Goal: Task Accomplishment & Management: Complete application form

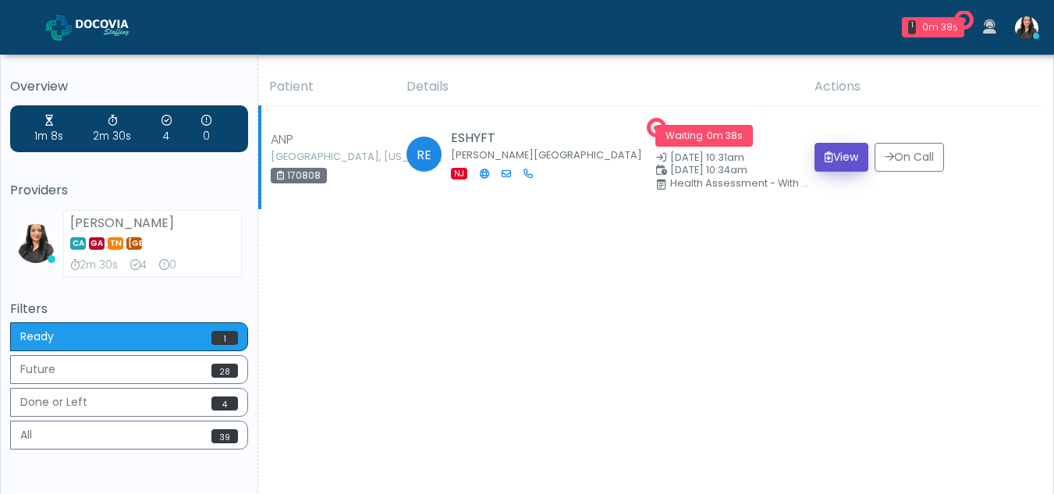
click at [836, 154] on button "View" at bounding box center [841, 157] width 54 height 29
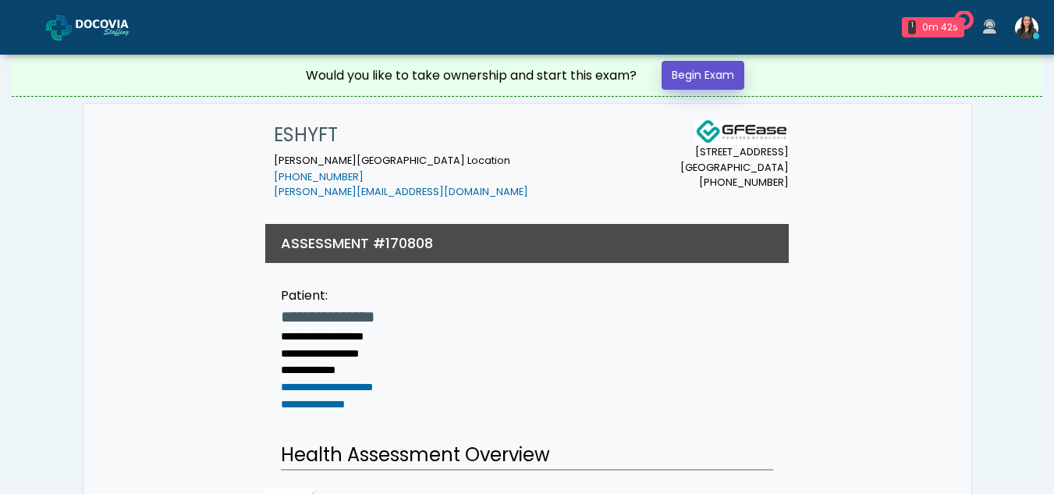
click at [703, 72] on link "Begin Exam" at bounding box center [703, 75] width 83 height 29
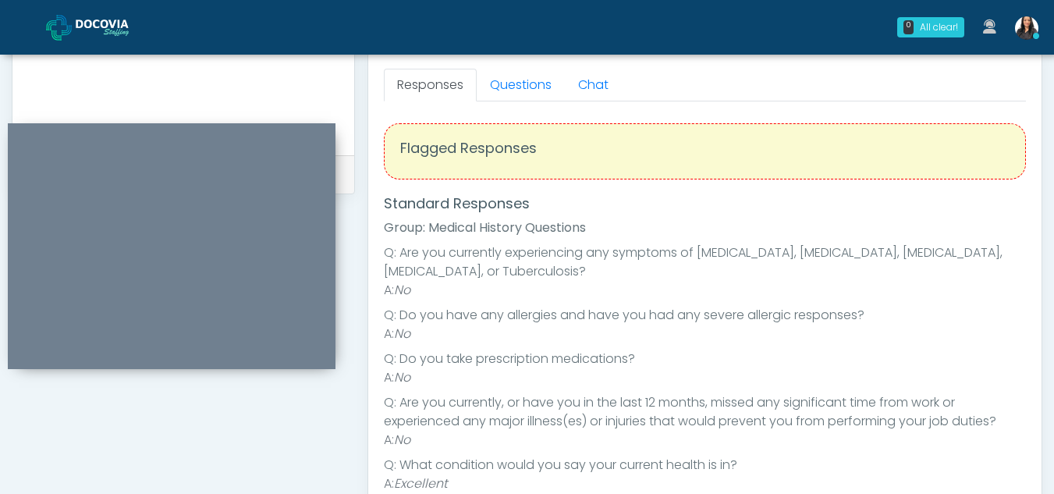
scroll to position [672, 0]
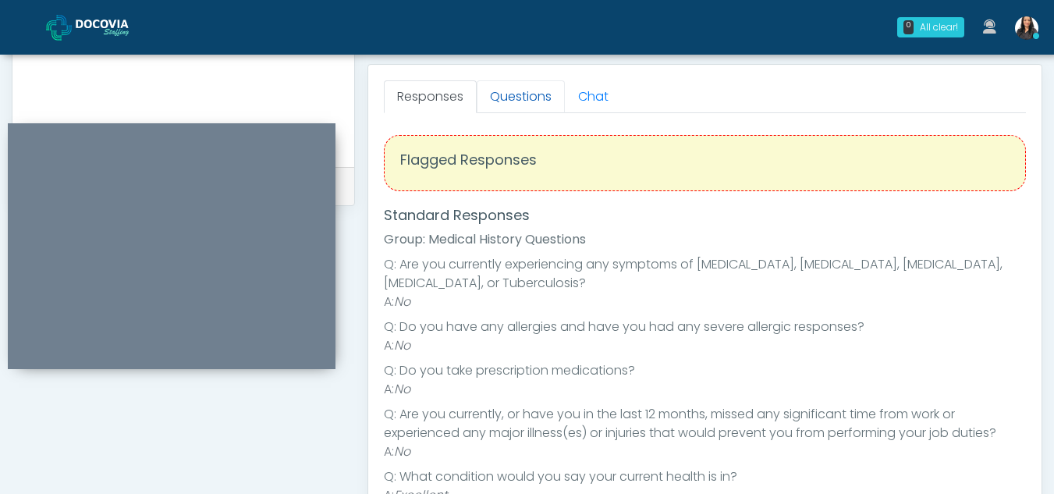
click at [513, 100] on link "Questions" at bounding box center [521, 96] width 88 height 33
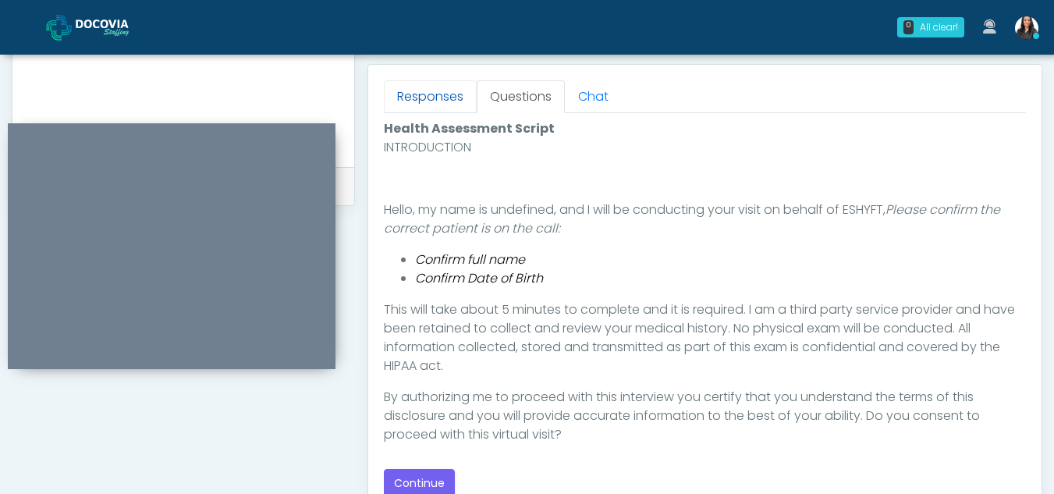
click at [428, 98] on link "Responses" at bounding box center [430, 96] width 93 height 33
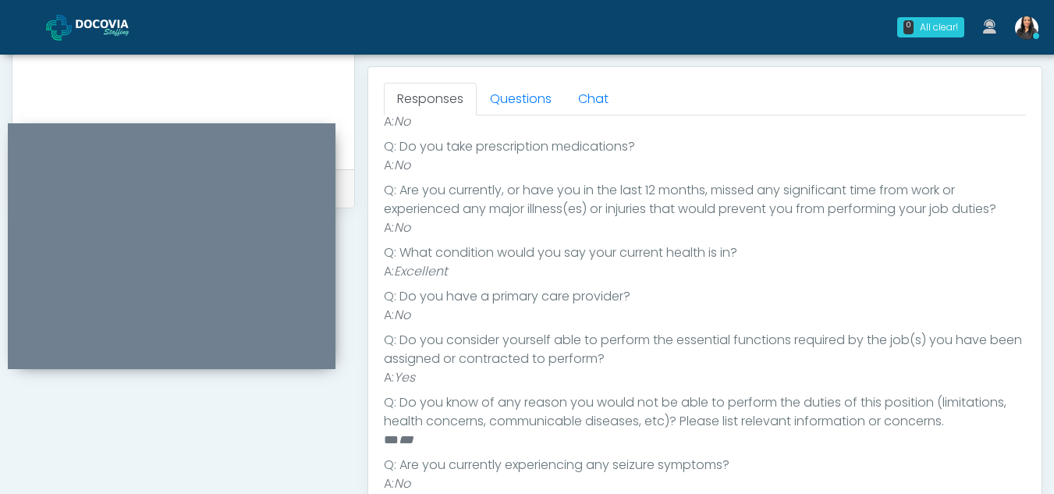
scroll to position [667, 0]
click at [527, 99] on link "Questions" at bounding box center [521, 101] width 88 height 33
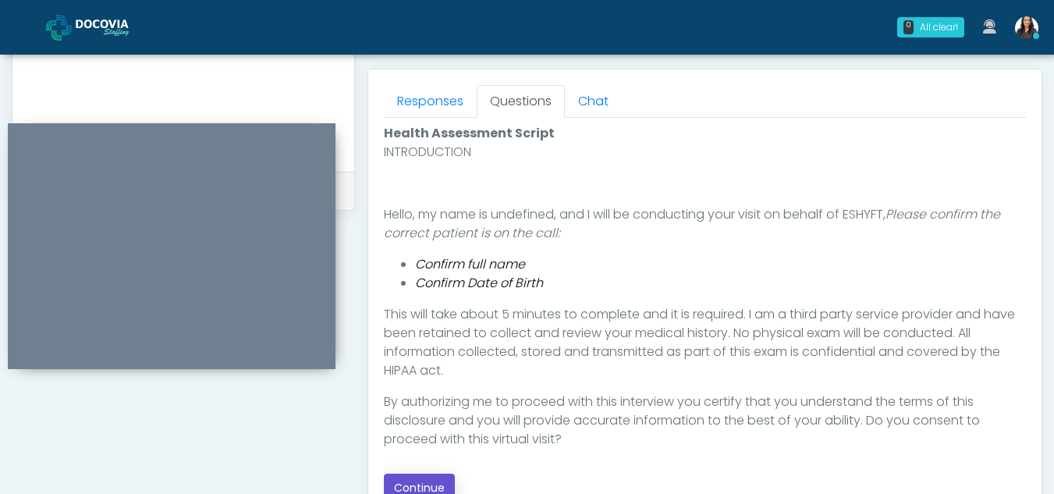
click at [431, 482] on button "Continue" at bounding box center [419, 488] width 71 height 29
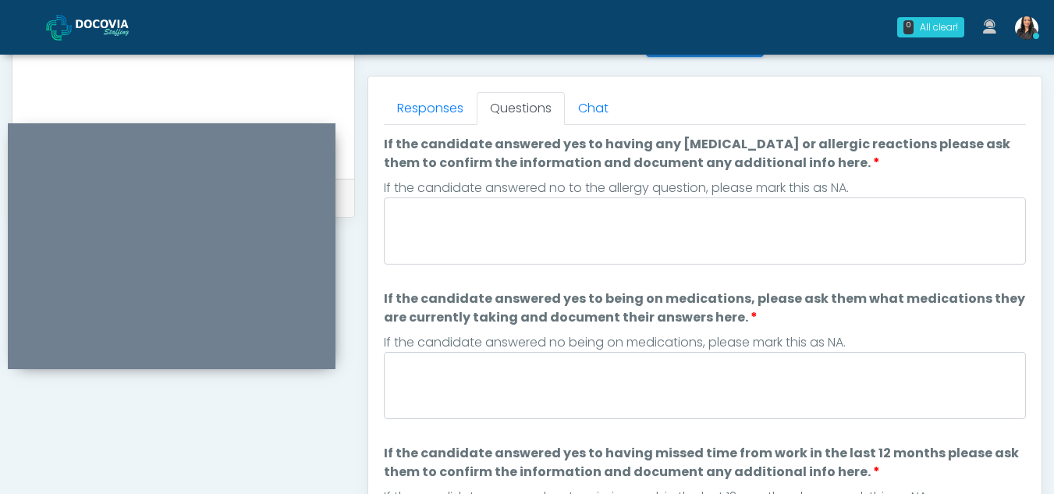
scroll to position [655, 0]
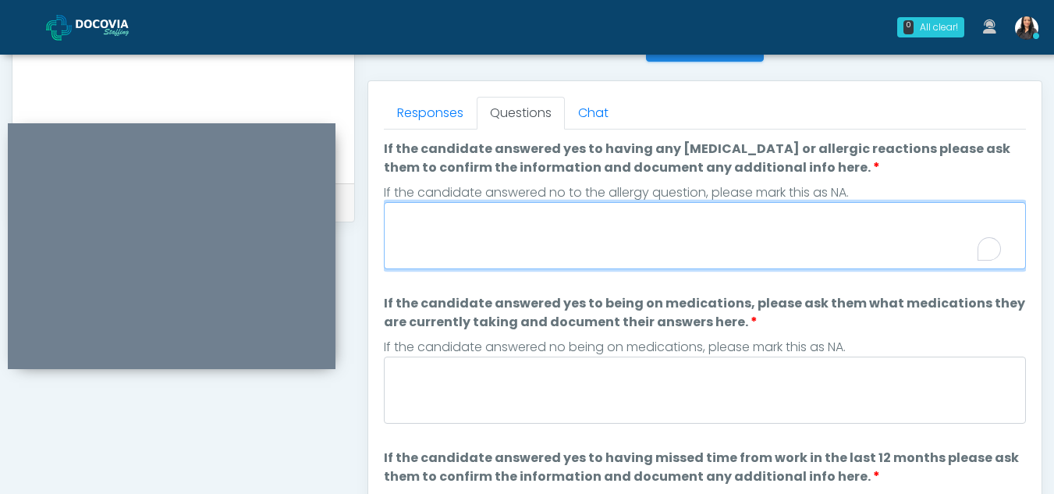
click at [501, 239] on textarea "If the candidate answered yes to having any allergies or allergic reactions ple…" at bounding box center [705, 235] width 642 height 67
type textarea "**"
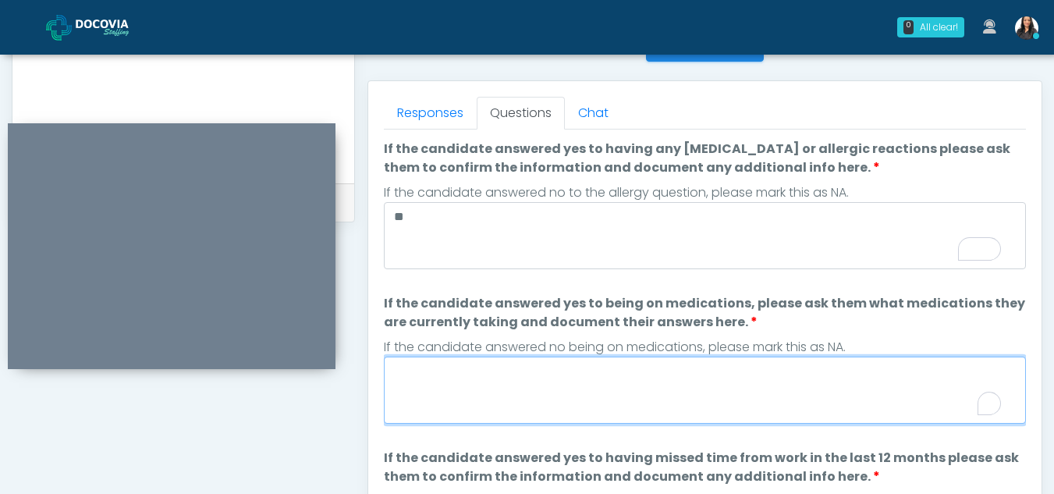
click at [488, 380] on textarea "If the candidate answered yes to being on medications, please ask them what med…" at bounding box center [705, 390] width 642 height 67
type textarea "**"
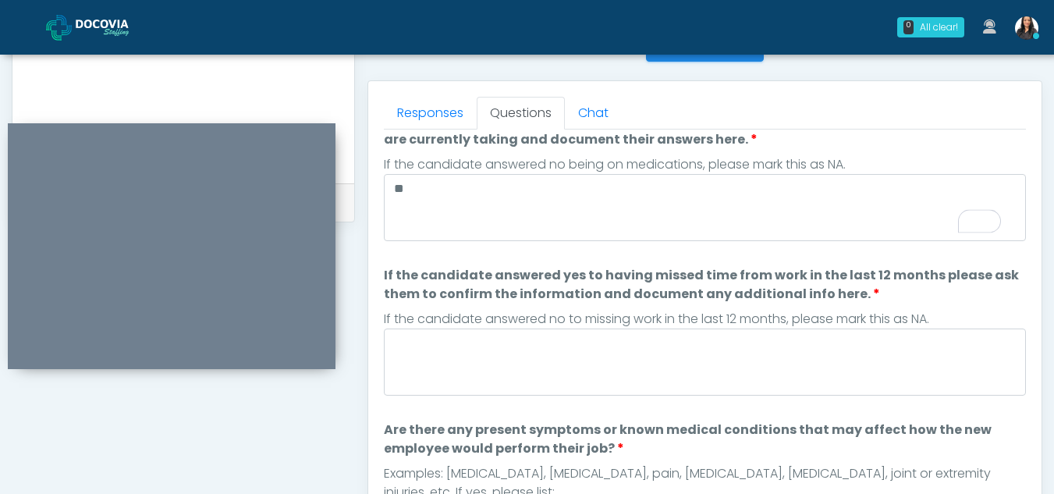
scroll to position [0, 0]
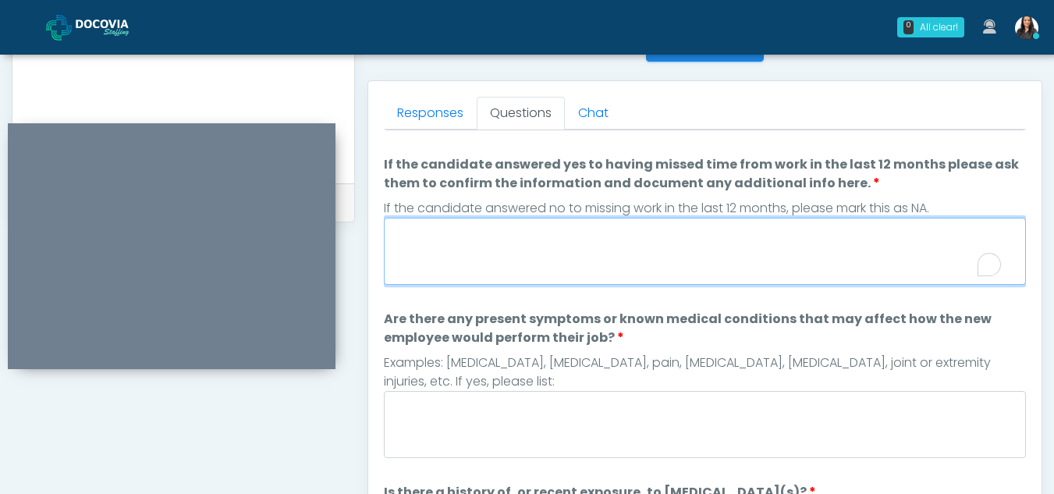
click at [456, 254] on textarea "If the candidate answered yes to having missed time from work in the last 12 mo…" at bounding box center [705, 251] width 642 height 67
type textarea "*"
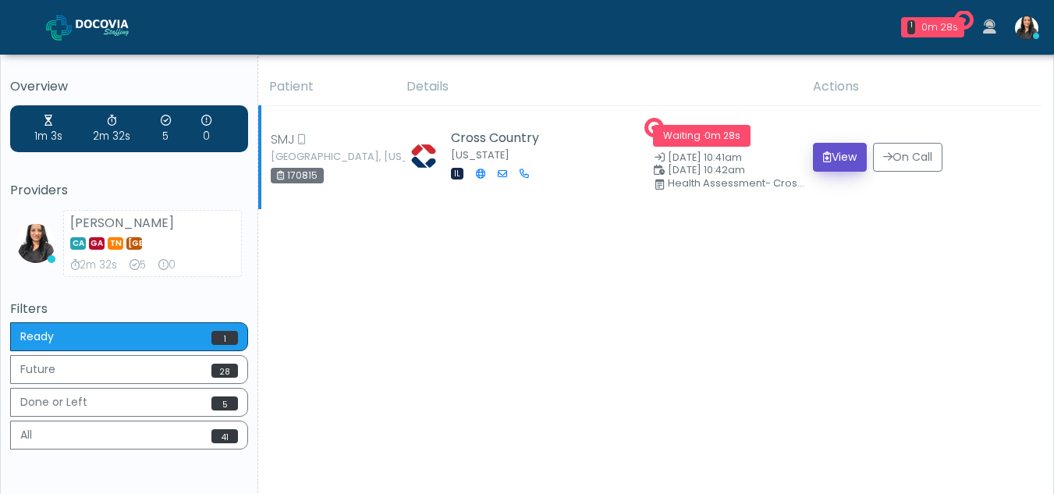
click at [830, 154] on button "View" at bounding box center [840, 157] width 54 height 29
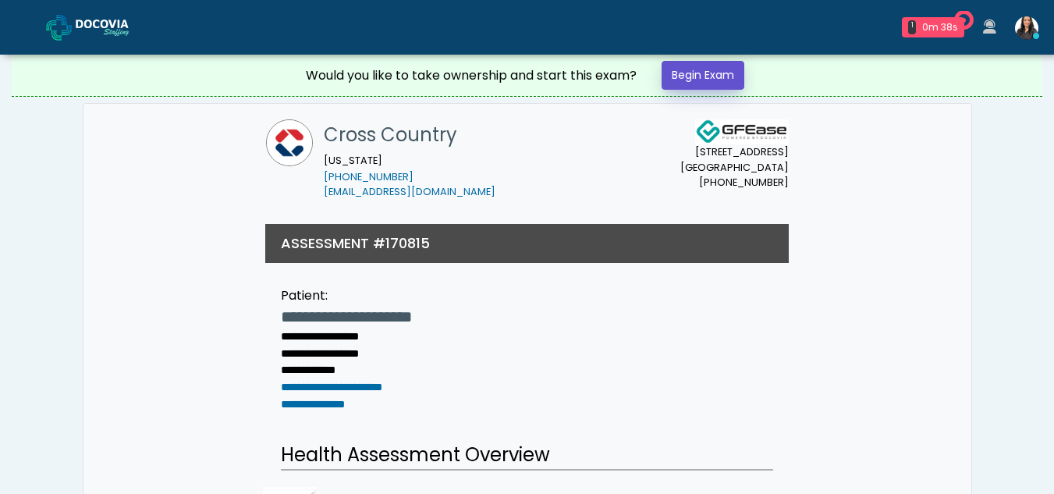
click at [698, 79] on link "Begin Exam" at bounding box center [703, 75] width 83 height 29
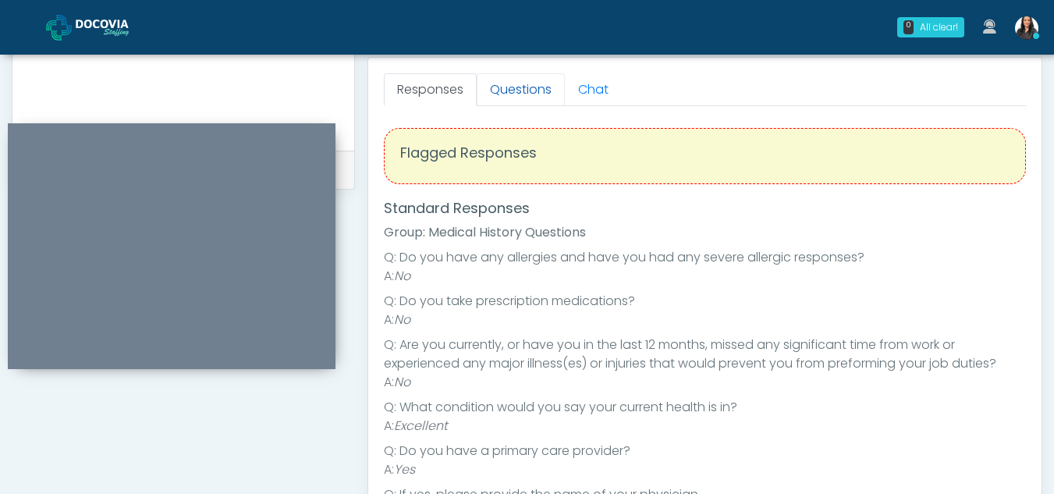
click at [520, 100] on link "Questions" at bounding box center [521, 89] width 88 height 33
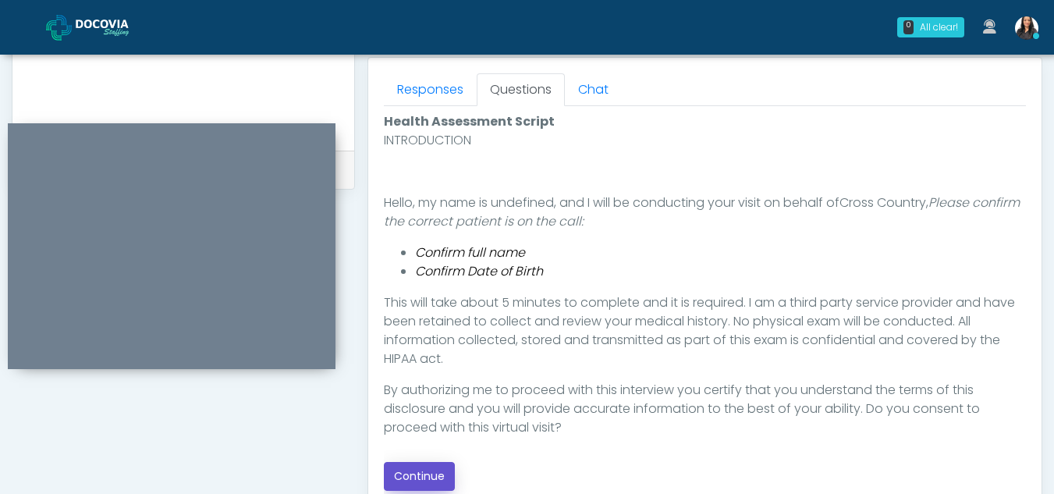
click at [431, 473] on button "Continue" at bounding box center [419, 476] width 71 height 29
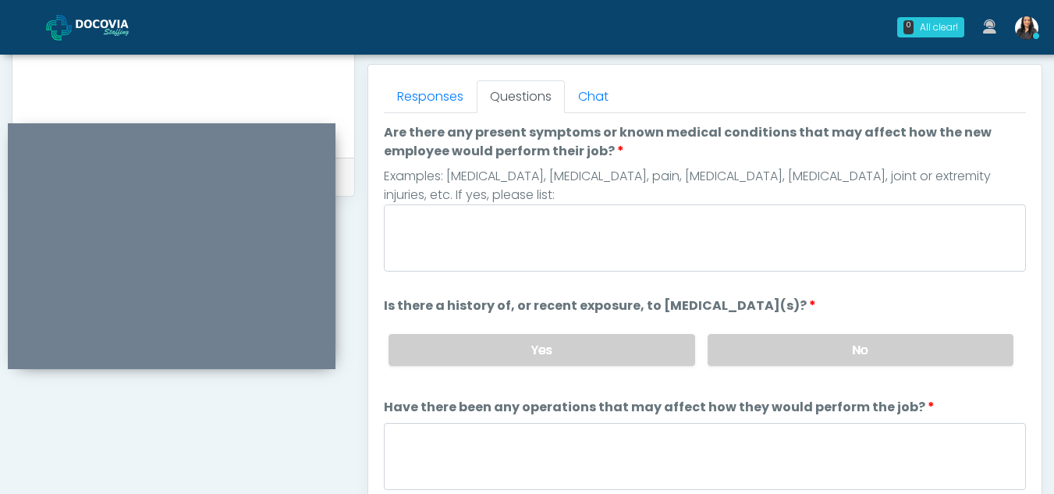
scroll to position [660, 0]
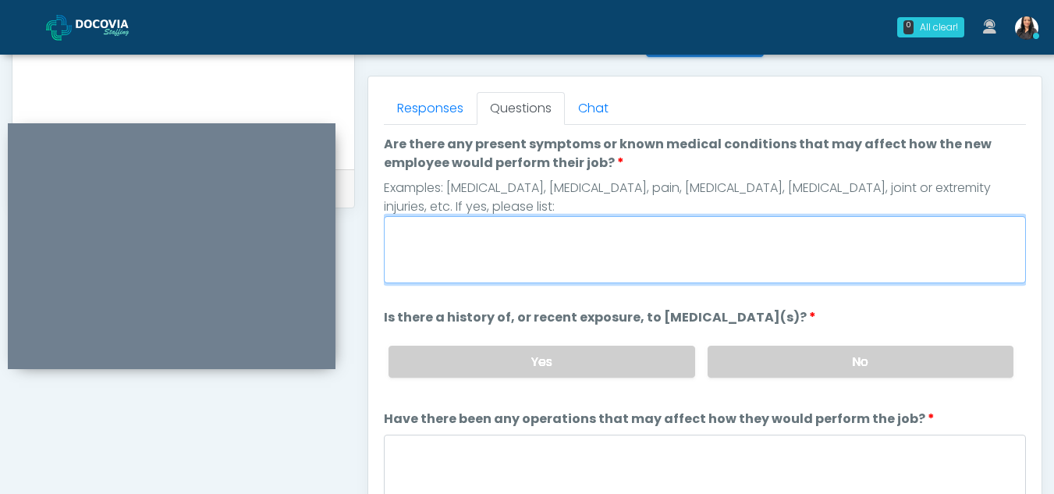
click at [485, 254] on textarea "Are there any present symptoms or known medical conditions that may affect how …" at bounding box center [705, 249] width 642 height 67
type textarea "**"
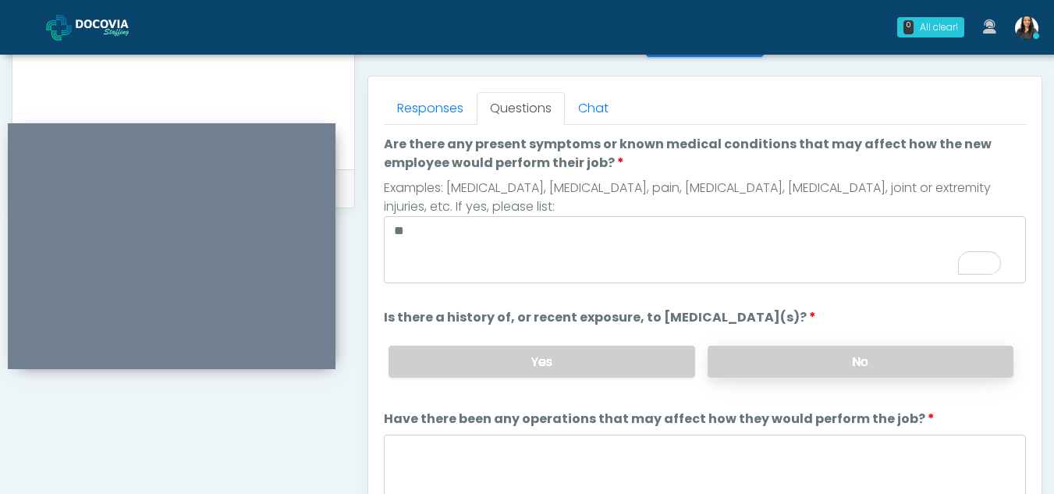
click at [859, 359] on label "No" at bounding box center [861, 362] width 306 height 32
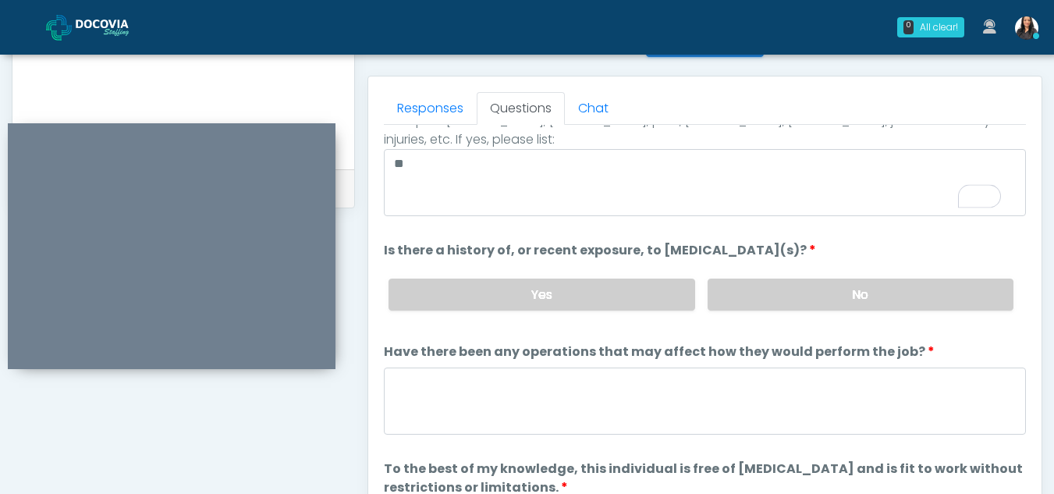
scroll to position [133, 0]
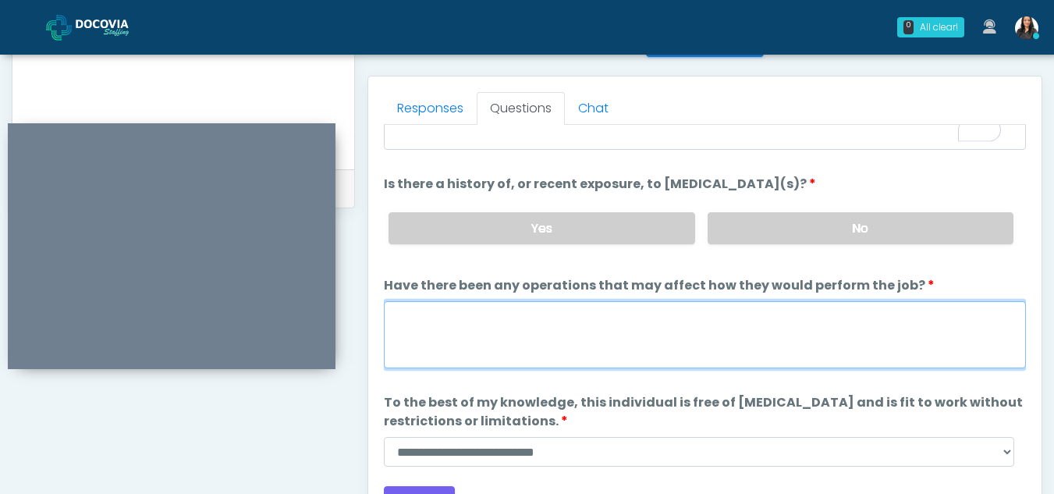
click at [461, 344] on textarea "Have there been any operations that may affect how they would perform the job?" at bounding box center [705, 334] width 642 height 67
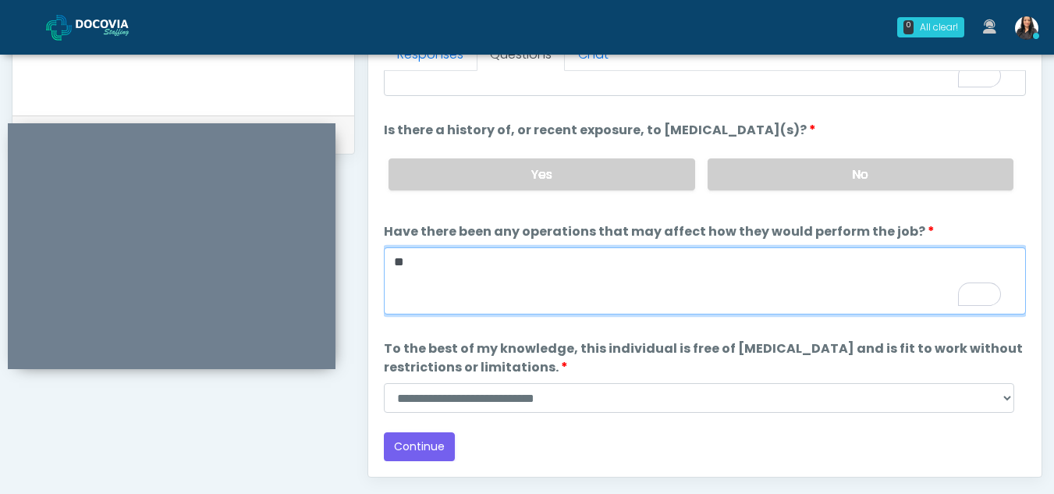
scroll to position [723, 0]
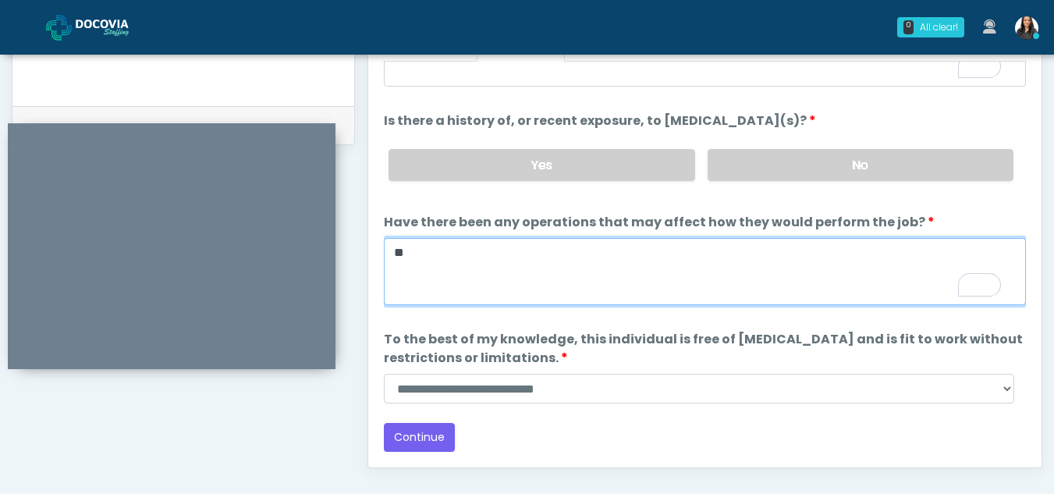
type textarea "**"
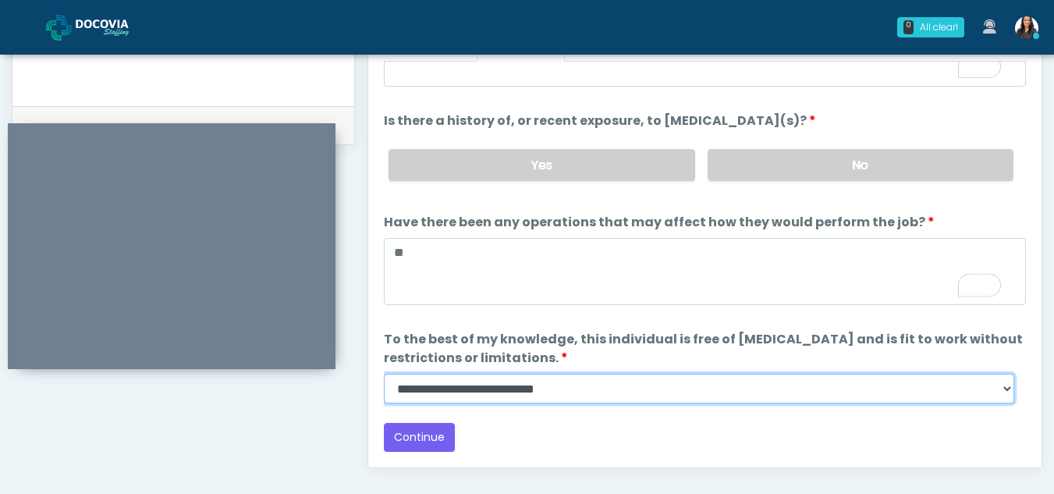
click at [1002, 389] on select "**********" at bounding box center [699, 389] width 630 height 30
select select "******"
click at [384, 374] on select "**********" at bounding box center [699, 389] width 630 height 30
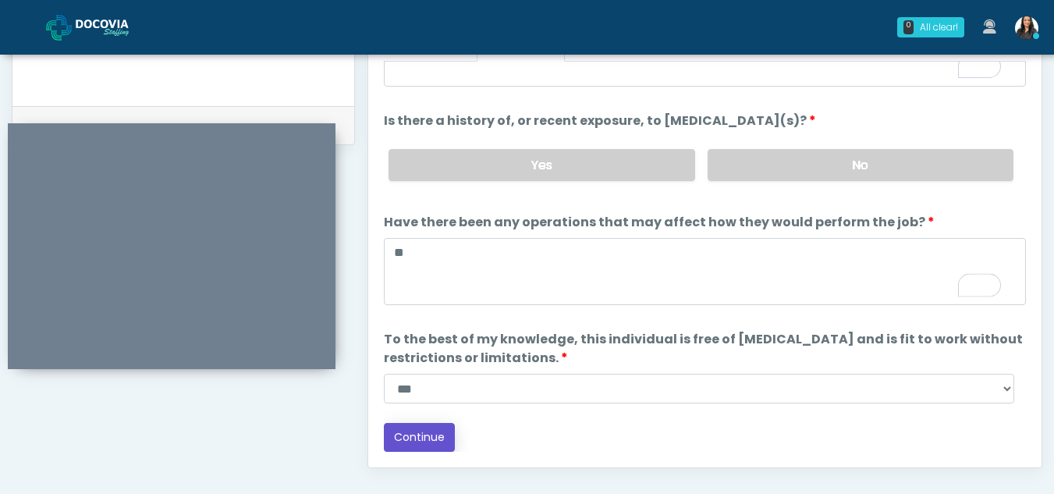
click at [414, 437] on button "Continue" at bounding box center [419, 437] width 71 height 29
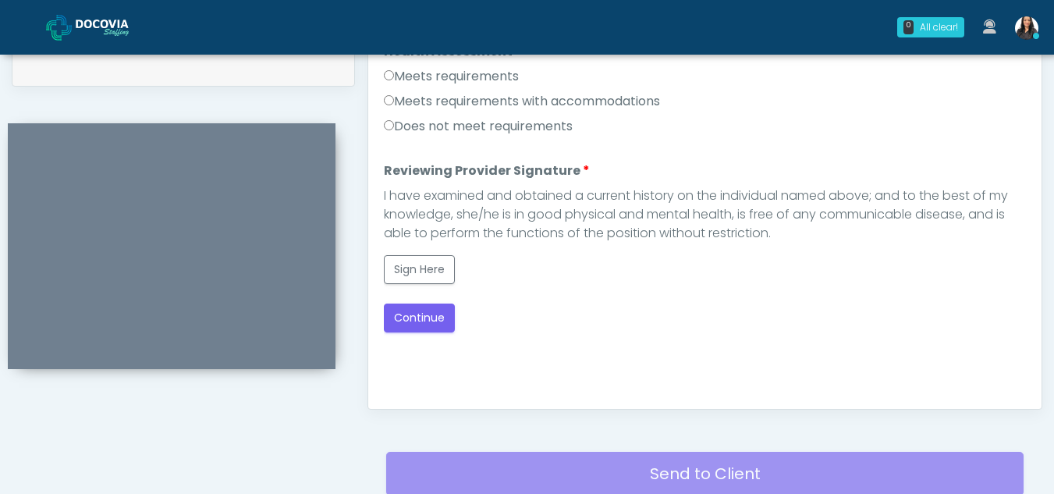
scroll to position [730, 0]
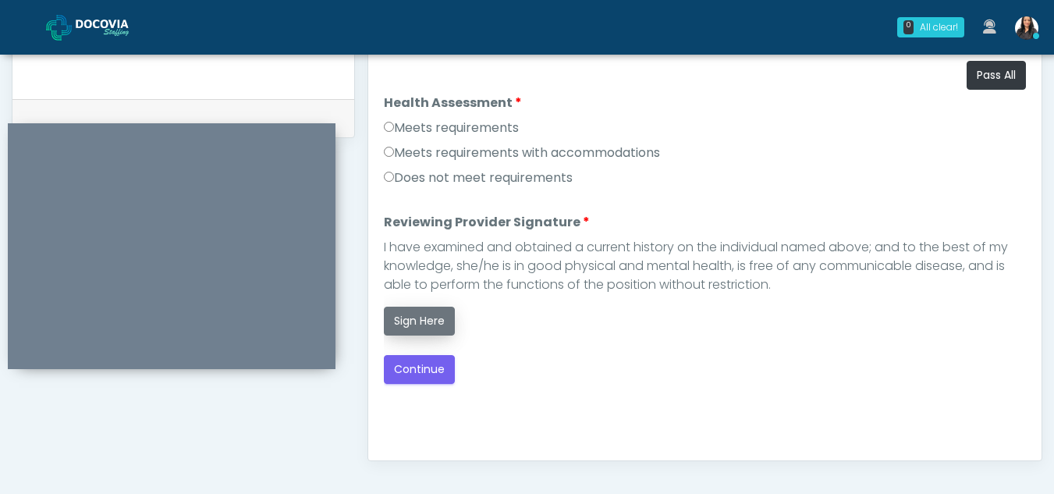
click at [416, 324] on button "Sign Here" at bounding box center [419, 321] width 71 height 29
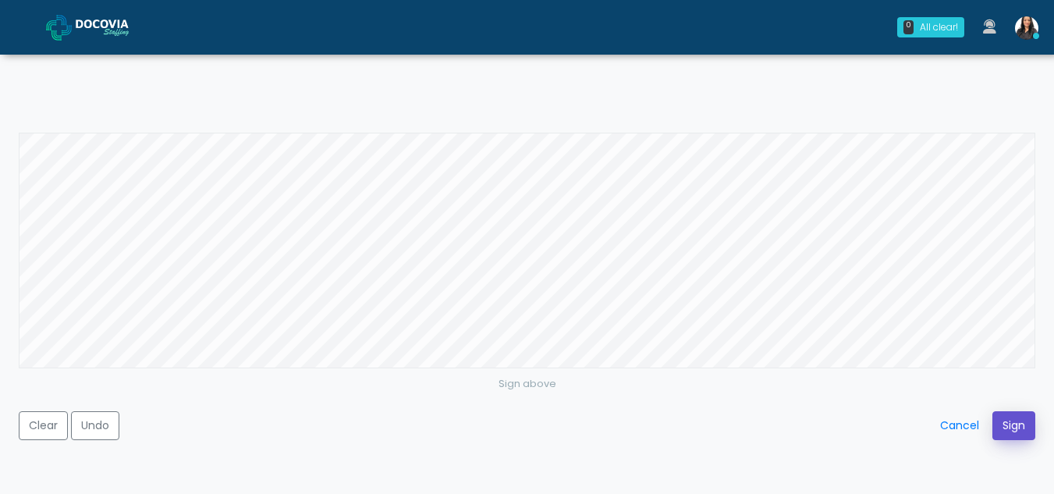
click at [1007, 423] on button "Sign" at bounding box center [1013, 425] width 43 height 29
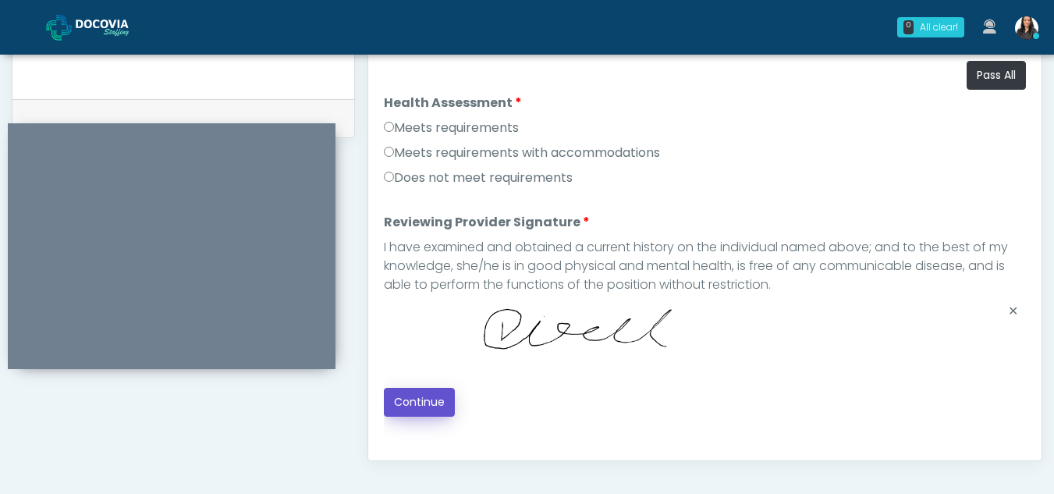
click at [408, 399] on button "Continue" at bounding box center [419, 402] width 71 height 29
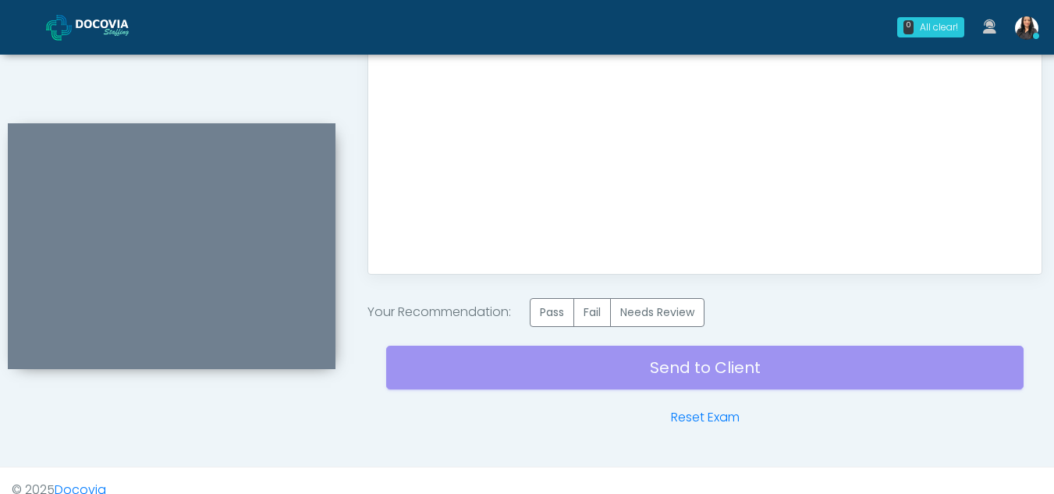
scroll to position [935, 0]
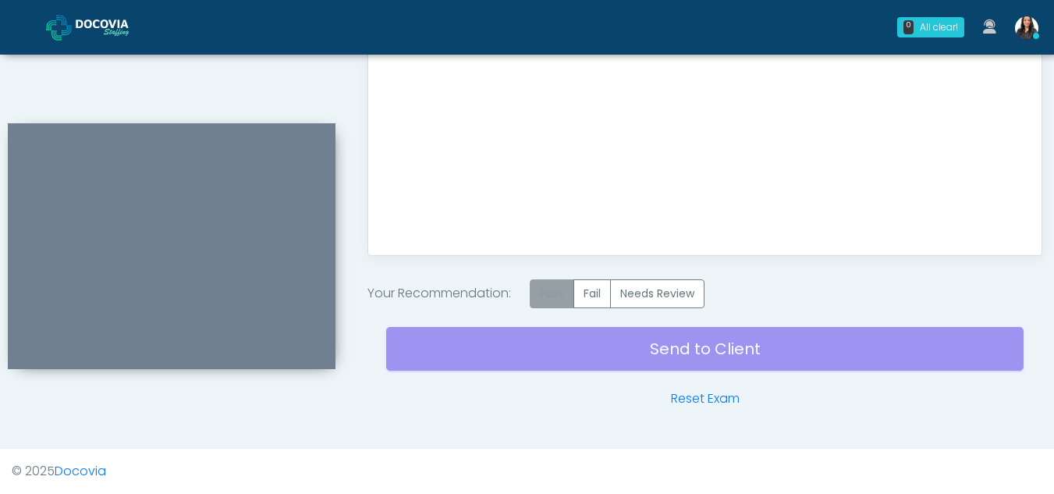
click at [554, 293] on label "Pass" at bounding box center [552, 293] width 44 height 29
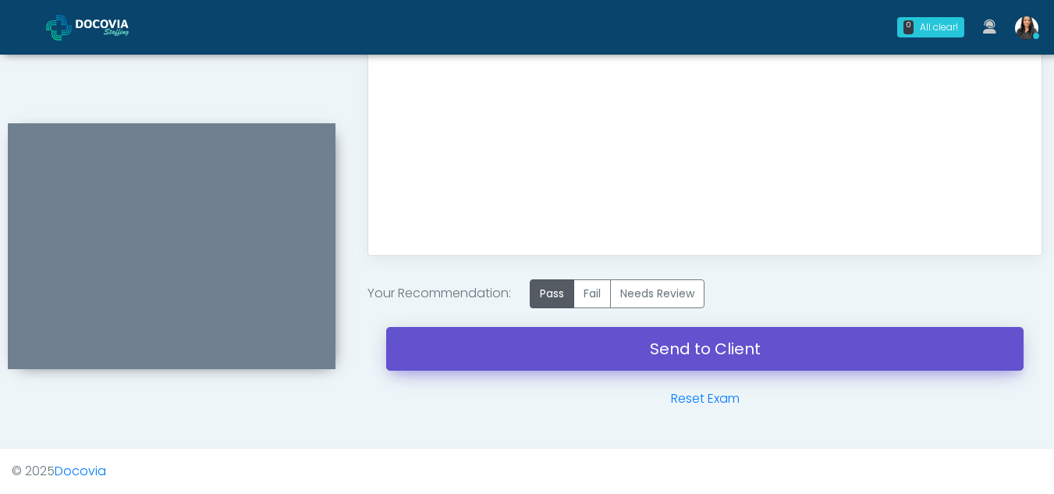
click at [722, 341] on link "Send to Client" at bounding box center [704, 349] width 637 height 44
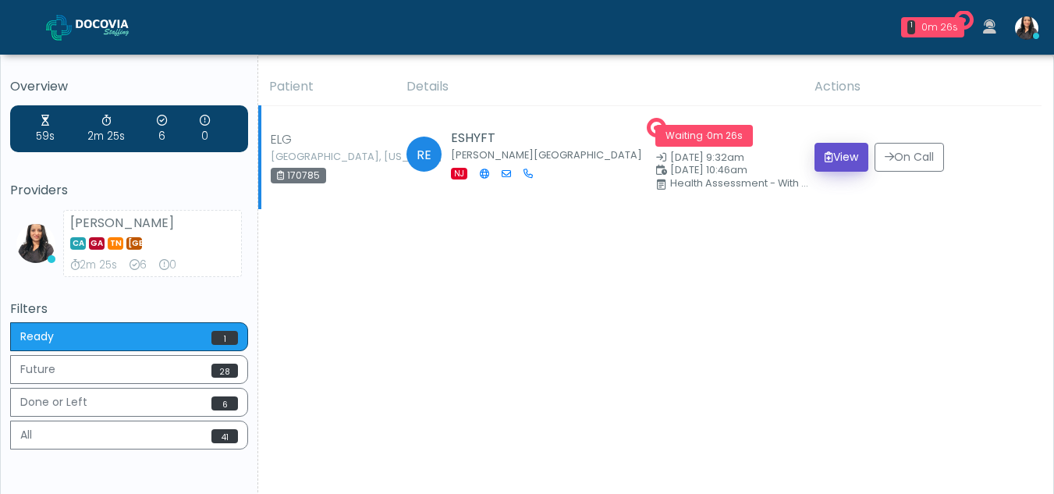
click at [843, 154] on button "View" at bounding box center [841, 157] width 54 height 29
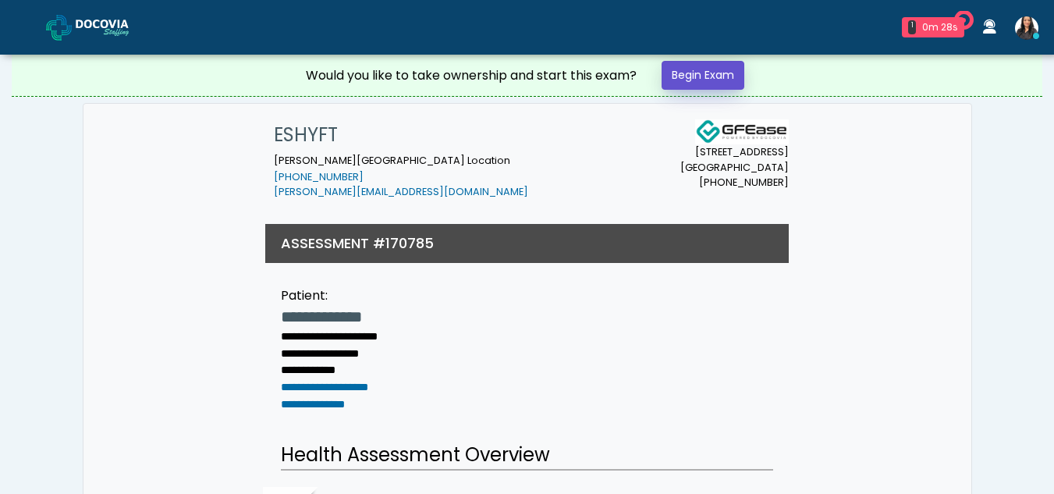
click at [696, 80] on link "Begin Exam" at bounding box center [703, 75] width 83 height 29
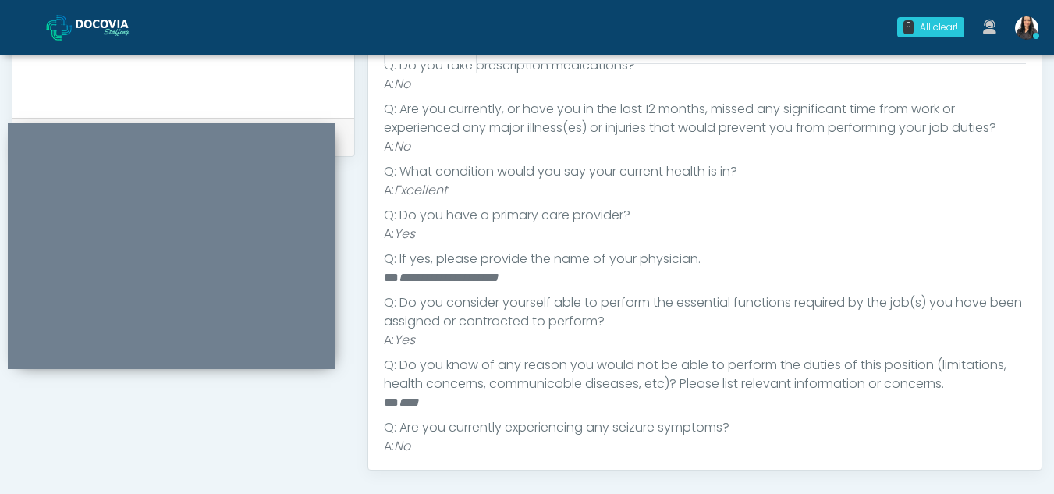
scroll to position [270, 0]
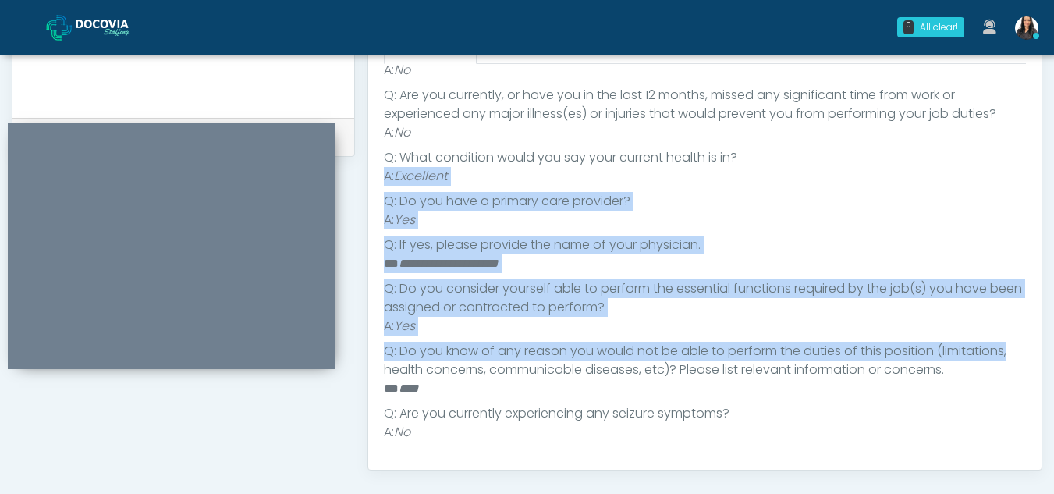
drag, startPoint x: 1050, startPoint y: 349, endPoint x: 1065, endPoint y: 133, distance: 216.6
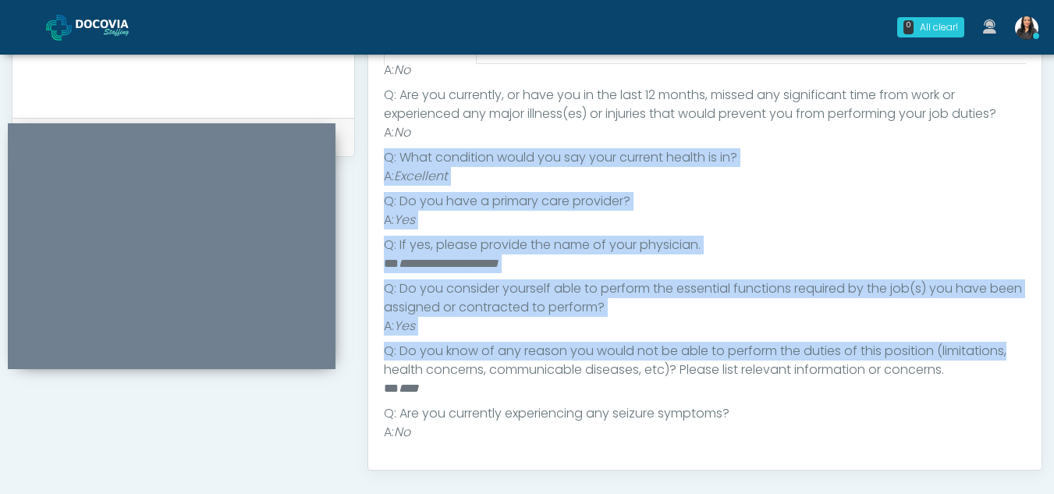
click at [839, 188] on ul "Q: Are you currently experiencing any symptoms of [MEDICAL_DATA], [MEDICAL_DATA…" at bounding box center [705, 189] width 642 height 506
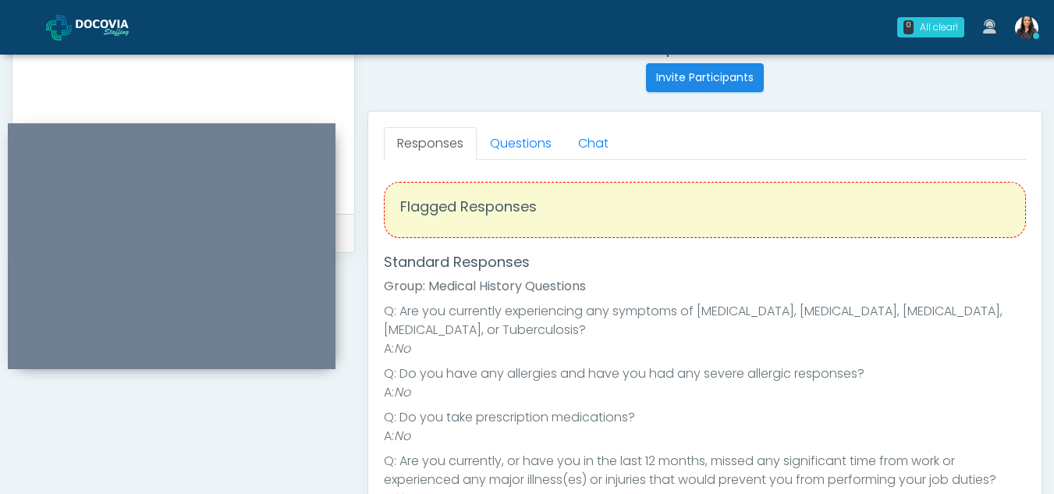
scroll to position [611, 0]
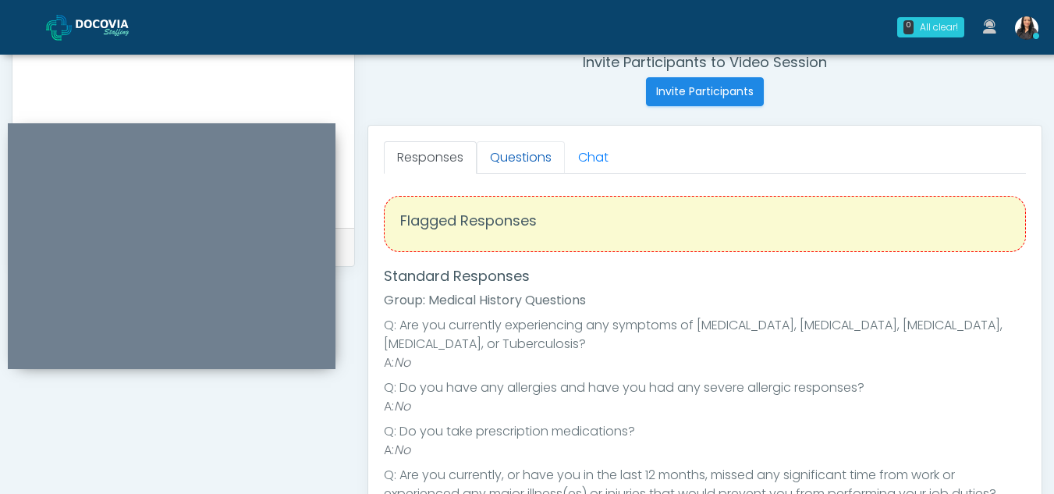
click at [527, 151] on link "Questions" at bounding box center [521, 157] width 88 height 33
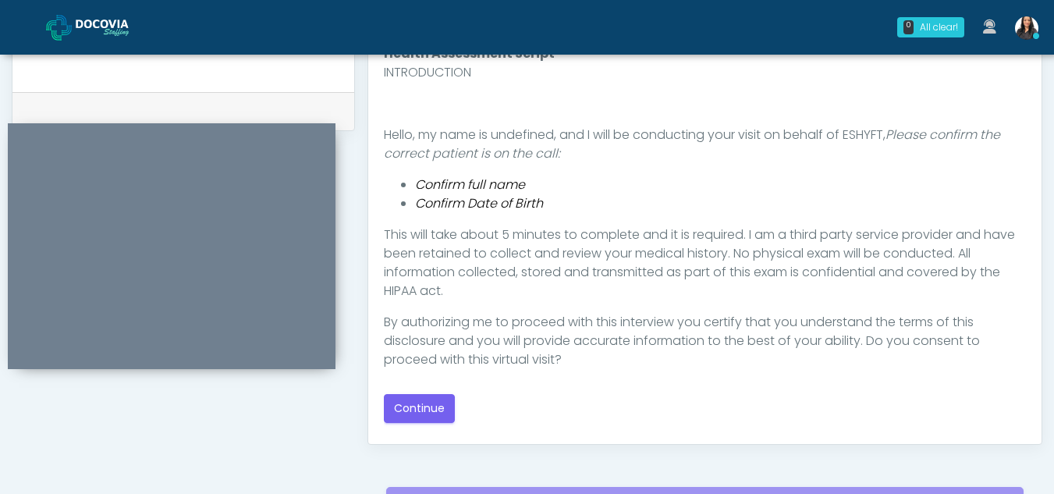
scroll to position [756, 0]
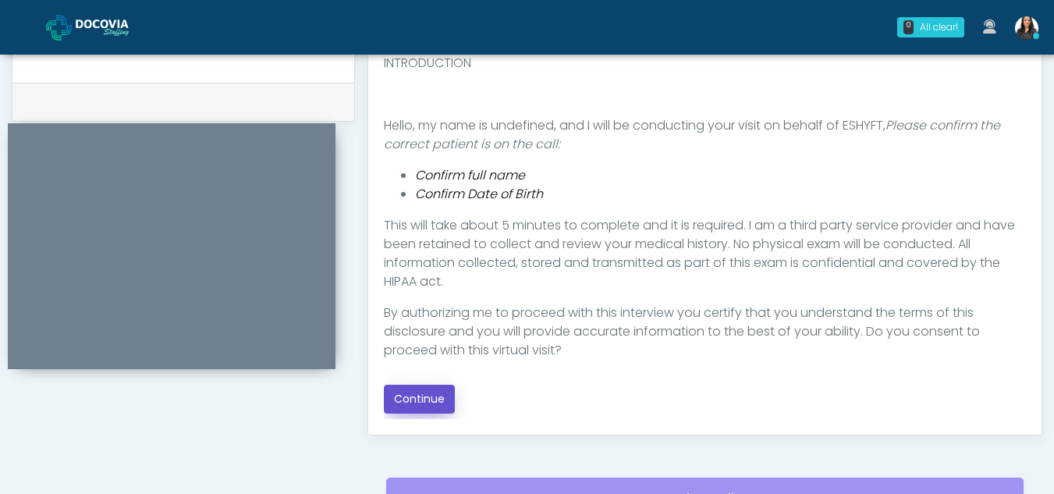
click at [428, 399] on button "Continue" at bounding box center [419, 399] width 71 height 29
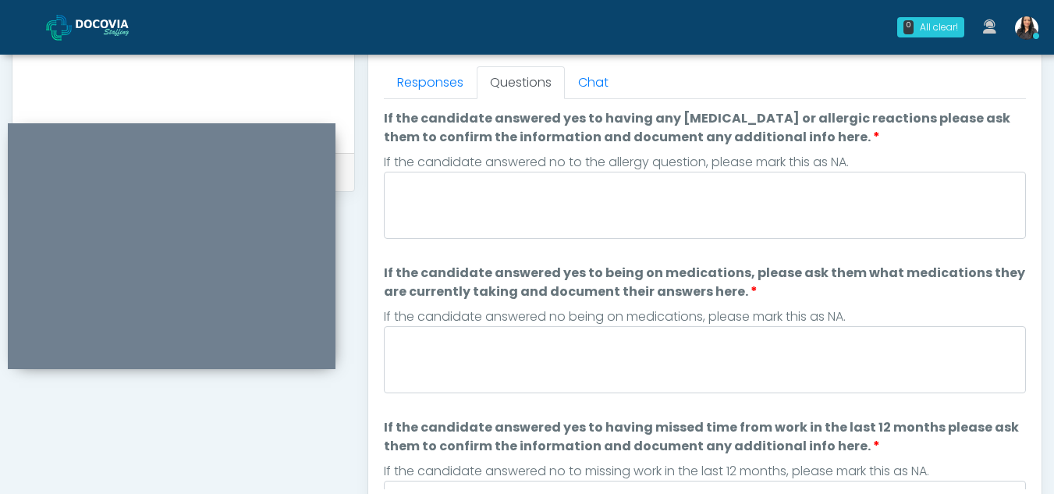
scroll to position [683, 0]
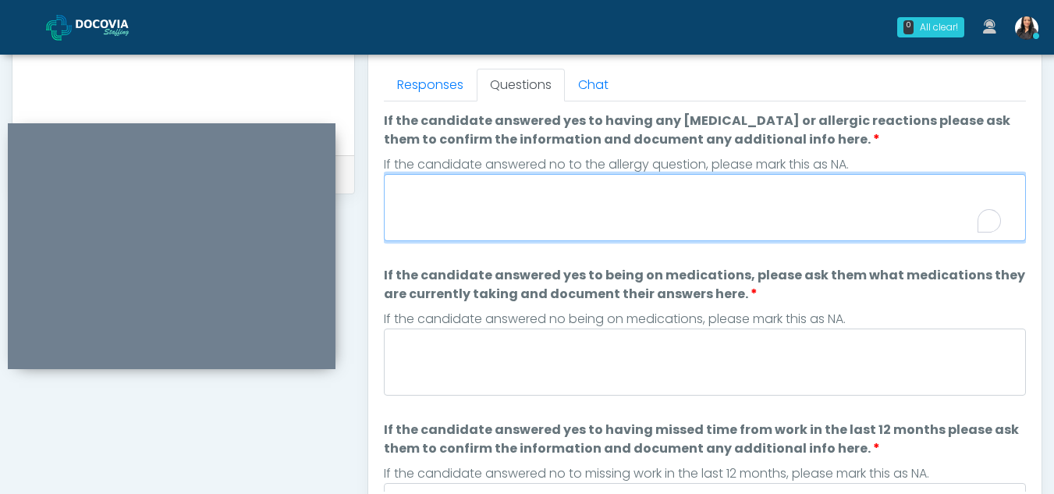
click at [488, 197] on textarea "If the candidate answered yes to having any allergies or allergic reactions ple…" at bounding box center [705, 207] width 642 height 67
type textarea "**"
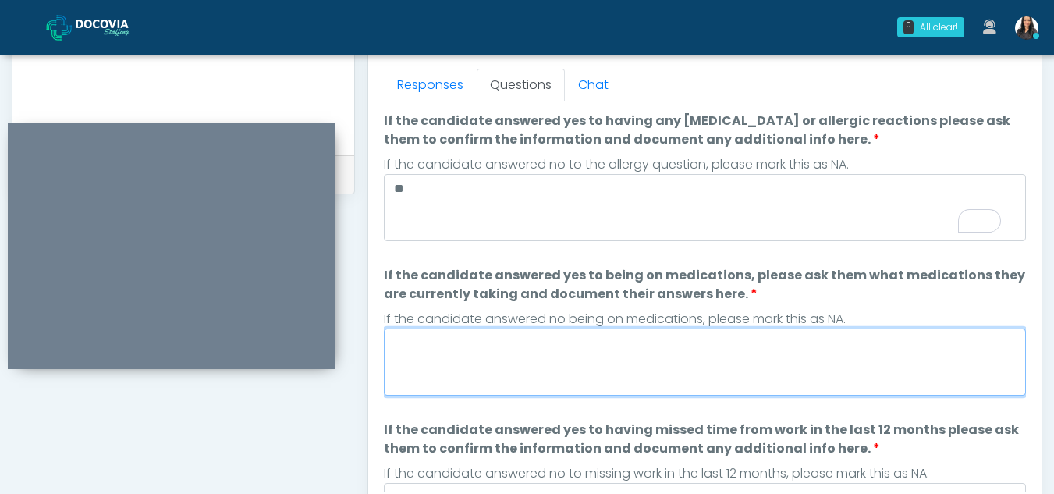
click at [490, 378] on textarea "If the candidate answered yes to being on medications, please ask them what med…" at bounding box center [705, 361] width 642 height 67
type textarea "*"
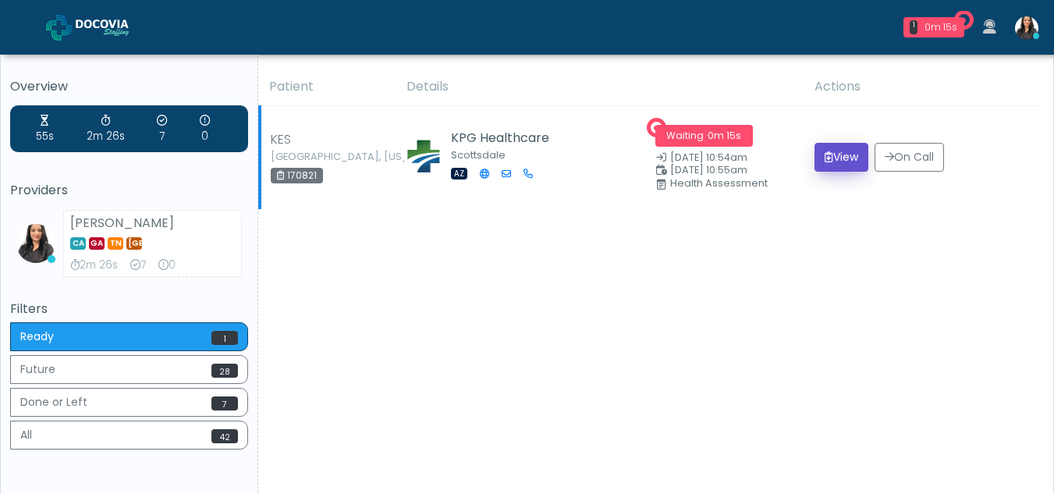
click at [836, 162] on button "View" at bounding box center [841, 157] width 54 height 29
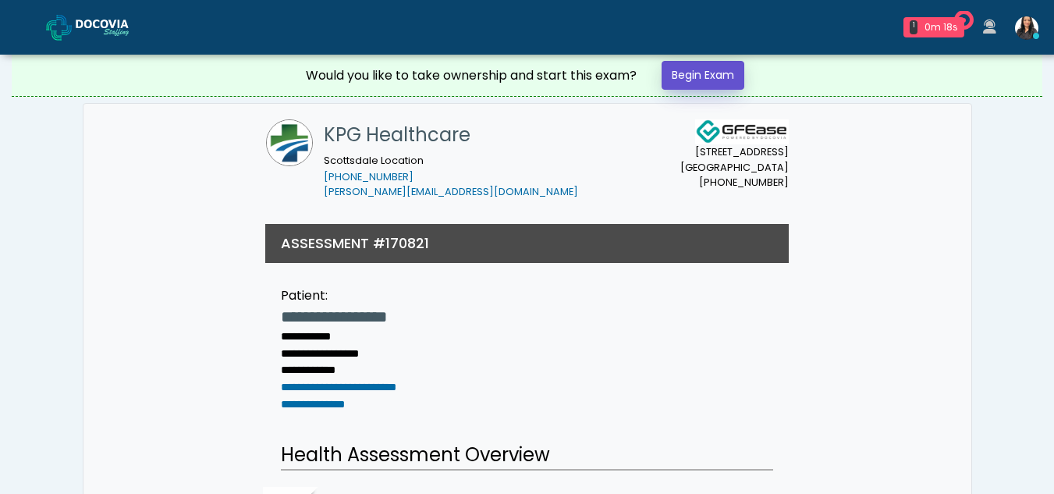
click at [724, 73] on link "Begin Exam" at bounding box center [703, 75] width 83 height 29
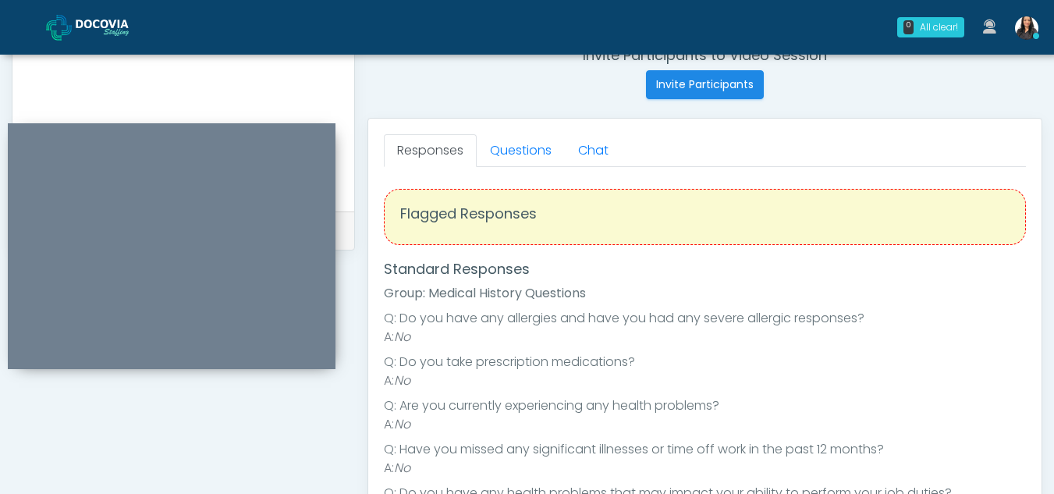
scroll to position [594, 0]
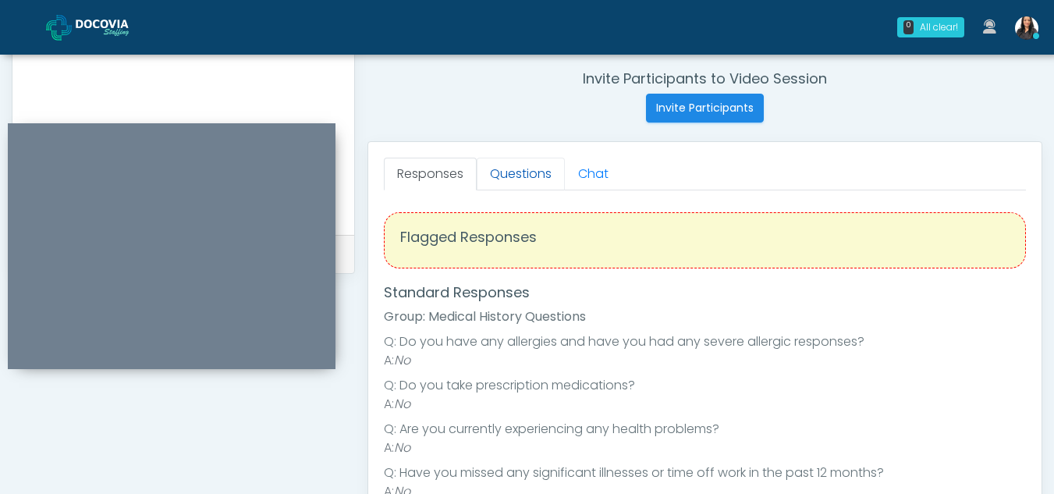
click at [522, 178] on link "Questions" at bounding box center [521, 174] width 88 height 33
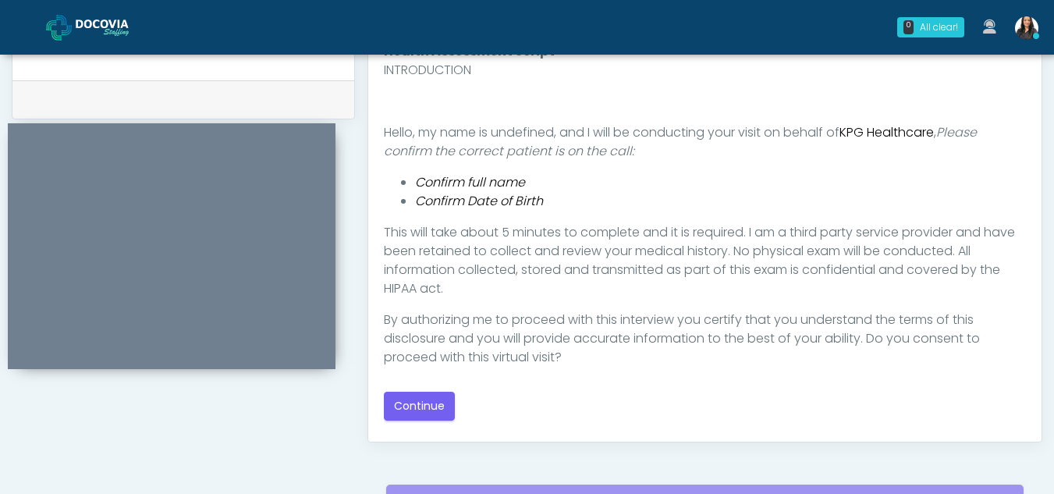
scroll to position [772, 0]
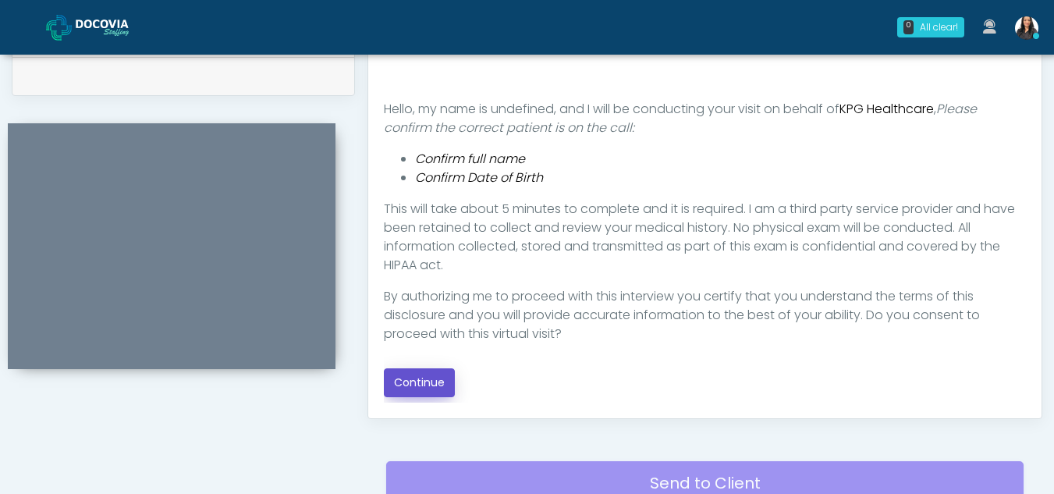
click at [425, 384] on button "Continue" at bounding box center [419, 382] width 71 height 29
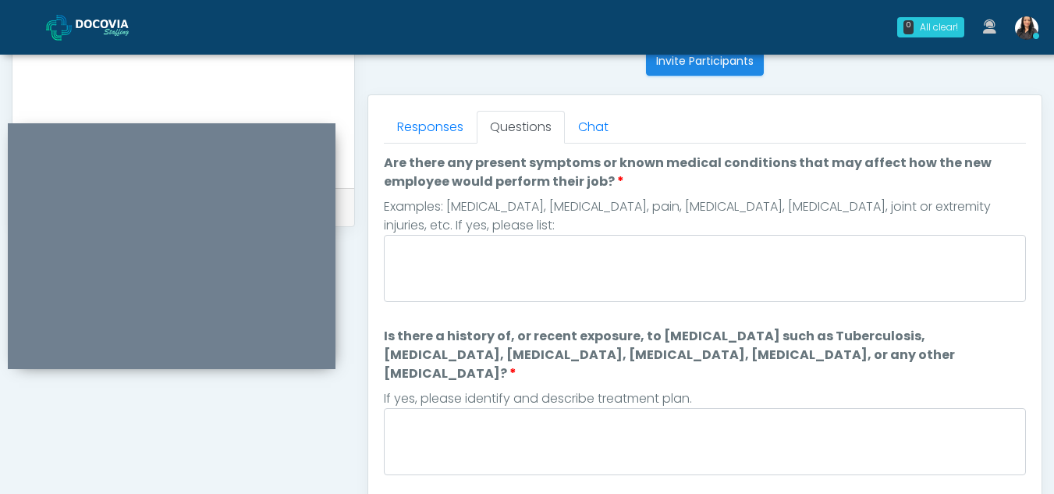
scroll to position [630, 0]
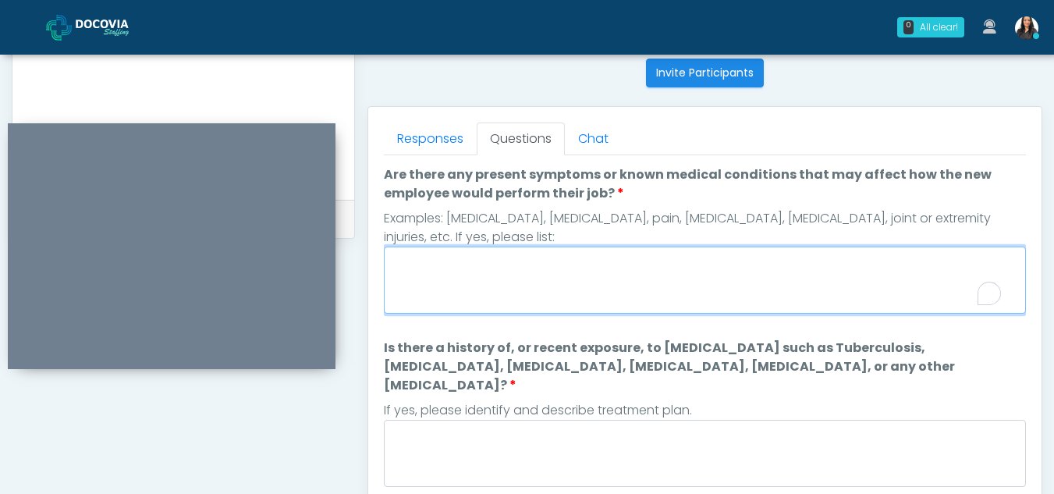
click at [530, 278] on textarea "Are there any present symptoms or known medical conditions that may affect how …" at bounding box center [705, 280] width 642 height 67
type textarea "**"
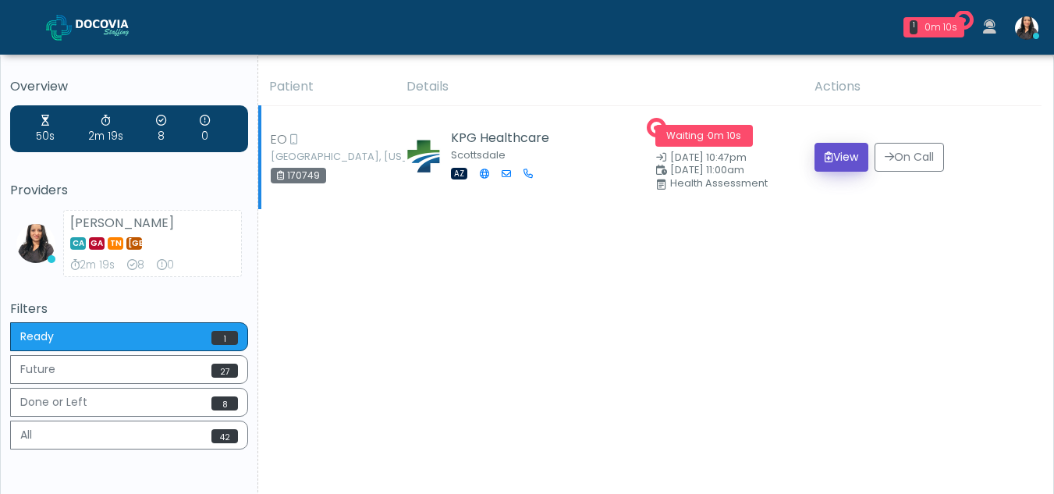
click at [843, 155] on button "View" at bounding box center [841, 157] width 54 height 29
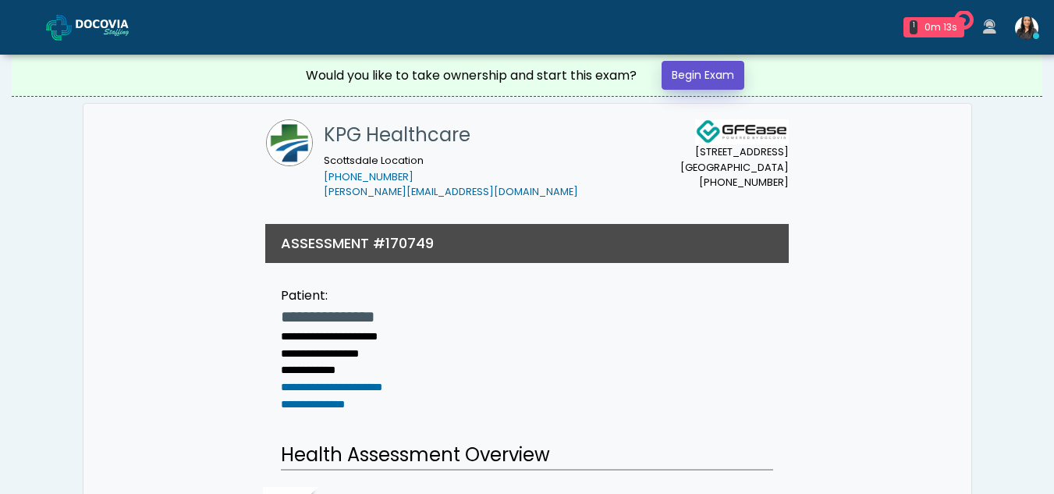
click at [694, 74] on link "Begin Exam" at bounding box center [703, 75] width 83 height 29
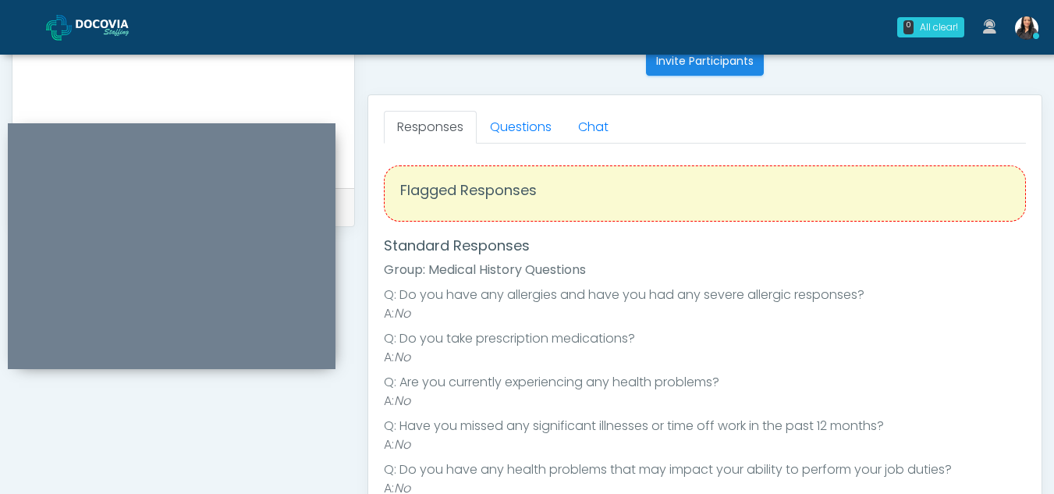
scroll to position [632, 0]
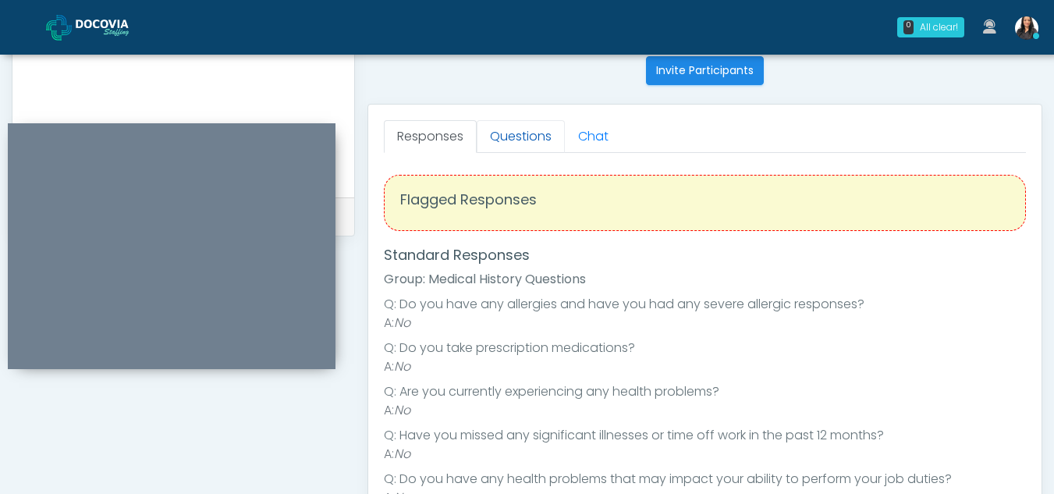
click at [505, 124] on link "Questions" at bounding box center [521, 136] width 88 height 33
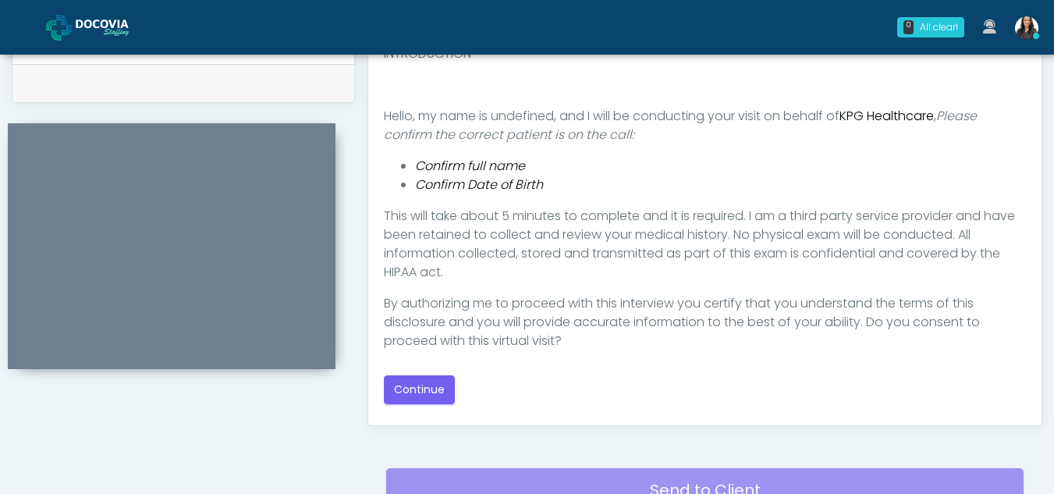
scroll to position [768, 0]
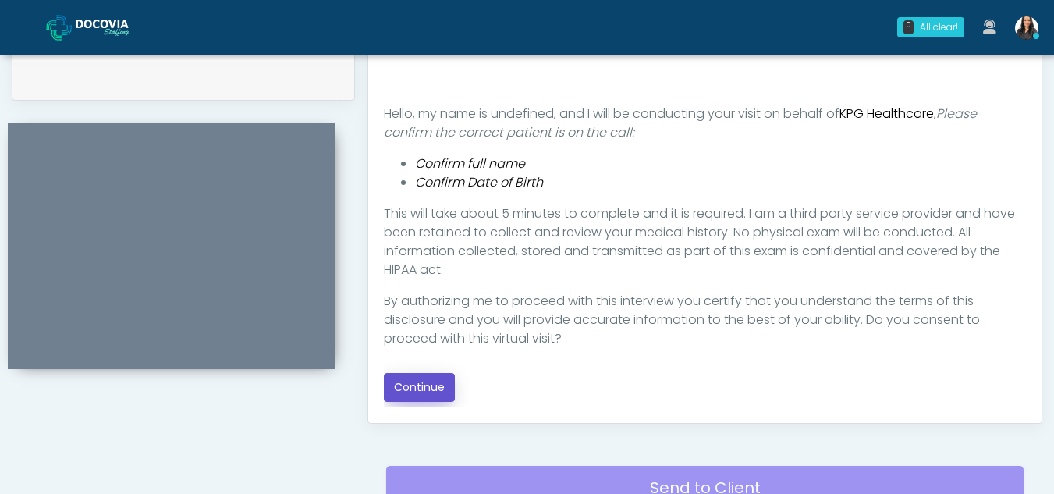
click at [424, 385] on button "Continue" at bounding box center [419, 387] width 71 height 29
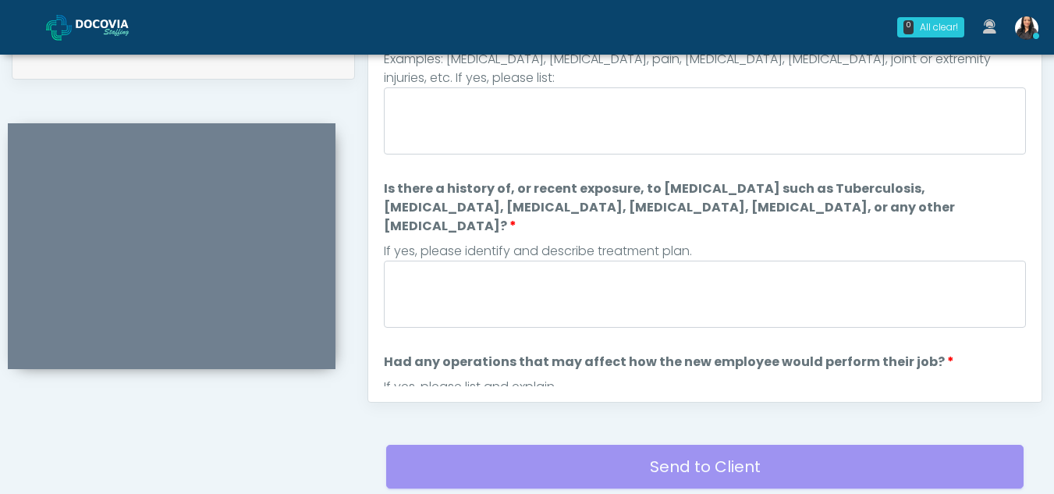
scroll to position [662, 0]
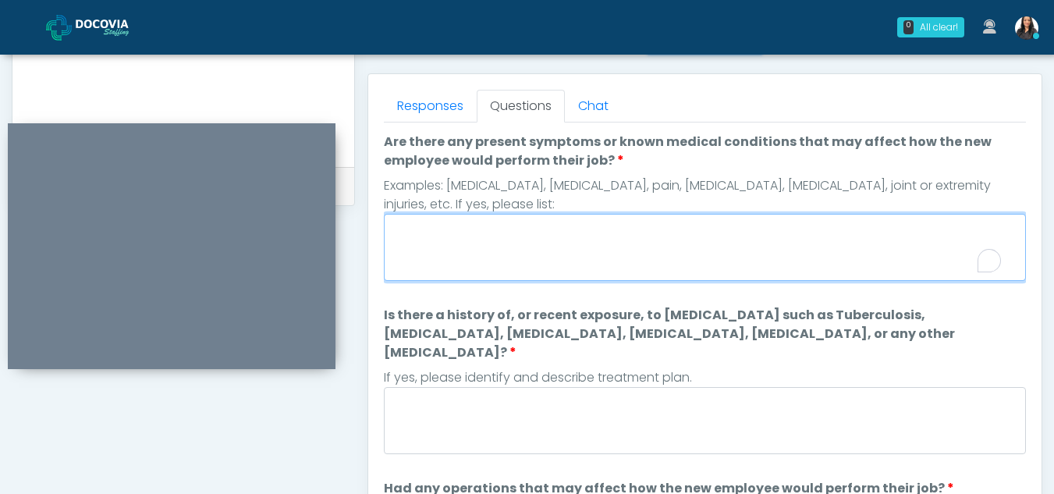
click at [476, 231] on textarea "Are there any present symptoms or known medical conditions that may affect how …" at bounding box center [705, 247] width 642 height 67
type textarea "**"
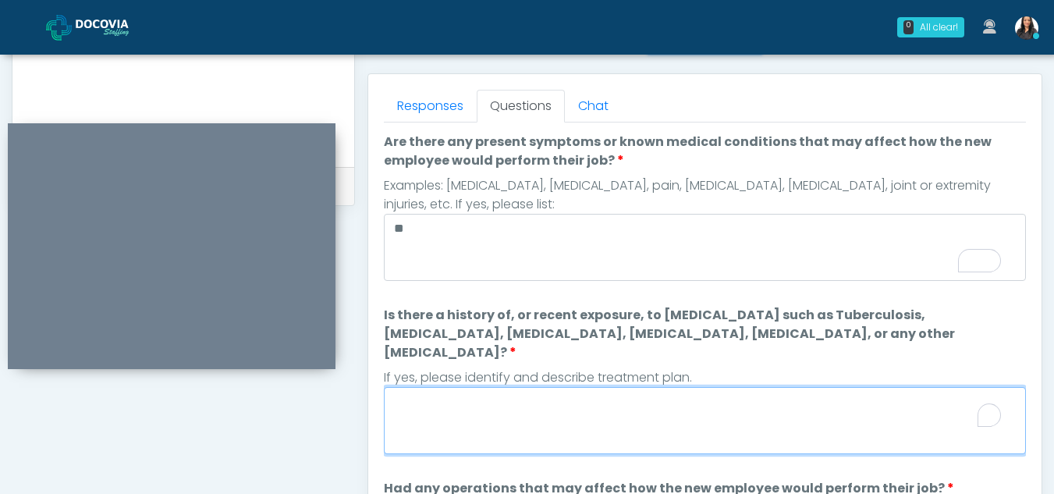
click at [460, 416] on textarea "Is there a history of, or recent exposure, to [MEDICAL_DATA] such as Tuberculos…" at bounding box center [705, 420] width 642 height 67
type textarea "*"
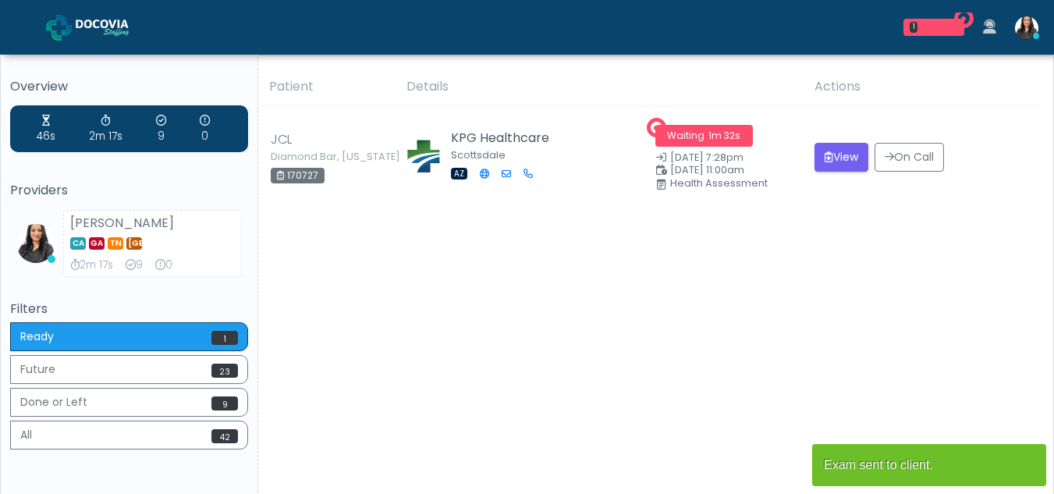
click at [834, 159] on button "View" at bounding box center [841, 157] width 54 height 29
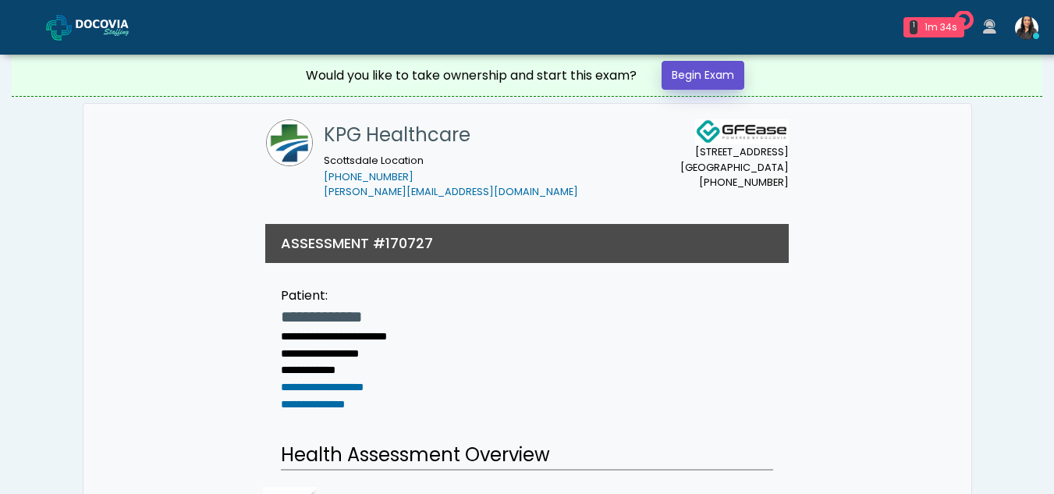
click at [706, 65] on link "Begin Exam" at bounding box center [703, 75] width 83 height 29
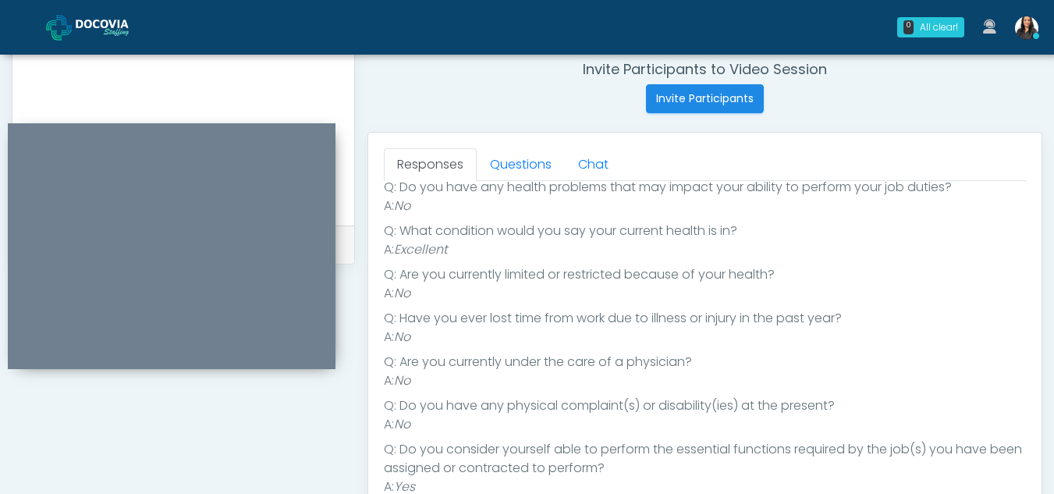
scroll to position [601, 0]
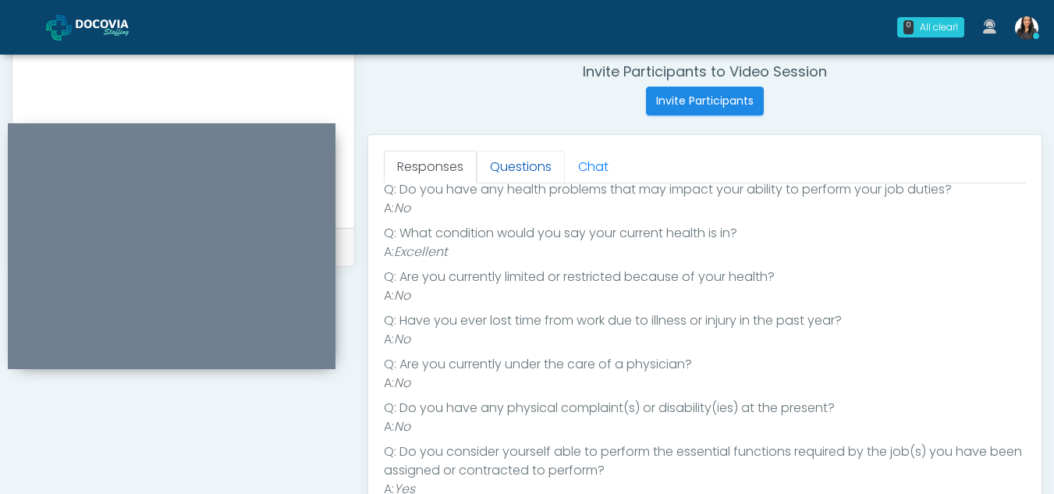
click at [520, 163] on link "Questions" at bounding box center [521, 167] width 88 height 33
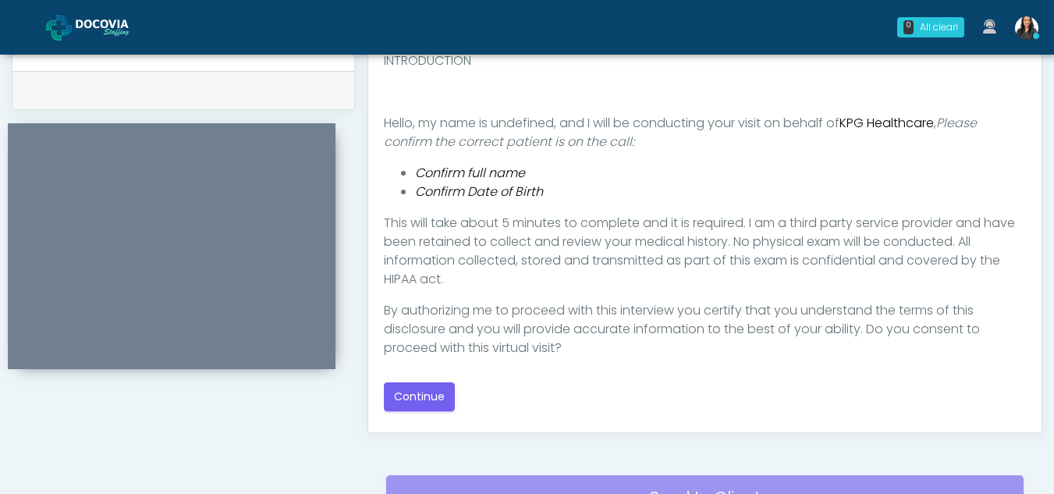
scroll to position [765, 0]
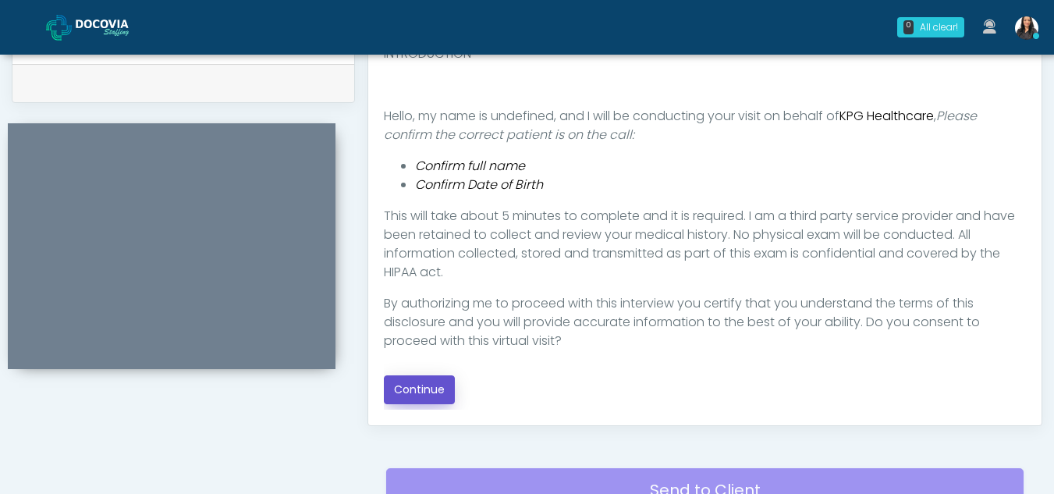
click at [428, 392] on button "Continue" at bounding box center [419, 389] width 71 height 29
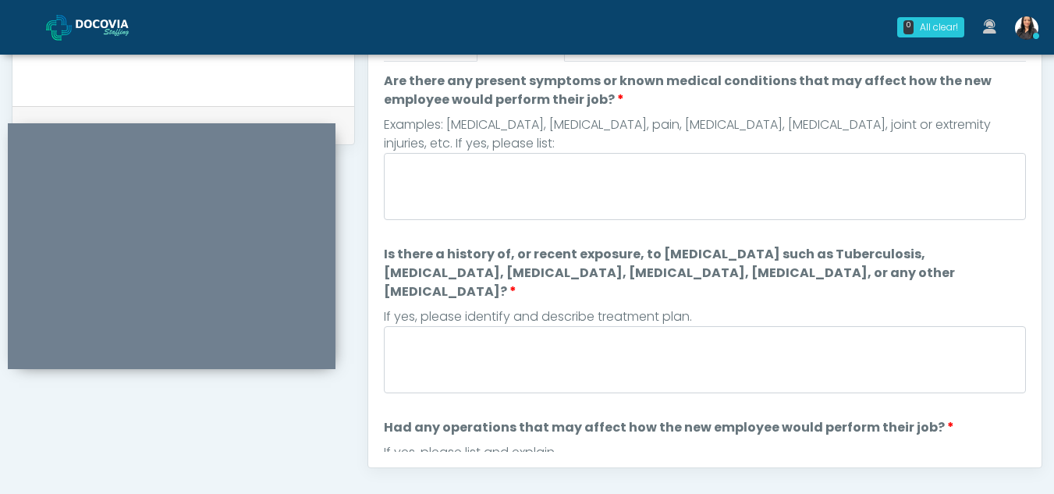
scroll to position [653, 0]
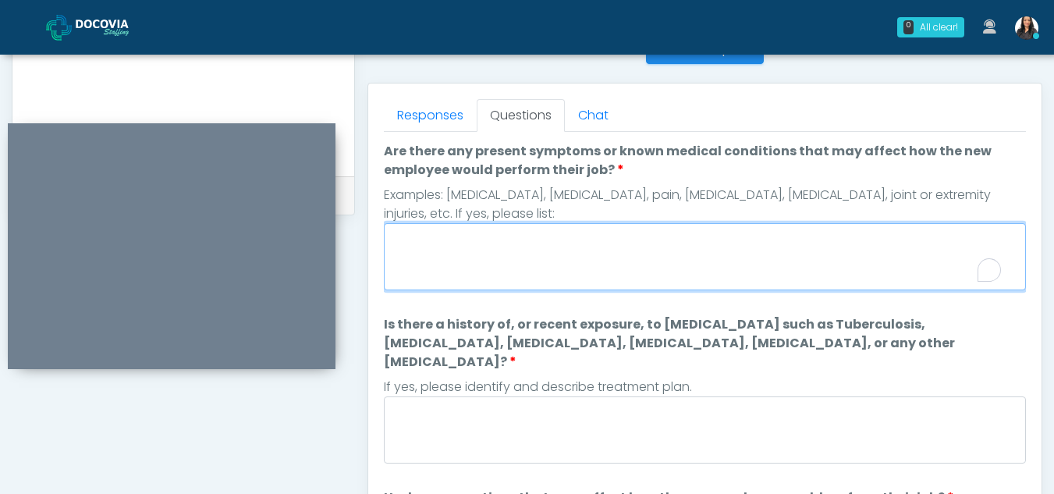
click at [527, 267] on textarea "Are there any present symptoms or known medical conditions that may affect how …" at bounding box center [705, 256] width 642 height 67
type textarea "**"
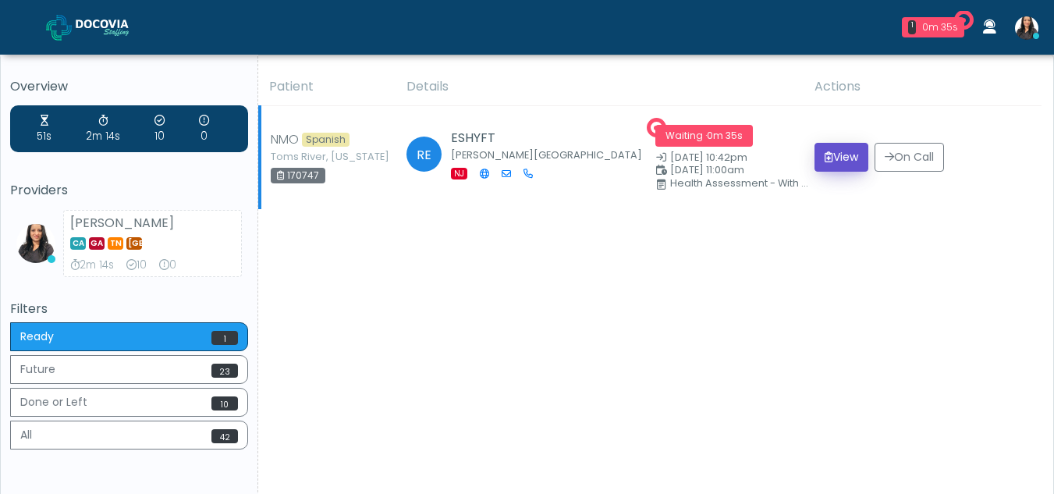
click at [835, 153] on button "View" at bounding box center [841, 157] width 54 height 29
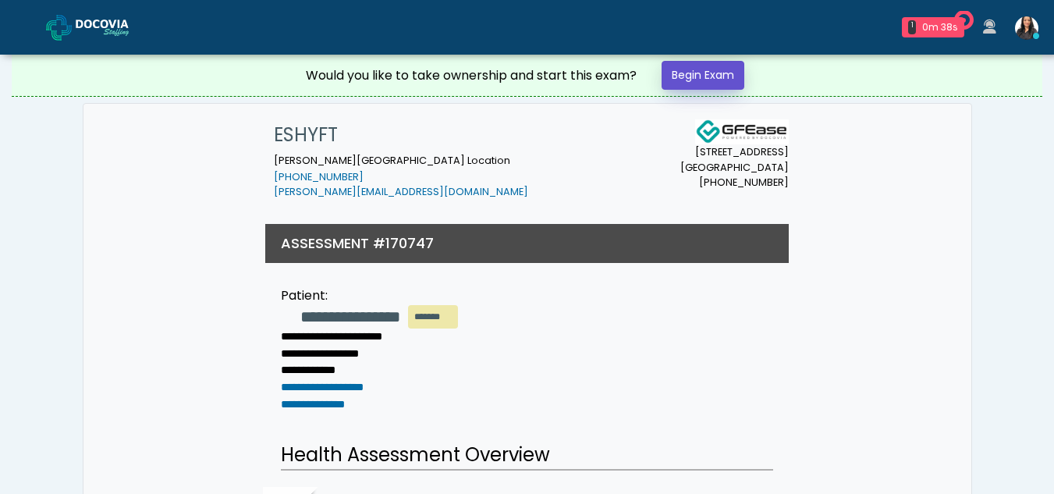
click at [703, 73] on link "Begin Exam" at bounding box center [703, 75] width 83 height 29
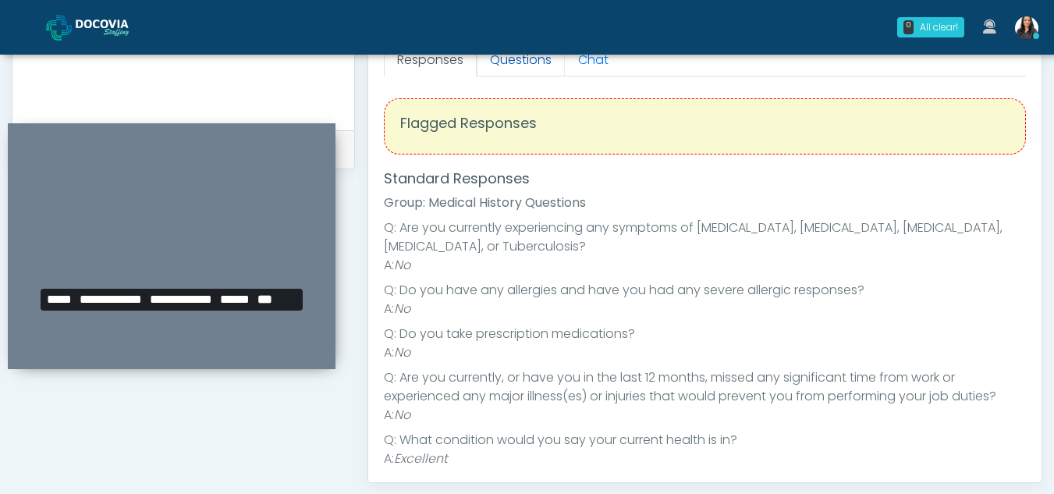
click at [524, 61] on link "Questions" at bounding box center [521, 60] width 88 height 33
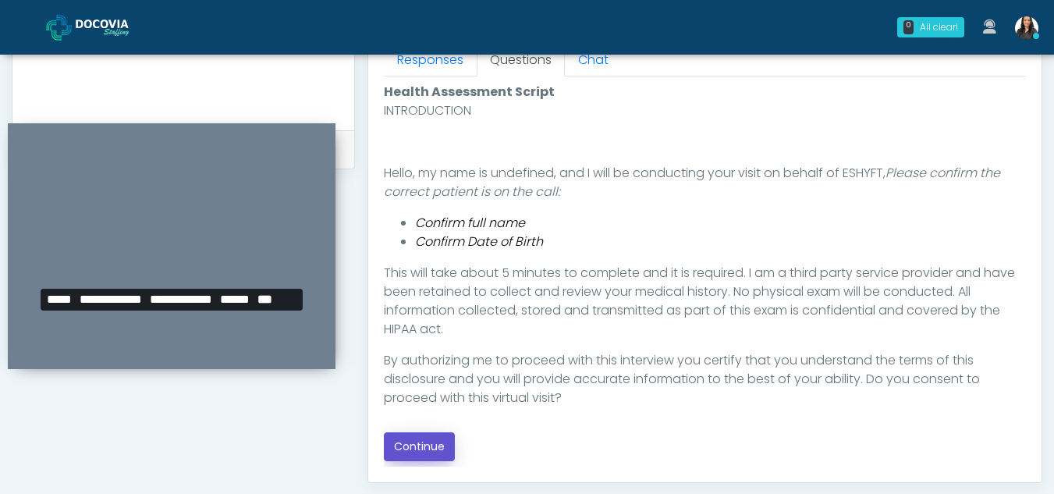
click at [433, 445] on button "Continue" at bounding box center [419, 446] width 71 height 29
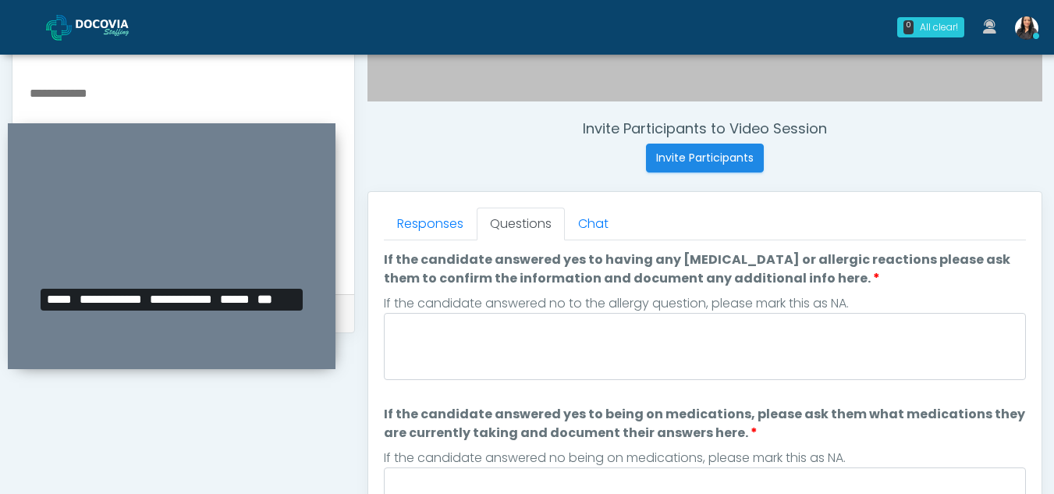
scroll to position [547, 0]
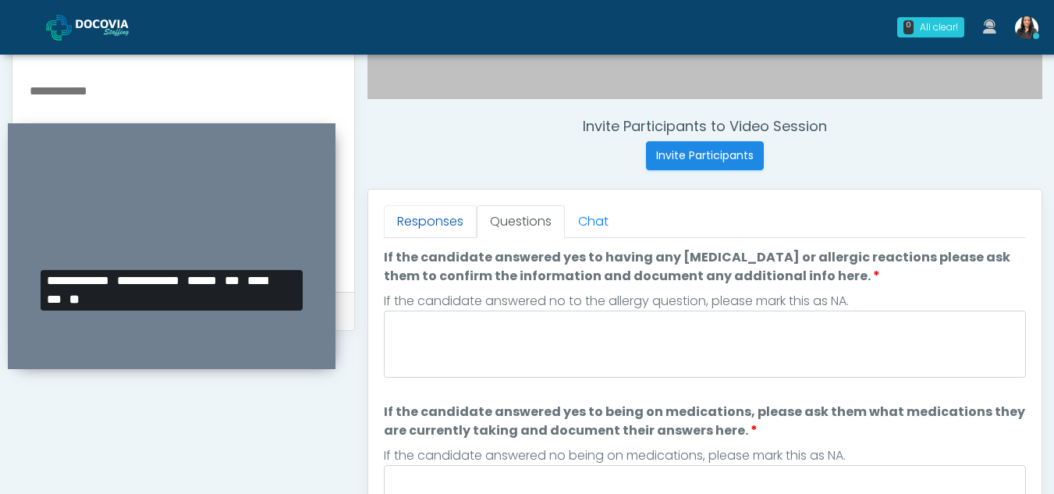
click at [420, 222] on link "Responses" at bounding box center [430, 221] width 93 height 33
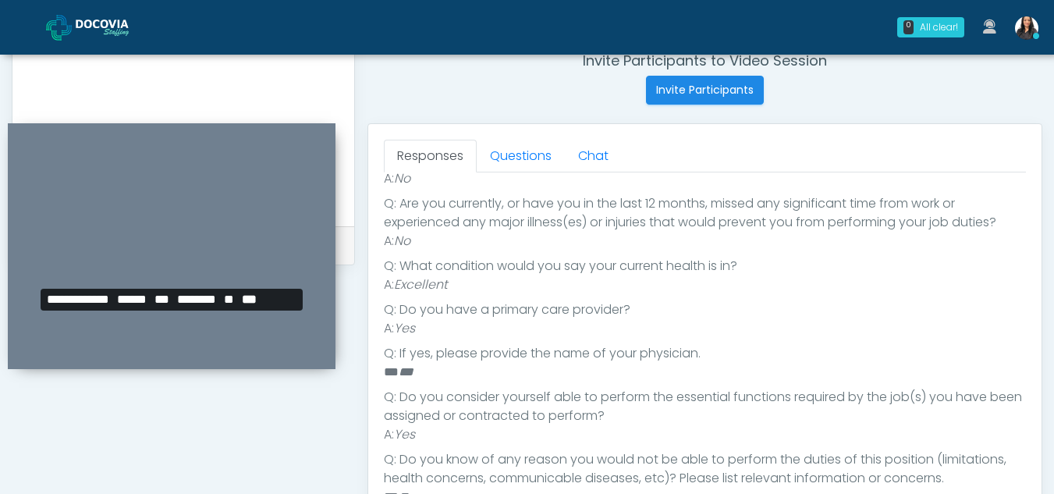
scroll to position [610, 0]
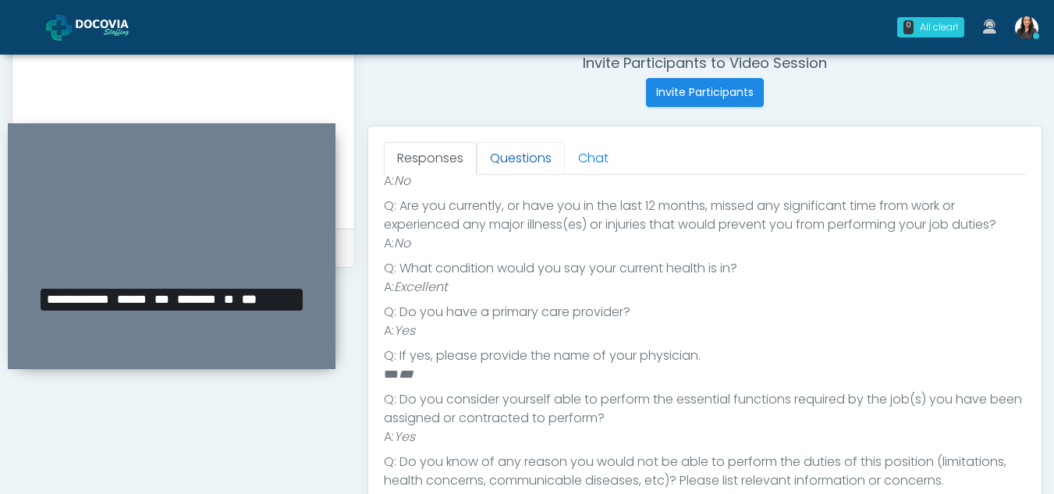
click at [520, 168] on link "Questions" at bounding box center [521, 158] width 88 height 33
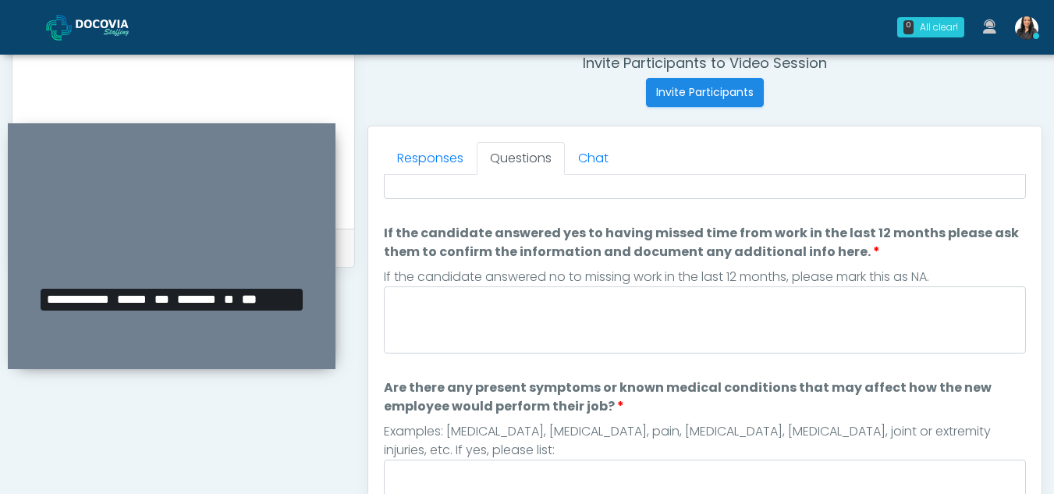
scroll to position [0, 0]
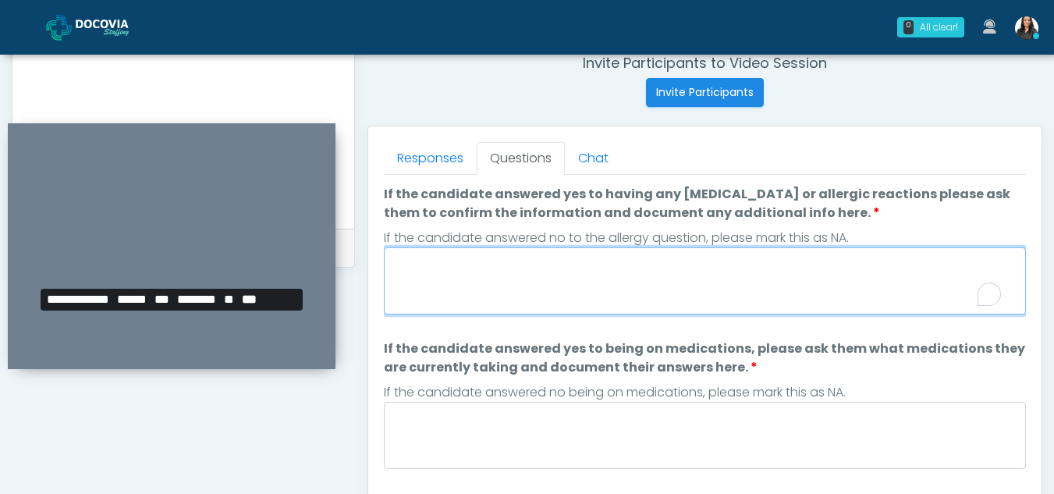
click at [558, 298] on textarea "If the candidate answered yes to having any allergies or allergic reactions ple…" at bounding box center [705, 280] width 642 height 67
type textarea "**"
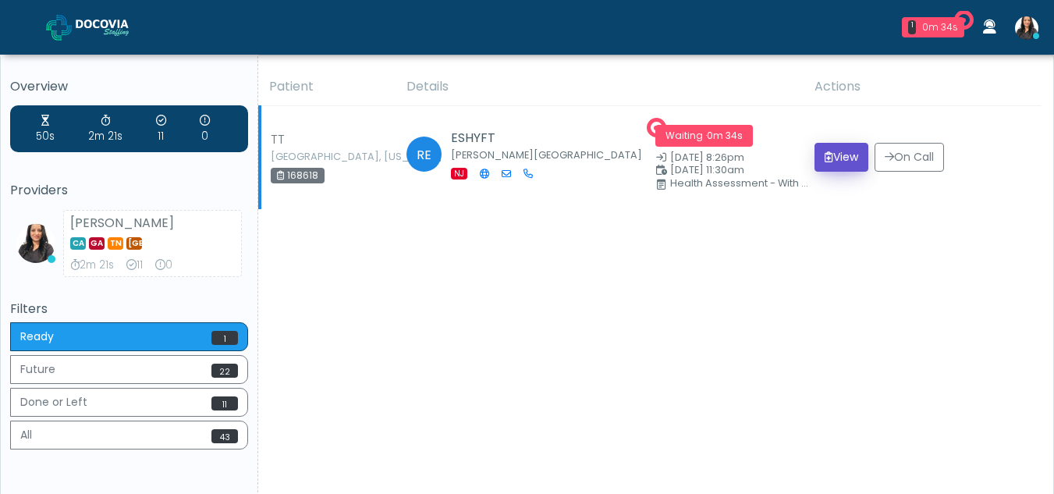
click at [832, 150] on button "View" at bounding box center [841, 157] width 54 height 29
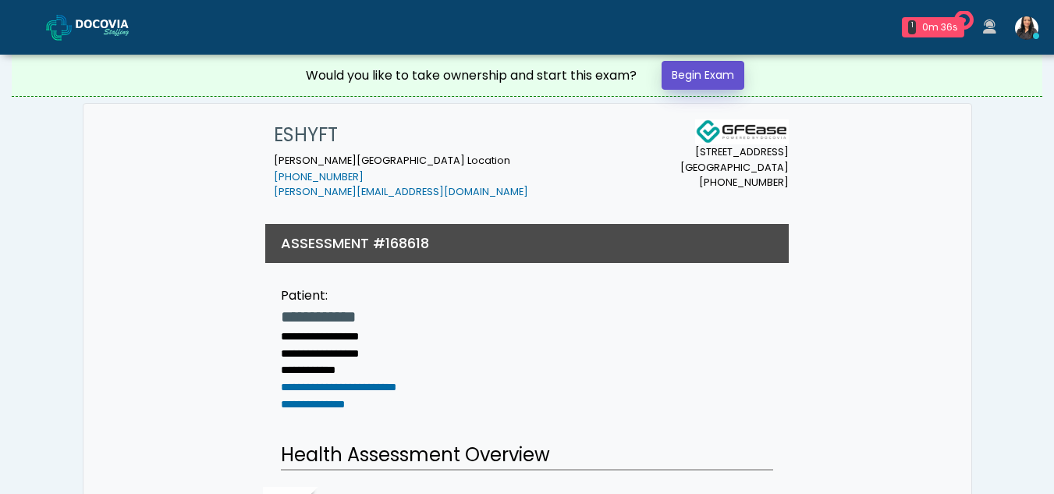
click at [727, 76] on link "Begin Exam" at bounding box center [703, 75] width 83 height 29
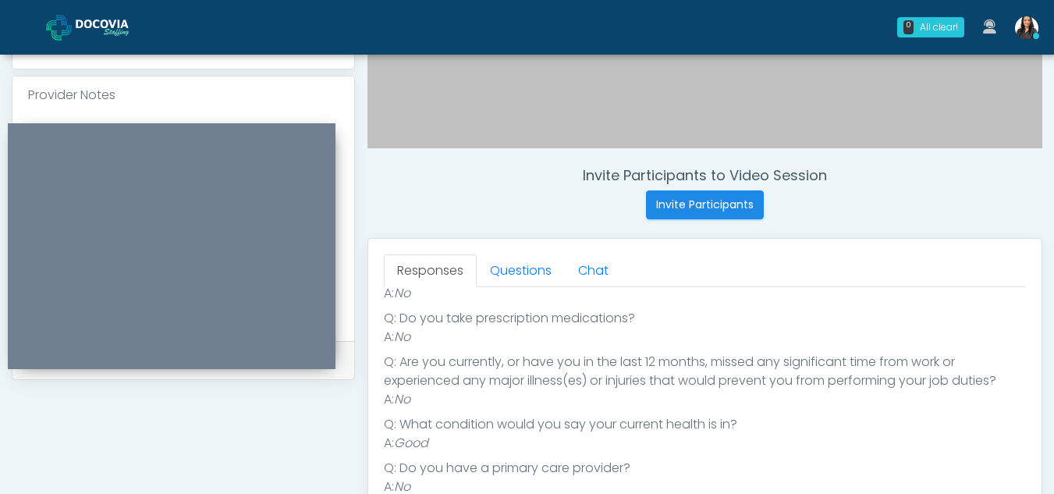
scroll to position [509, 0]
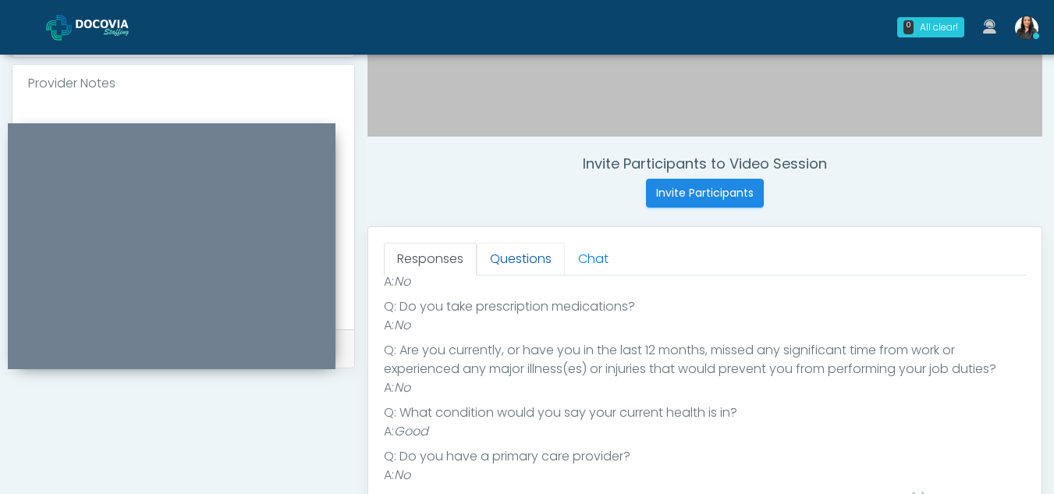
click at [541, 257] on link "Questions" at bounding box center [521, 259] width 88 height 33
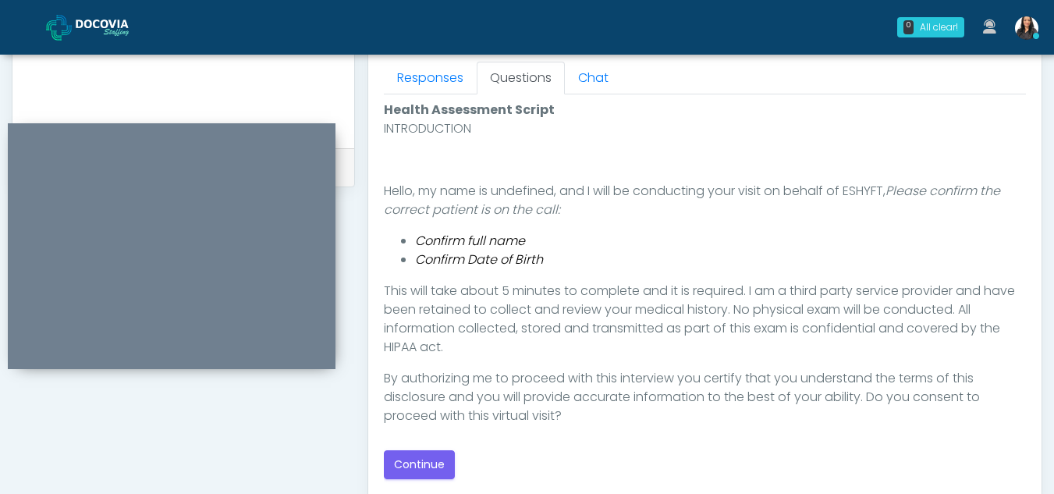
scroll to position [730, 0]
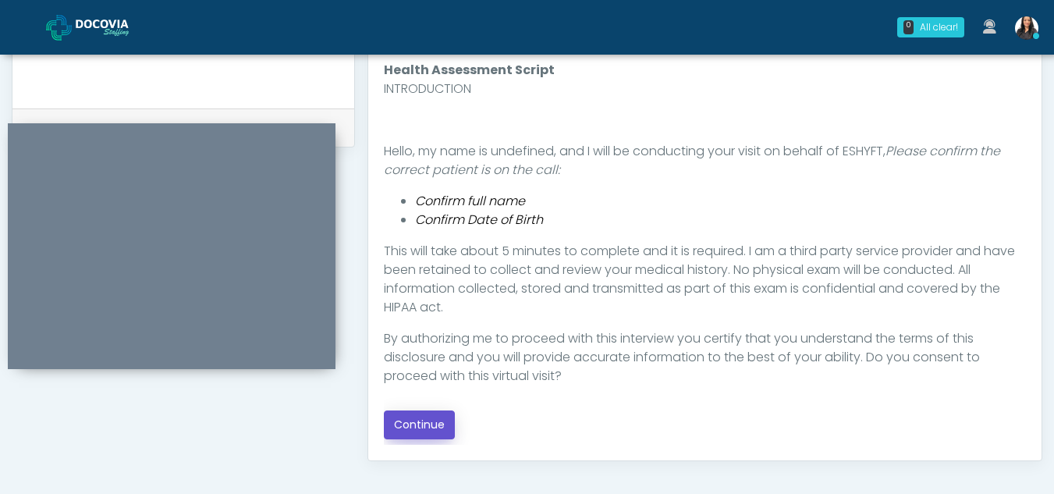
click at [438, 417] on button "Continue" at bounding box center [419, 424] width 71 height 29
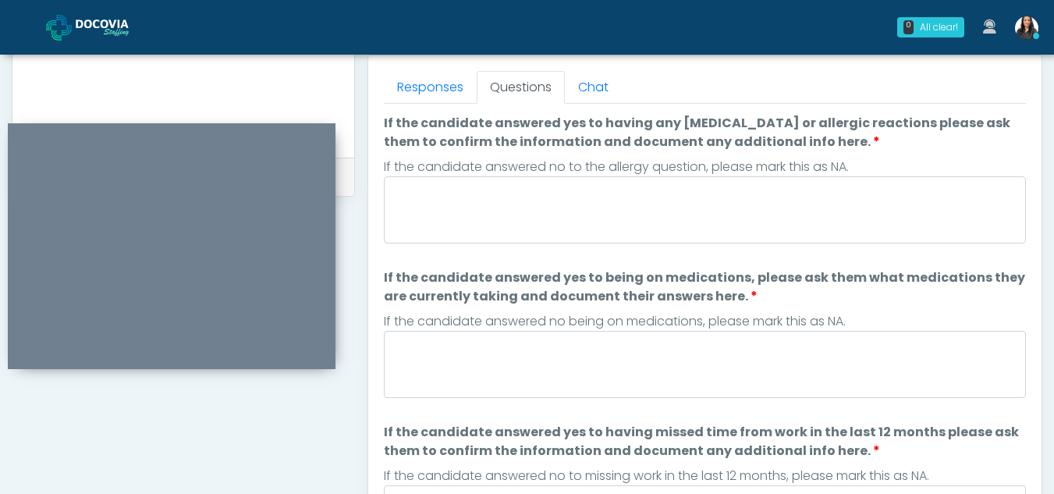
scroll to position [669, 0]
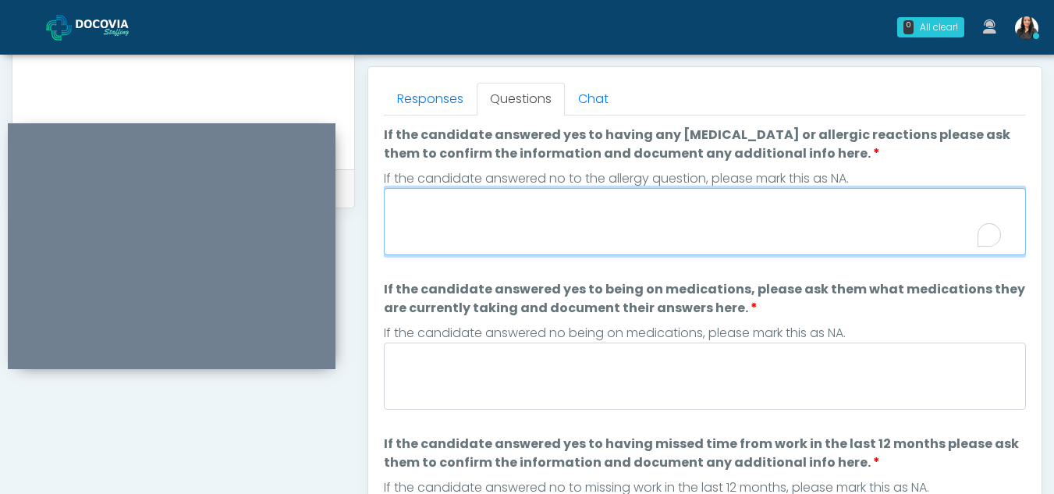
click at [530, 223] on textarea "If the candidate answered yes to having any allergies or allergic reactions ple…" at bounding box center [705, 221] width 642 height 67
type textarea "**"
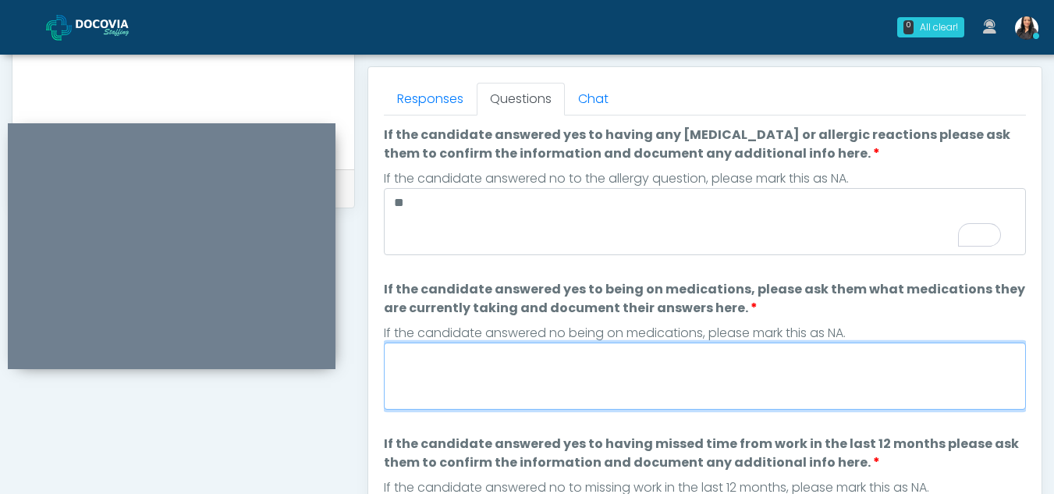
click at [537, 379] on textarea "If the candidate answered yes to being on medications, please ask them what med…" at bounding box center [705, 375] width 642 height 67
type textarea "*"
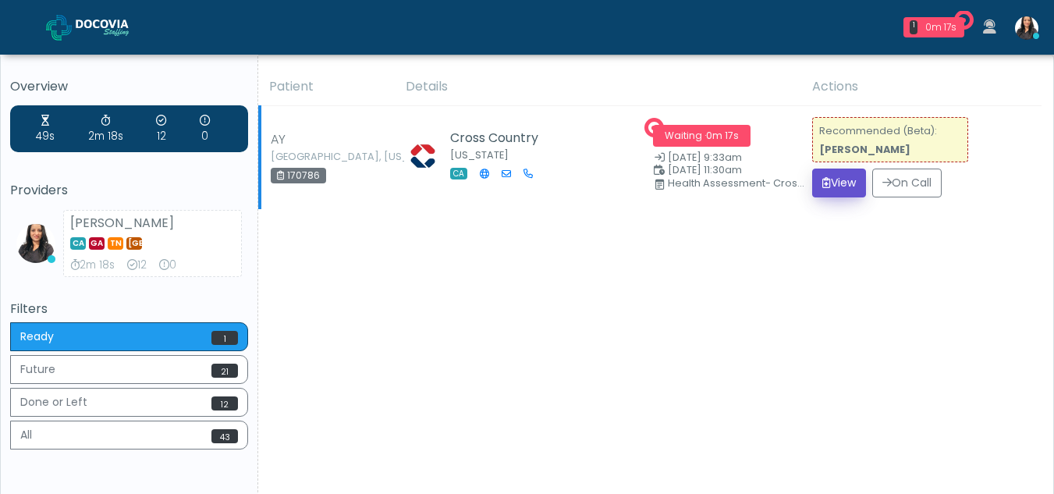
click at [838, 179] on button "View" at bounding box center [839, 183] width 54 height 29
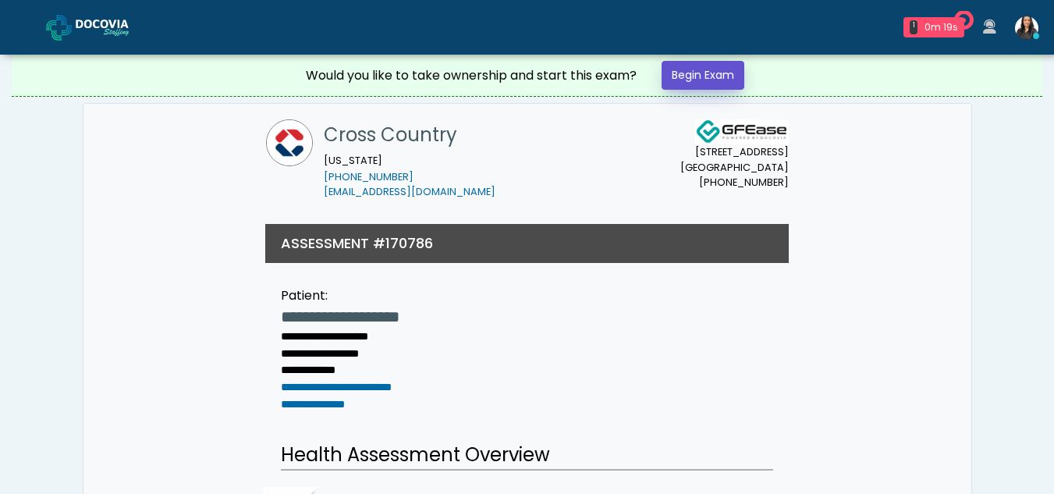
click at [698, 77] on link "Begin Exam" at bounding box center [703, 75] width 83 height 29
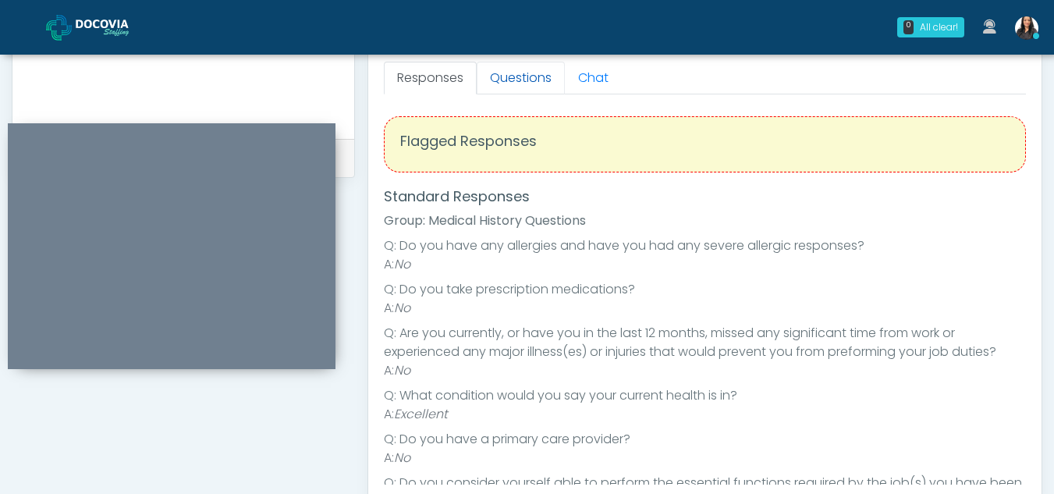
click at [512, 80] on link "Questions" at bounding box center [521, 78] width 88 height 33
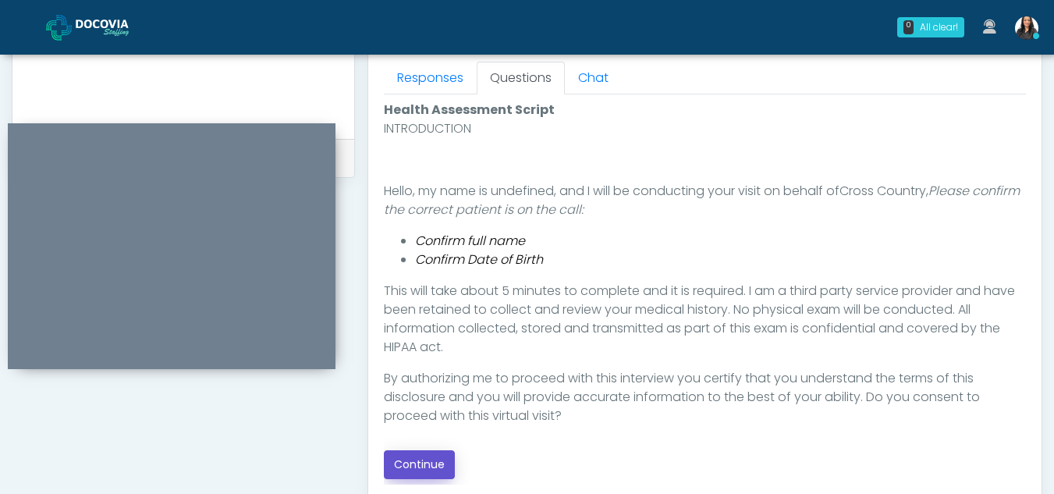
click at [420, 468] on button "Continue" at bounding box center [419, 464] width 71 height 29
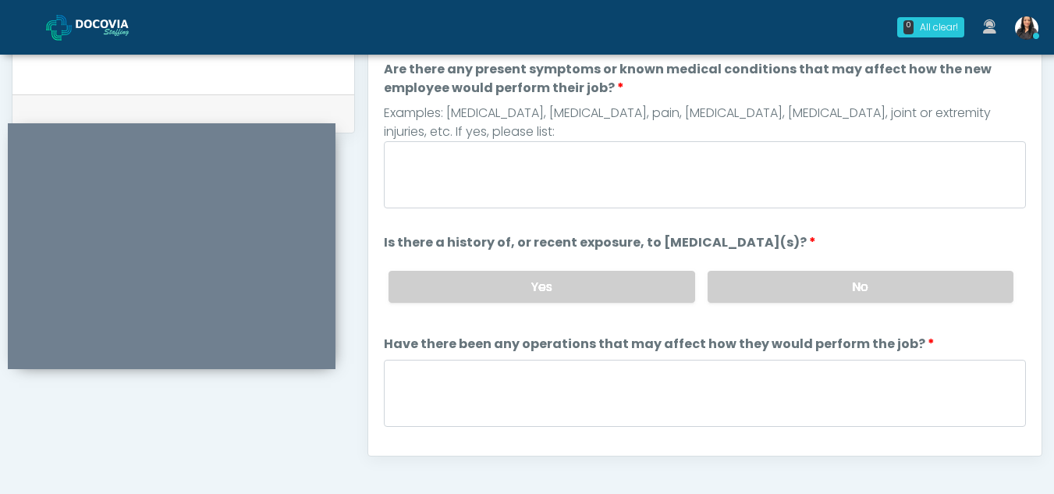
scroll to position [683, 0]
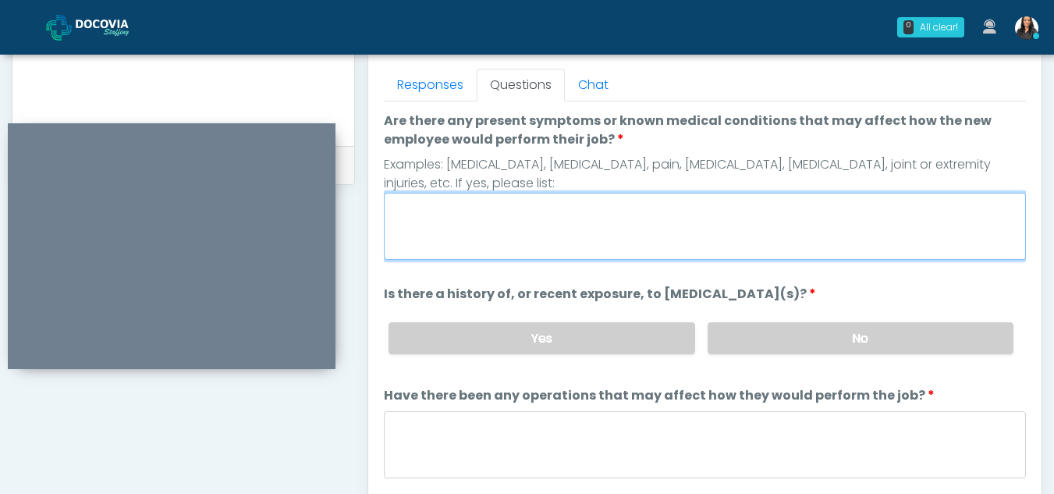
click at [534, 241] on textarea "Are there any present symptoms or known medical conditions that may affect how …" at bounding box center [705, 226] width 642 height 67
type textarea "**"
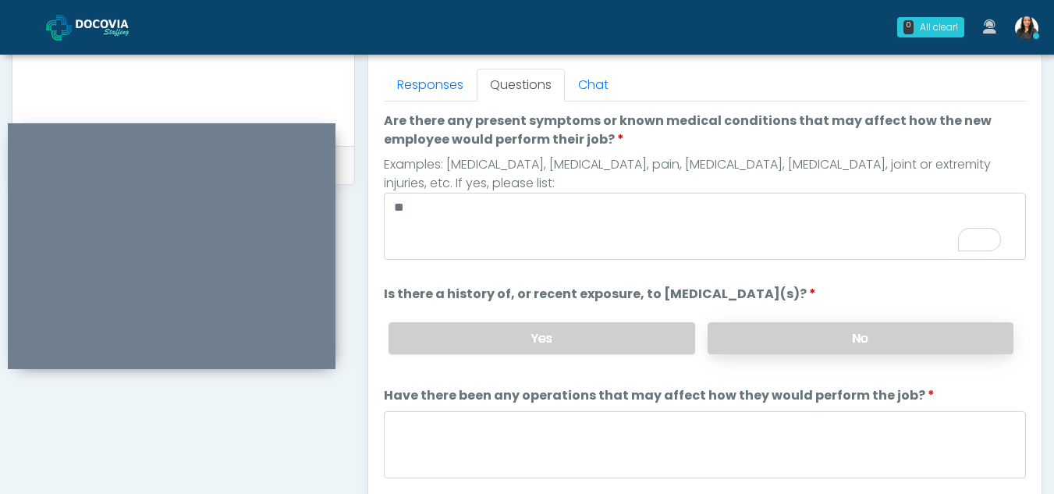
click at [757, 338] on label "No" at bounding box center [861, 338] width 306 height 32
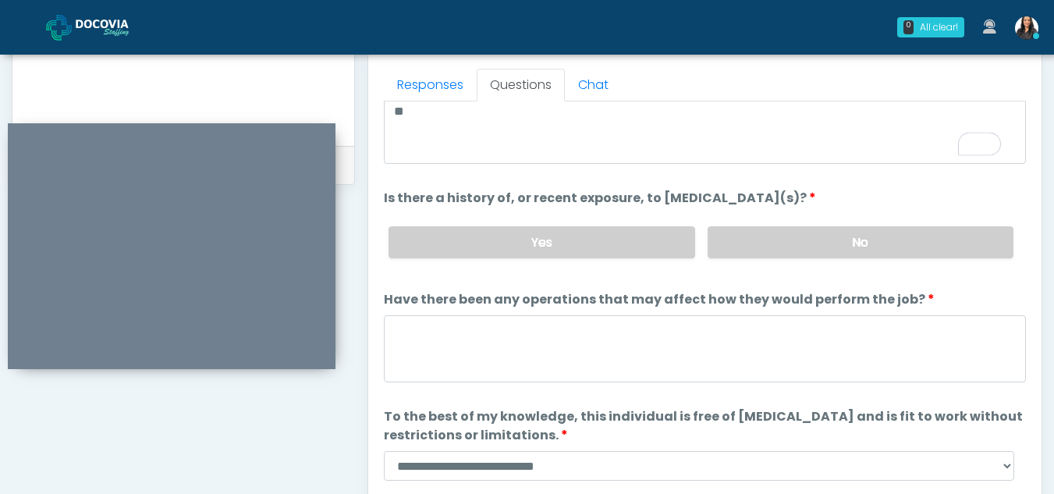
scroll to position [133, 0]
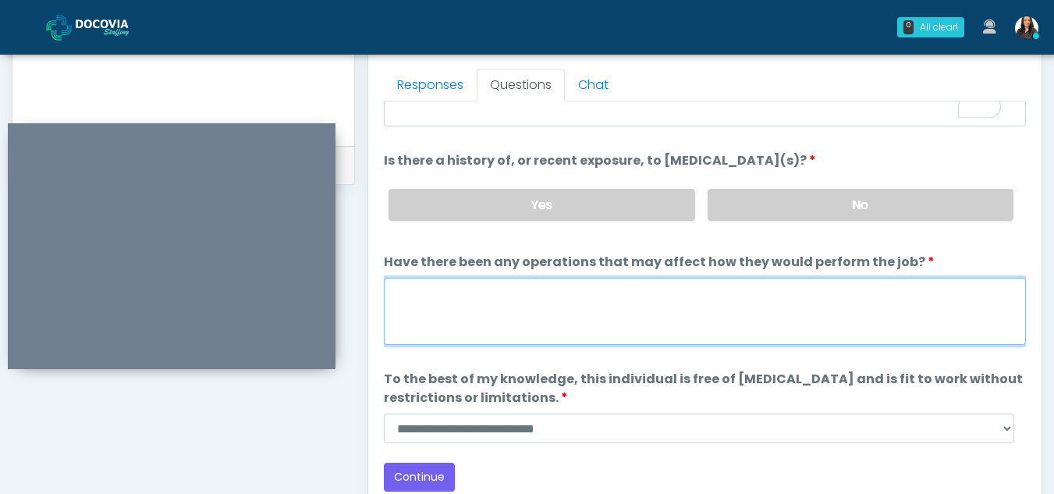
click at [516, 296] on textarea "Have there been any operations that may affect how they would perform the job?" at bounding box center [705, 311] width 642 height 67
type textarea "**"
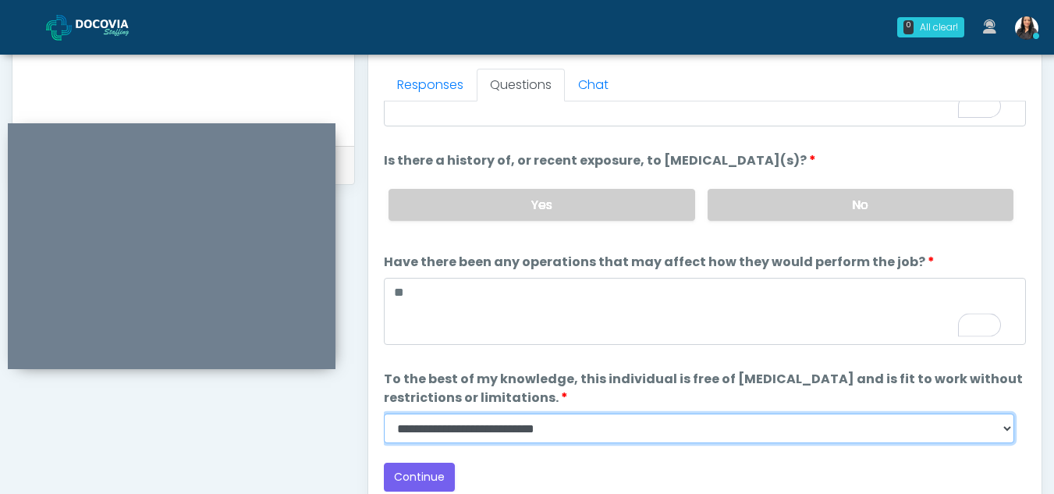
click at [1005, 435] on select "**********" at bounding box center [699, 428] width 630 height 30
select select "******"
click at [384, 413] on select "**********" at bounding box center [699, 428] width 630 height 30
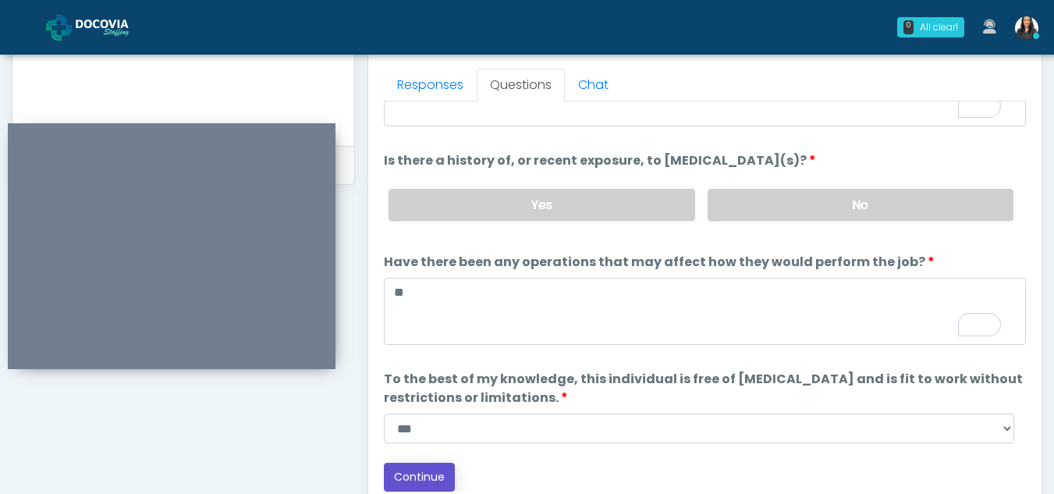
click at [444, 468] on button "Continue" at bounding box center [419, 477] width 71 height 29
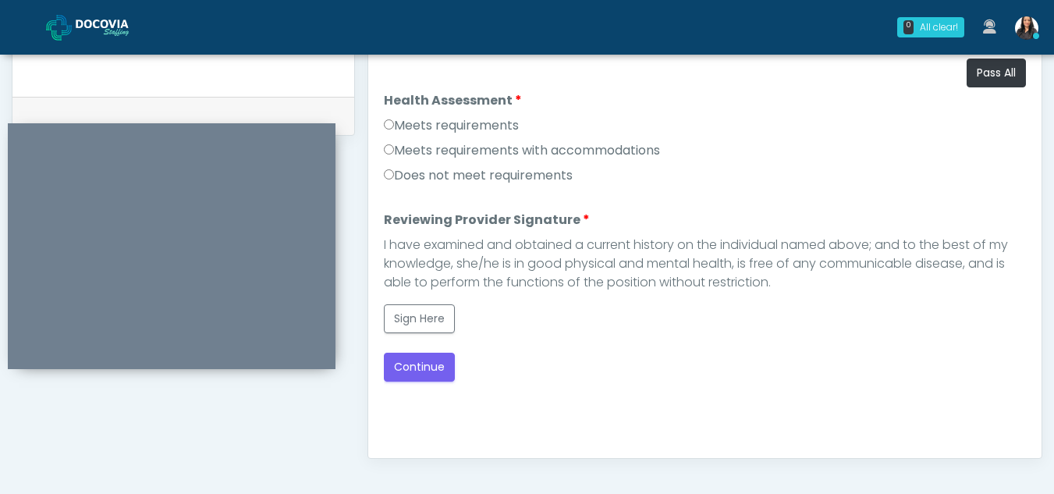
scroll to position [730, 0]
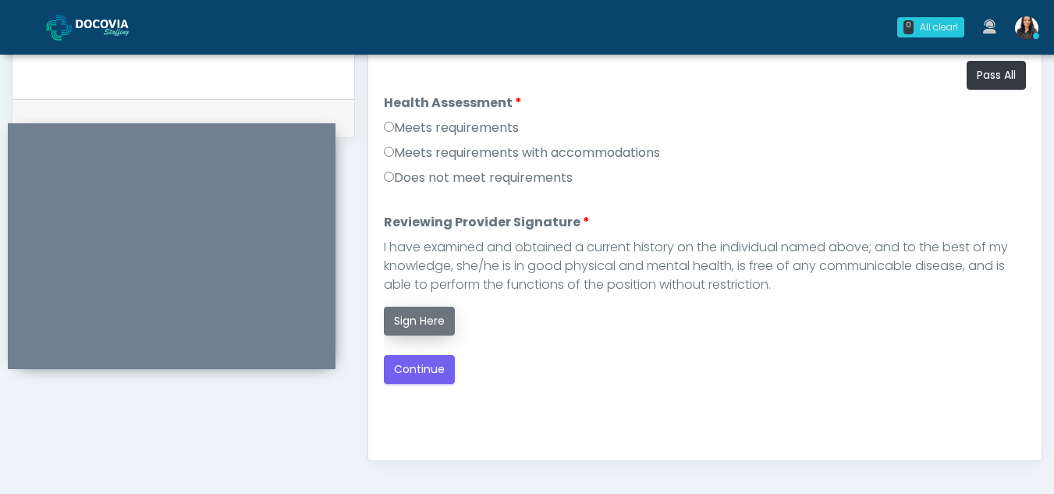
click at [434, 320] on button "Sign Here" at bounding box center [419, 321] width 71 height 29
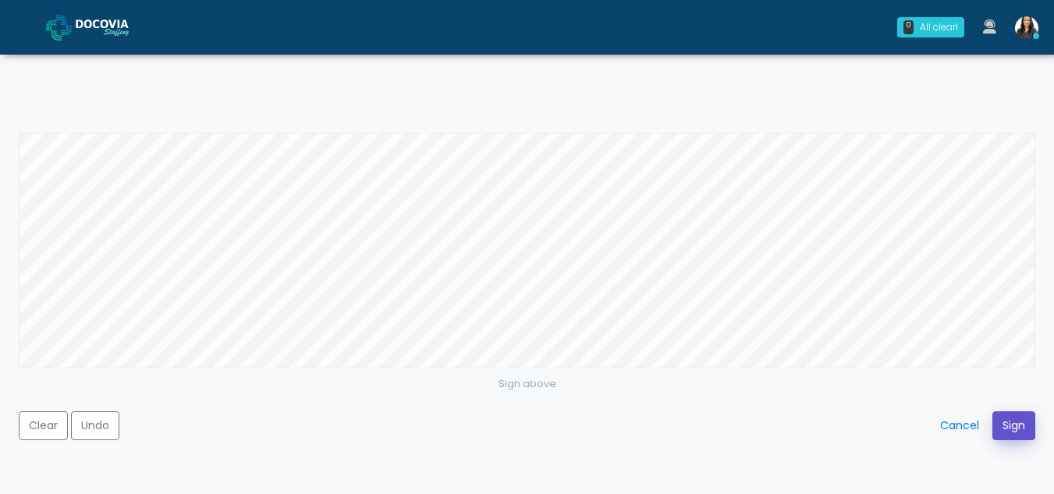
click at [1006, 424] on button "Sign" at bounding box center [1013, 425] width 43 height 29
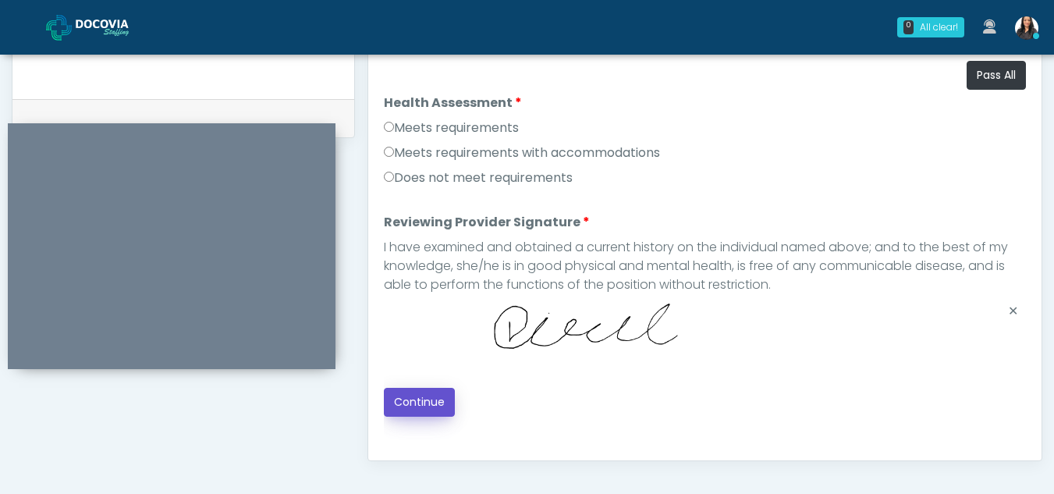
click at [428, 392] on button "Continue" at bounding box center [419, 402] width 71 height 29
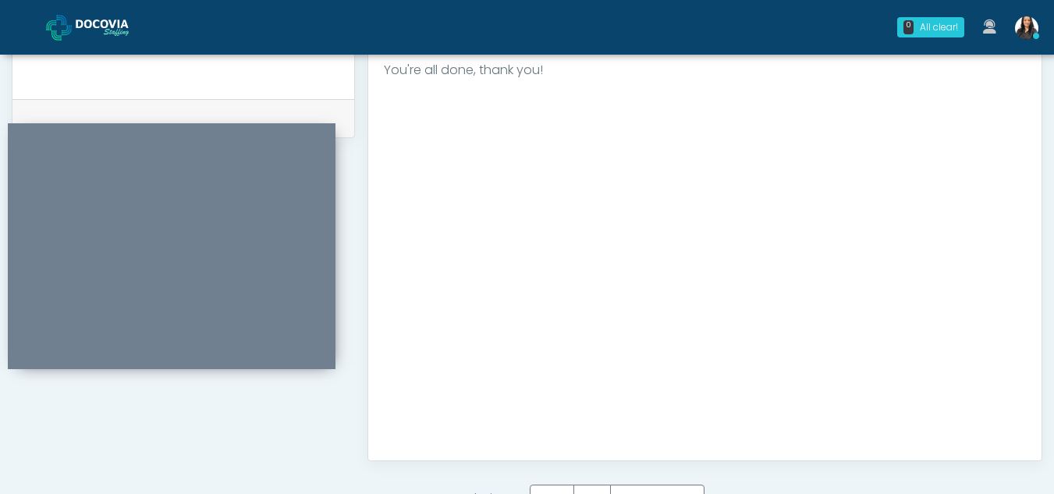
scroll to position [935, 0]
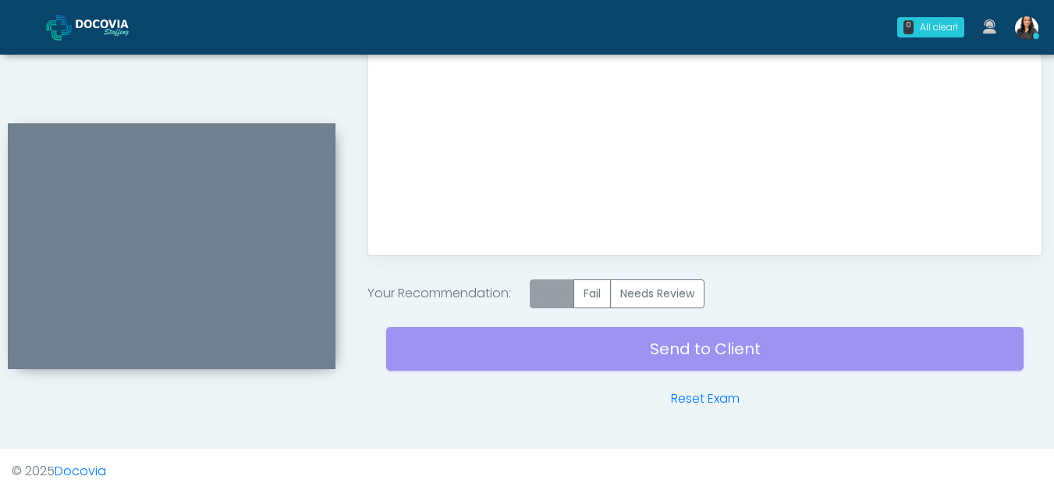
click at [558, 295] on label "Pass" at bounding box center [552, 293] width 44 height 29
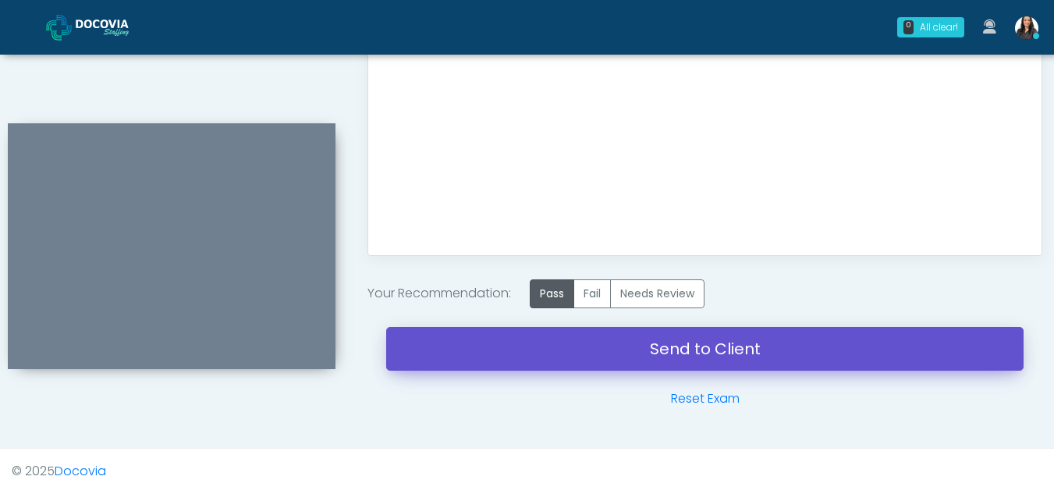
click at [670, 341] on link "Send to Client" at bounding box center [704, 349] width 637 height 44
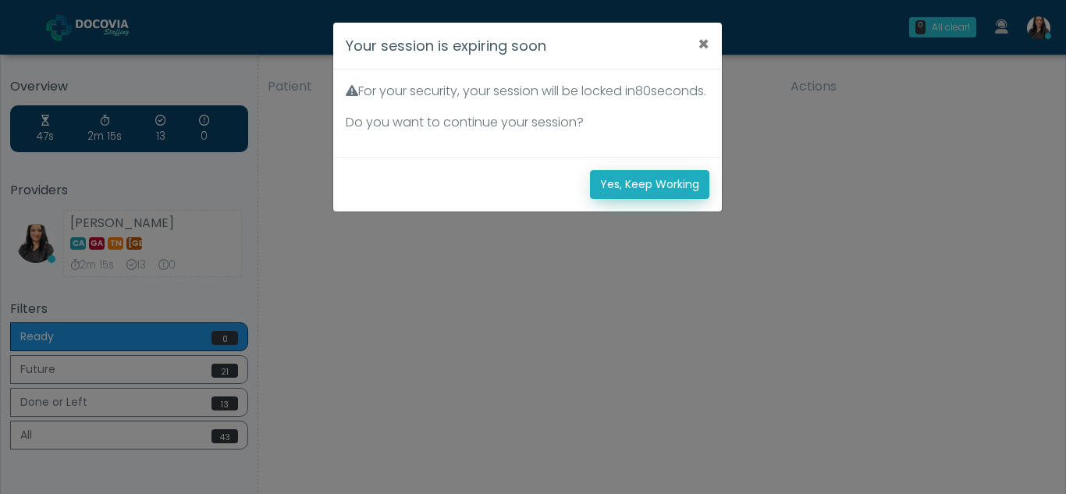
click at [670, 199] on button "Yes, Keep Working" at bounding box center [649, 184] width 119 height 29
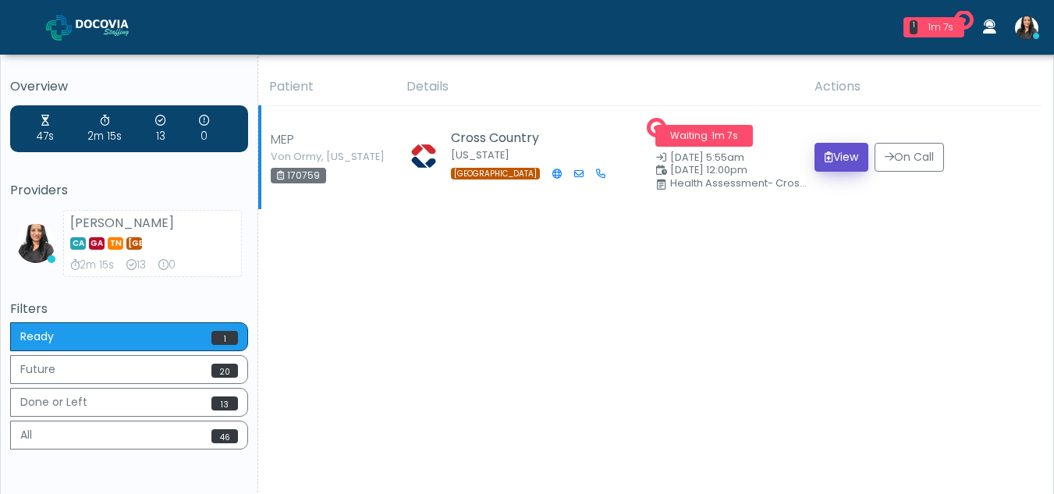
click at [846, 160] on button "View" at bounding box center [841, 157] width 54 height 29
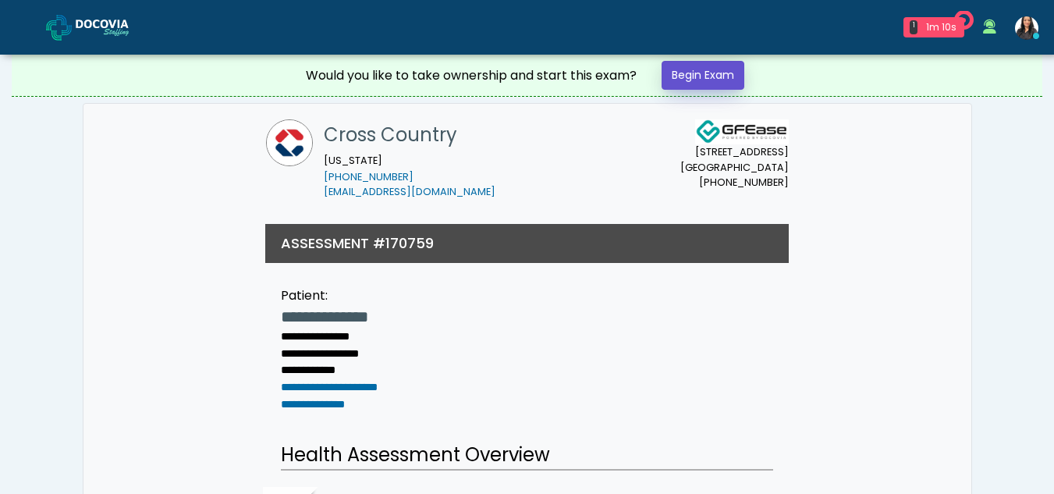
click at [711, 73] on link "Begin Exam" at bounding box center [703, 75] width 83 height 29
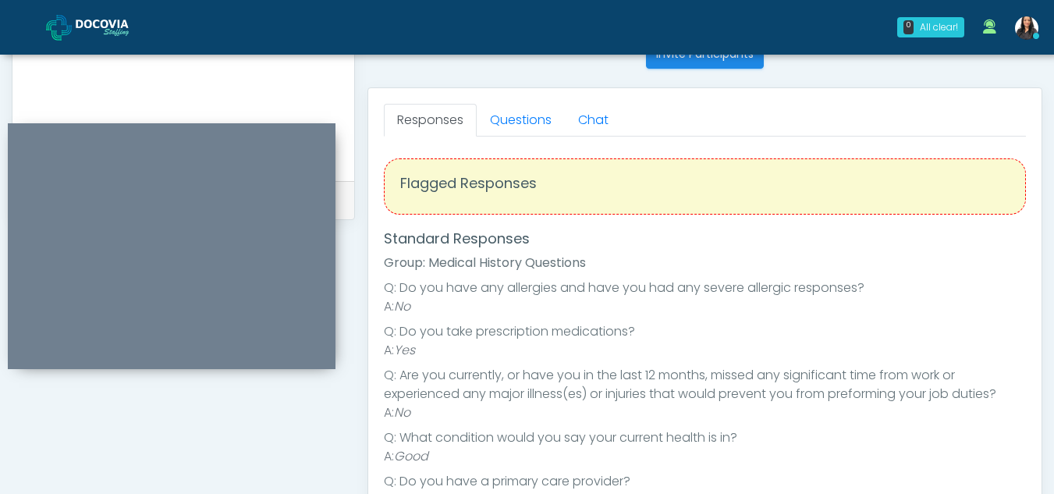
scroll to position [644, 0]
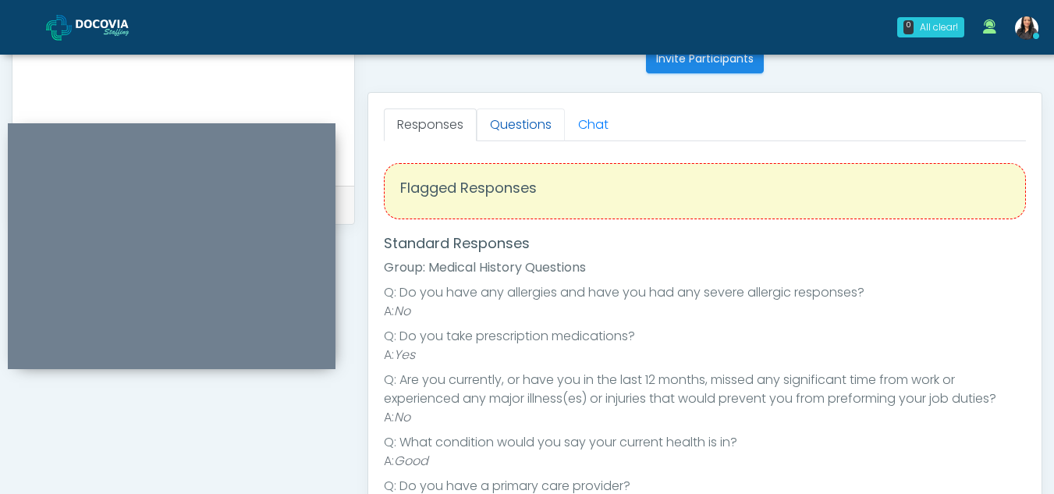
click at [499, 112] on link "Questions" at bounding box center [521, 124] width 88 height 33
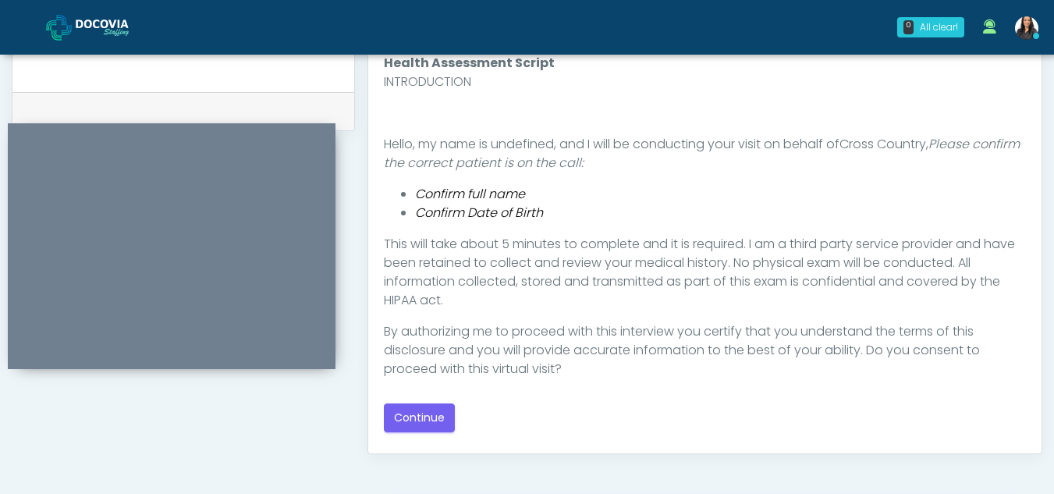
scroll to position [754, 0]
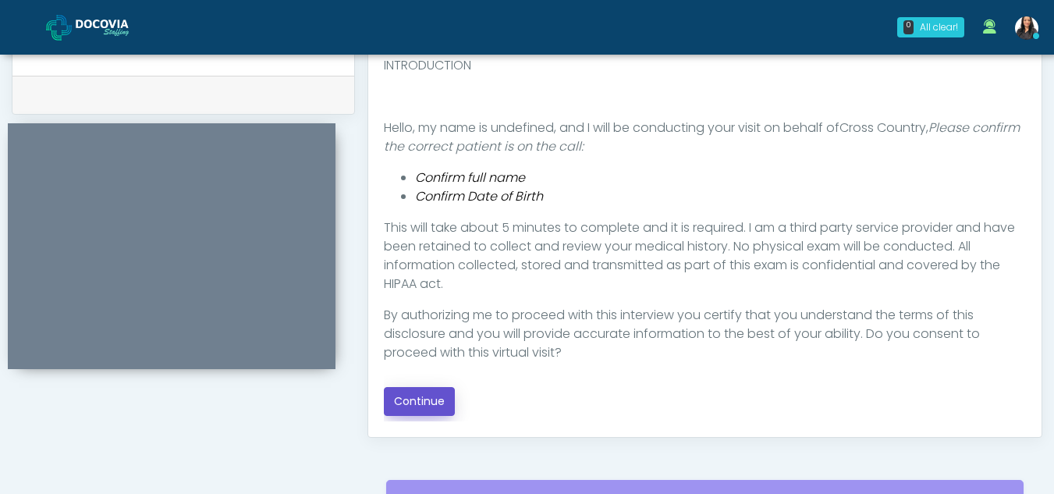
click at [423, 397] on button "Continue" at bounding box center [419, 401] width 71 height 29
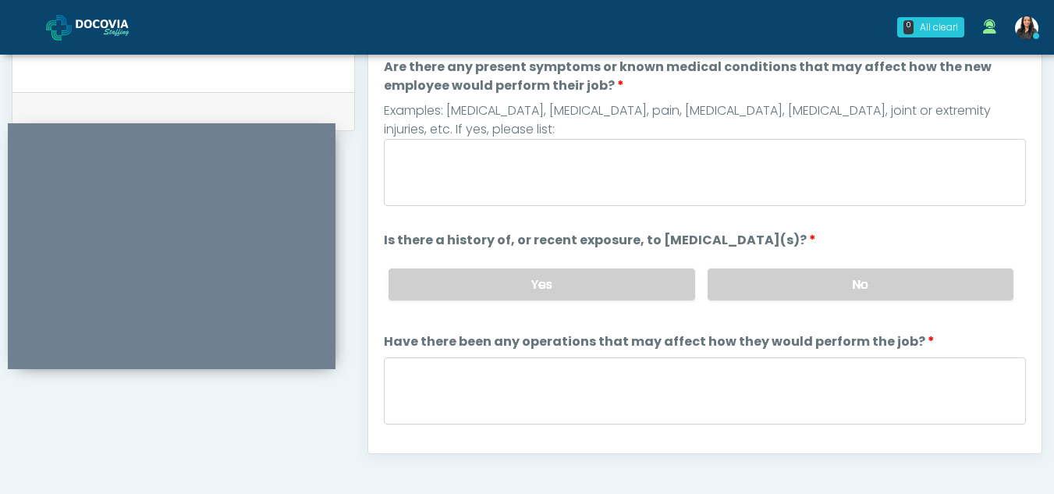
scroll to position [700, 0]
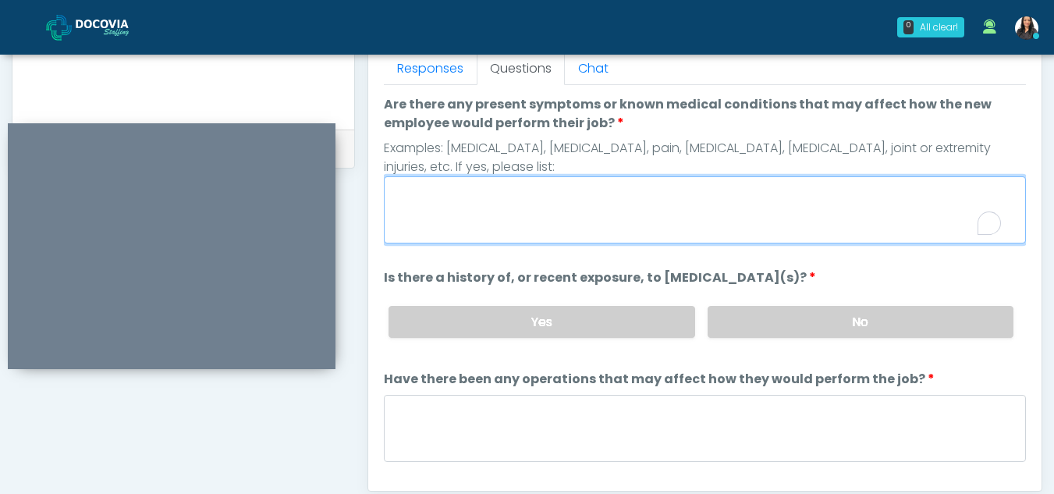
click at [509, 213] on textarea "Are there any present symptoms or known medical conditions that may affect how …" at bounding box center [705, 209] width 642 height 67
type textarea "**"
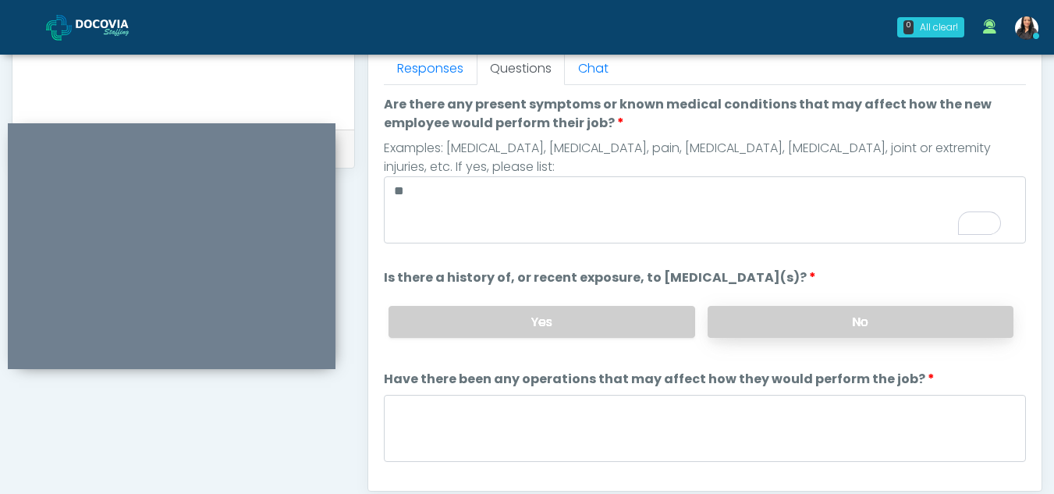
click at [845, 320] on label "No" at bounding box center [861, 322] width 306 height 32
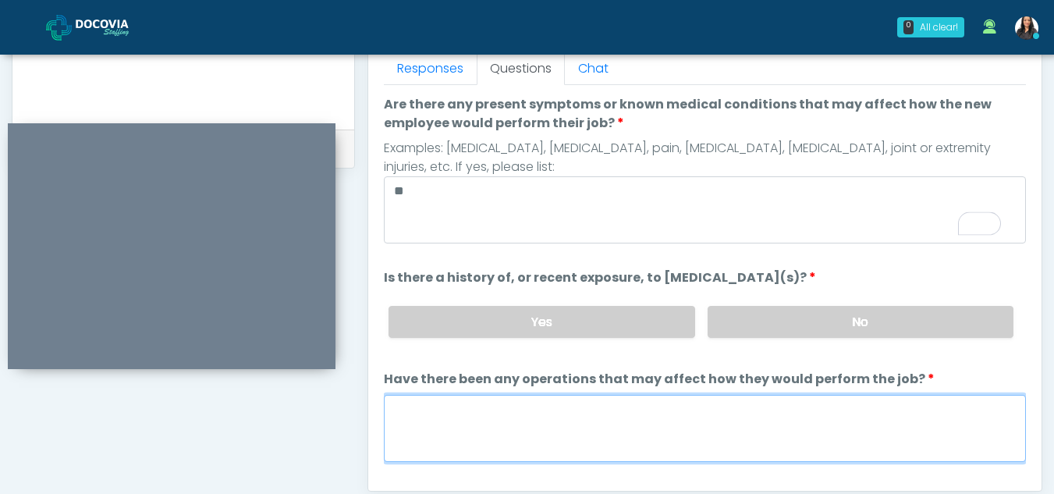
click at [526, 424] on textarea "Have there been any operations that may affect how they would perform the job?" at bounding box center [705, 428] width 642 height 67
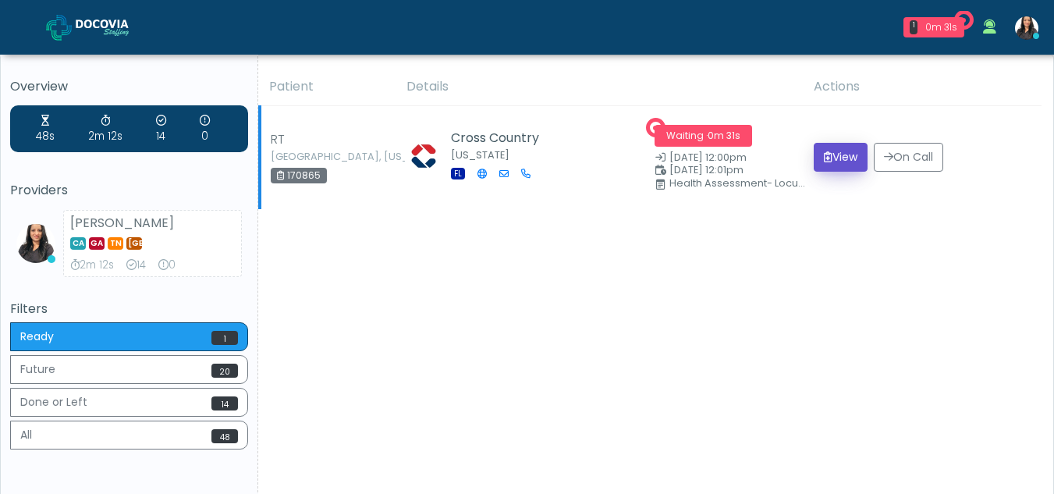
click at [846, 154] on button "View" at bounding box center [841, 157] width 54 height 29
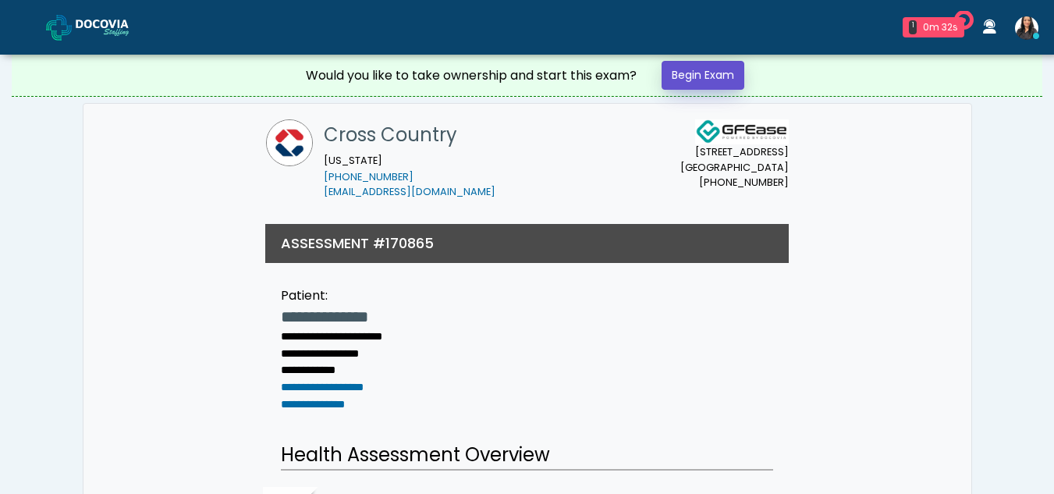
click at [687, 72] on link "Begin Exam" at bounding box center [703, 75] width 83 height 29
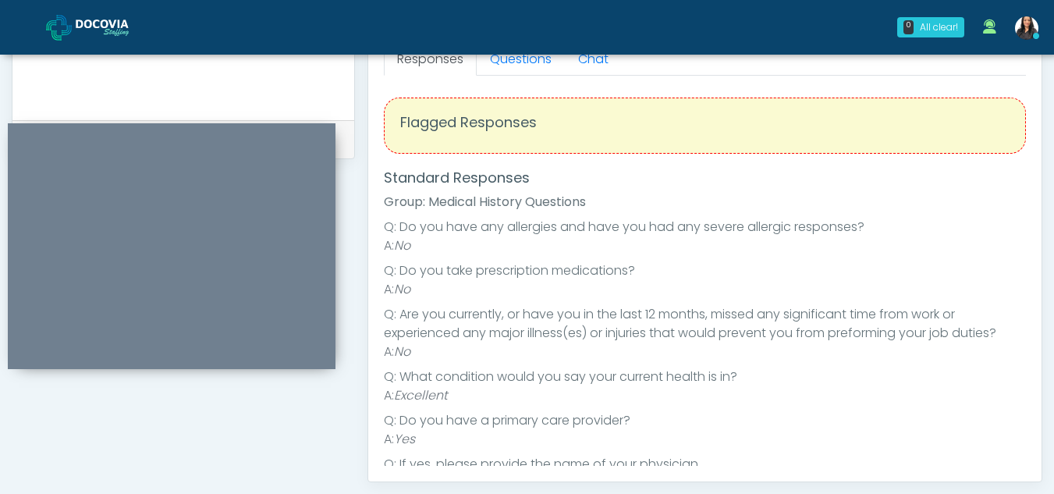
scroll to position [686, 0]
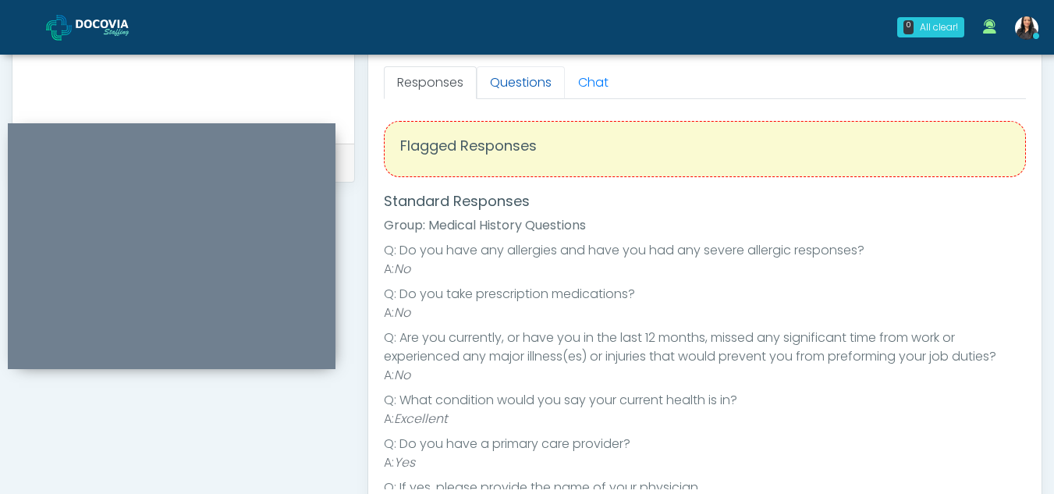
click at [522, 80] on link "Questions" at bounding box center [521, 82] width 88 height 33
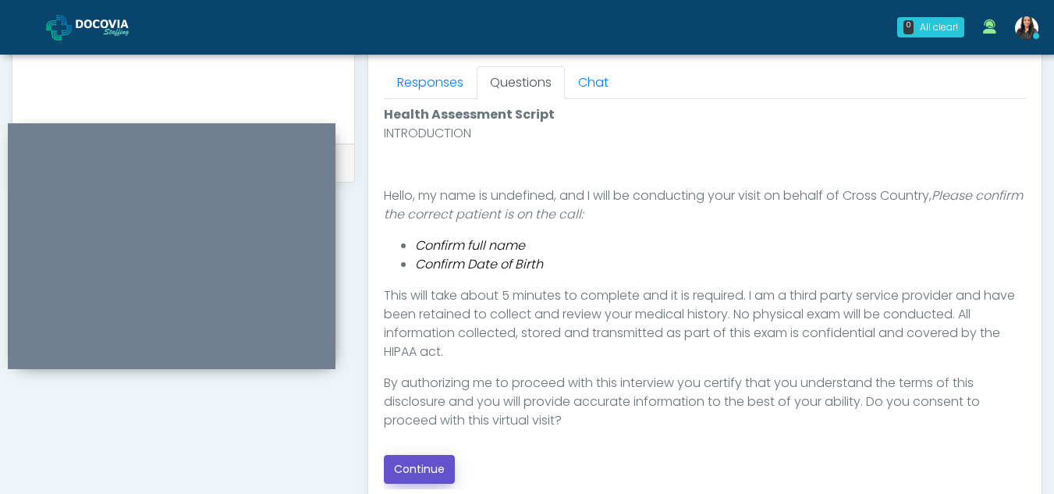
click at [436, 464] on button "Continue" at bounding box center [419, 469] width 71 height 29
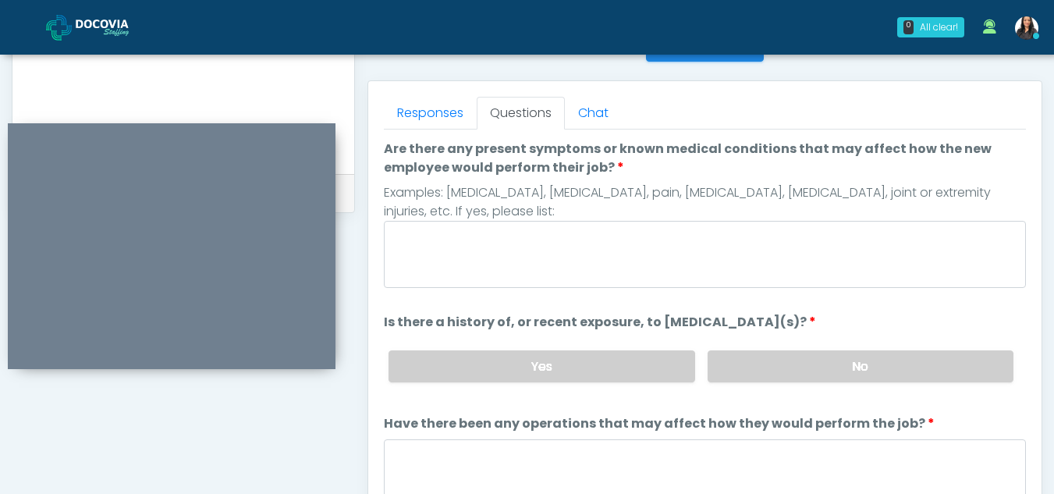
scroll to position [651, 0]
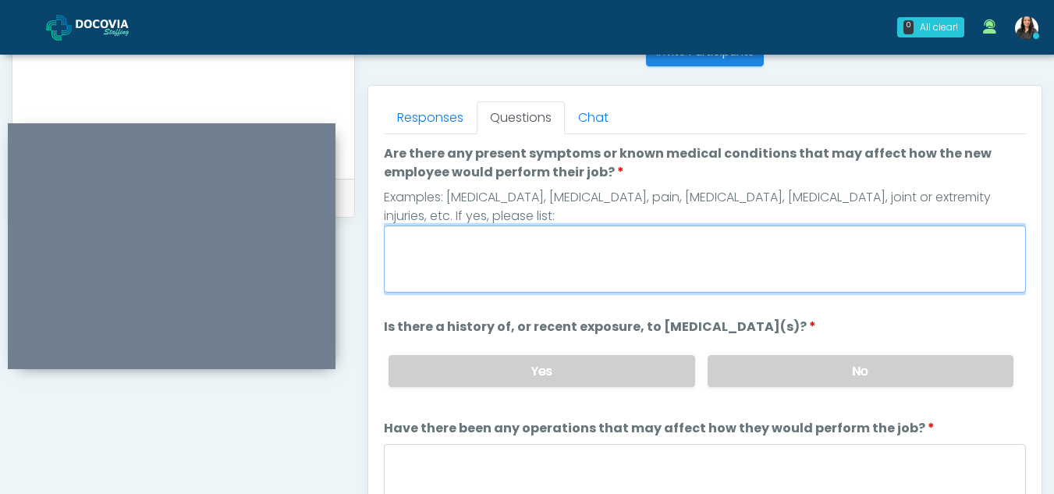
click at [475, 255] on textarea "Are there any present symptoms or known medical conditions that may affect how …" at bounding box center [705, 258] width 642 height 67
type textarea "**"
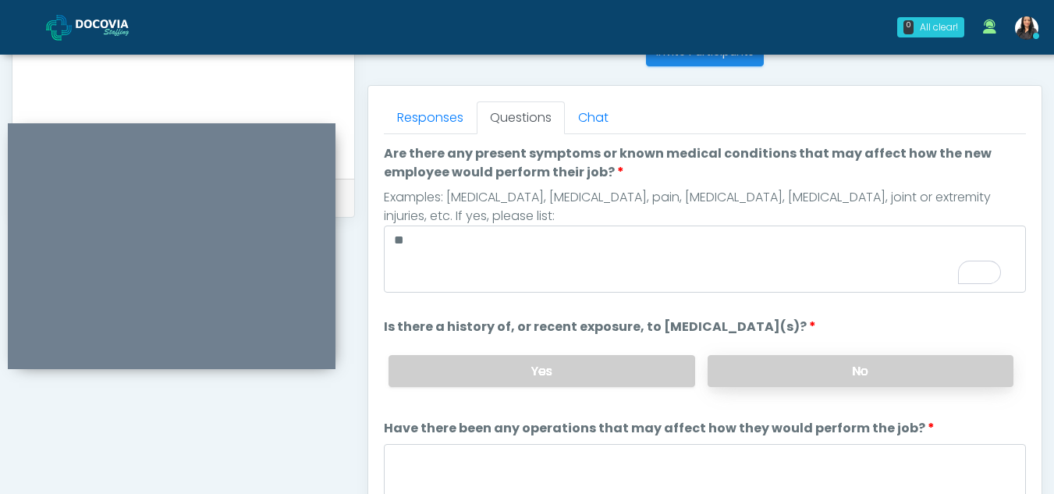
click at [786, 385] on label "No" at bounding box center [861, 371] width 306 height 32
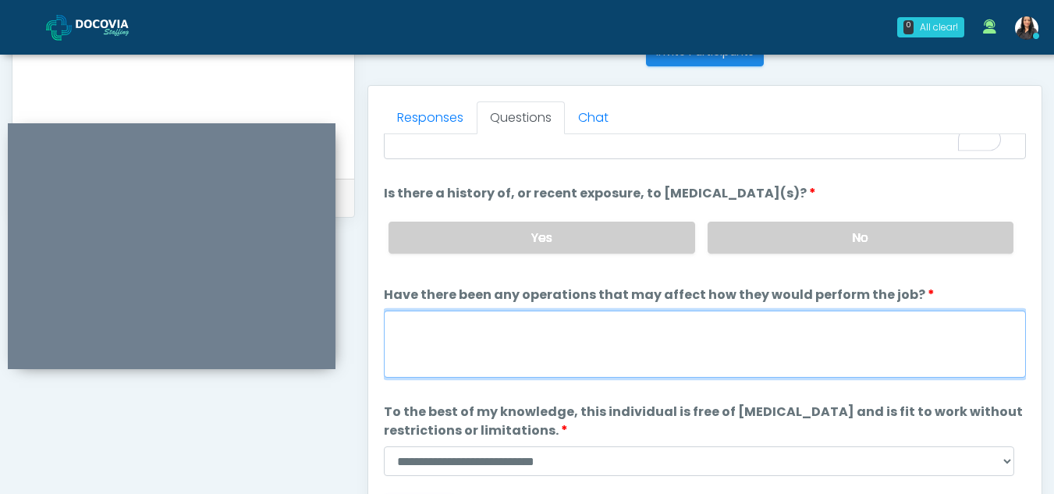
click at [436, 355] on textarea "Have there been any operations that may affect how they would perform the job?" at bounding box center [705, 343] width 642 height 67
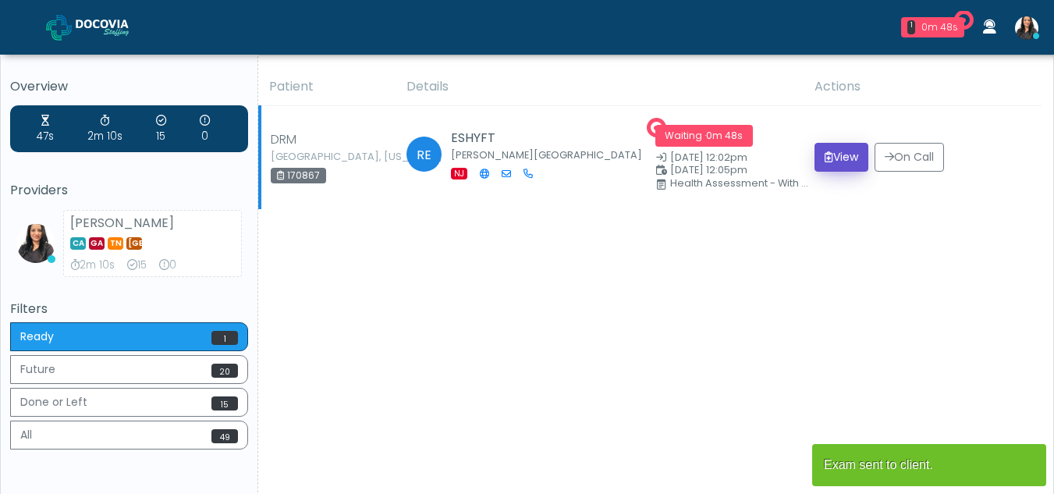
click at [835, 158] on button "View" at bounding box center [841, 157] width 54 height 29
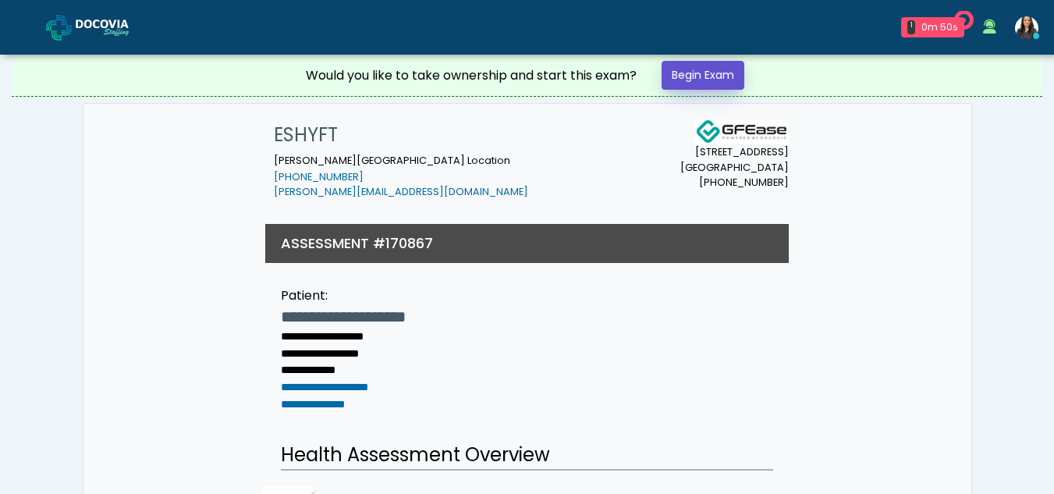
click at [709, 80] on link "Begin Exam" at bounding box center [703, 75] width 83 height 29
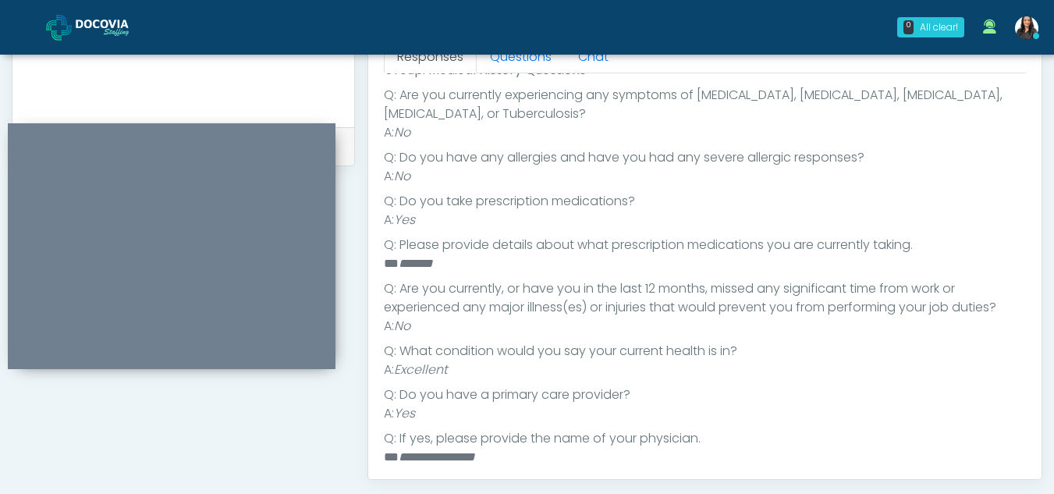
scroll to position [208, 0]
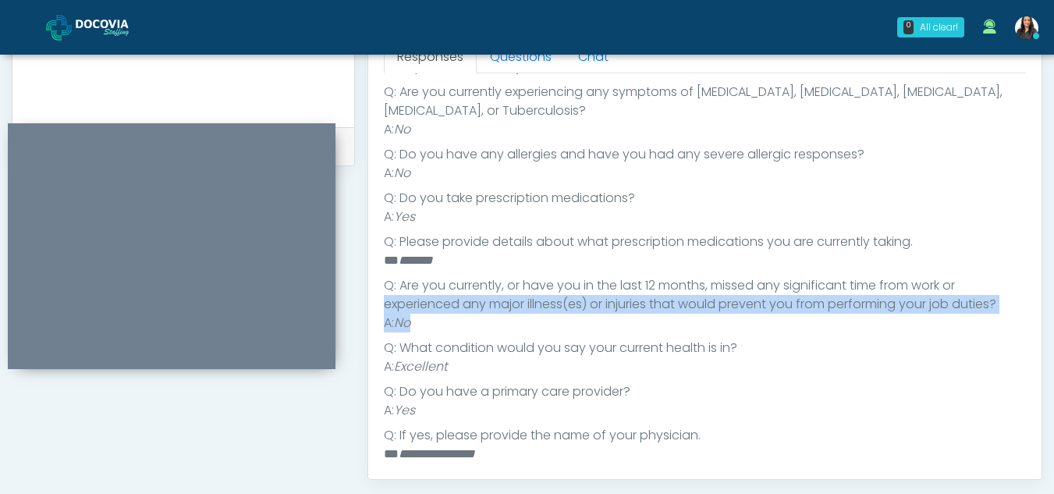
drag, startPoint x: 1036, startPoint y: 275, endPoint x: 1047, endPoint y: 334, distance: 59.5
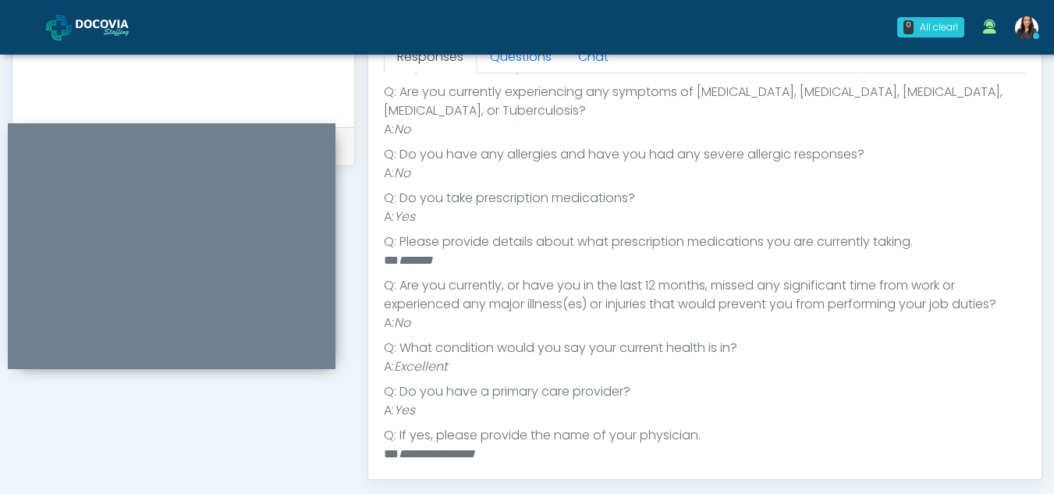
click at [886, 398] on li "Q: Do you have a primary care provider?" at bounding box center [705, 391] width 642 height 19
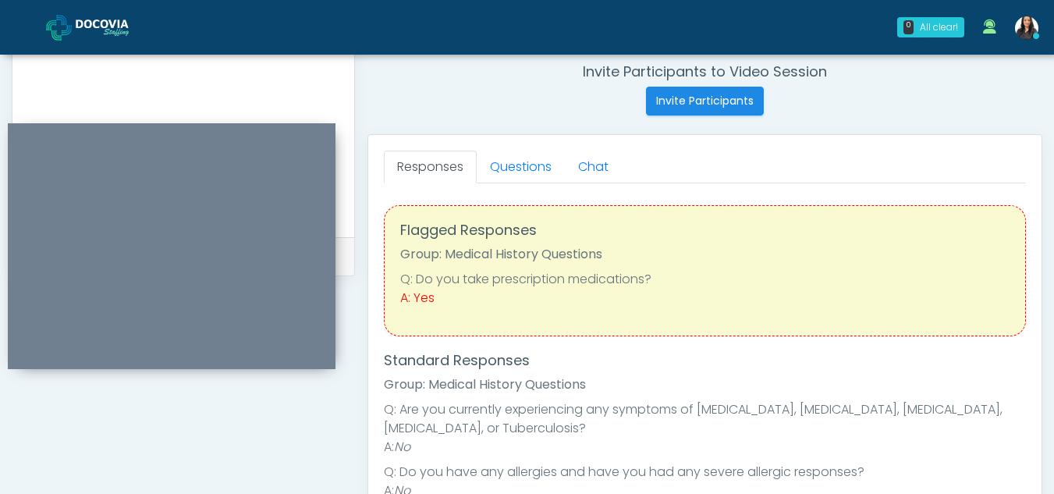
scroll to position [597, 0]
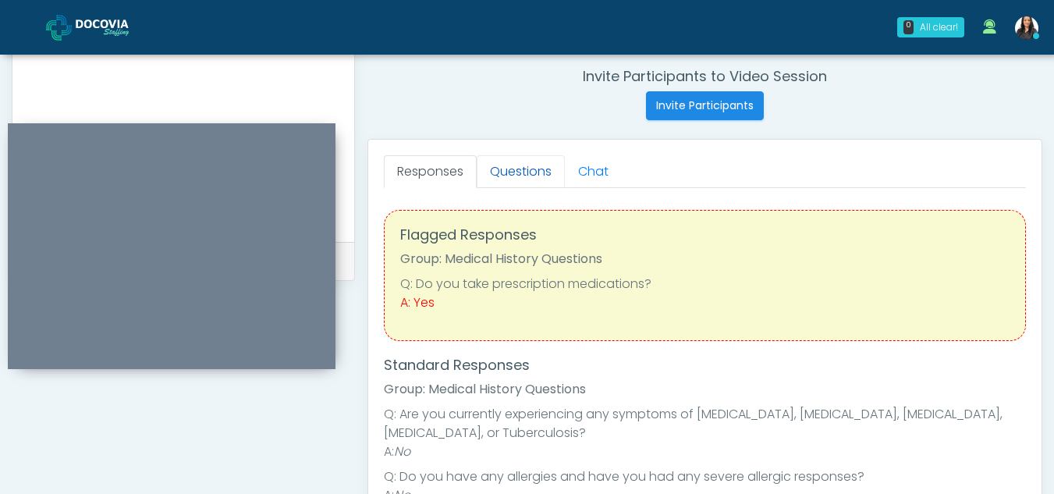
click at [516, 175] on link "Questions" at bounding box center [521, 171] width 88 height 33
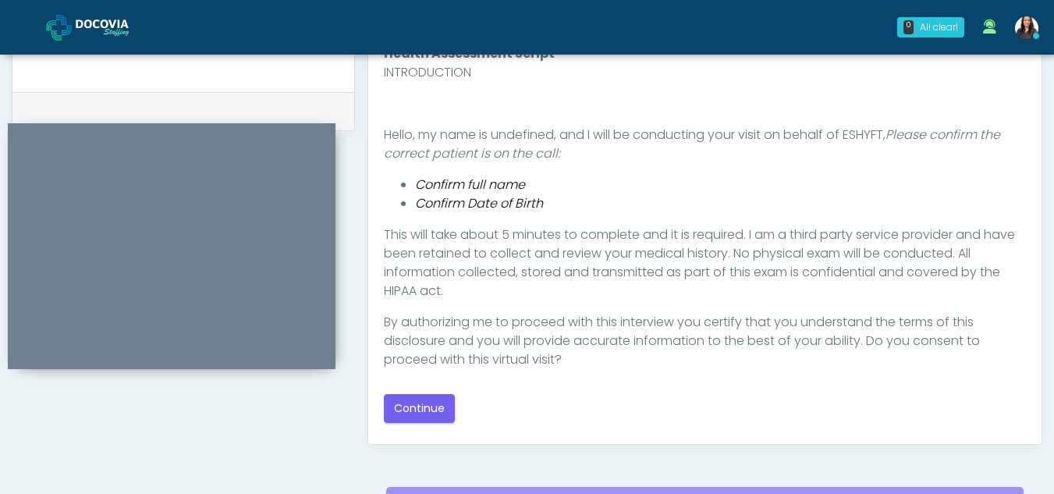
scroll to position [751, 0]
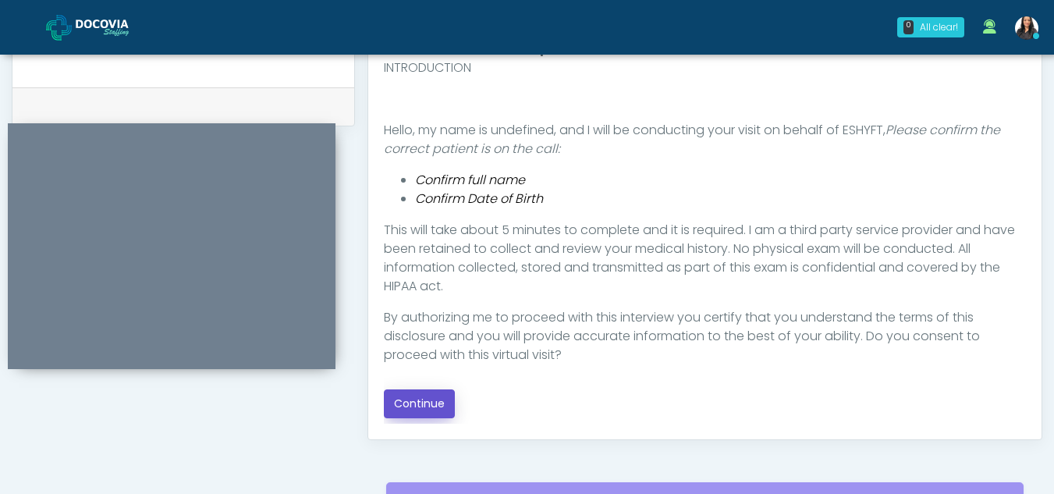
click at [402, 396] on button "Continue" at bounding box center [419, 403] width 71 height 29
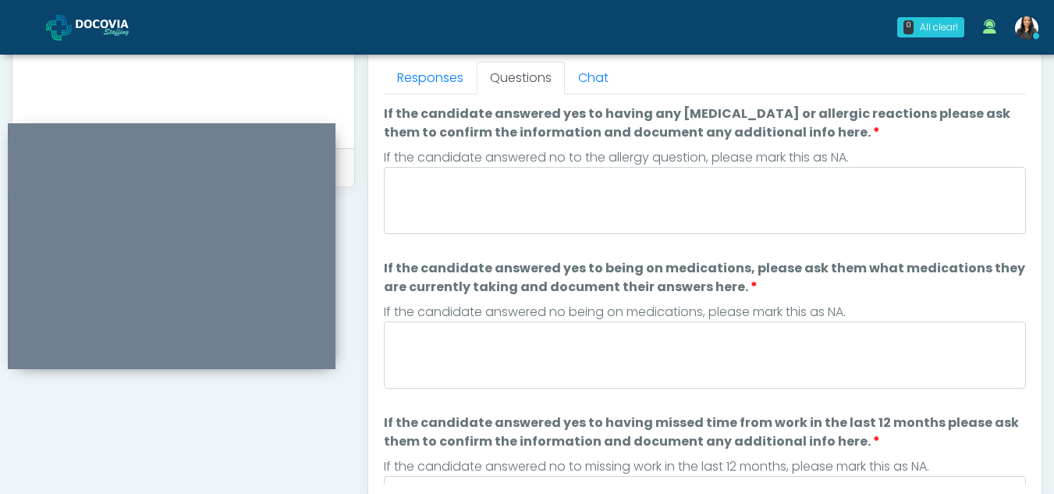
scroll to position [630, 0]
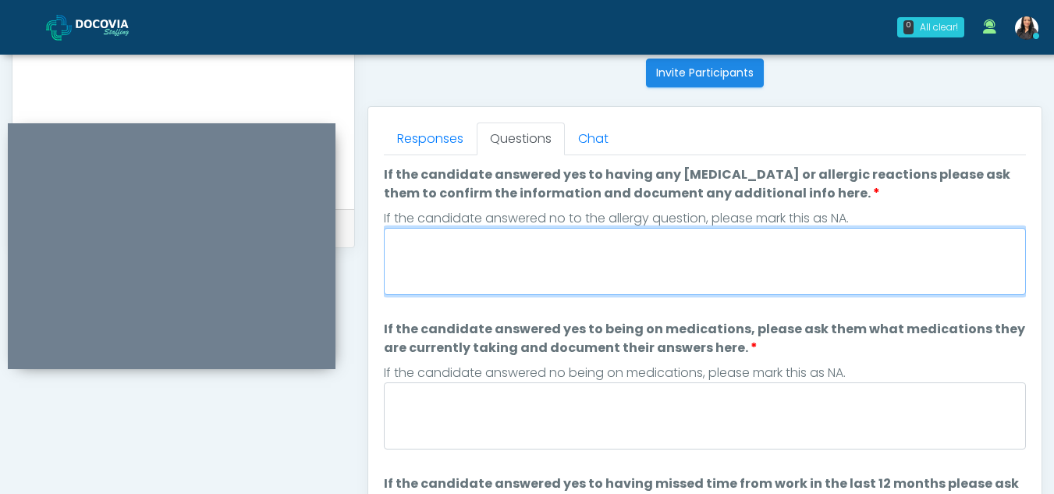
click at [509, 269] on textarea "If the candidate answered yes to having any allergies or allergic reactions ple…" at bounding box center [705, 261] width 642 height 67
type textarea "**"
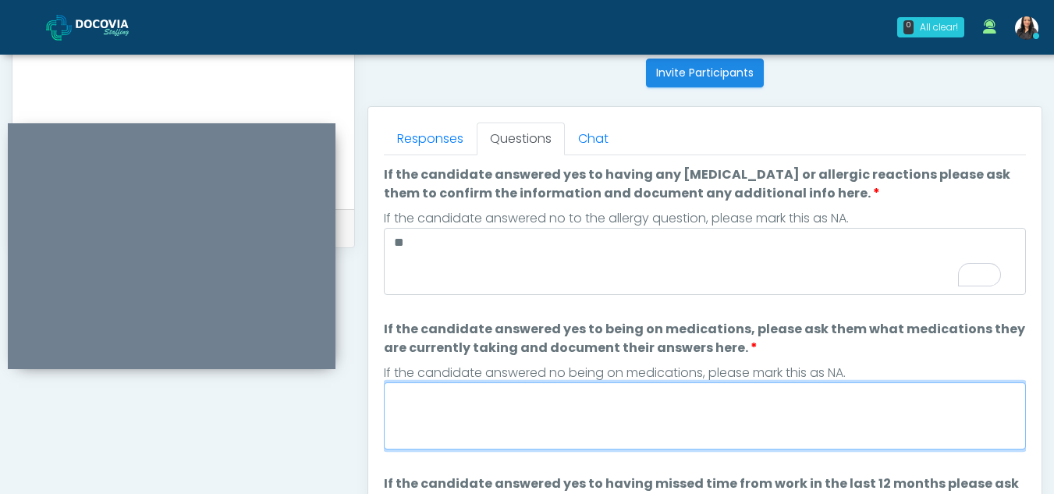
click at [498, 410] on textarea "If the candidate answered yes to being on medications, please ask them what med…" at bounding box center [705, 415] width 642 height 67
type textarea "*******"
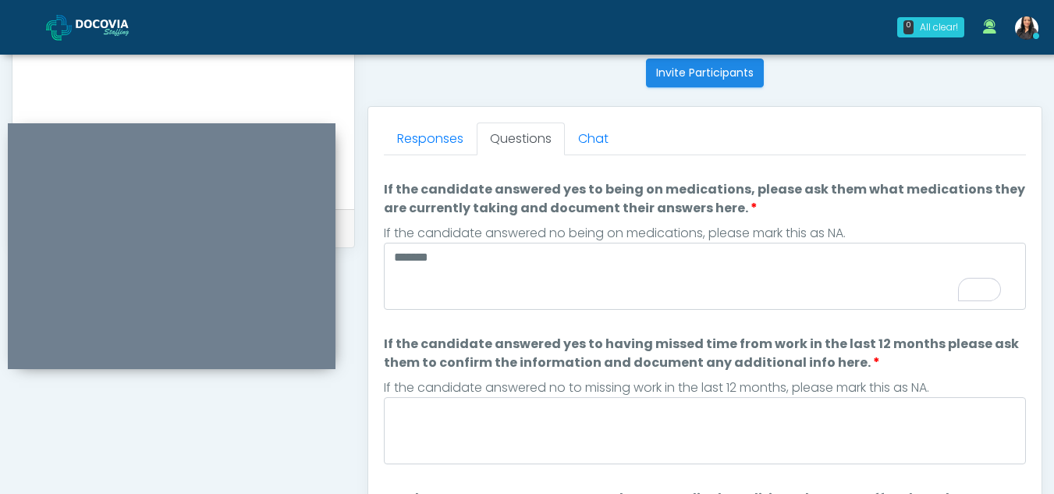
scroll to position [0, 0]
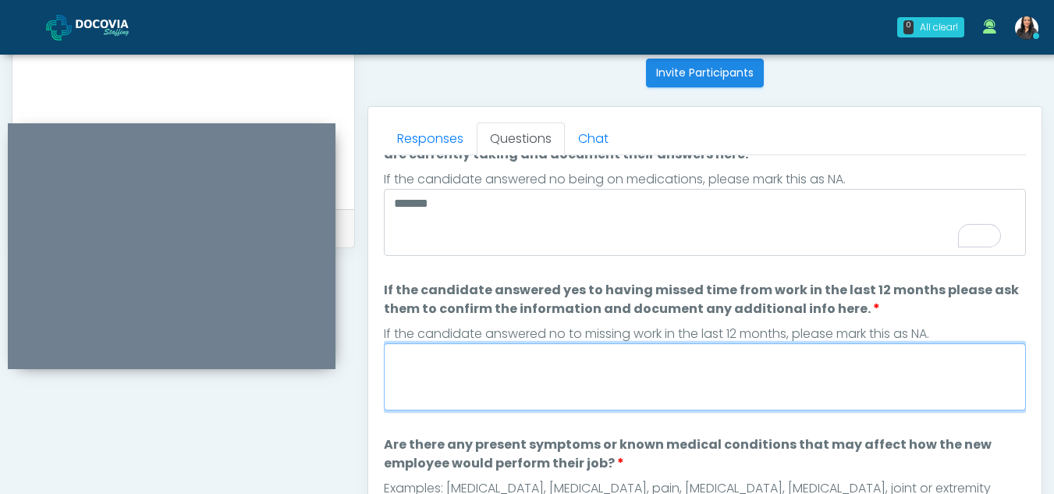
click at [477, 381] on textarea "If the candidate answered yes to having missed time from work in the last 12 mo…" at bounding box center [705, 376] width 642 height 67
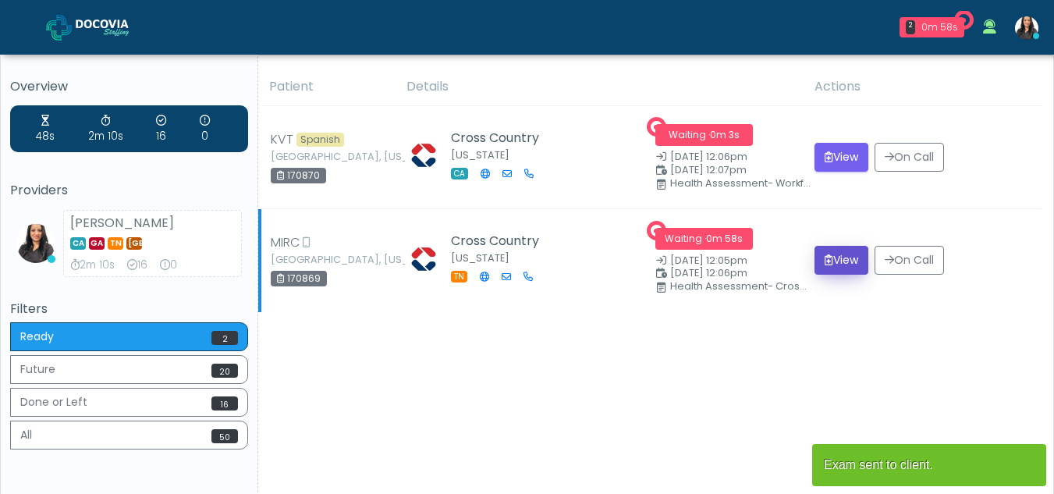
click at [832, 257] on button "View" at bounding box center [841, 260] width 54 height 29
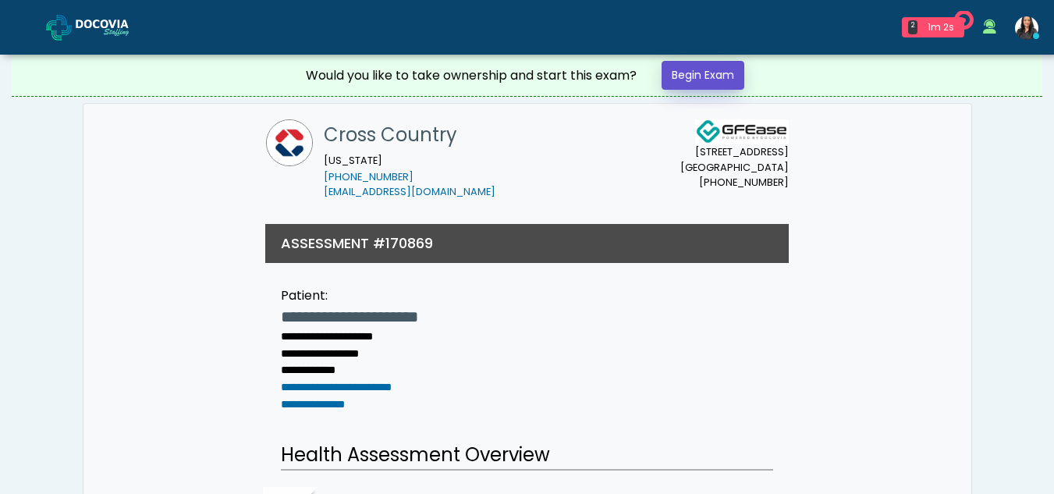
click at [697, 72] on link "Begin Exam" at bounding box center [703, 75] width 83 height 29
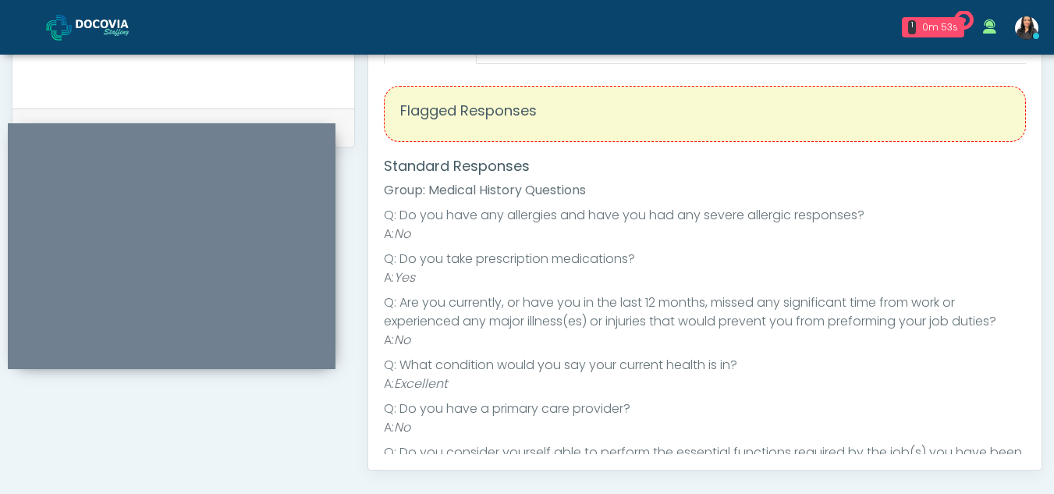
scroll to position [547, 0]
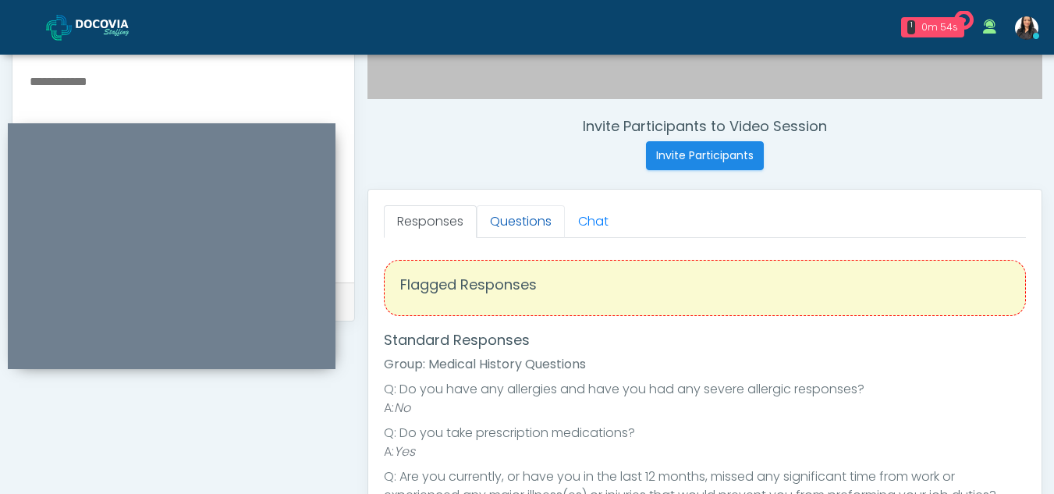
click at [509, 218] on link "Questions" at bounding box center [521, 221] width 88 height 33
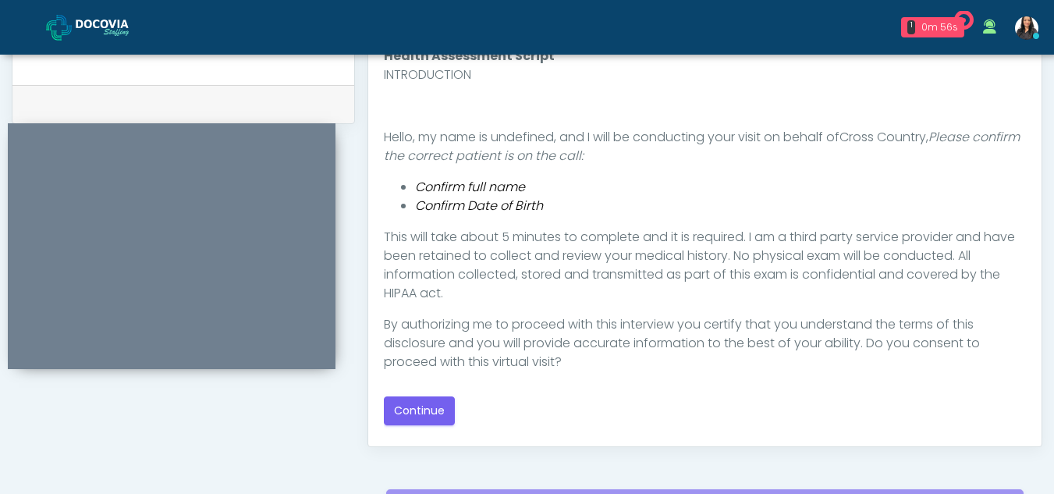
scroll to position [772, 0]
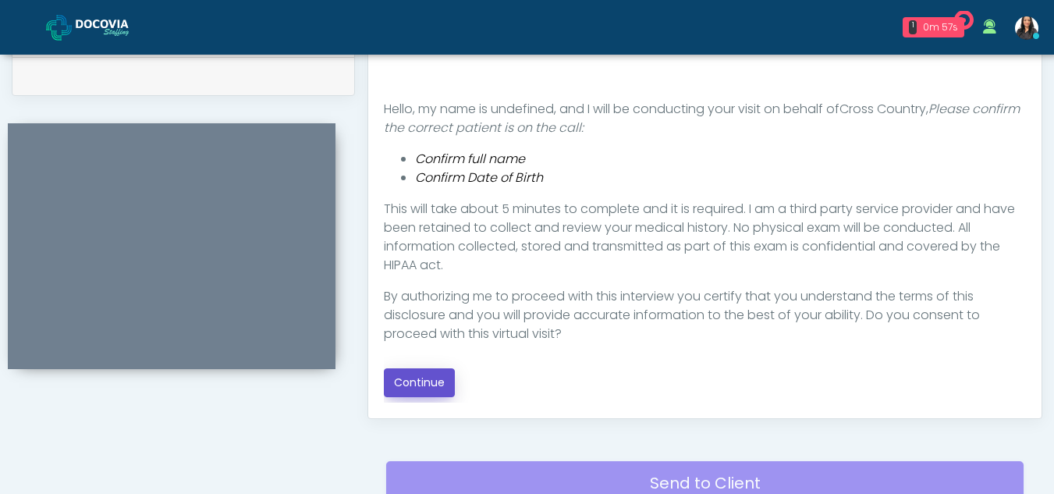
click at [424, 378] on button "Continue" at bounding box center [419, 382] width 71 height 29
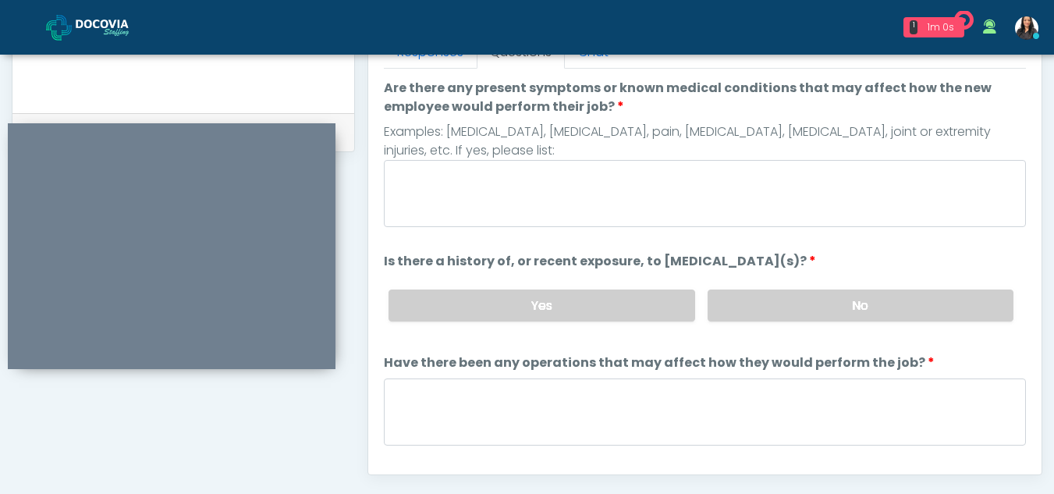
scroll to position [693, 0]
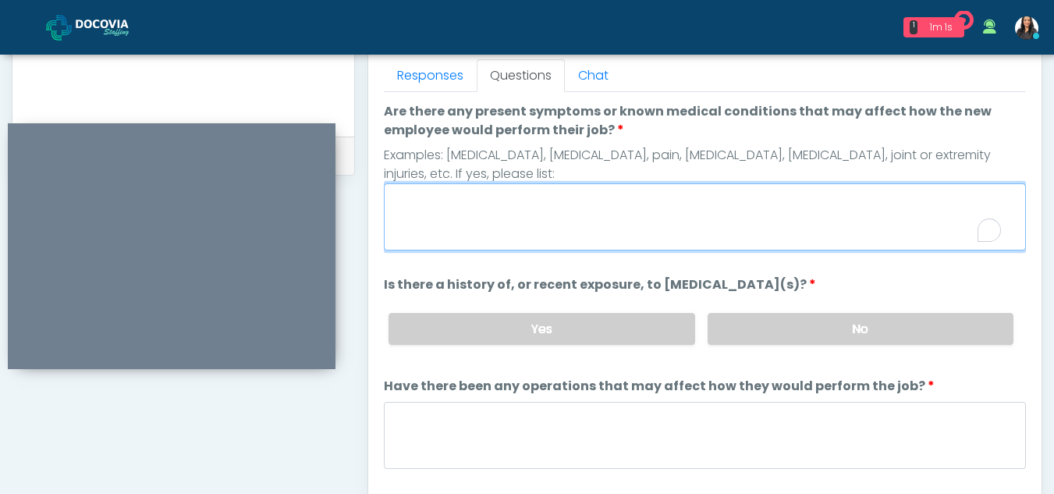
click at [472, 210] on textarea "Are there any present symptoms or known medical conditions that may affect how …" at bounding box center [705, 216] width 642 height 67
type textarea "**"
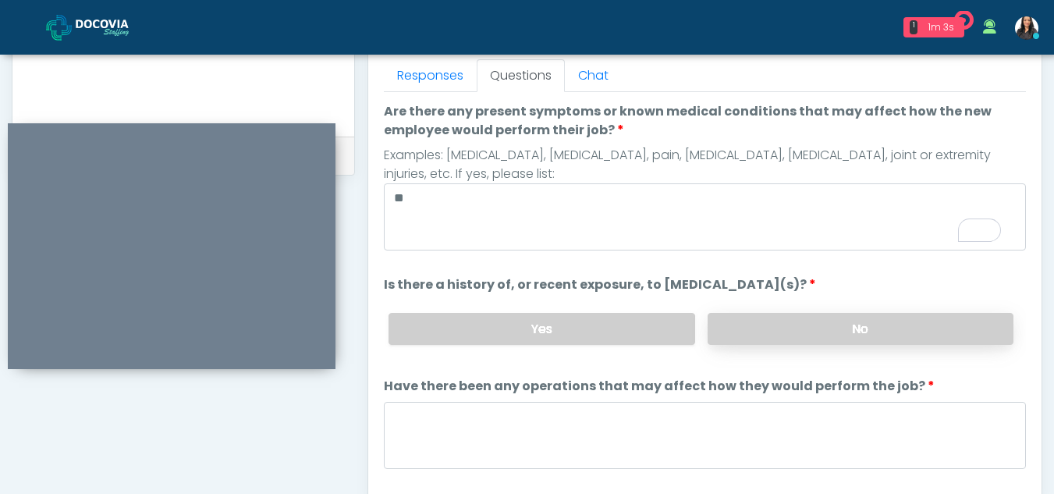
click at [747, 321] on label "No" at bounding box center [861, 329] width 306 height 32
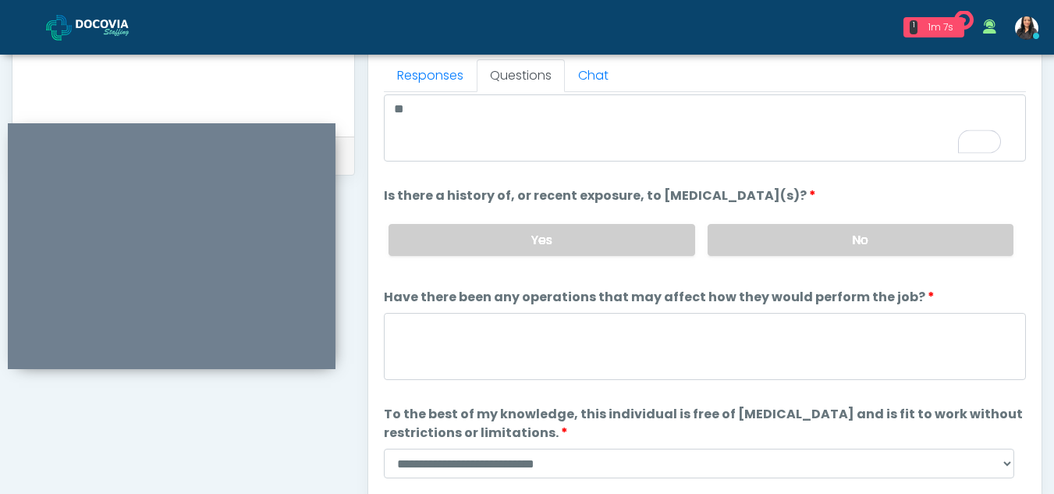
scroll to position [98, 0]
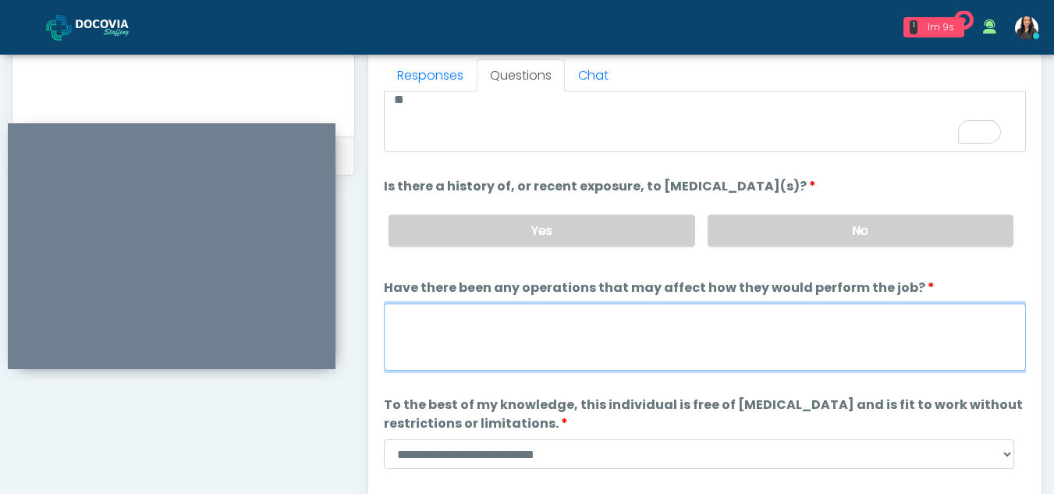
click at [527, 331] on textarea "Have there been any operations that may affect how they would perform the job?" at bounding box center [705, 336] width 642 height 67
type textarea "**"
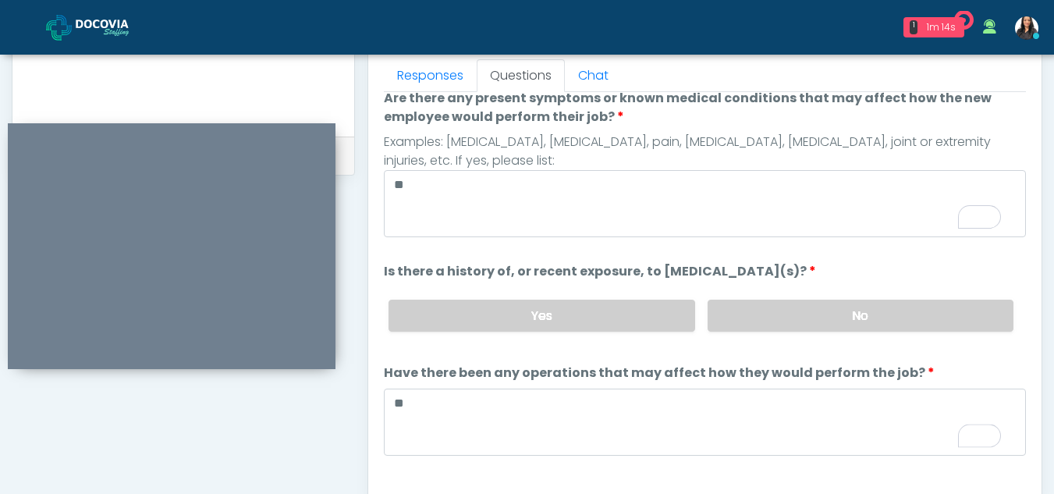
scroll to position [0, 0]
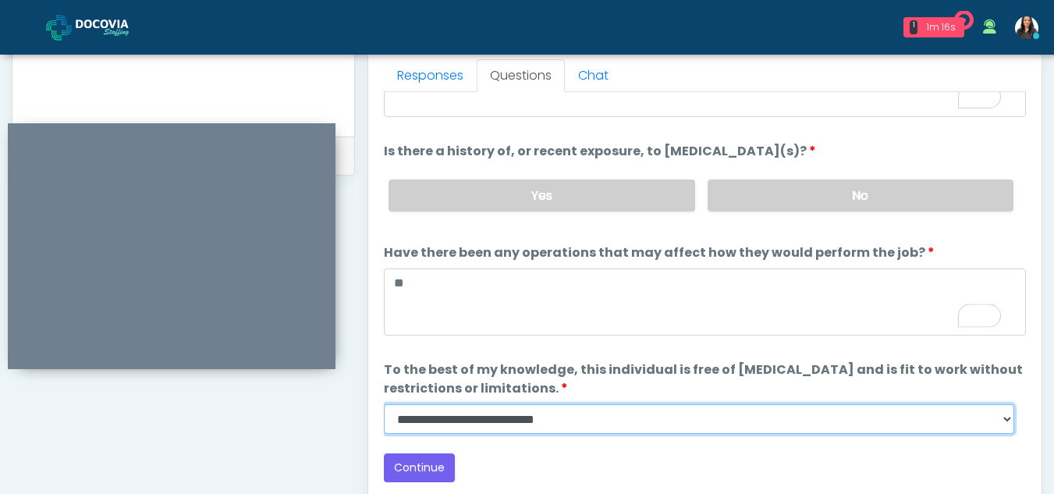
click at [1007, 420] on select "**********" at bounding box center [699, 419] width 630 height 30
select select "******"
click at [384, 404] on select "**********" at bounding box center [699, 419] width 630 height 30
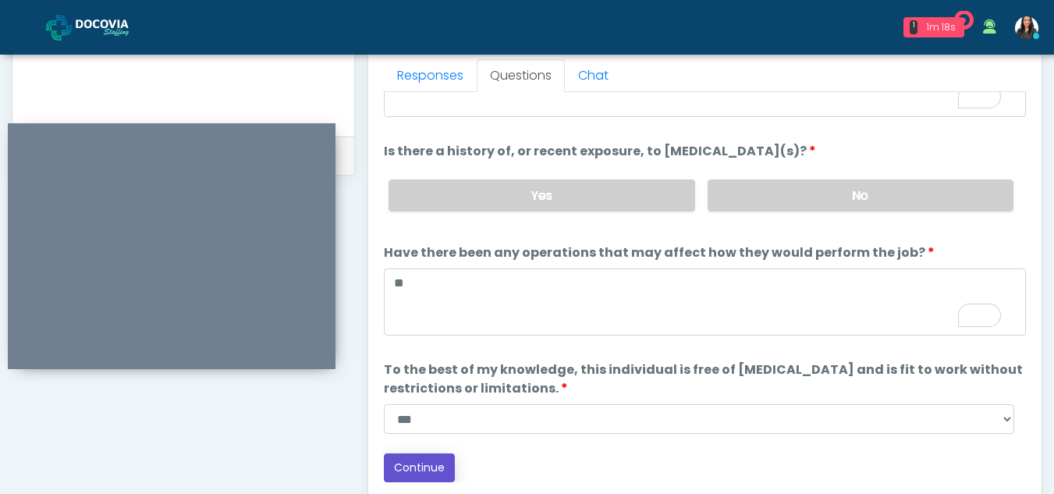
click at [427, 460] on button "Continue" at bounding box center [419, 467] width 71 height 29
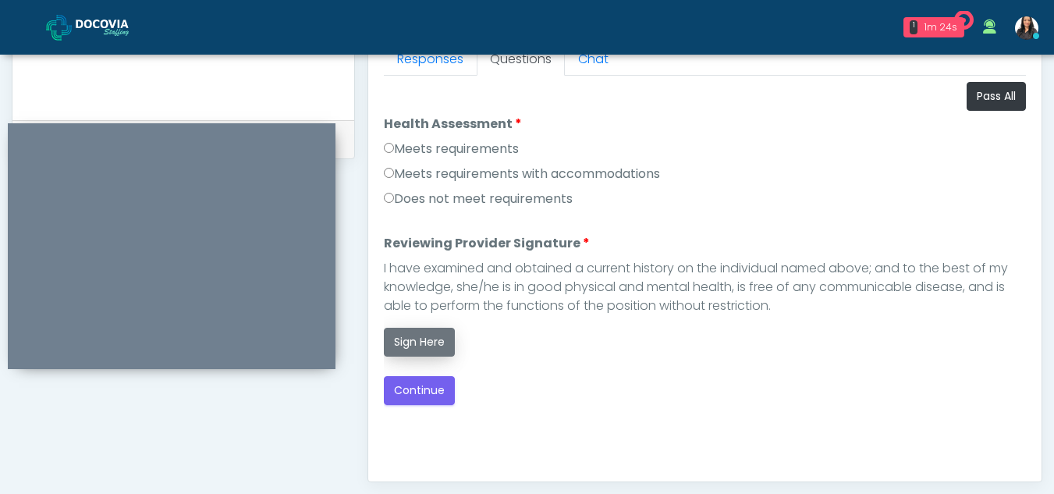
click at [424, 342] on button "Sign Here" at bounding box center [419, 342] width 71 height 29
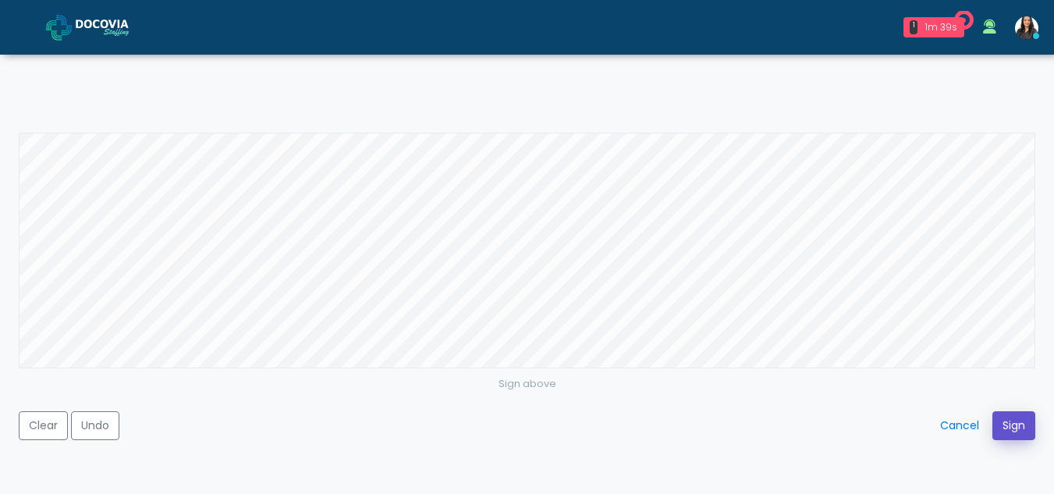
click at [1019, 420] on button "Sign" at bounding box center [1013, 425] width 43 height 29
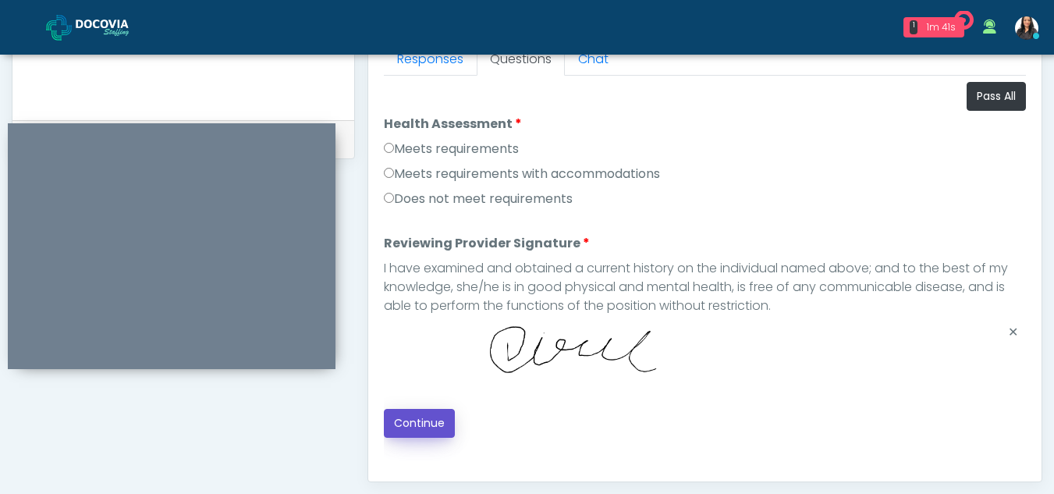
click at [402, 417] on button "Continue" at bounding box center [419, 423] width 71 height 29
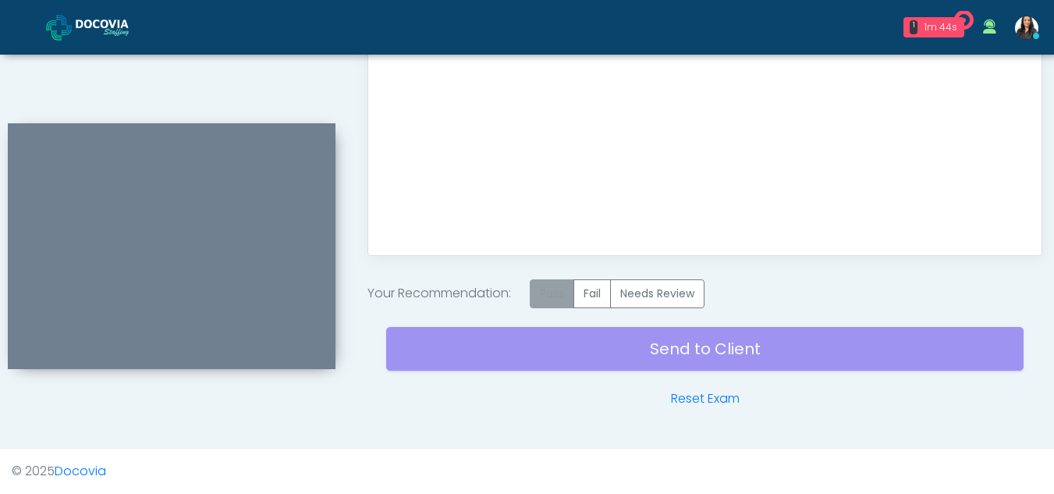
click at [555, 294] on label "Pass" at bounding box center [552, 293] width 44 height 29
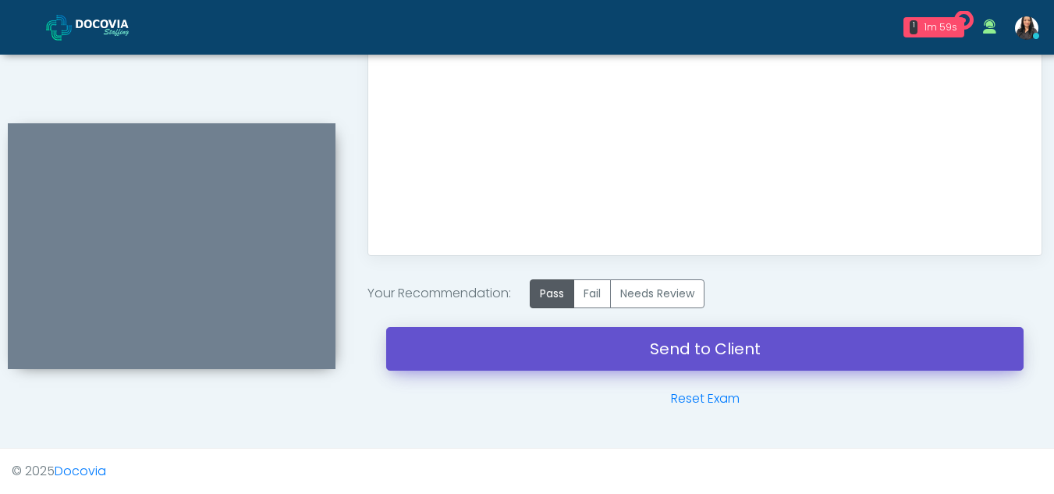
click at [707, 347] on link "Send to Client" at bounding box center [704, 349] width 637 height 44
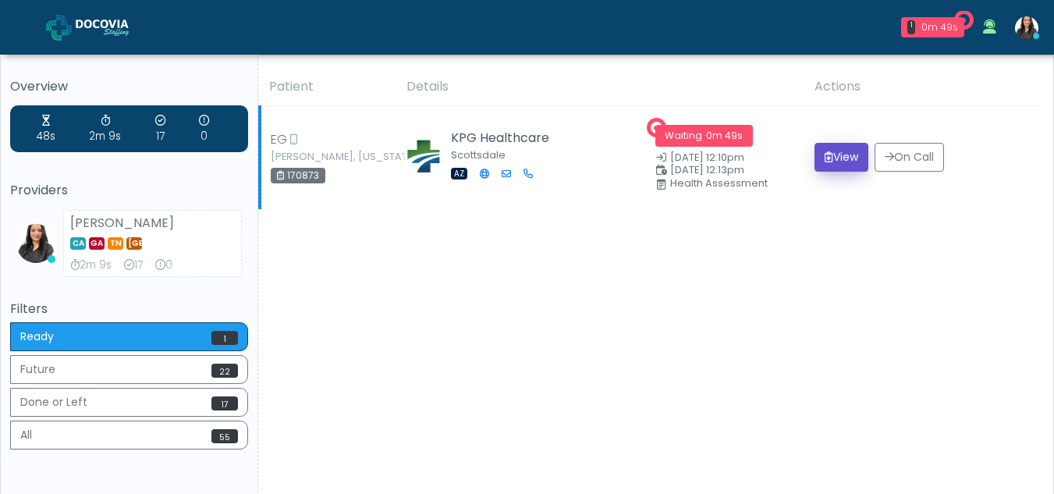
click at [837, 161] on button "View" at bounding box center [841, 157] width 54 height 29
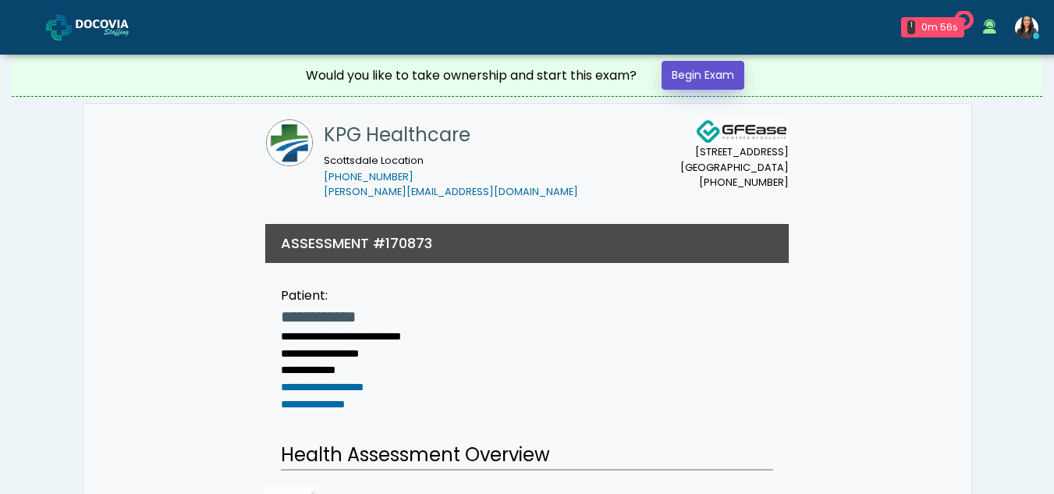
click at [717, 76] on link "Begin Exam" at bounding box center [703, 75] width 83 height 29
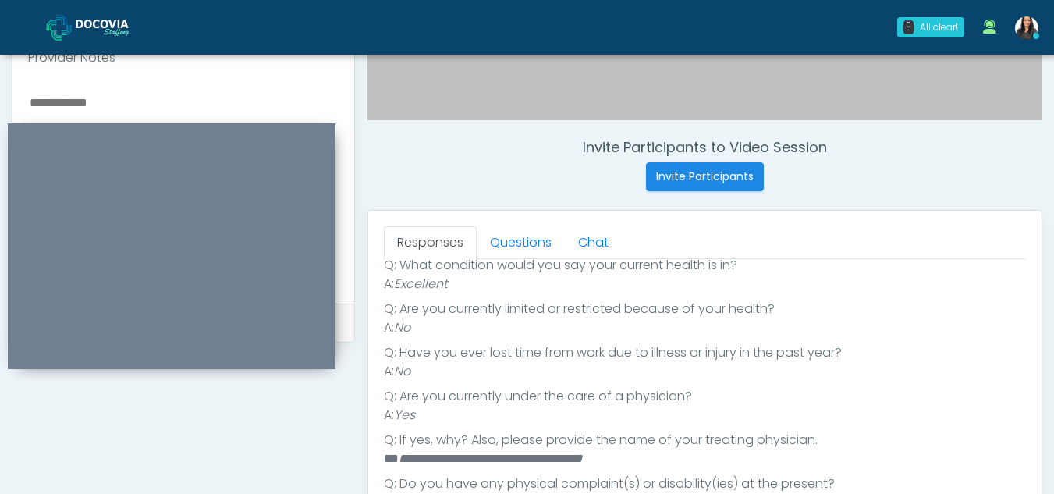
scroll to position [516, 0]
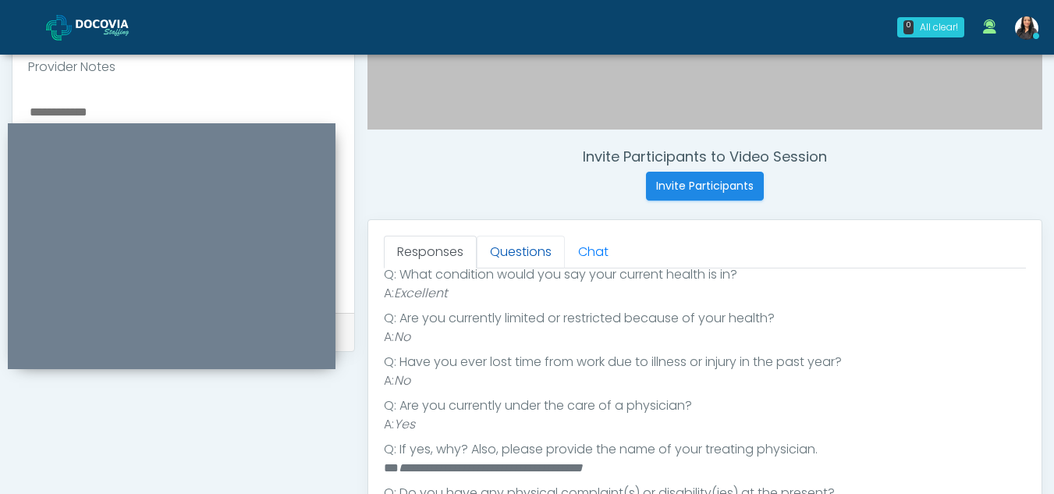
click at [517, 245] on link "Questions" at bounding box center [521, 252] width 88 height 33
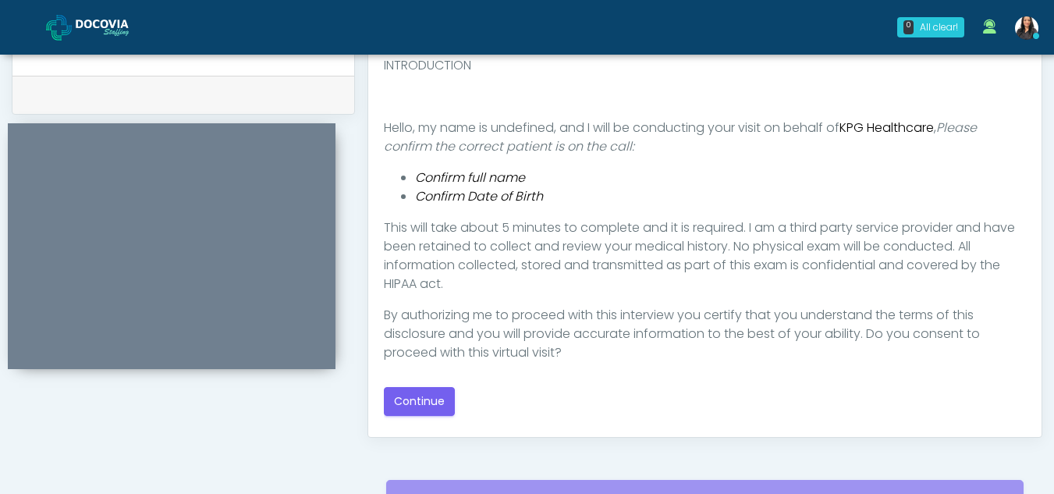
scroll to position [772, 0]
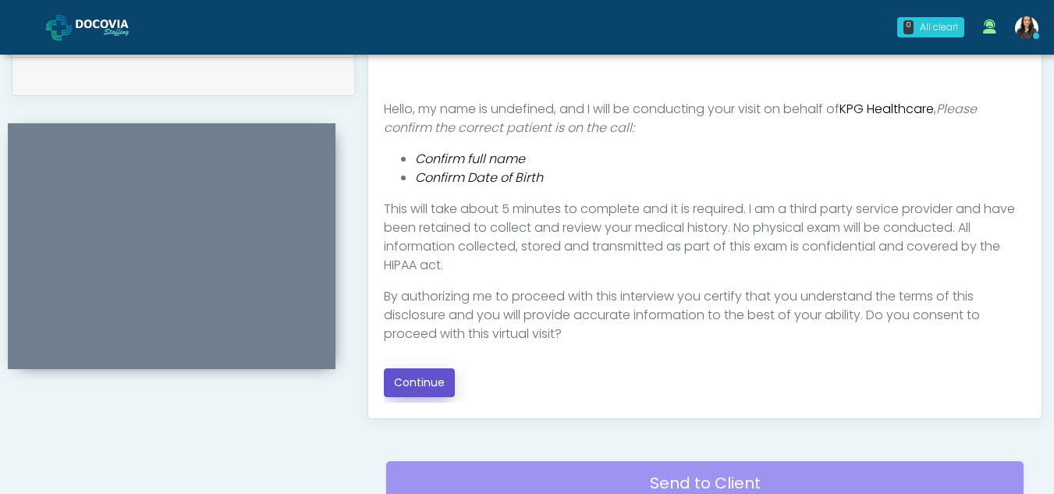
click at [423, 378] on button "Continue" at bounding box center [419, 382] width 71 height 29
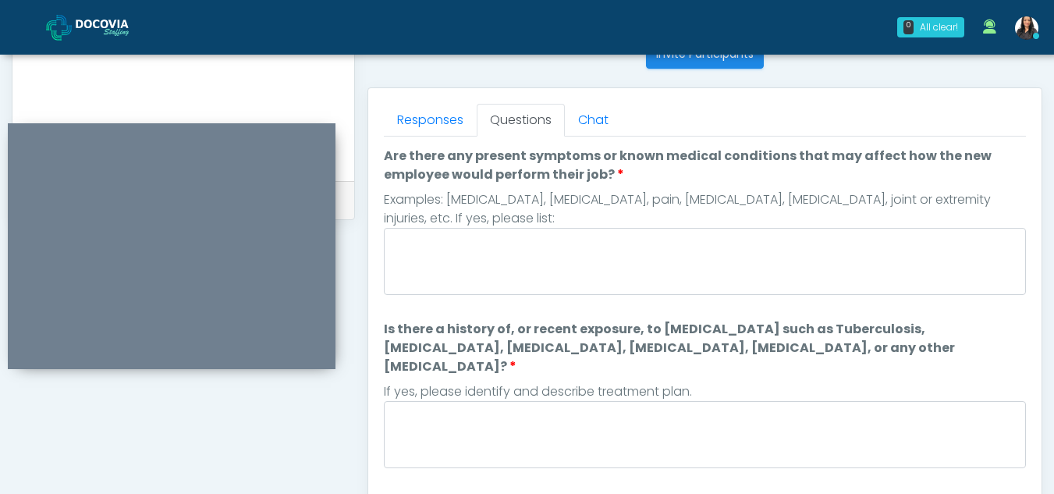
scroll to position [630, 0]
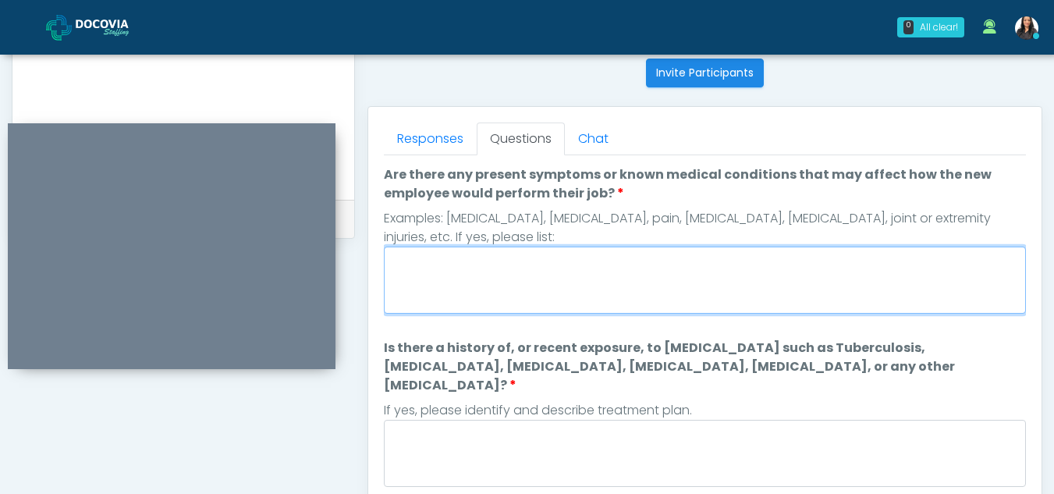
click at [512, 282] on textarea "Are there any present symptoms or known medical conditions that may affect how …" at bounding box center [705, 280] width 642 height 67
type textarea "**"
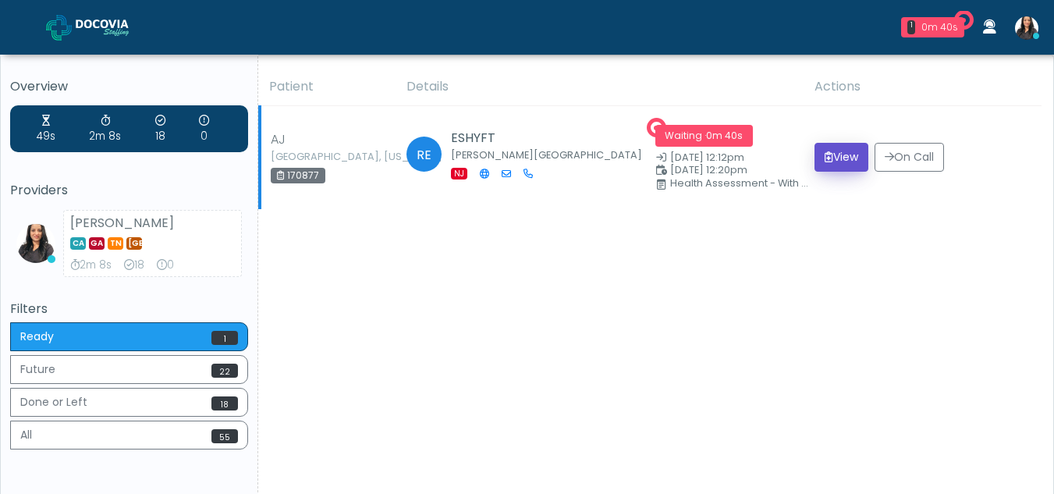
click at [830, 156] on button "View" at bounding box center [841, 157] width 54 height 29
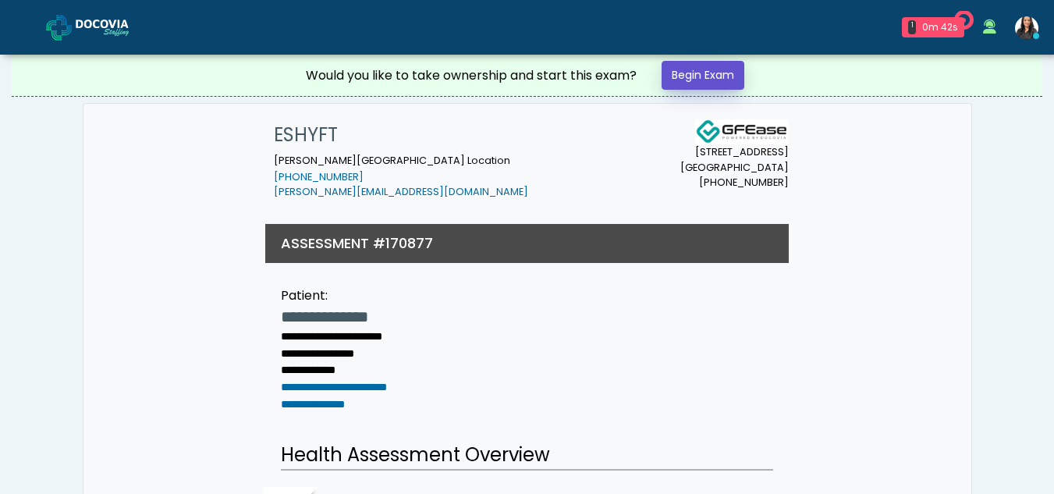
click at [705, 73] on link "Begin Exam" at bounding box center [703, 75] width 83 height 29
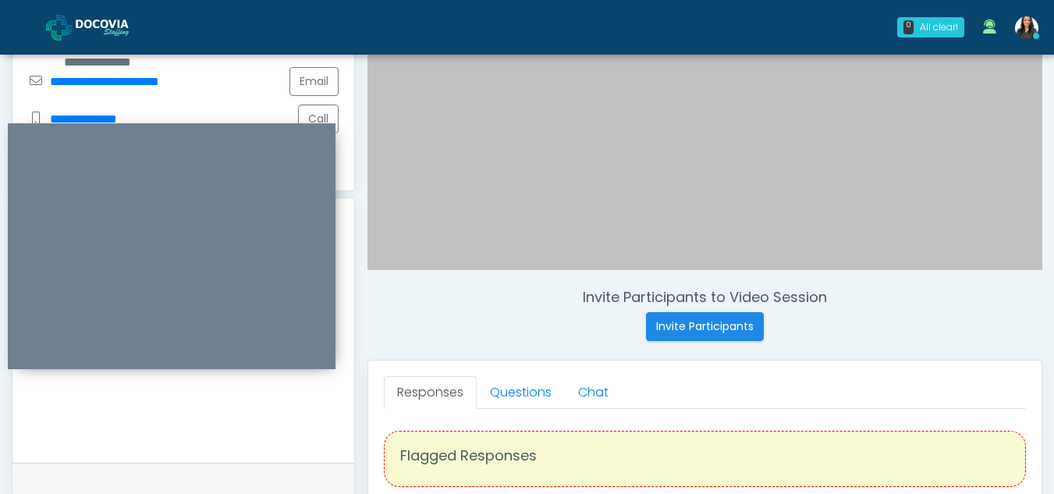
scroll to position [385, 0]
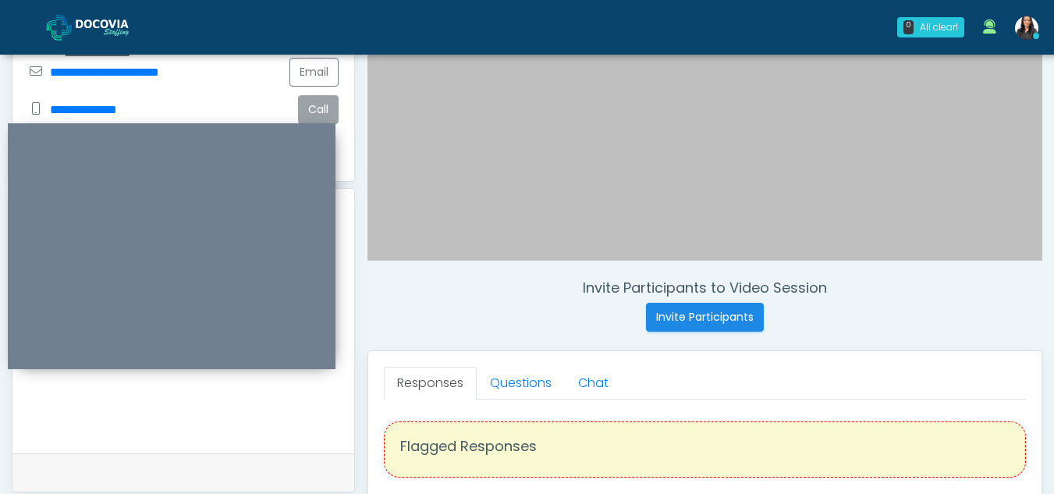
click at [309, 95] on button "Call" at bounding box center [318, 109] width 41 height 29
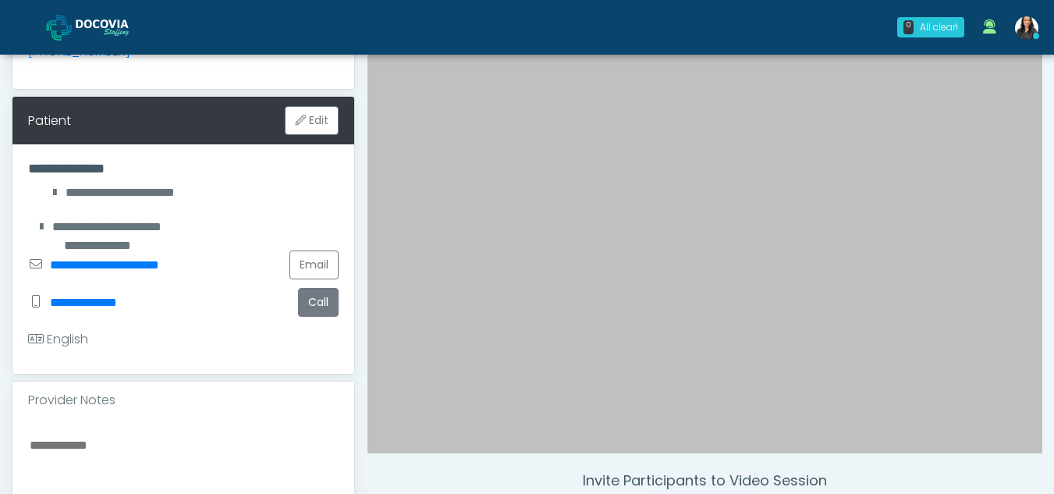
scroll to position [195, 0]
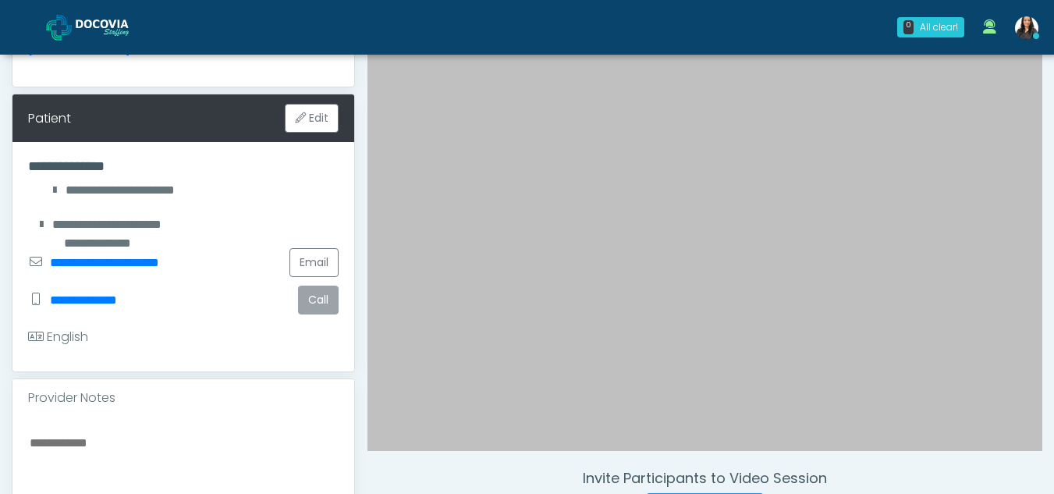
click at [318, 286] on button "Call" at bounding box center [318, 300] width 41 height 29
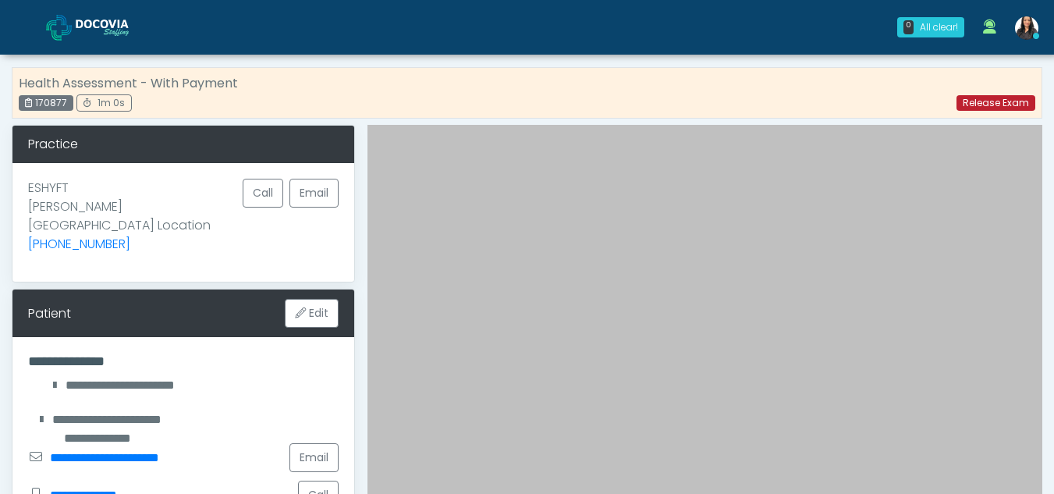
click at [986, 98] on link "Release Exam" at bounding box center [995, 103] width 79 height 16
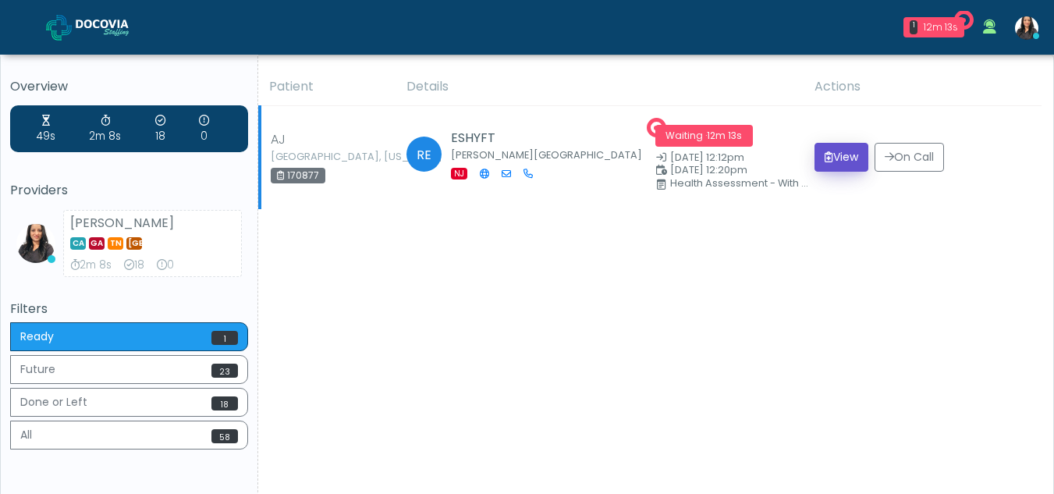
click at [840, 151] on button "View" at bounding box center [841, 157] width 54 height 29
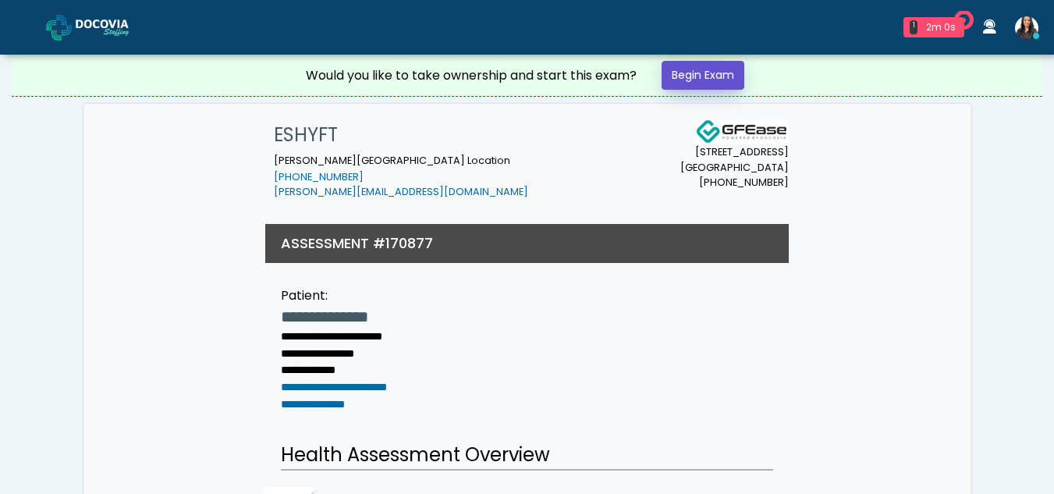
click at [687, 69] on link "Begin Exam" at bounding box center [703, 75] width 83 height 29
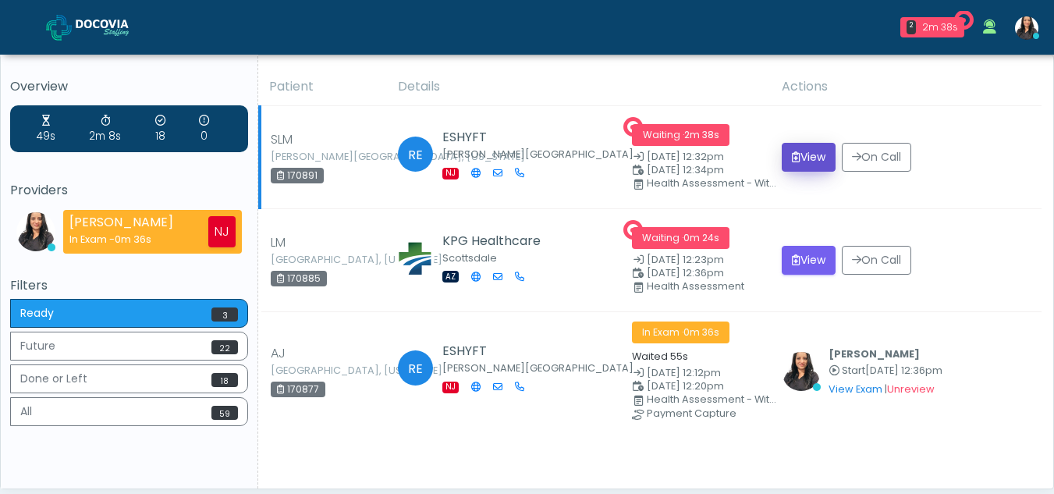
click at [819, 149] on button "View" at bounding box center [809, 157] width 54 height 29
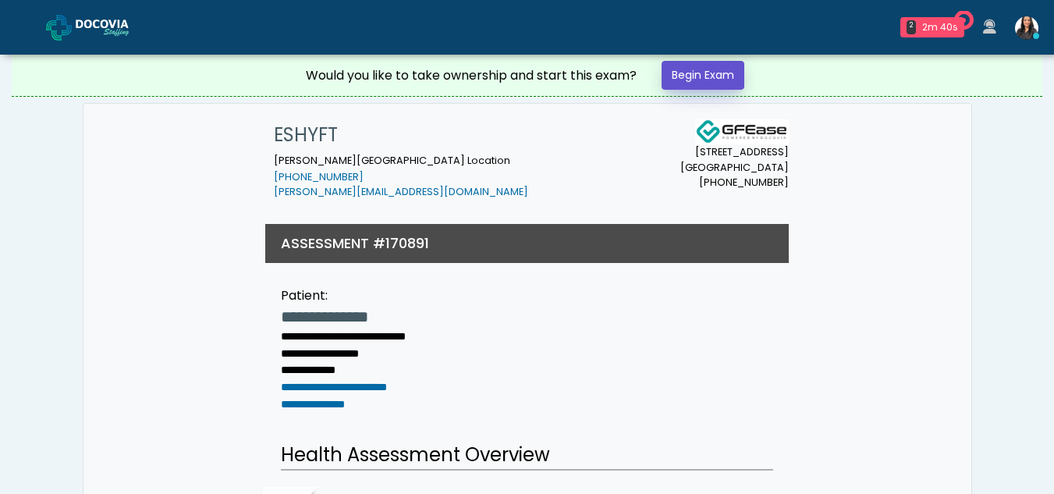
click at [699, 73] on link "Begin Exam" at bounding box center [703, 75] width 83 height 29
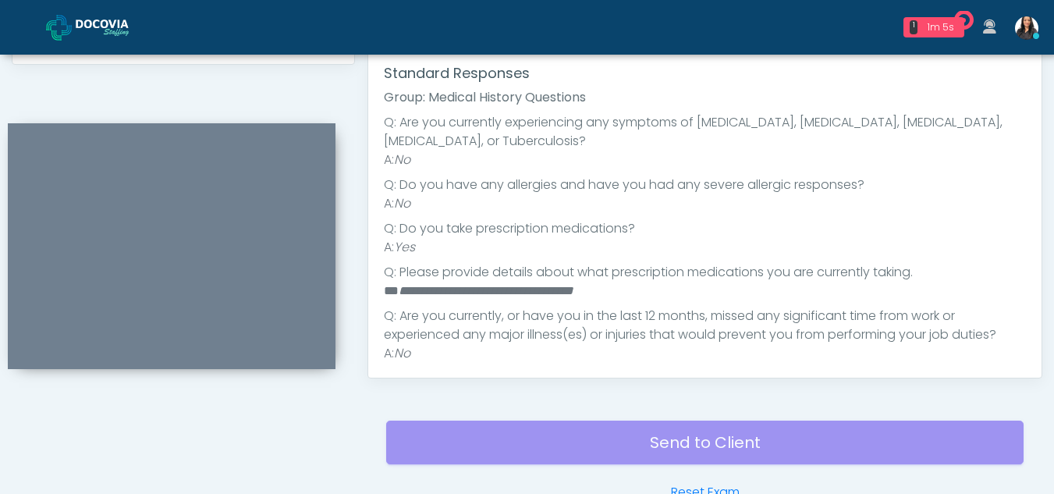
scroll to position [79, 0]
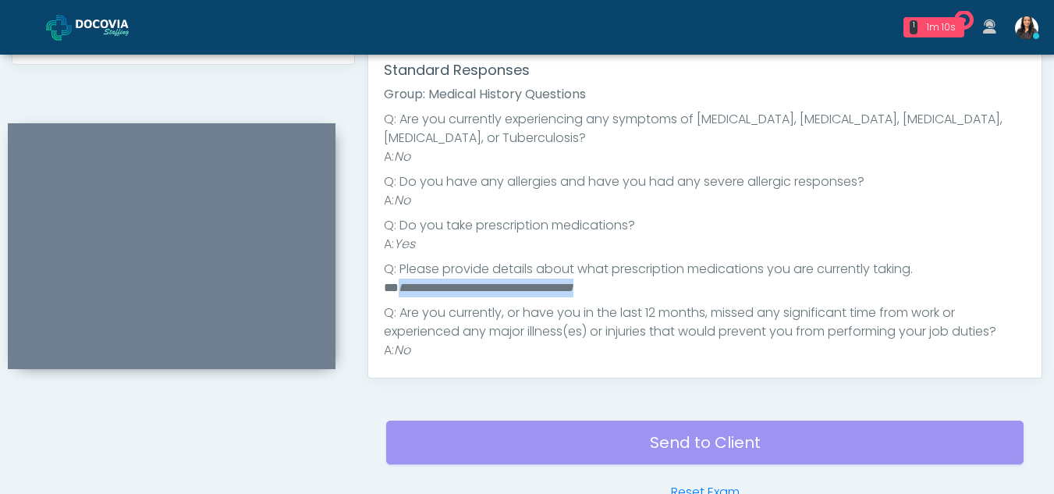
drag, startPoint x: 399, startPoint y: 289, endPoint x: 618, endPoint y: 291, distance: 219.2
click at [618, 291] on li "**********" at bounding box center [699, 288] width 630 height 19
click at [573, 289] on em "**********" at bounding box center [486, 288] width 175 height 12
drag, startPoint x: 401, startPoint y: 286, endPoint x: 616, endPoint y: 291, distance: 215.4
click at [616, 291] on li "**********" at bounding box center [699, 288] width 630 height 19
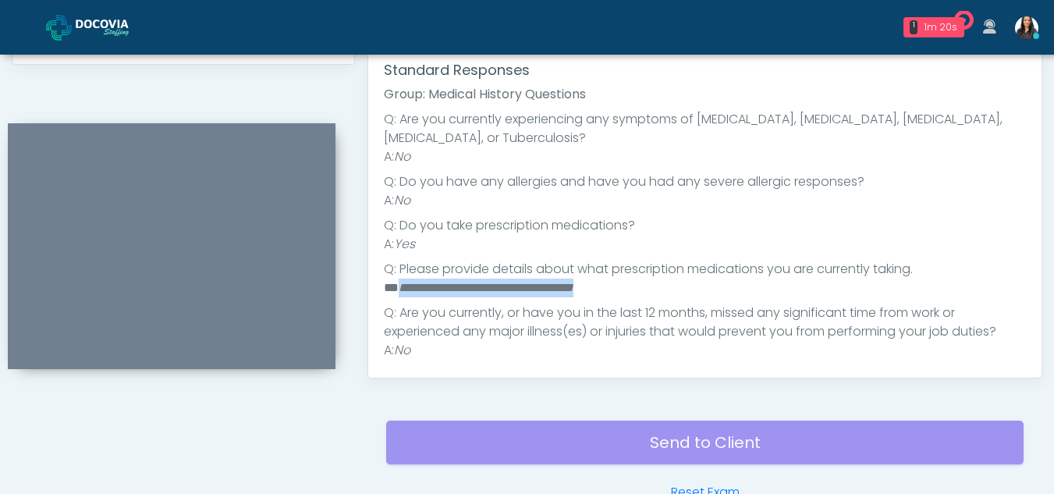
copy em "**********"
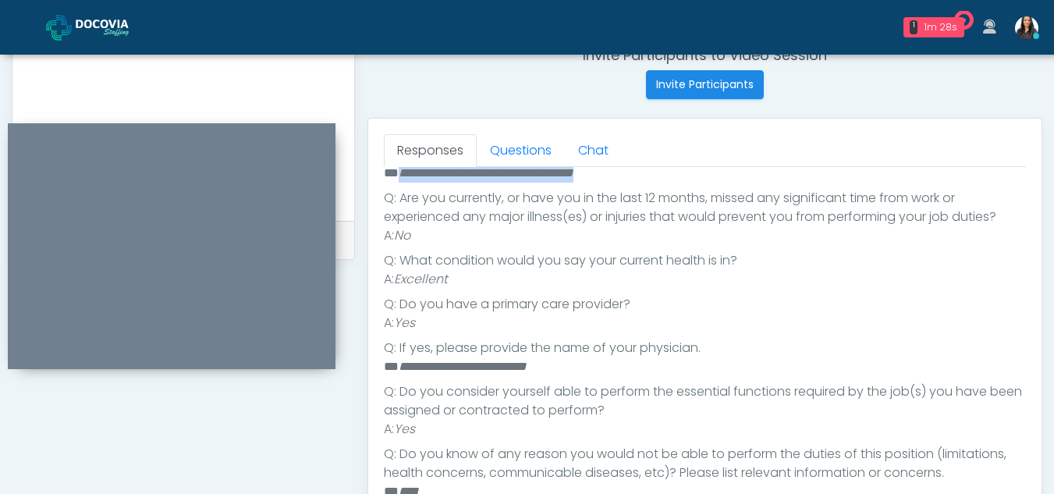
scroll to position [611, 0]
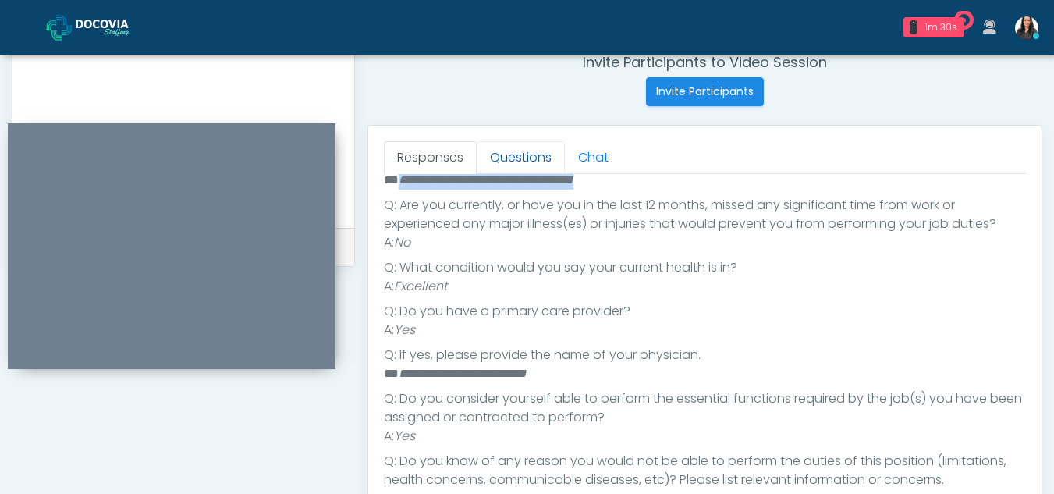
click at [521, 146] on link "Questions" at bounding box center [521, 157] width 88 height 33
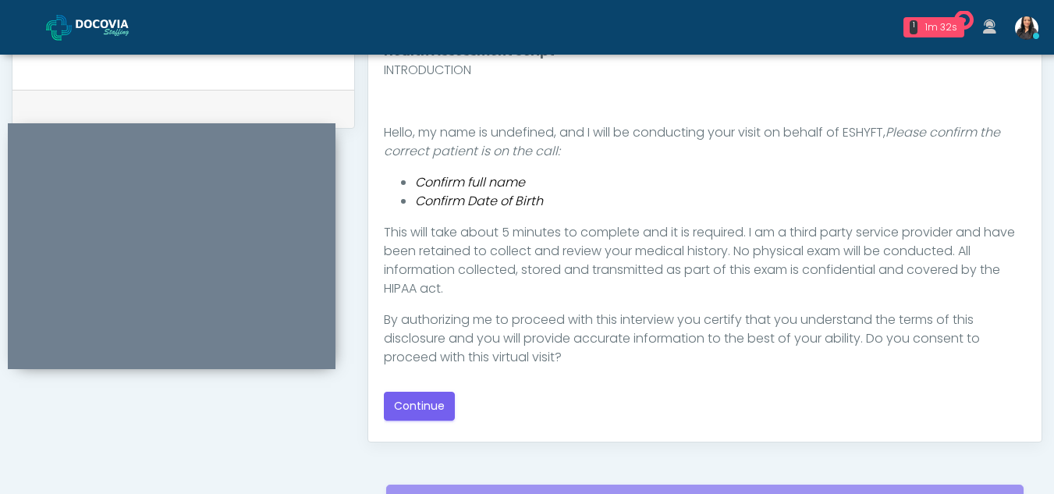
scroll to position [751, 0]
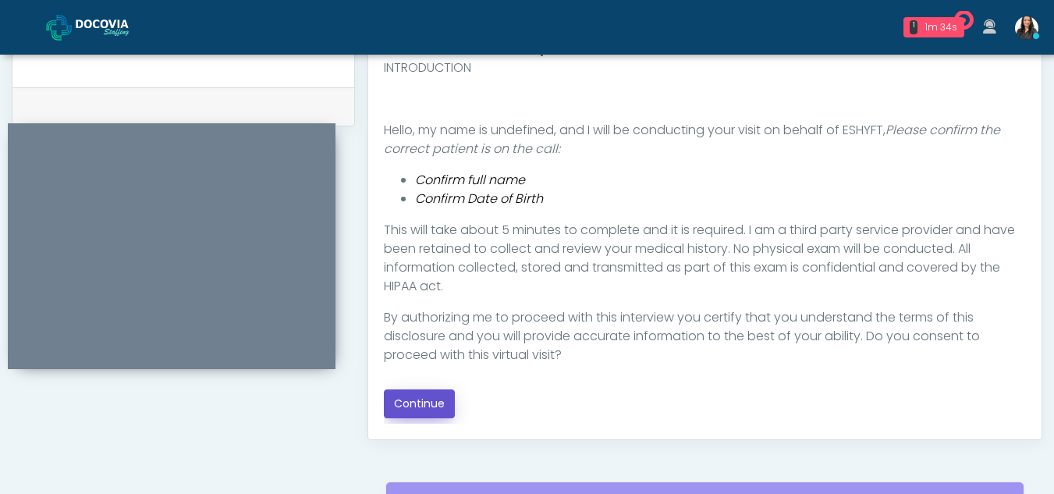
click at [406, 406] on button "Continue" at bounding box center [419, 403] width 71 height 29
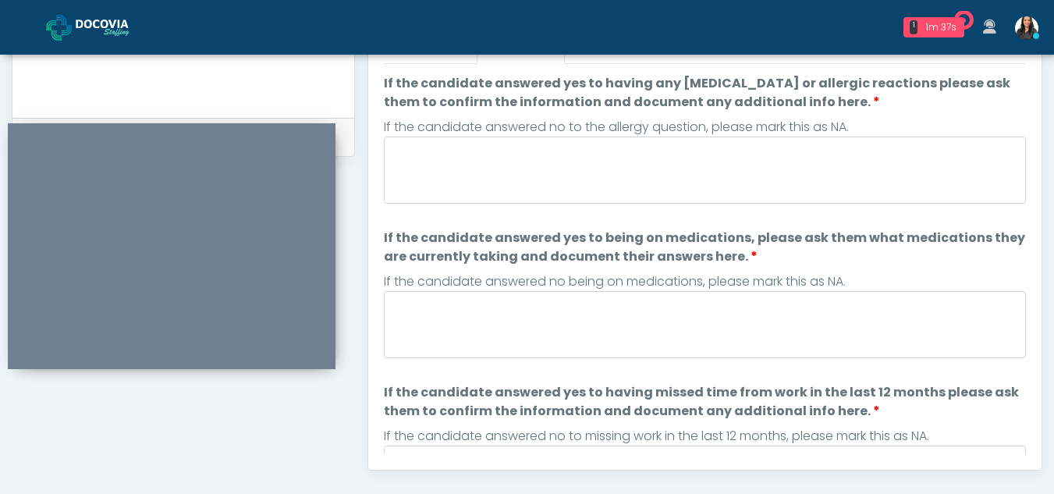
scroll to position [716, 0]
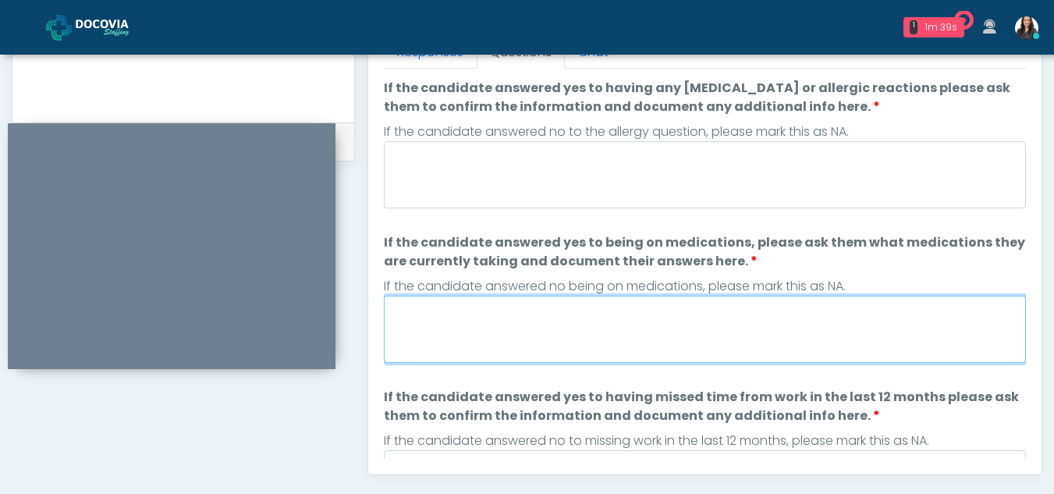
click at [489, 323] on textarea "If the candidate answered yes to being on medications, please ask them what med…" at bounding box center [705, 329] width 642 height 67
paste textarea "**********"
type textarea "**********"
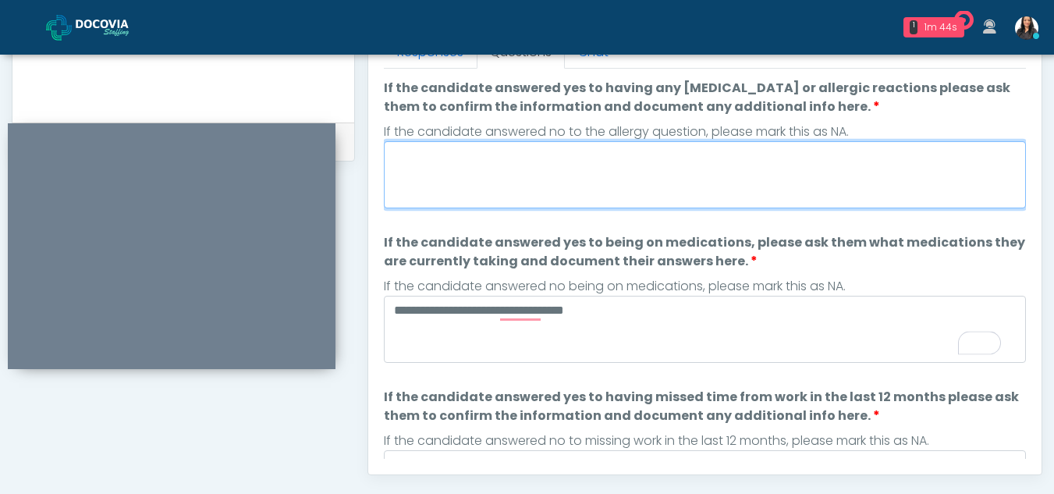
click at [453, 174] on textarea "If the candidate answered yes to having any allergies or allergic reactions ple…" at bounding box center [705, 174] width 642 height 67
type textarea "**"
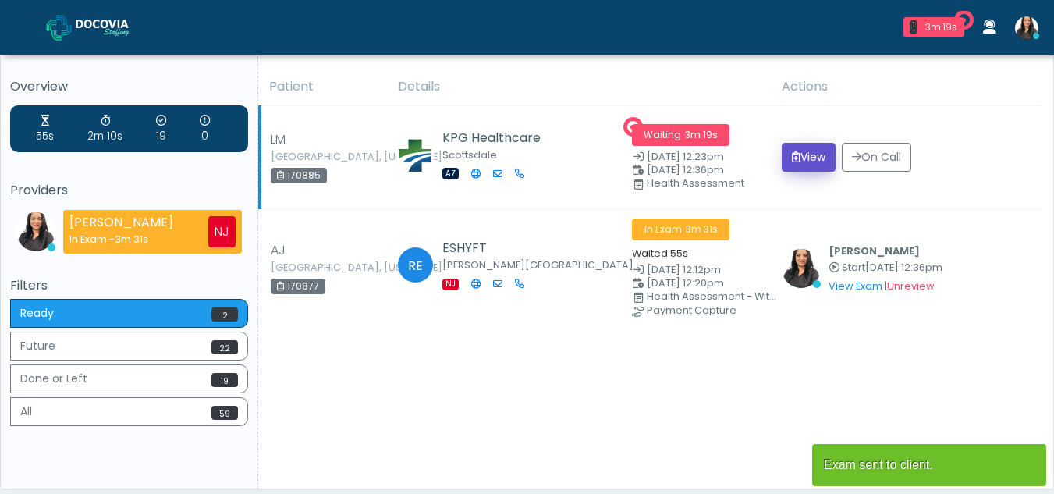
click at [805, 155] on button "View" at bounding box center [809, 157] width 54 height 29
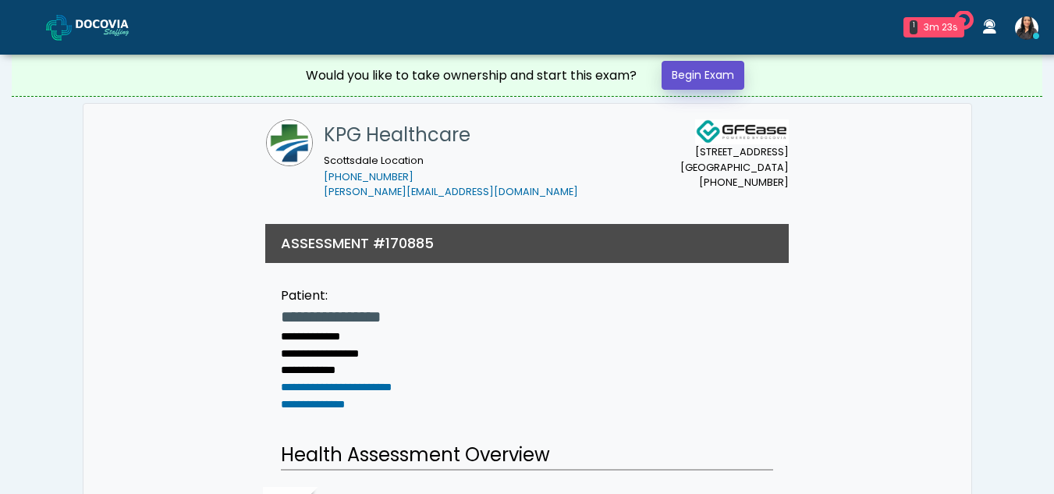
click at [683, 74] on link "Begin Exam" at bounding box center [703, 75] width 83 height 29
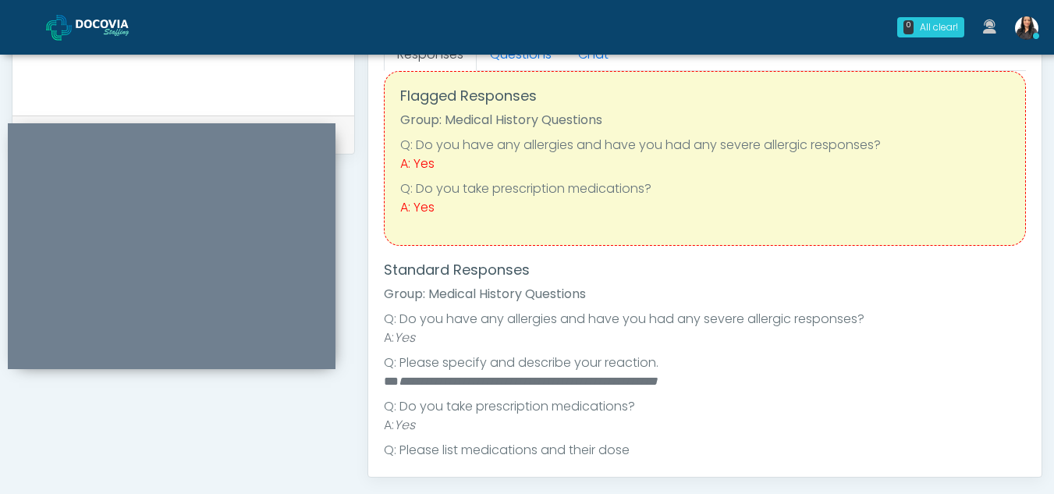
scroll to position [683, 0]
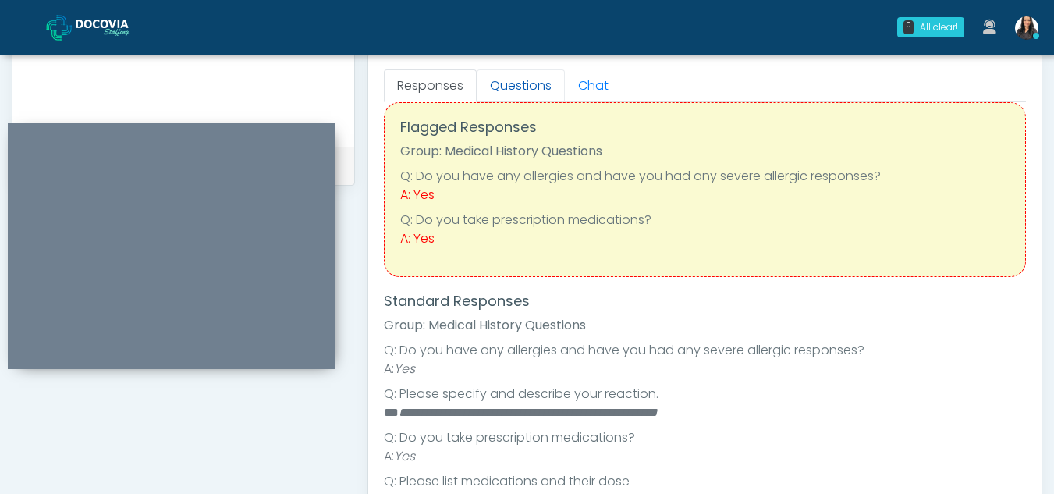
click at [523, 73] on link "Questions" at bounding box center [521, 85] width 88 height 33
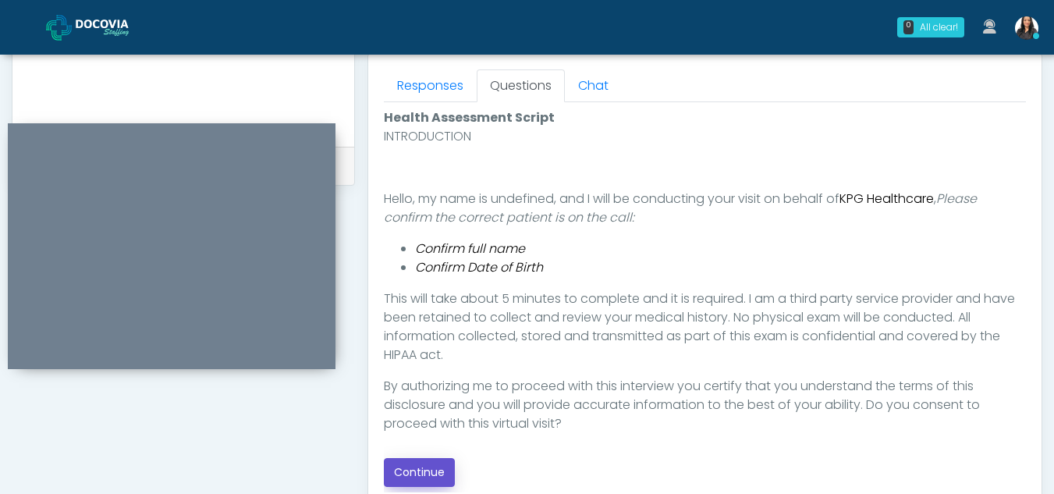
click at [430, 470] on button "Continue" at bounding box center [419, 472] width 71 height 29
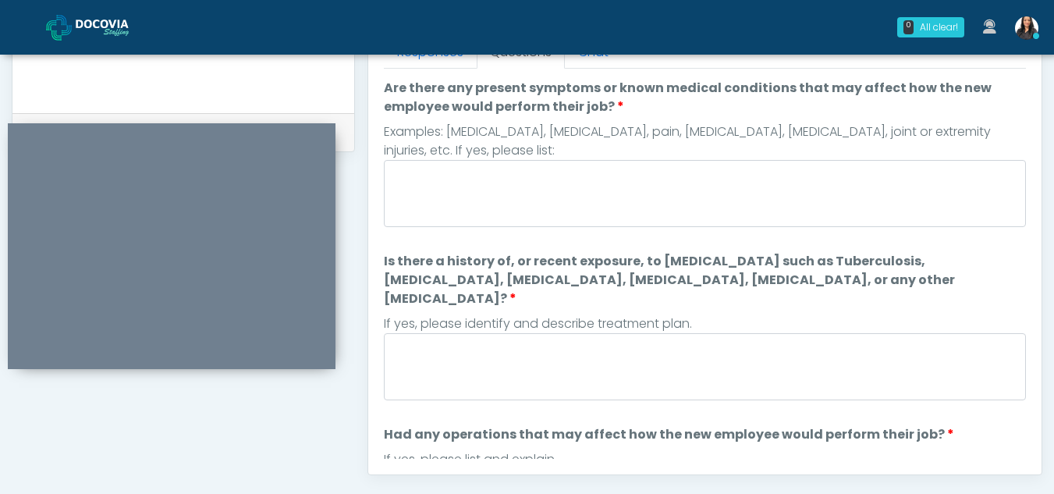
scroll to position [714, 0]
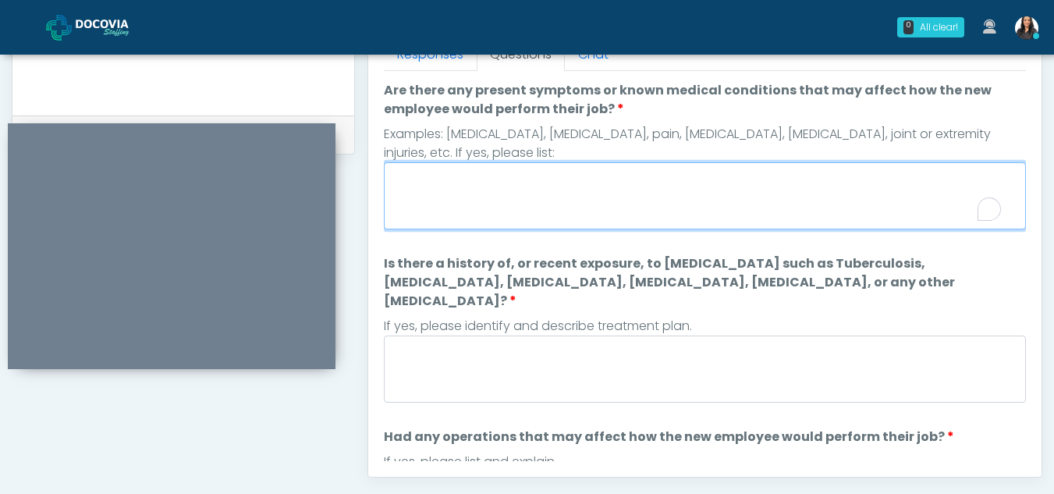
click at [466, 194] on textarea "Are there any present symptoms or known medical conditions that may affect how …" at bounding box center [705, 195] width 642 height 67
type textarea "**"
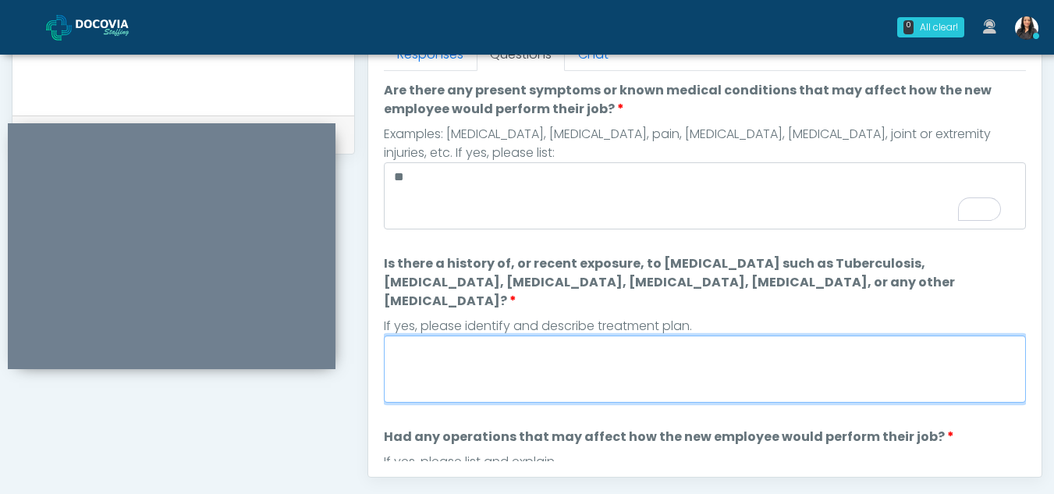
click at [445, 350] on textarea "Is there a history of, or recent exposure, to [MEDICAL_DATA] such as Tuberculos…" at bounding box center [705, 368] width 642 height 67
type textarea "**"
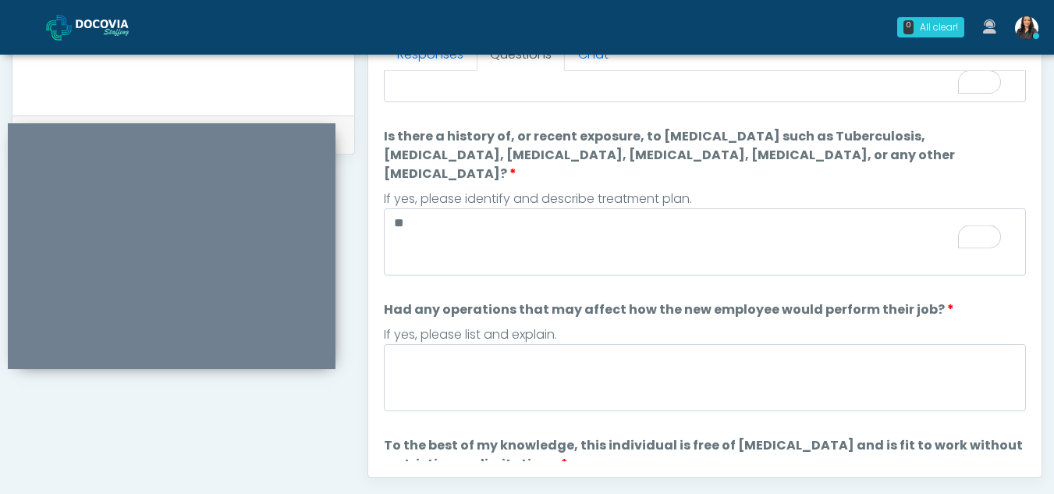
scroll to position [0, 0]
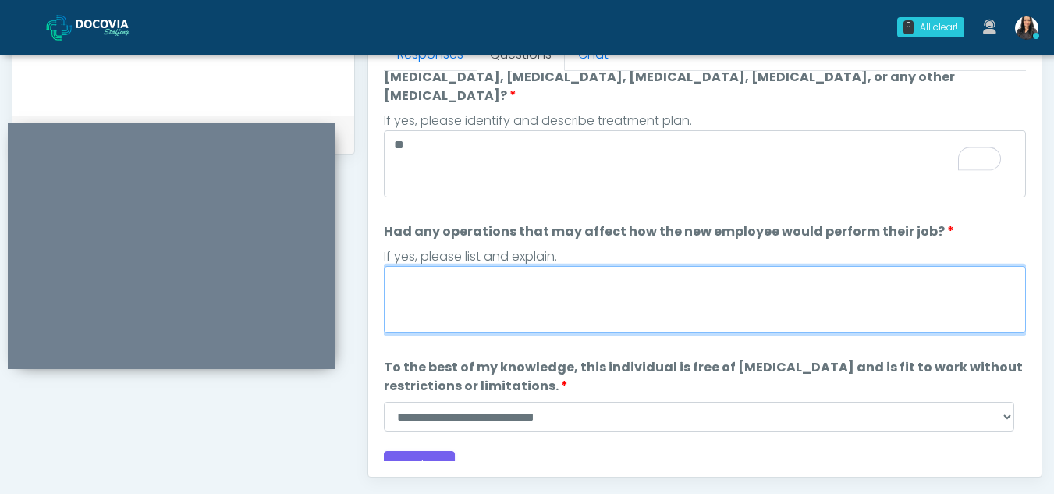
click at [497, 275] on textarea "Had any operations that may affect how the new employee would perform their job?" at bounding box center [705, 299] width 642 height 67
type textarea "**"
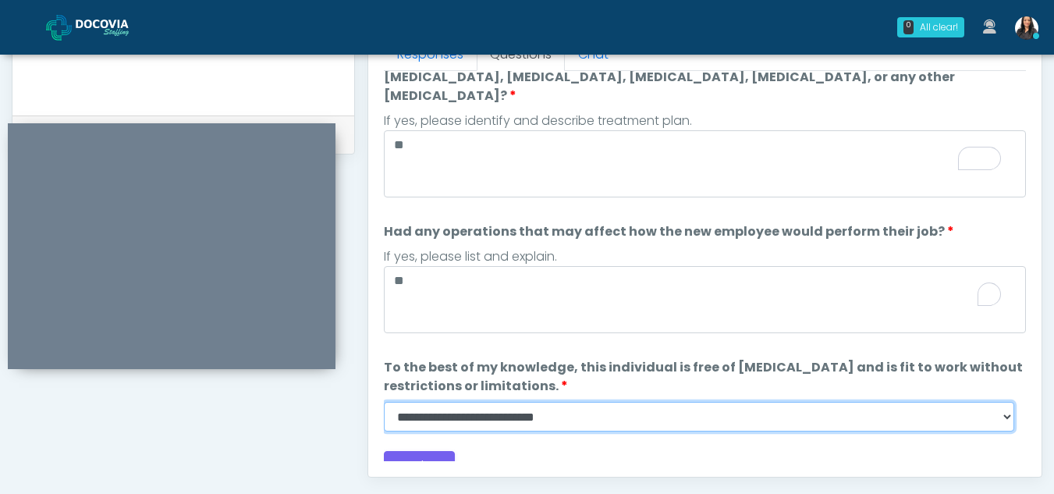
click at [584, 402] on select "**********" at bounding box center [699, 417] width 630 height 30
select select "******"
click at [384, 402] on select "**********" at bounding box center [699, 417] width 630 height 30
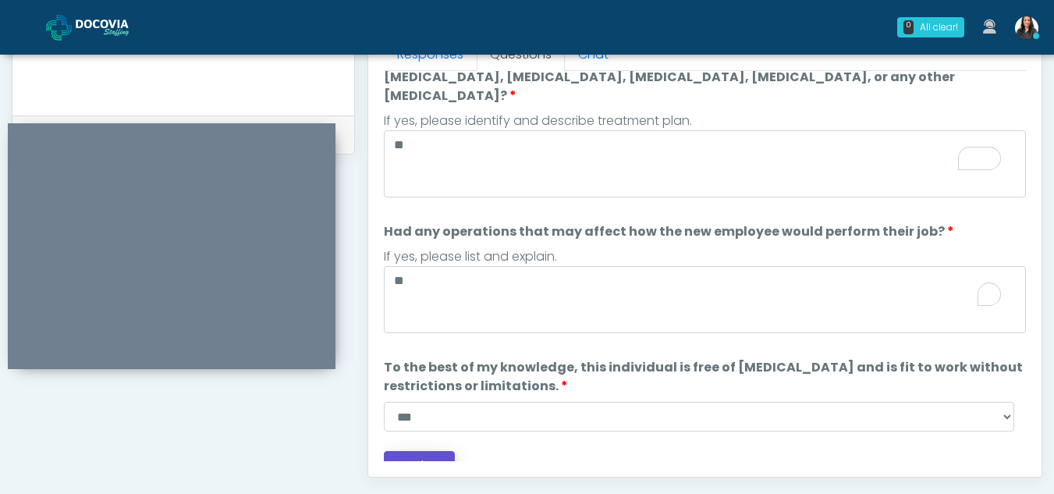
click at [416, 451] on button "Continue" at bounding box center [419, 465] width 71 height 29
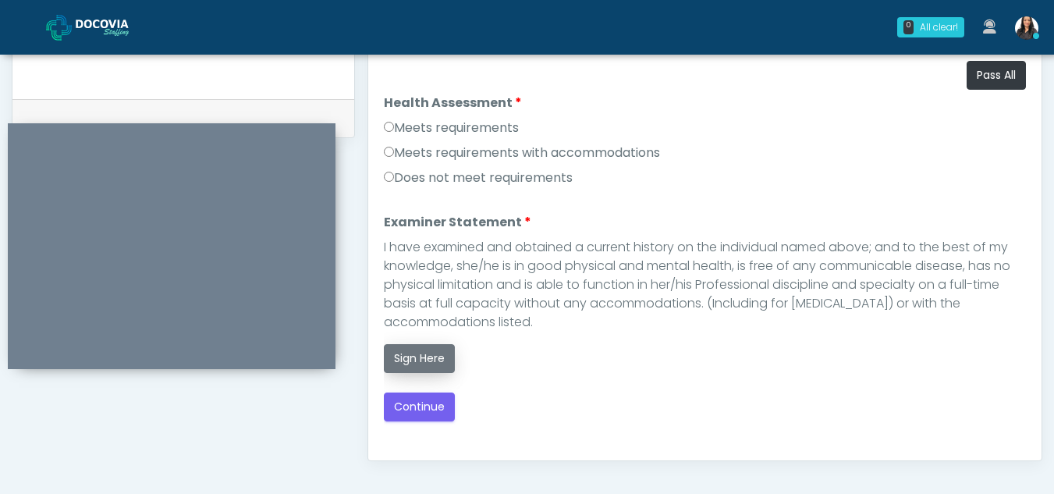
click at [431, 358] on button "Sign Here" at bounding box center [419, 358] width 71 height 29
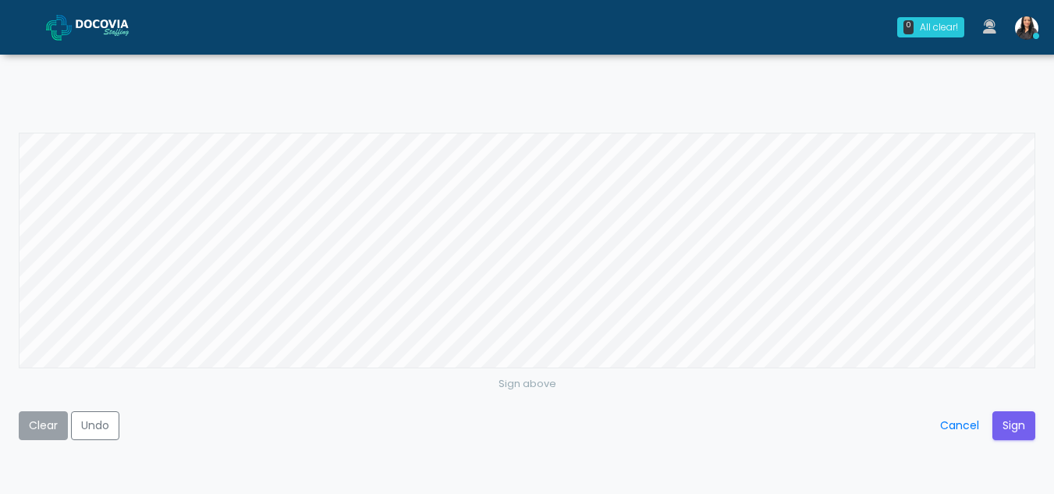
click at [44, 417] on button "Clear" at bounding box center [43, 425] width 49 height 29
click at [1008, 417] on button "Sign" at bounding box center [1013, 425] width 43 height 29
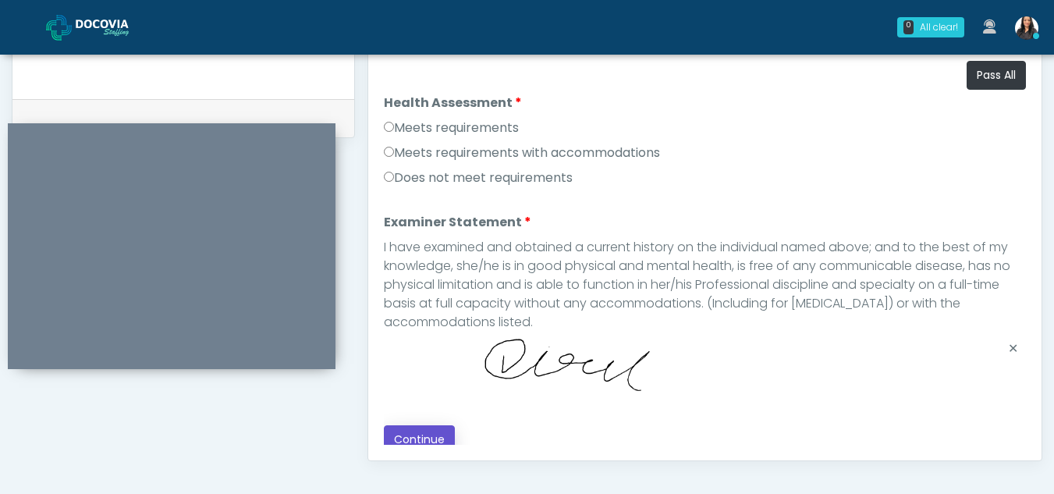
click at [403, 425] on button "Continue" at bounding box center [419, 439] width 71 height 29
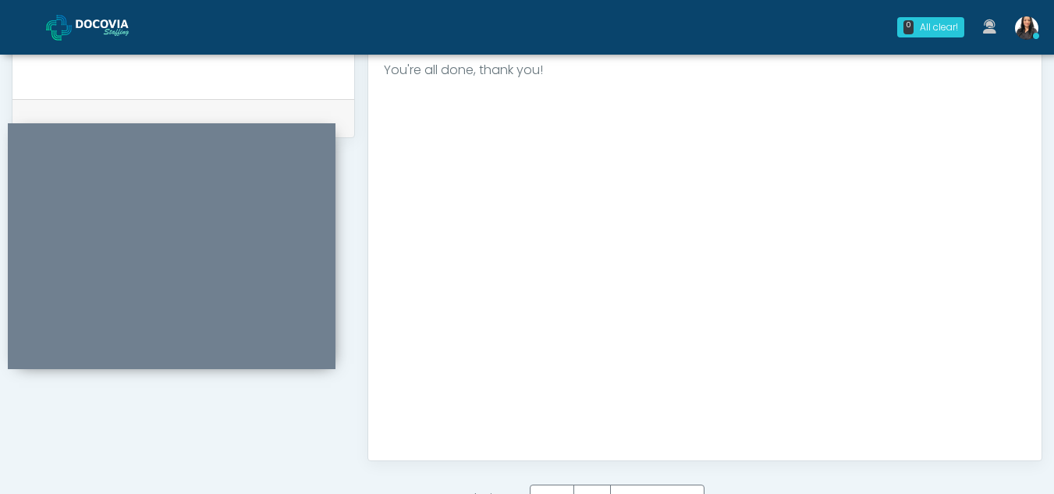
scroll to position [935, 0]
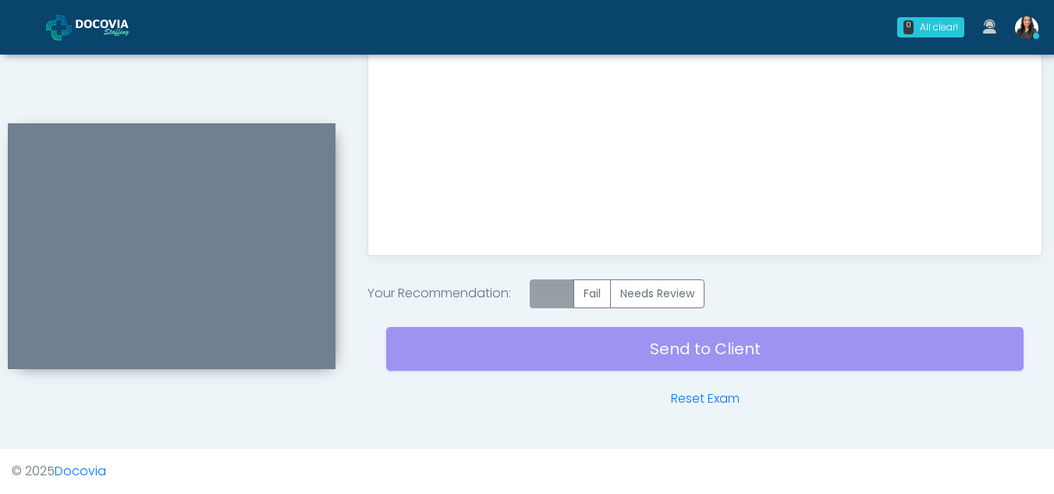
click at [549, 293] on label "Pass" at bounding box center [552, 293] width 44 height 29
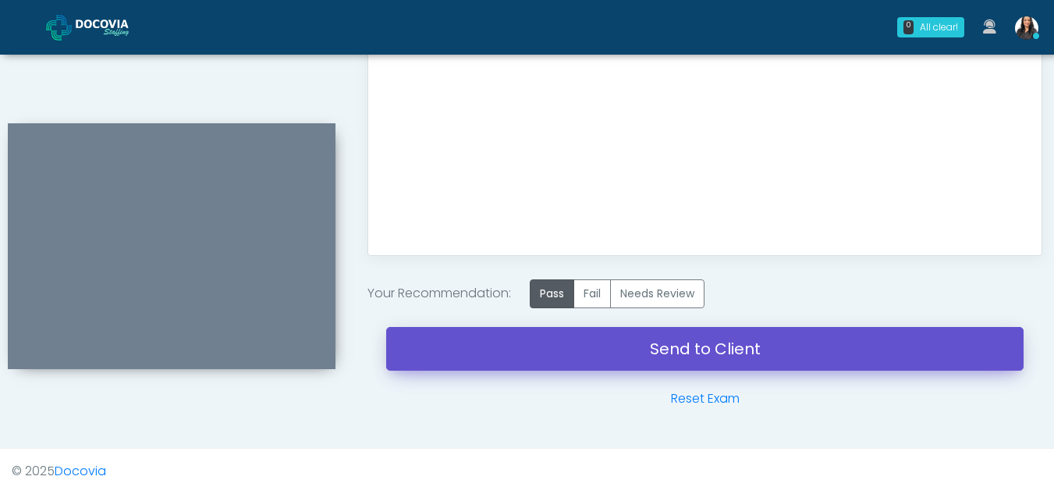
click at [605, 342] on link "Send to Client" at bounding box center [704, 349] width 637 height 44
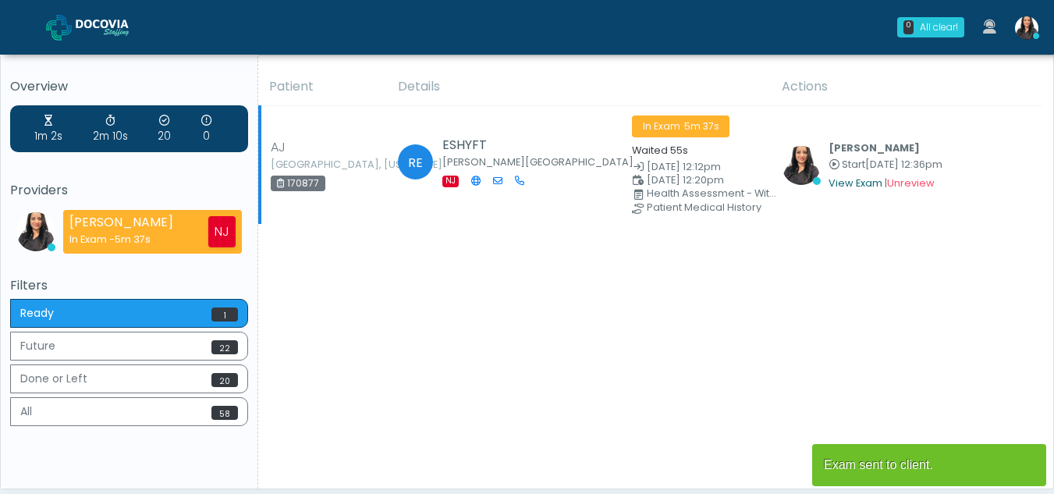
click at [857, 180] on link "View Exam" at bounding box center [855, 182] width 54 height 13
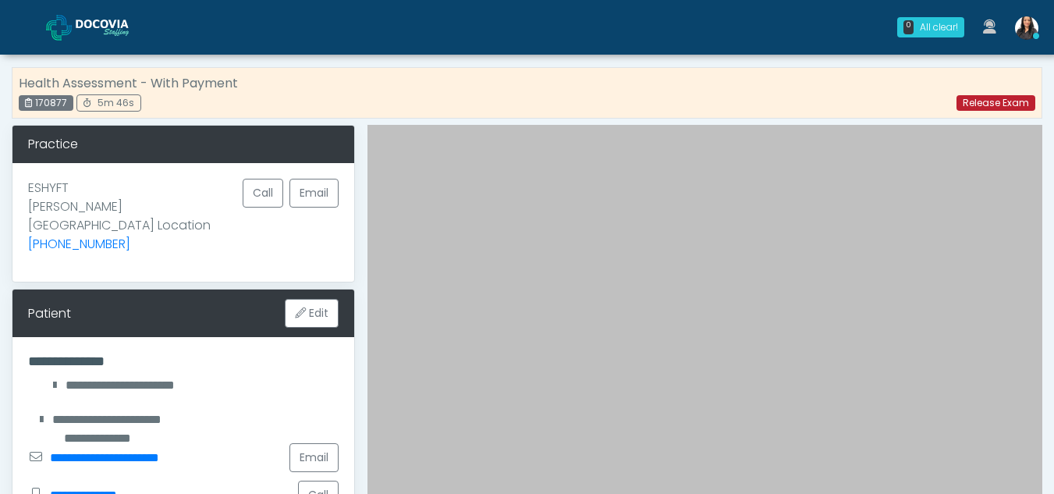
click at [977, 102] on link "Release Exam" at bounding box center [995, 103] width 79 height 16
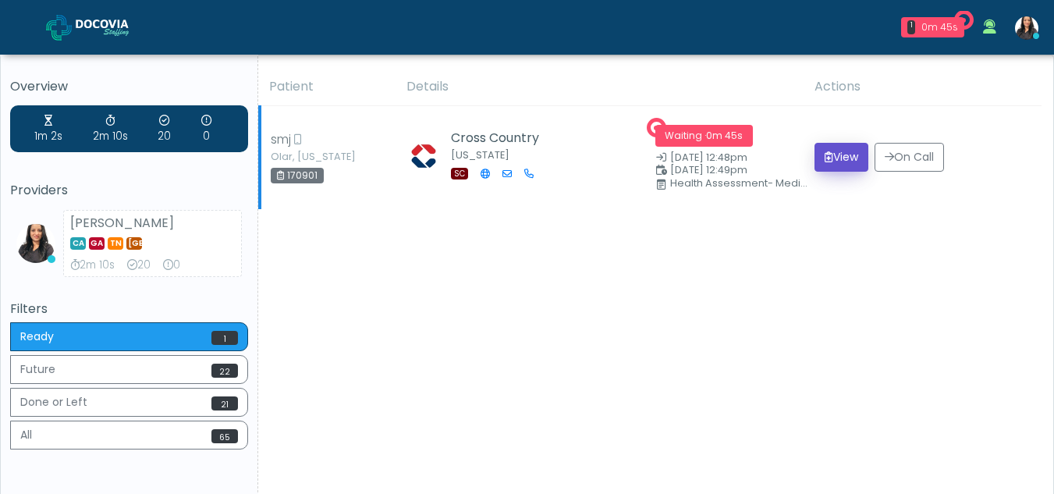
click at [841, 158] on button "View" at bounding box center [841, 157] width 54 height 29
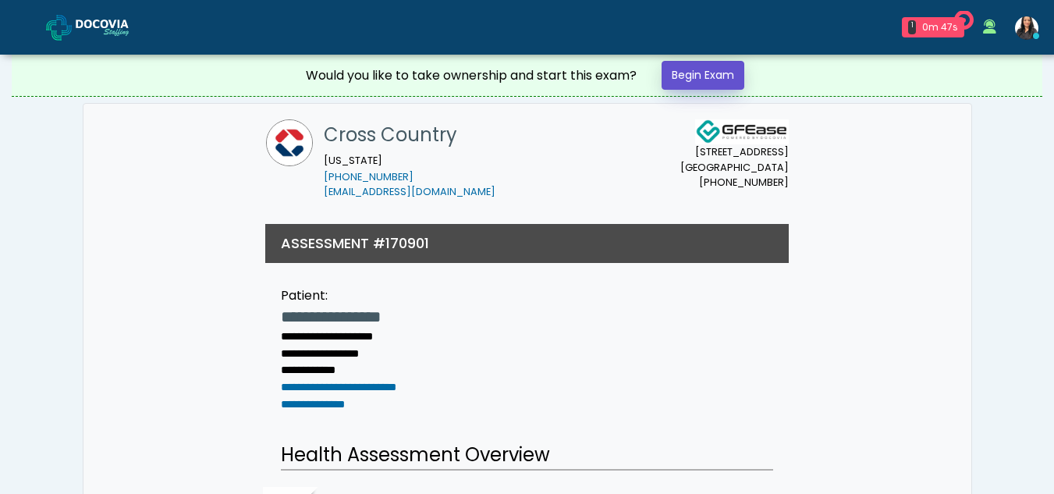
click at [693, 71] on link "Begin Exam" at bounding box center [703, 75] width 83 height 29
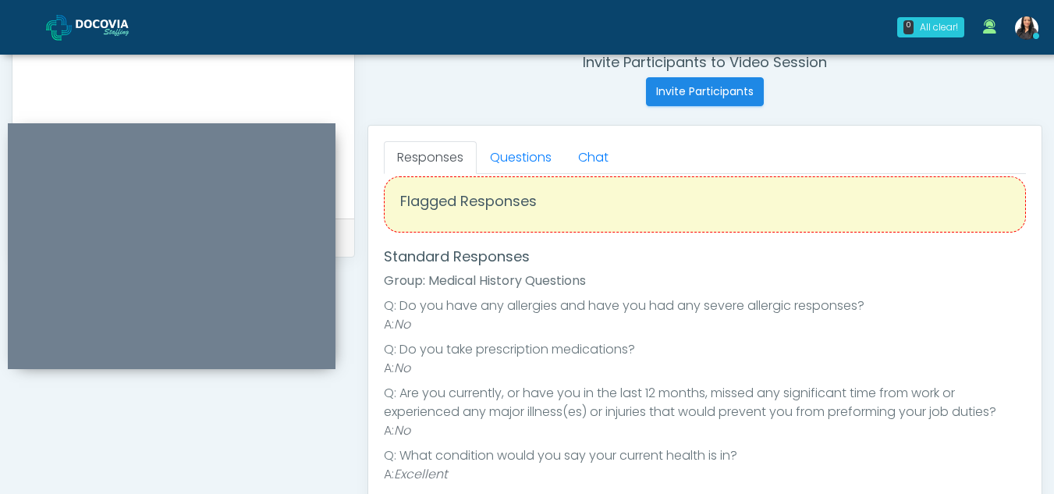
scroll to position [604, 0]
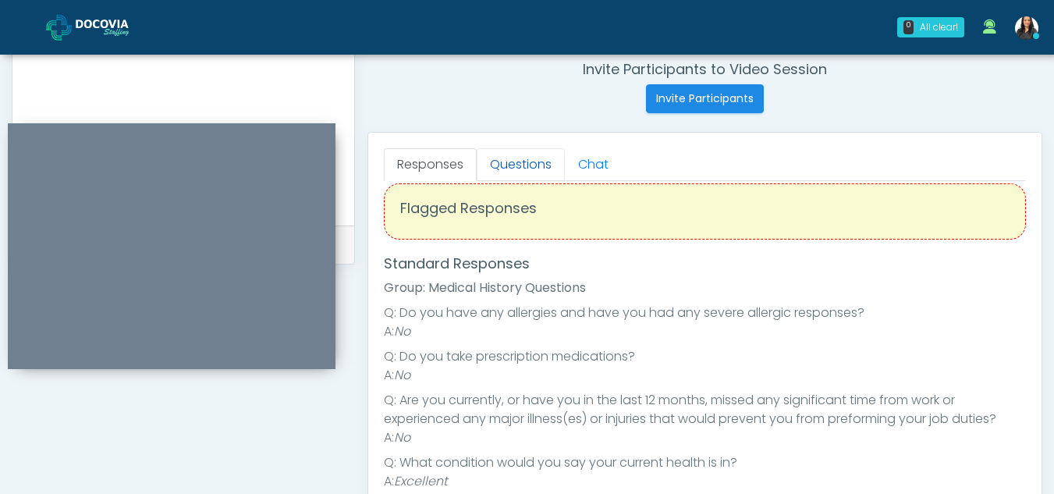
click at [537, 168] on link "Questions" at bounding box center [521, 164] width 88 height 33
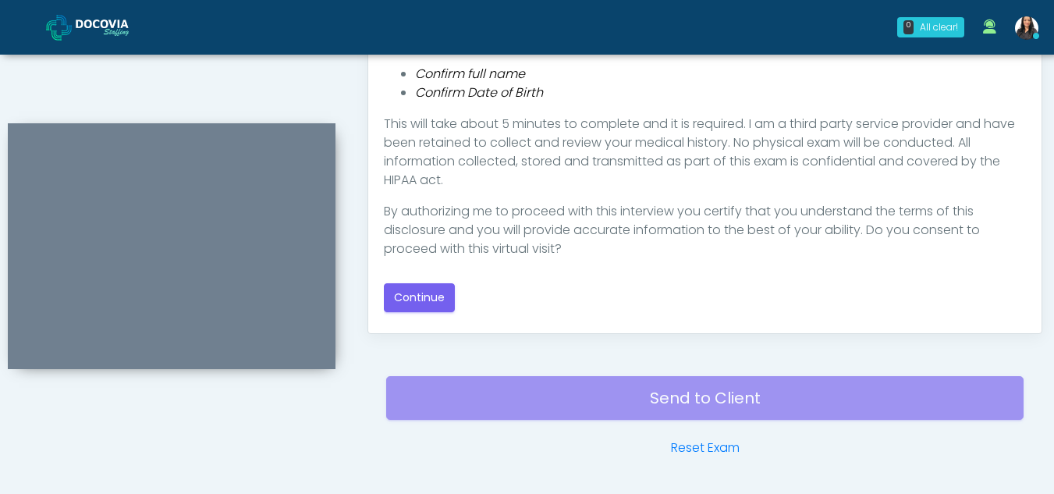
scroll to position [862, 0]
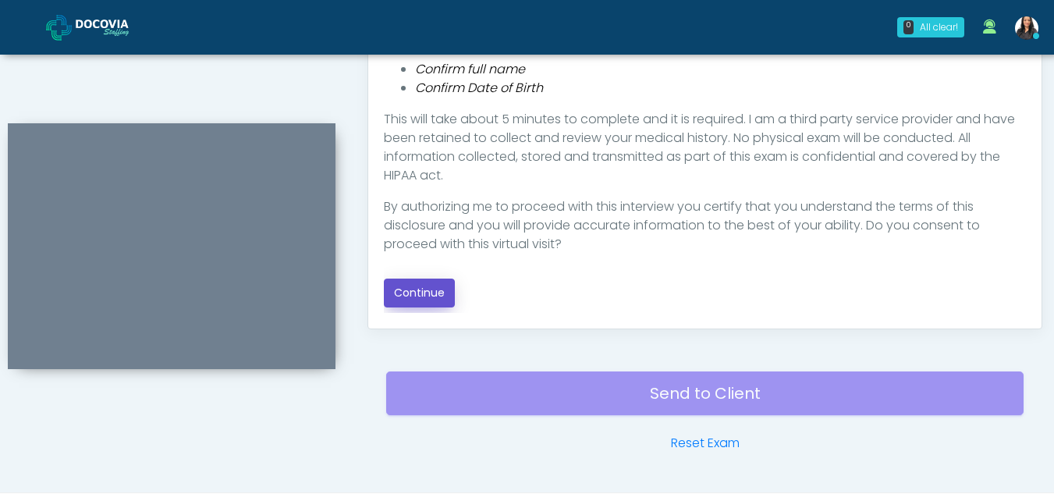
click at [432, 293] on button "Continue" at bounding box center [419, 293] width 71 height 29
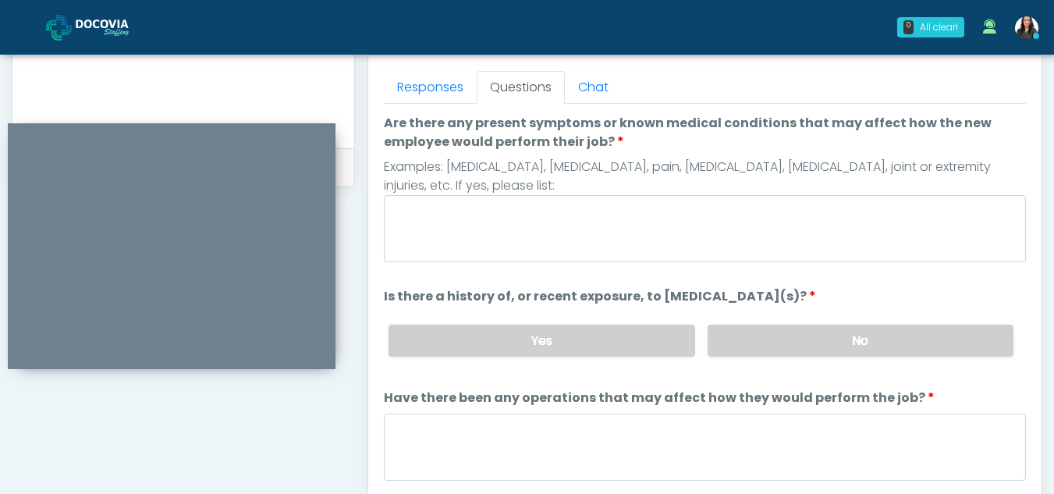
scroll to position [676, 0]
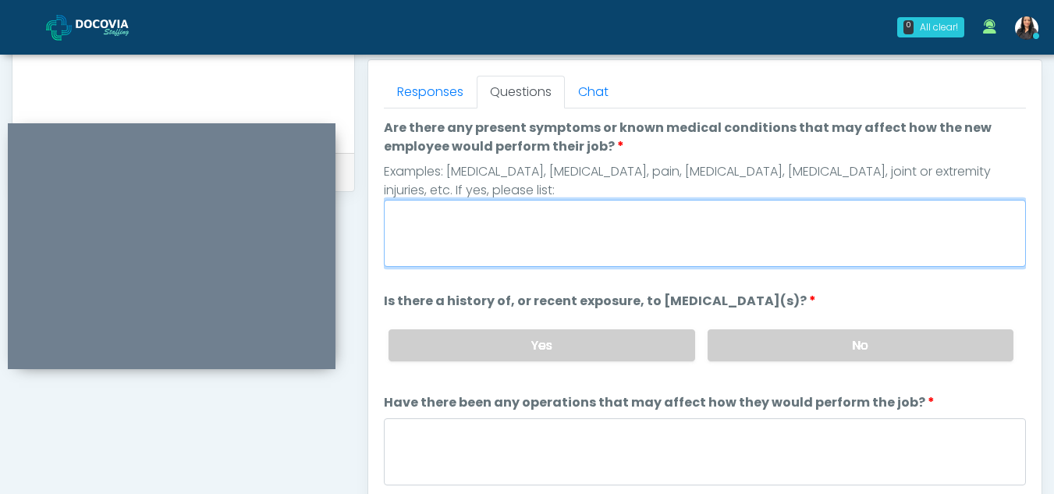
click at [467, 244] on textarea "Are there any present symptoms or known medical conditions that may affect how …" at bounding box center [705, 233] width 642 height 67
type textarea "**"
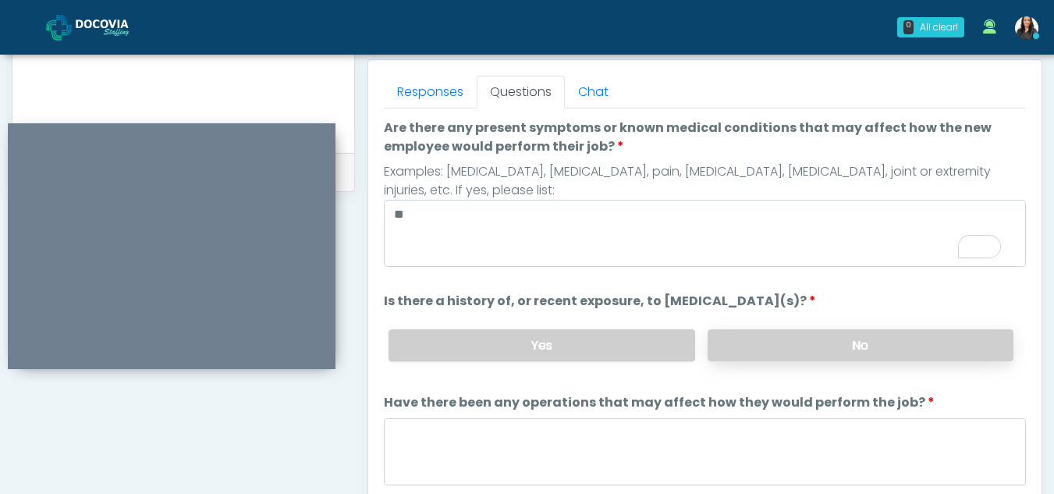
click at [779, 345] on label "No" at bounding box center [861, 345] width 306 height 32
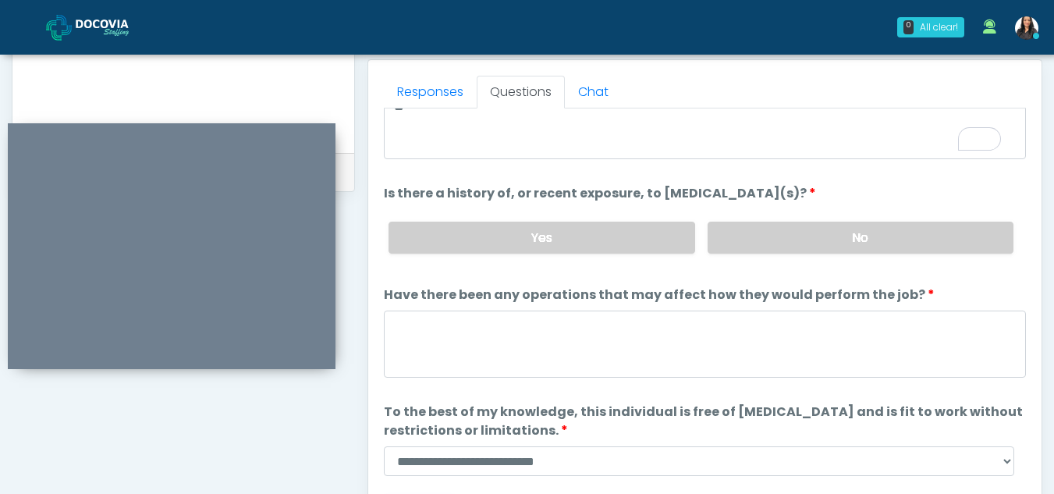
scroll to position [108, 0]
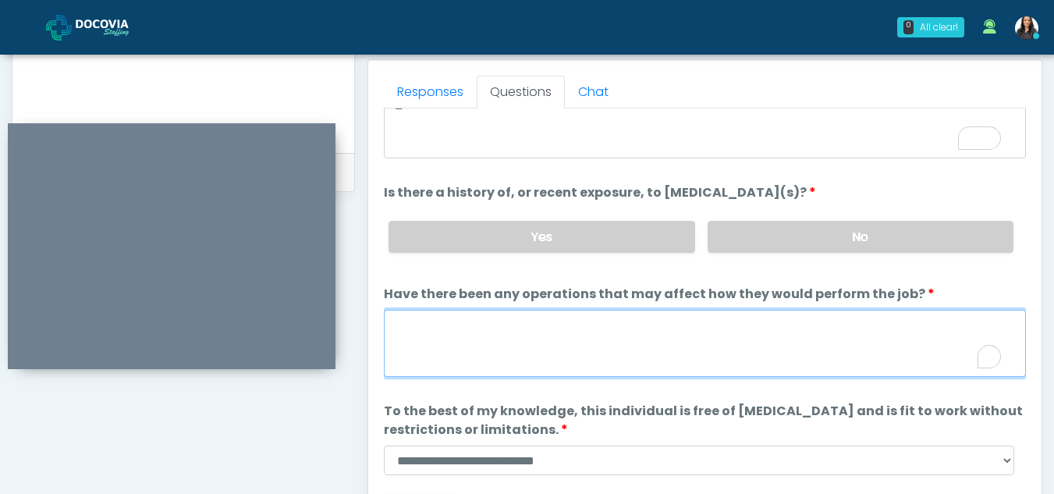
click at [464, 352] on textarea "Have there been any operations that may affect how they would perform the job?" at bounding box center [705, 343] width 642 height 67
type textarea "**"
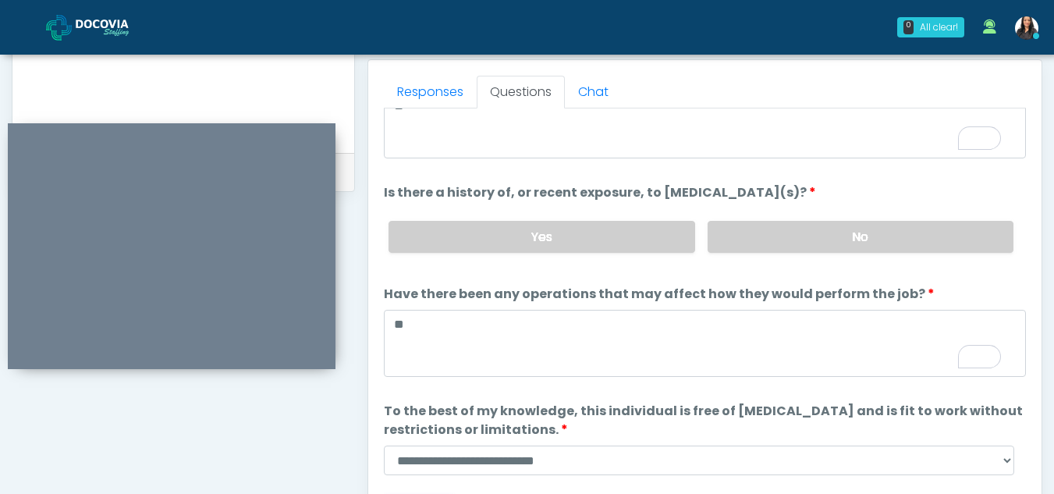
scroll to position [133, 0]
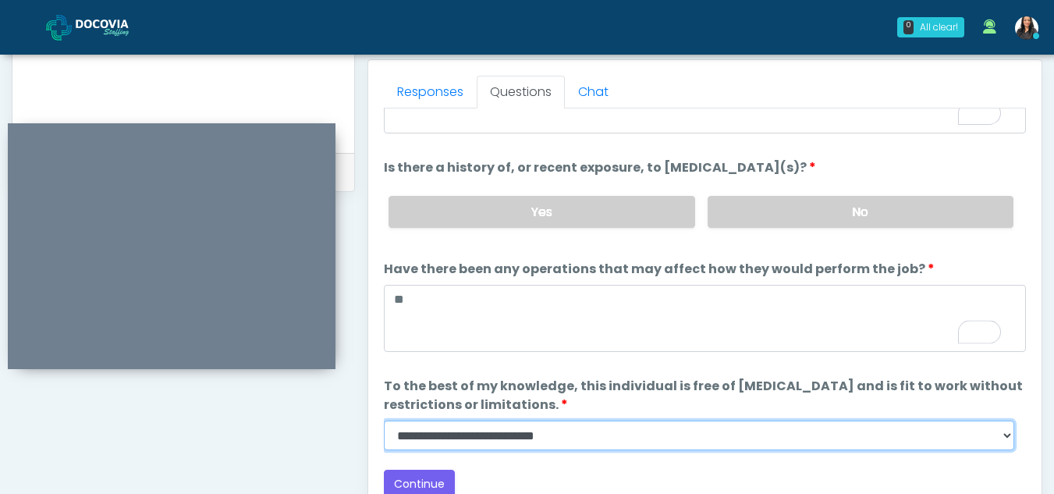
click at [1002, 437] on select "**********" at bounding box center [699, 435] width 630 height 30
select select "******"
click at [384, 420] on select "**********" at bounding box center [699, 435] width 630 height 30
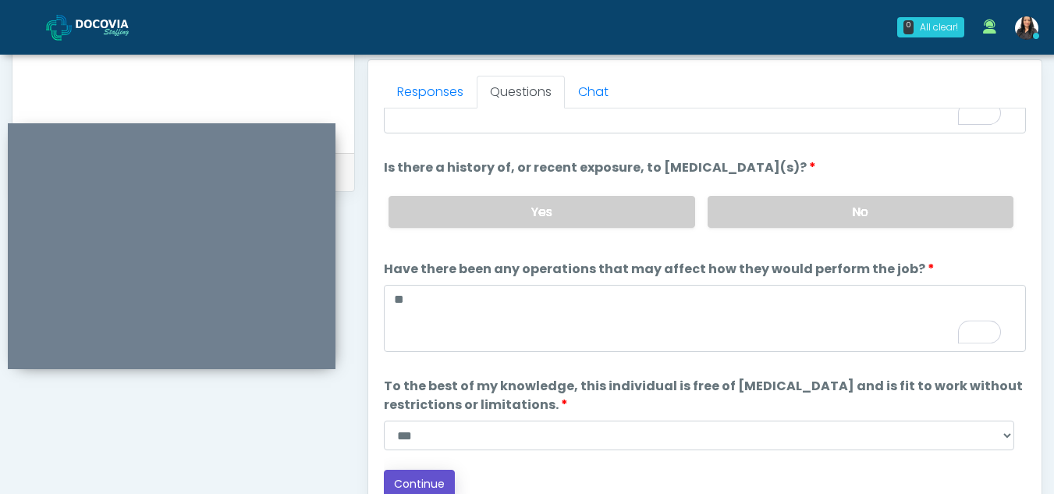
click at [427, 476] on button "Continue" at bounding box center [419, 484] width 71 height 29
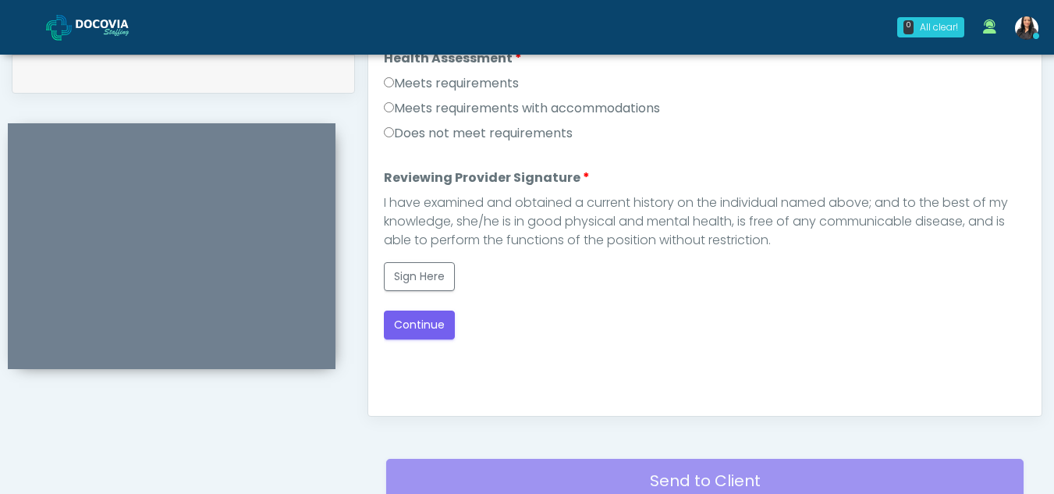
scroll to position [688, 0]
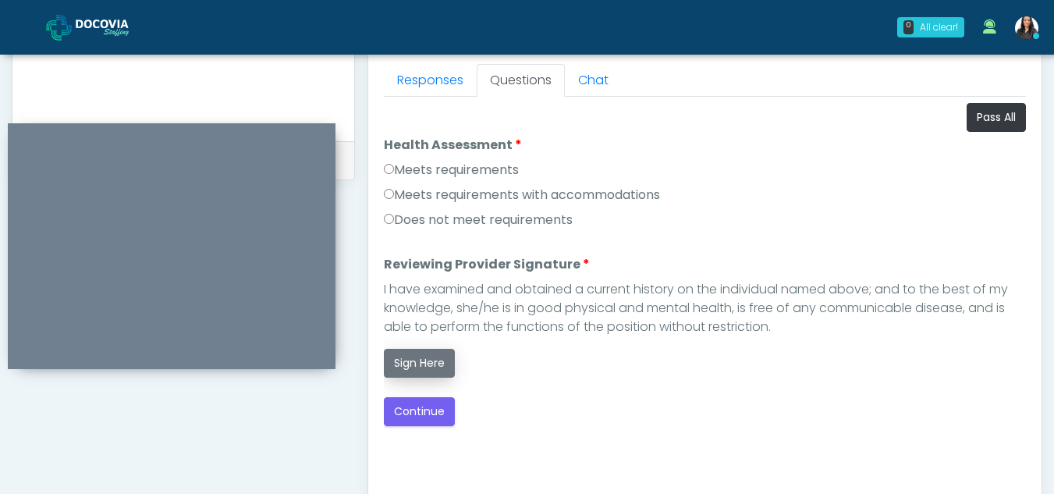
click at [407, 365] on button "Sign Here" at bounding box center [419, 363] width 71 height 29
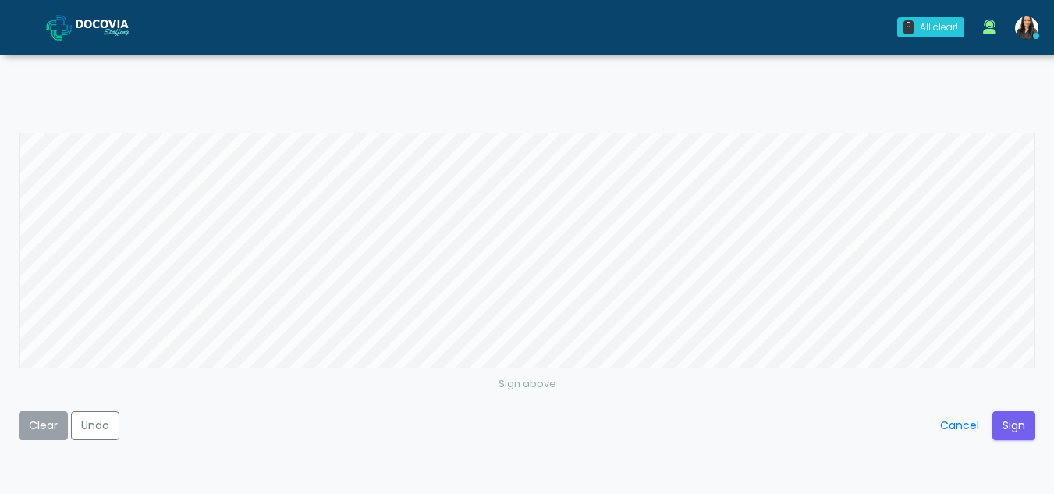
click at [34, 420] on button "Clear" at bounding box center [43, 425] width 49 height 29
click at [1013, 425] on button "Sign" at bounding box center [1013, 425] width 43 height 29
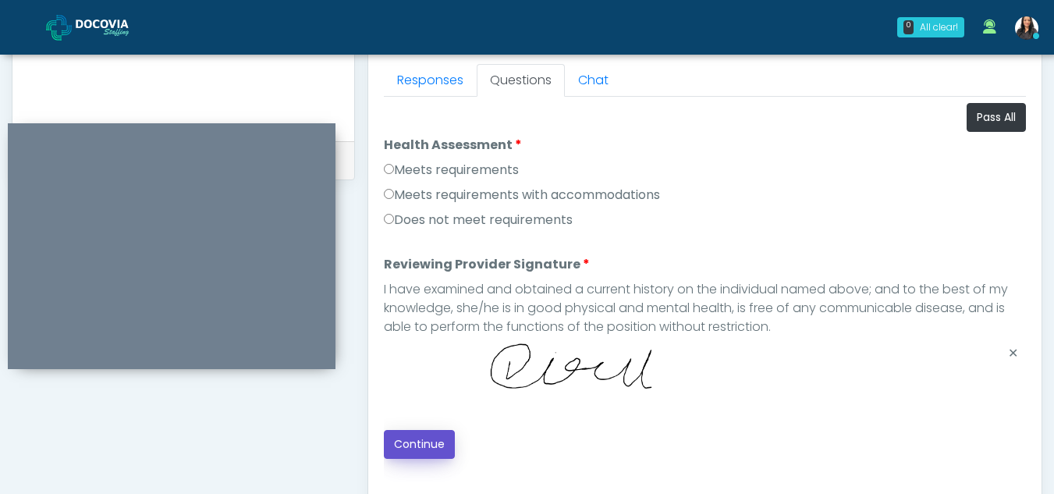
click at [410, 445] on button "Continue" at bounding box center [419, 444] width 71 height 29
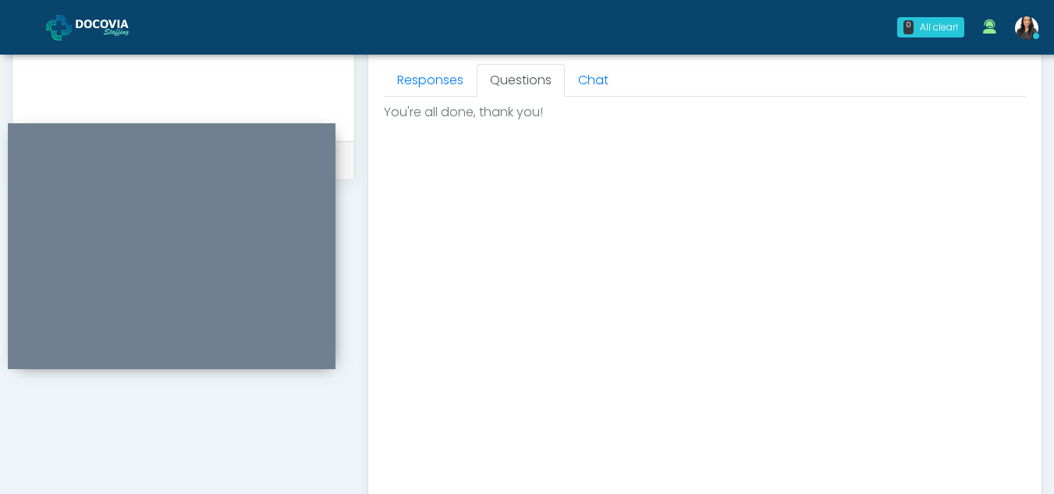
scroll to position [935, 0]
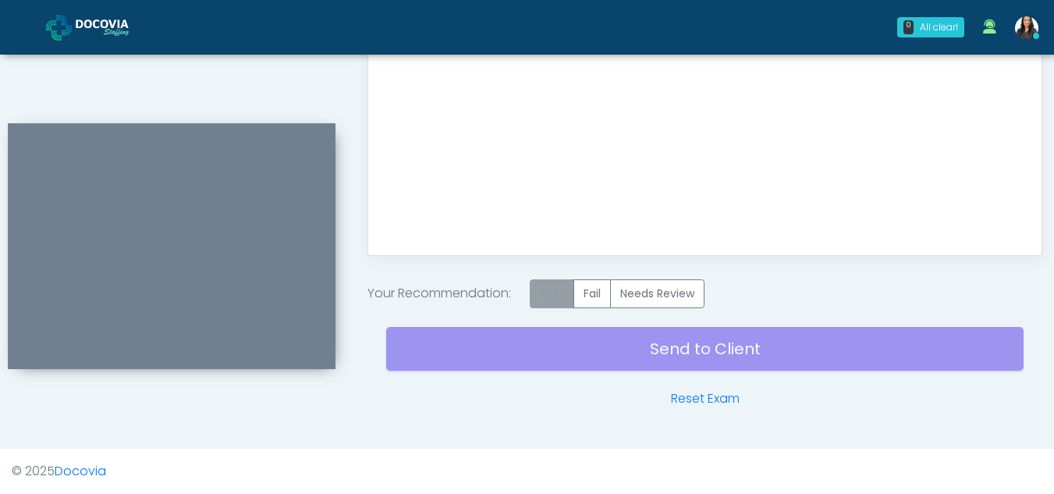
click at [553, 303] on label "Pass" at bounding box center [552, 293] width 44 height 29
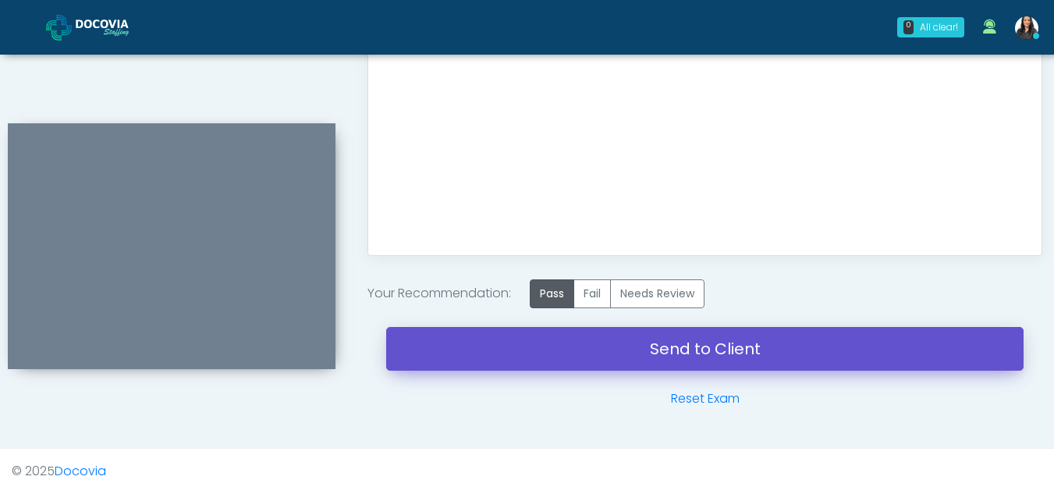
click at [679, 346] on link "Send to Client" at bounding box center [704, 349] width 637 height 44
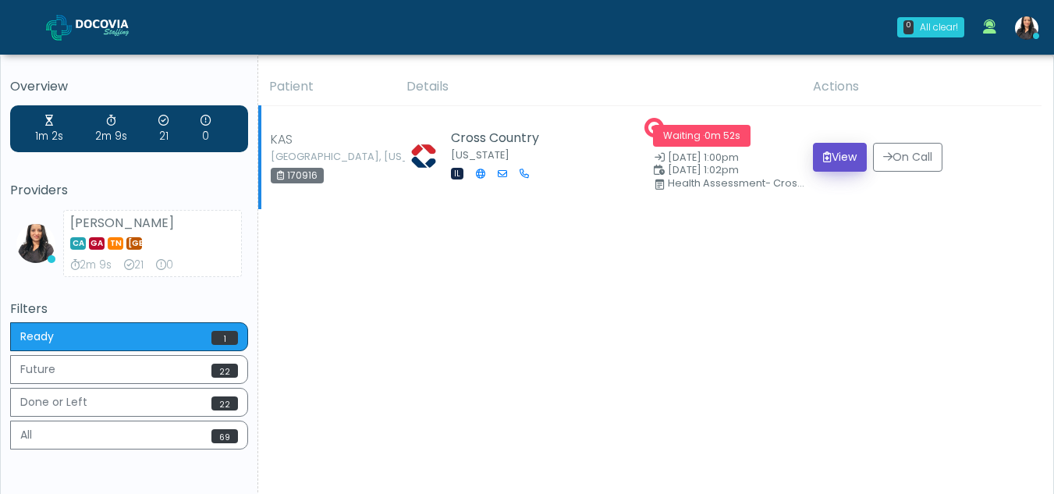
click at [836, 158] on button "View" at bounding box center [840, 157] width 54 height 29
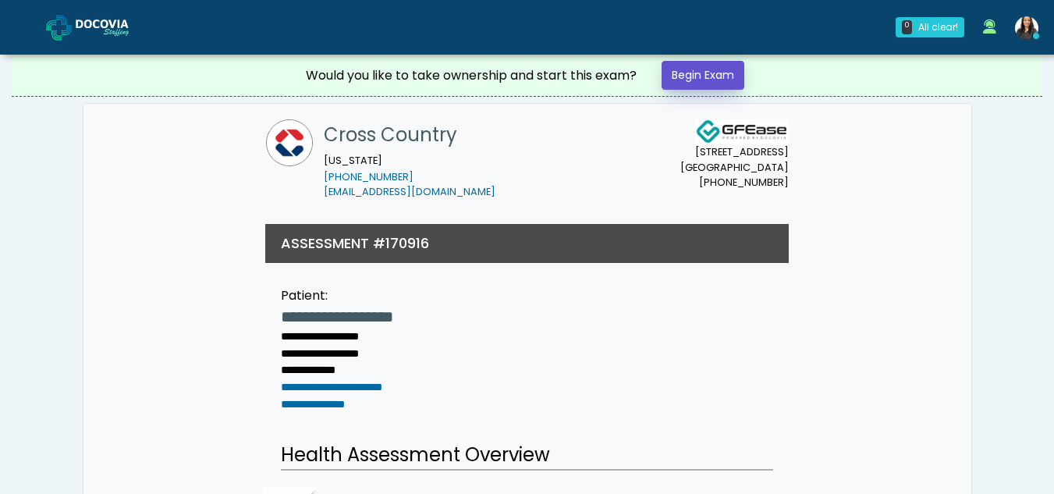
click at [679, 72] on link "Begin Exam" at bounding box center [703, 75] width 83 height 29
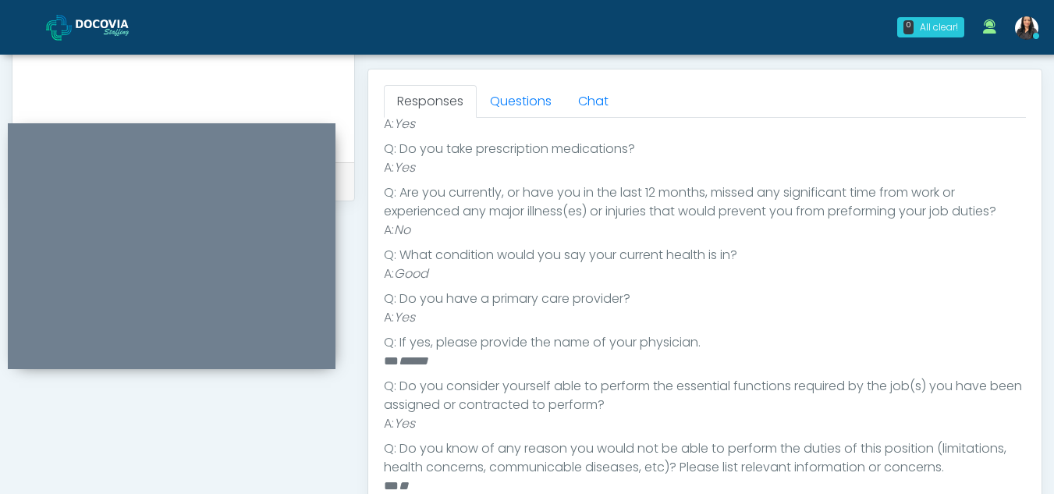
scroll to position [662, 0]
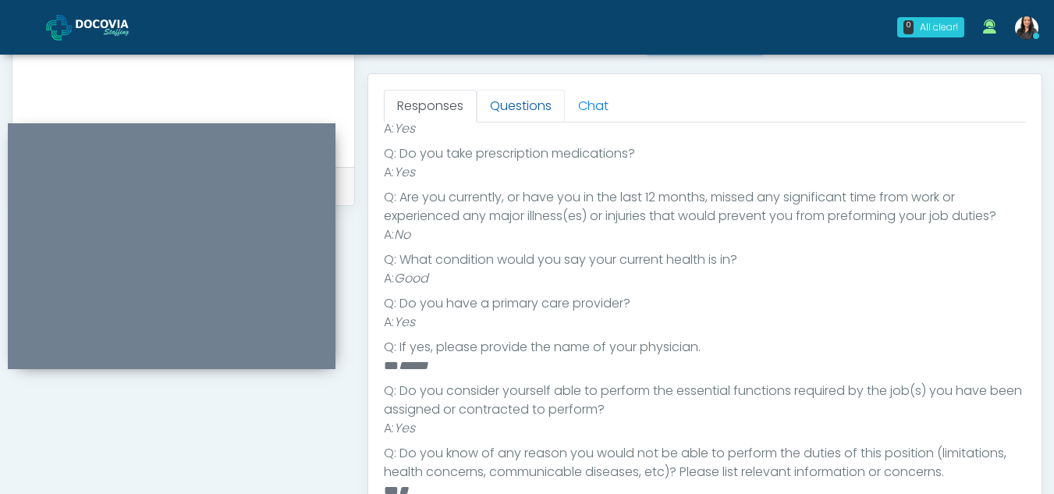
click at [519, 102] on link "Questions" at bounding box center [521, 106] width 88 height 33
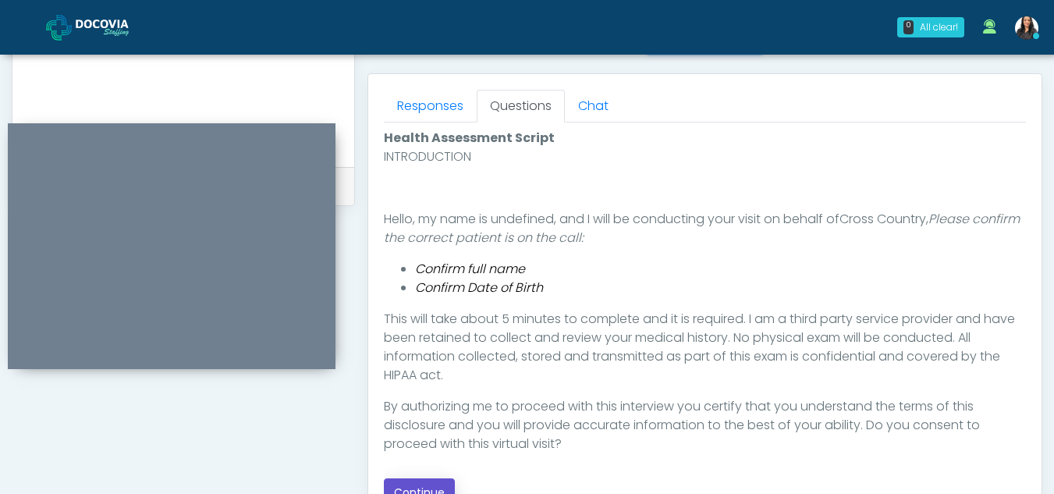
click at [433, 483] on button "Continue" at bounding box center [419, 492] width 71 height 29
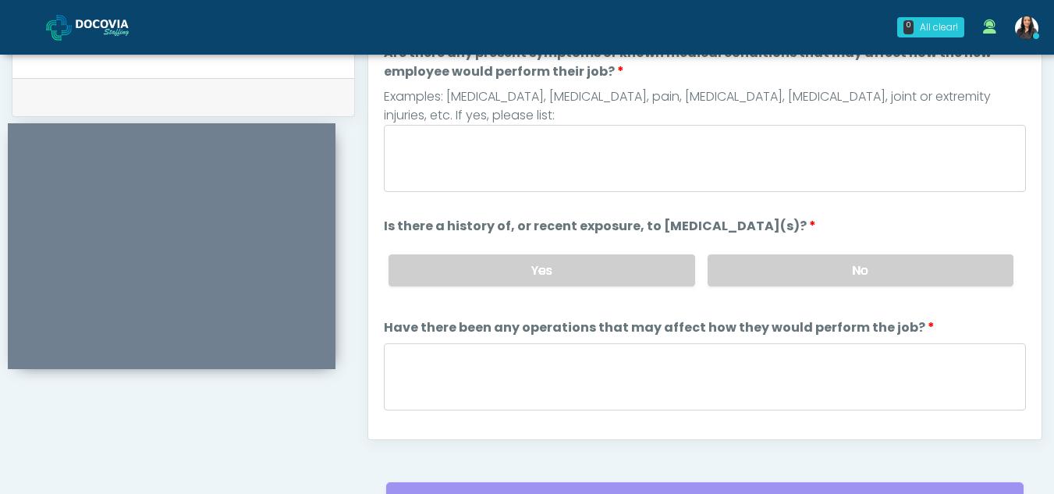
scroll to position [646, 0]
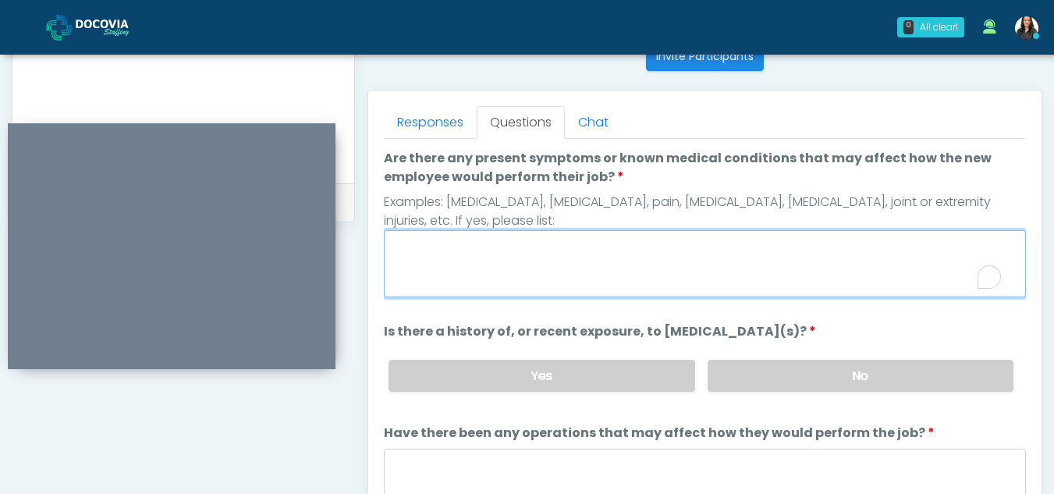
click at [426, 265] on textarea "Are there any present symptoms or known medical conditions that may affect how …" at bounding box center [705, 263] width 642 height 67
type textarea "**"
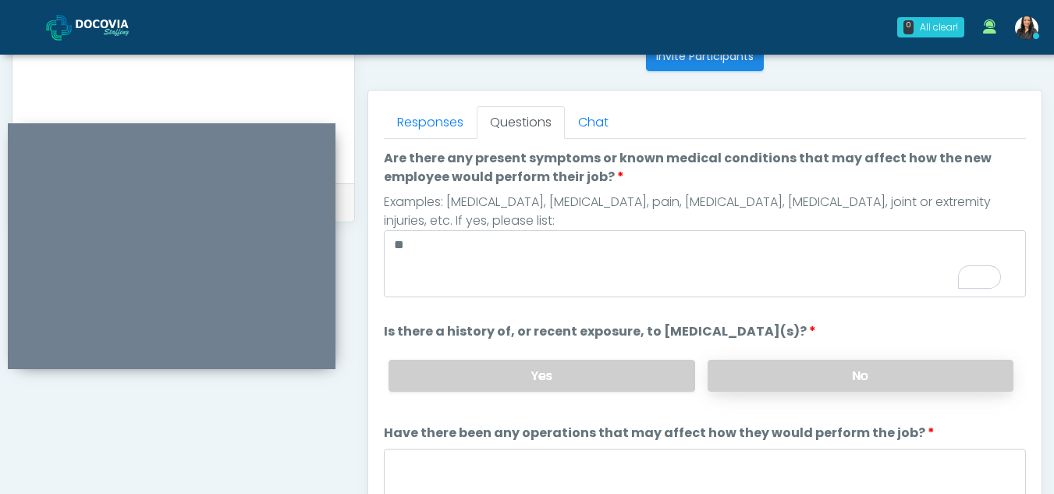
click at [745, 375] on label "No" at bounding box center [861, 376] width 306 height 32
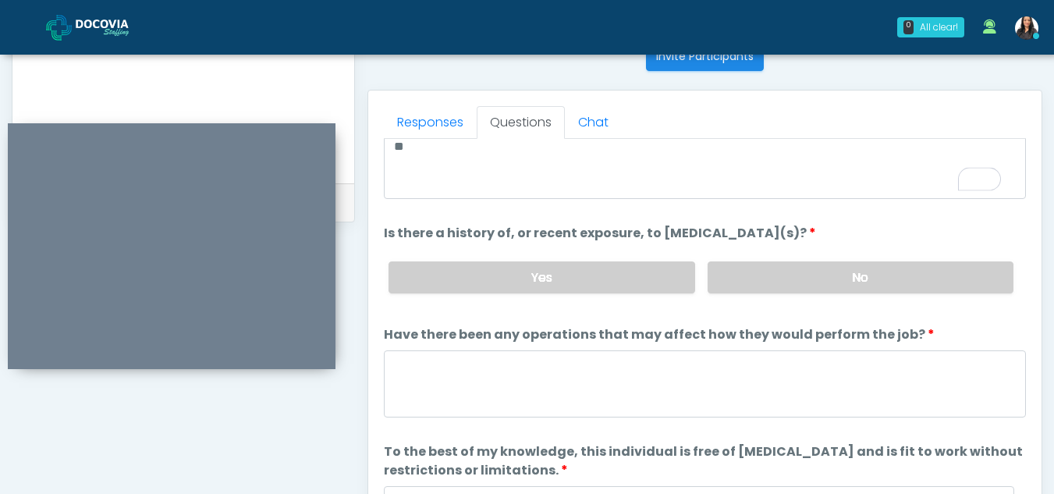
scroll to position [133, 0]
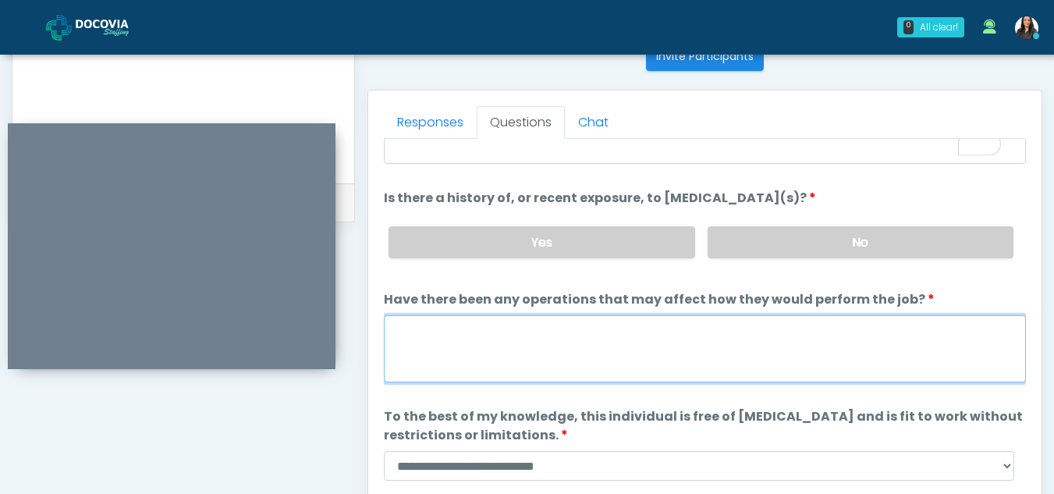
click at [479, 355] on textarea "Have there been any operations that may affect how they would perform the job?" at bounding box center [705, 348] width 642 height 67
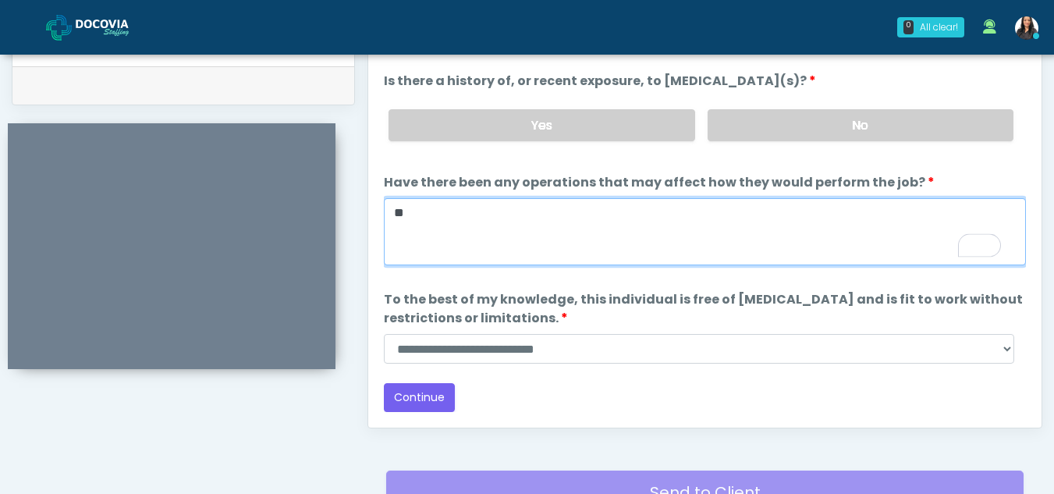
type textarea "**"
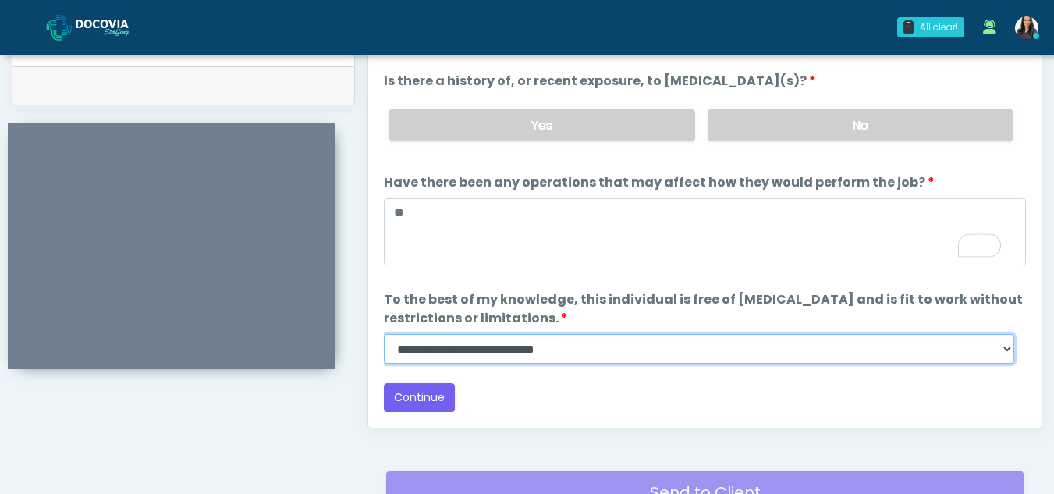
click at [1005, 347] on select "**********" at bounding box center [699, 349] width 630 height 30
select select "******"
click at [384, 334] on select "**********" at bounding box center [699, 349] width 630 height 30
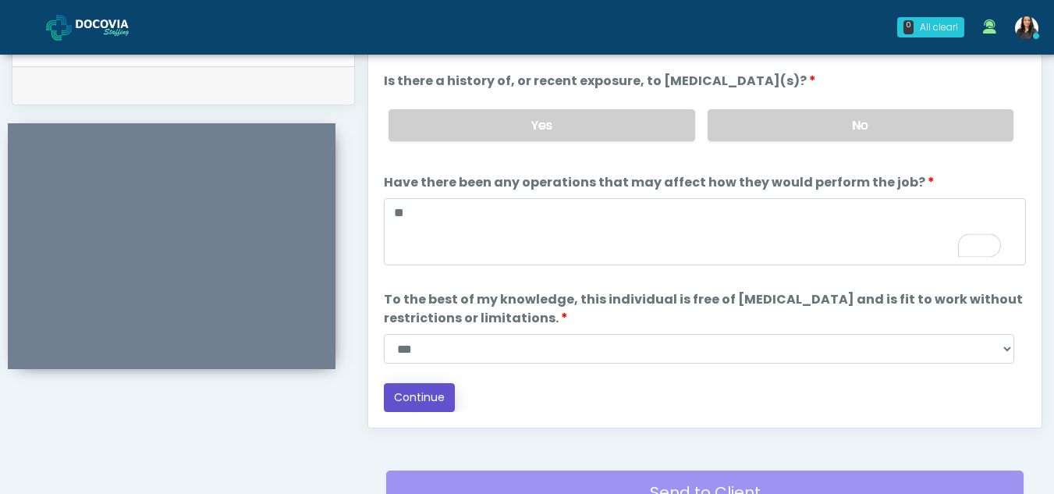
click at [405, 390] on button "Continue" at bounding box center [419, 397] width 71 height 29
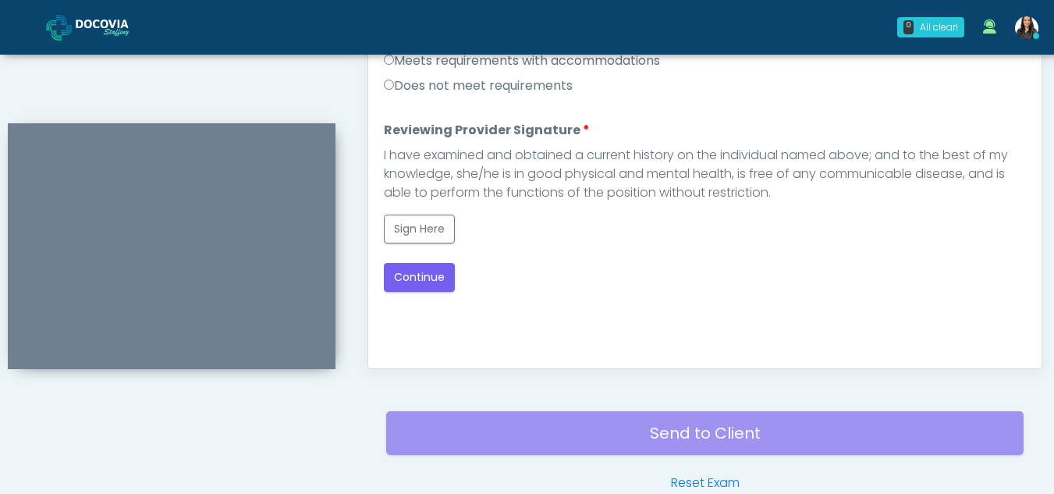
scroll to position [702, 0]
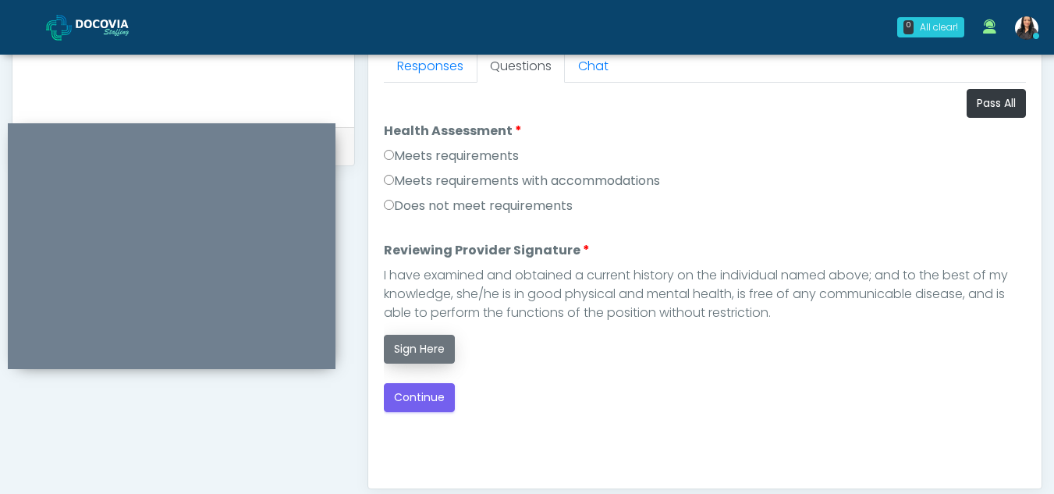
click at [429, 351] on button "Sign Here" at bounding box center [419, 349] width 71 height 29
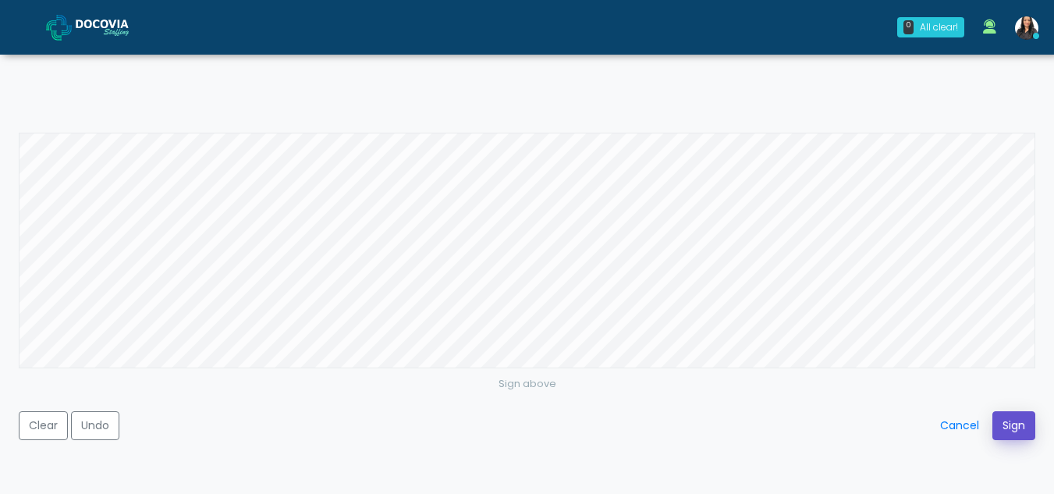
click at [1015, 425] on button "Sign" at bounding box center [1013, 425] width 43 height 29
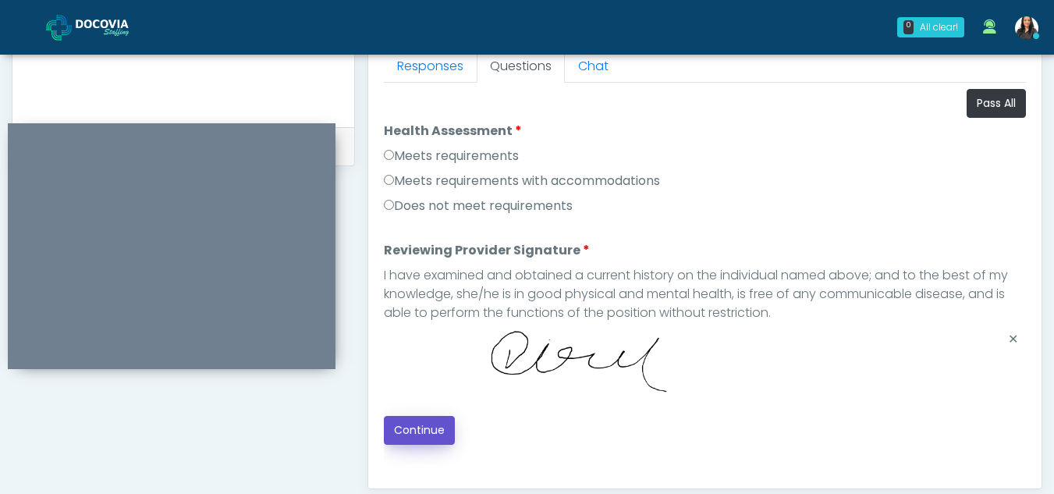
click at [428, 424] on button "Continue" at bounding box center [419, 430] width 71 height 29
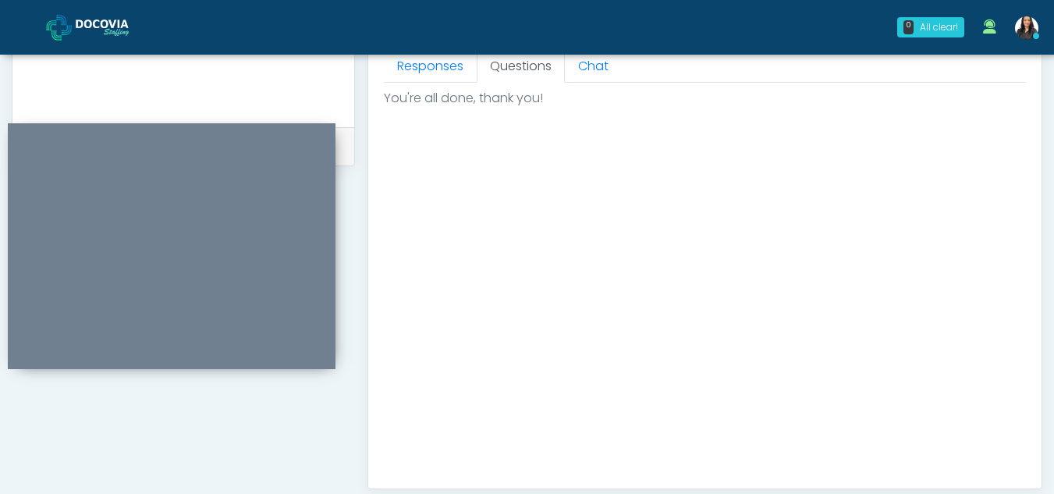
scroll to position [935, 0]
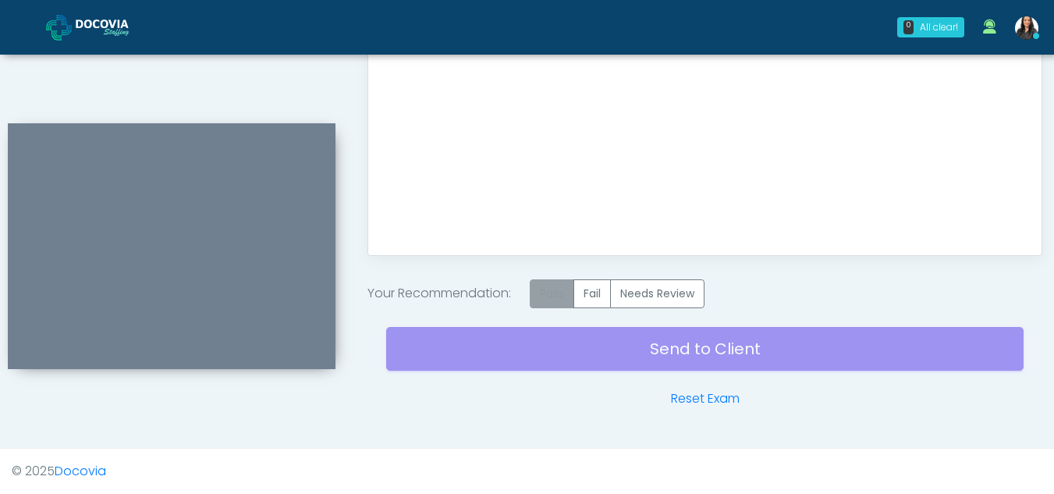
click at [562, 290] on label "Pass" at bounding box center [552, 293] width 44 height 29
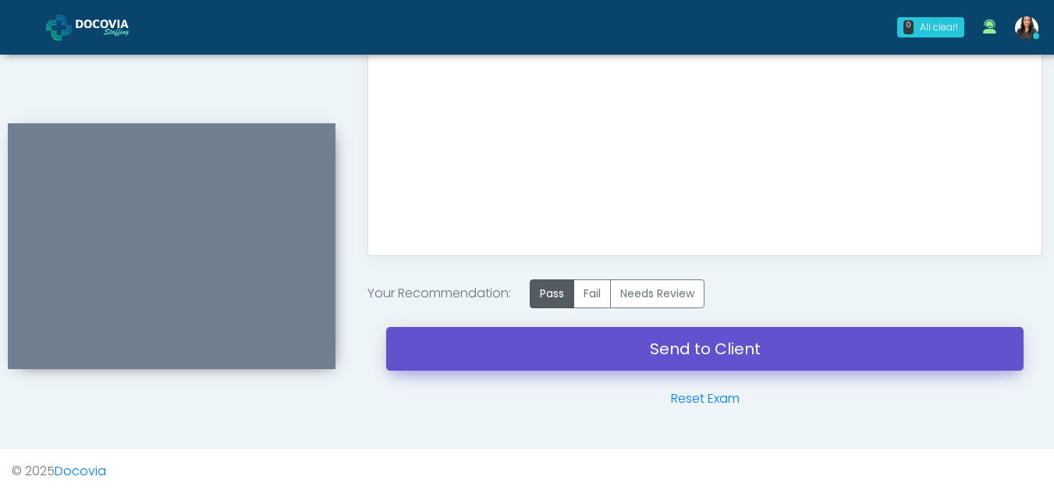
click at [635, 342] on link "Send to Client" at bounding box center [704, 349] width 637 height 44
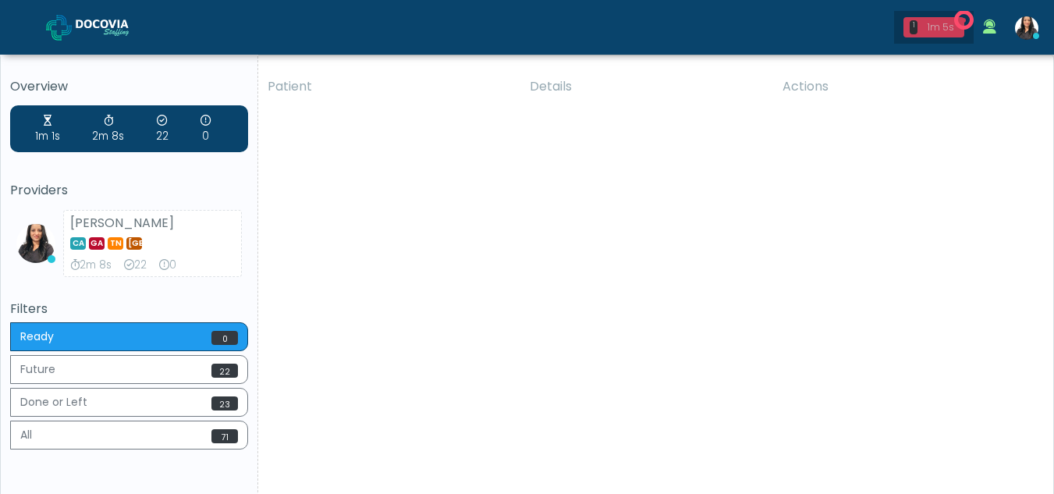
click at [932, 28] on div "1m 5s" at bounding box center [941, 27] width 34 height 14
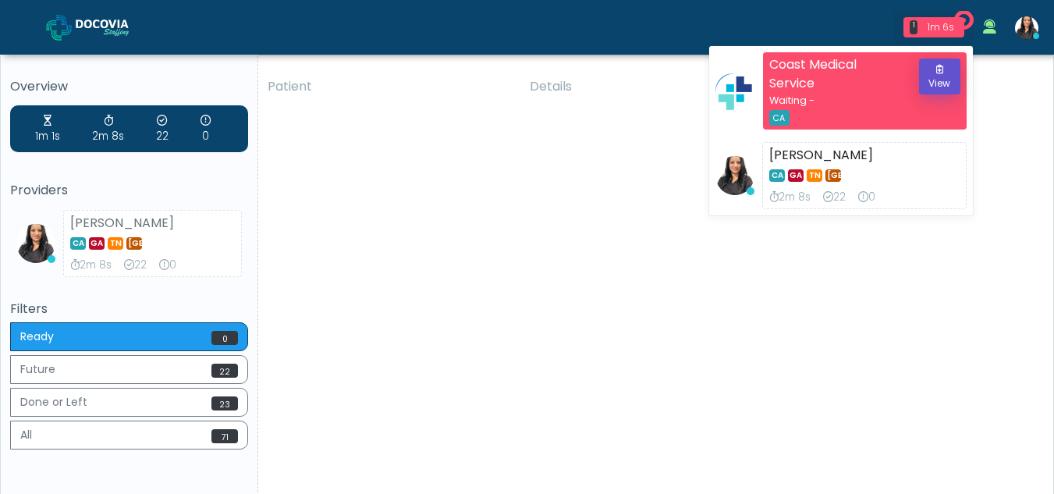
click at [948, 77] on button "View" at bounding box center [939, 77] width 41 height 36
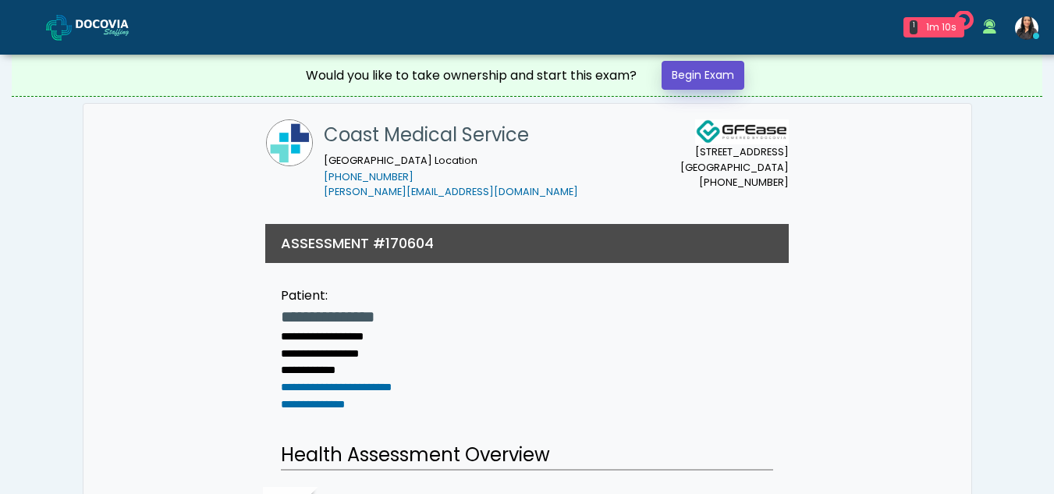
click at [683, 75] on link "Begin Exam" at bounding box center [703, 75] width 83 height 29
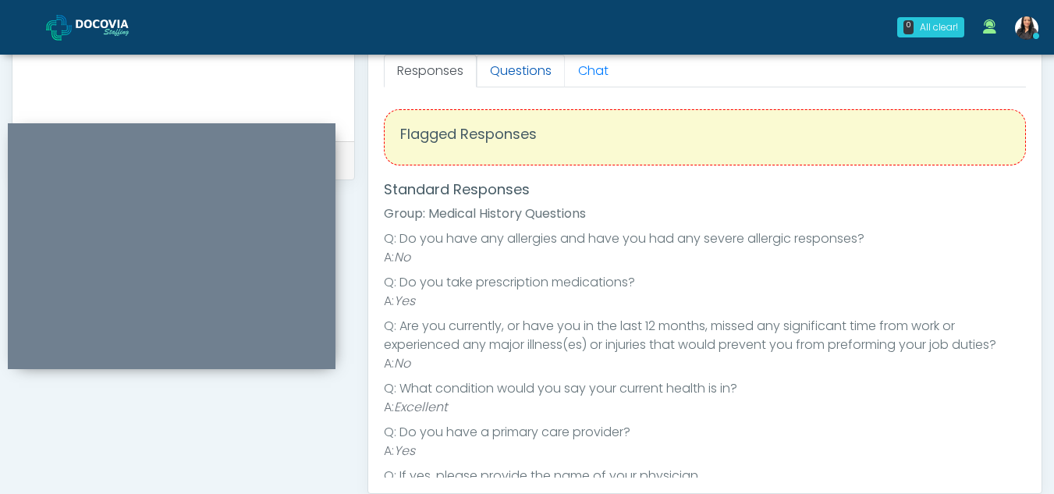
click at [523, 82] on link "Questions" at bounding box center [521, 71] width 88 height 33
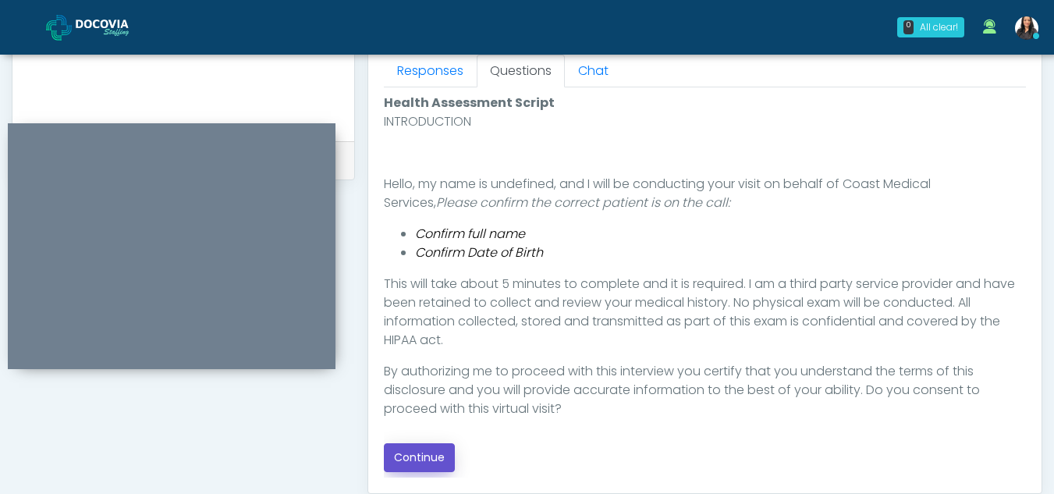
click at [412, 455] on button "Continue" at bounding box center [419, 457] width 71 height 29
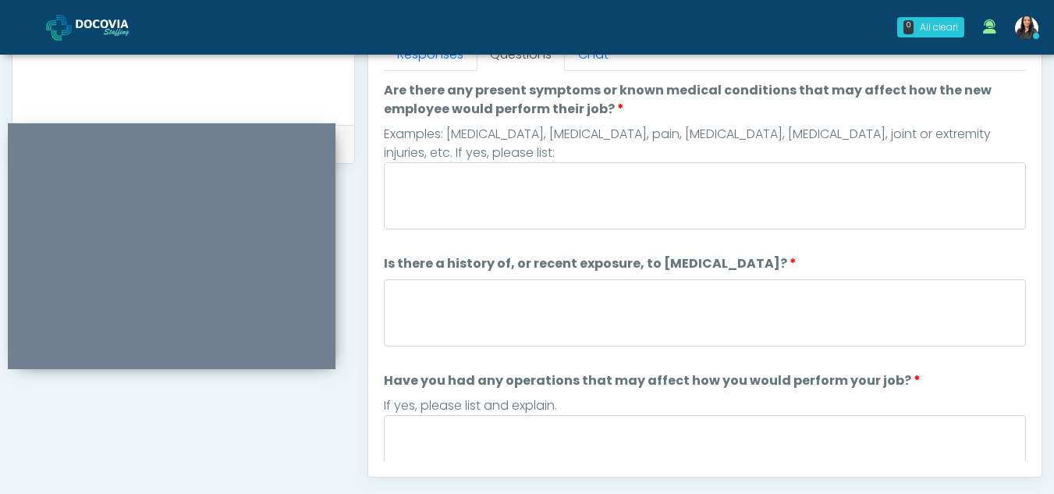
scroll to position [709, 0]
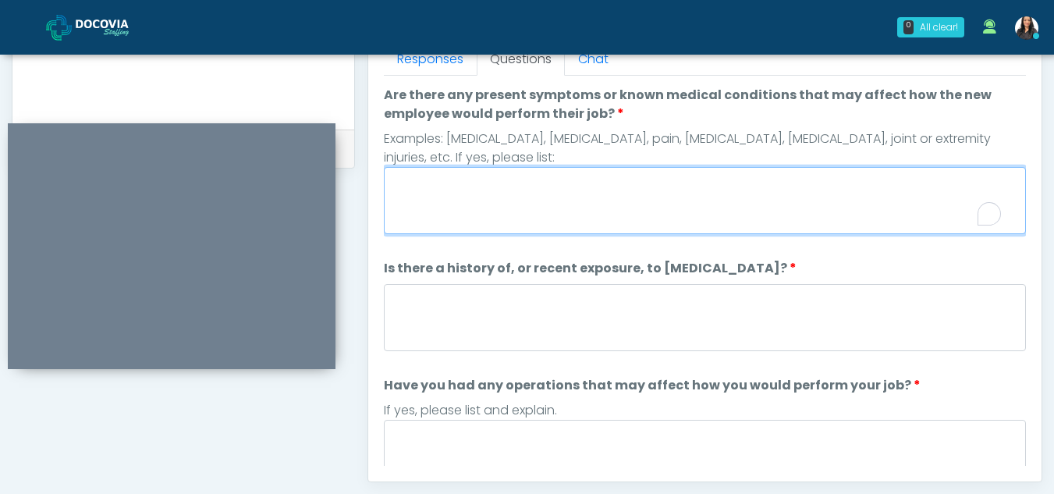
click at [446, 187] on textarea "Are there any present symptoms or known medical conditions that may affect how …" at bounding box center [705, 200] width 642 height 67
type textarea "**"
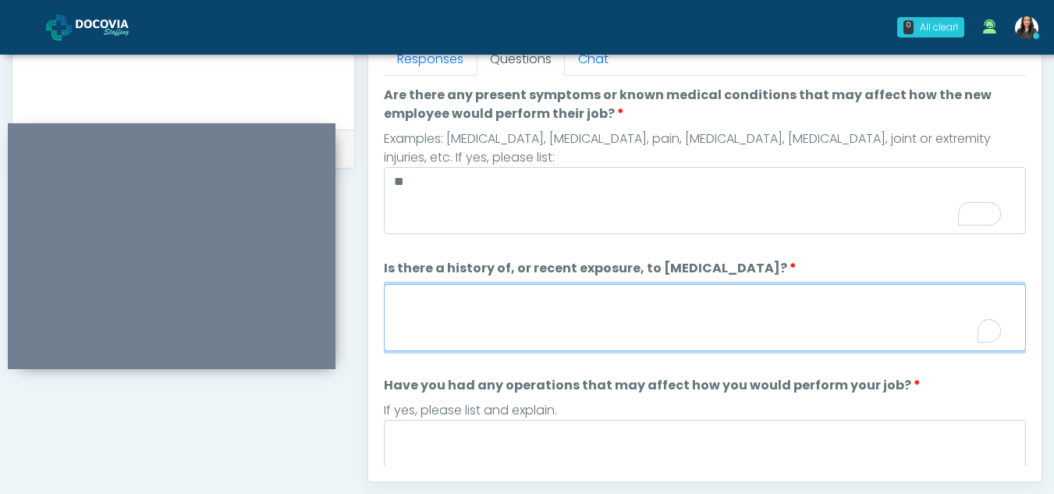
click at [460, 311] on textarea "Is there a history of, or recent exposure, to infectious diseases?" at bounding box center [705, 317] width 642 height 67
type textarea "**"
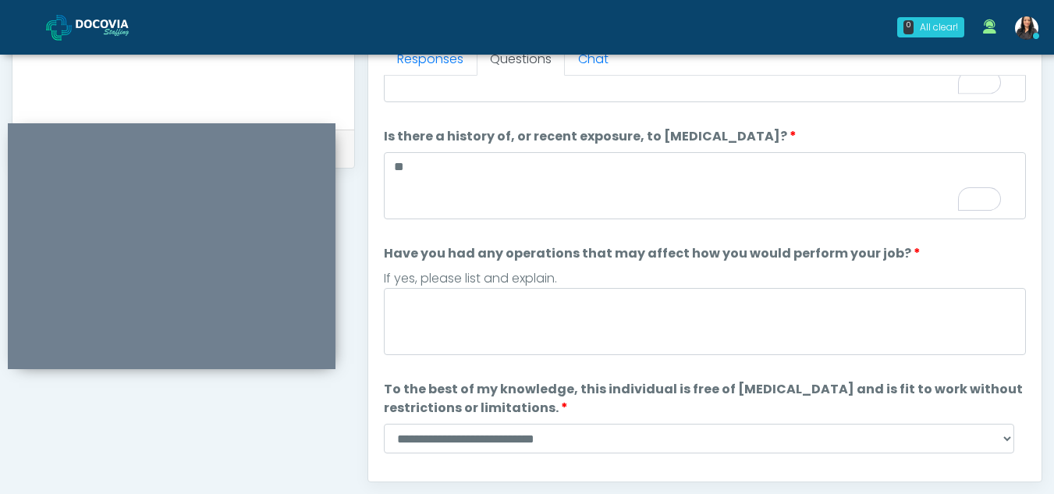
scroll to position [132, 0]
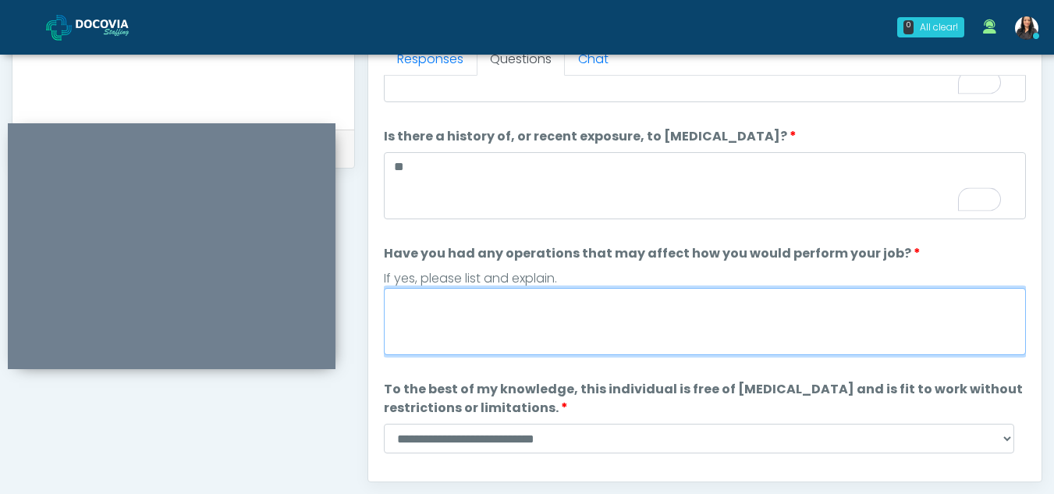
click at [443, 316] on textarea "Have you had any operations that may affect how you would perform your job?" at bounding box center [705, 321] width 642 height 67
type textarea "**"
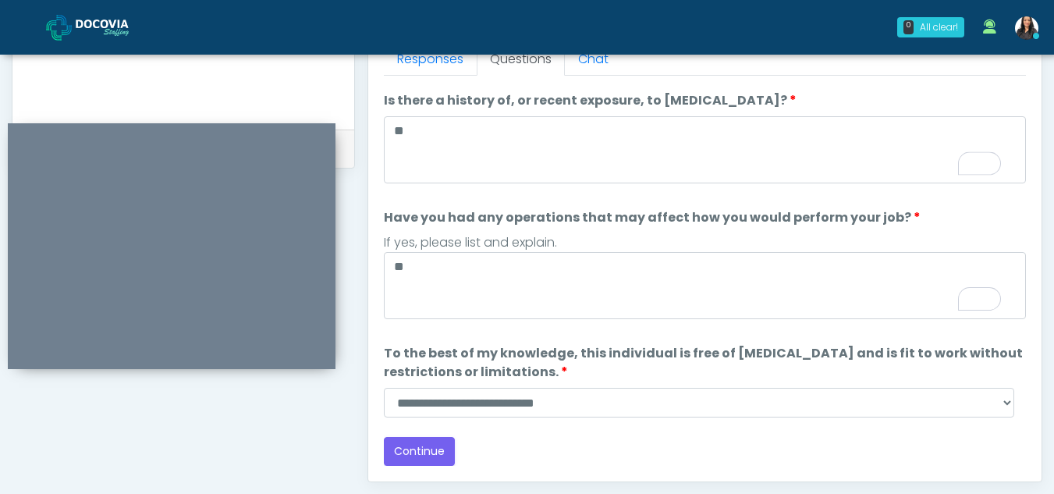
scroll to position [168, 0]
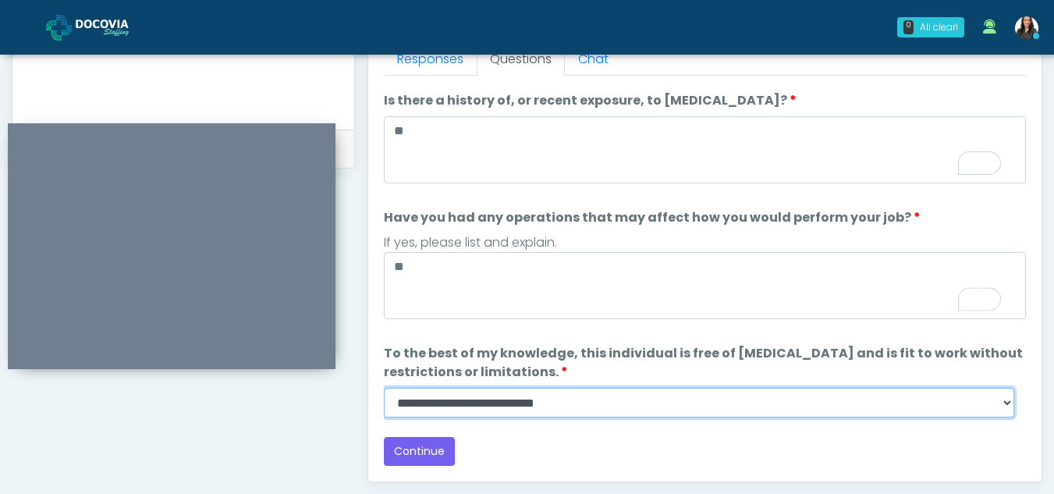
click at [999, 404] on select "**********" at bounding box center [699, 403] width 630 height 30
select select "******"
click at [384, 388] on select "**********" at bounding box center [699, 403] width 630 height 30
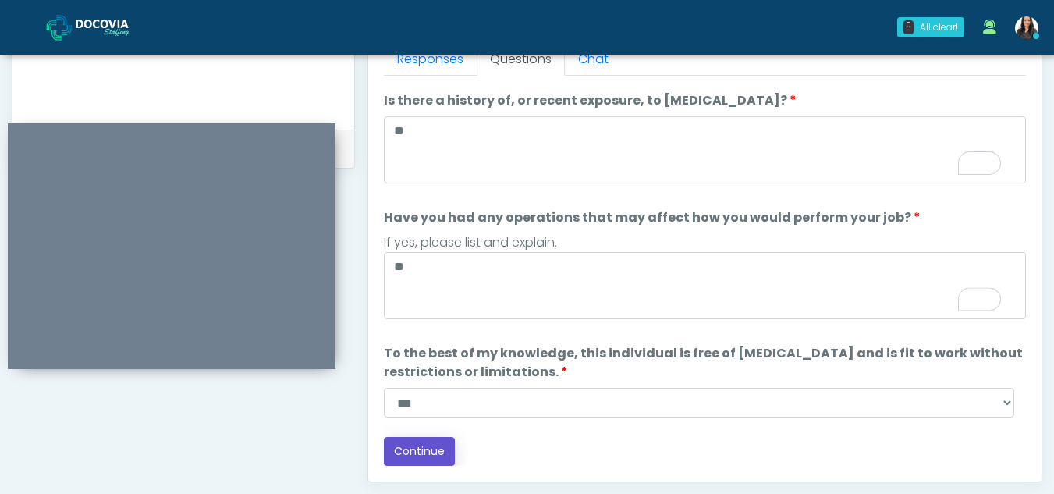
click at [422, 449] on button "Continue" at bounding box center [419, 451] width 71 height 29
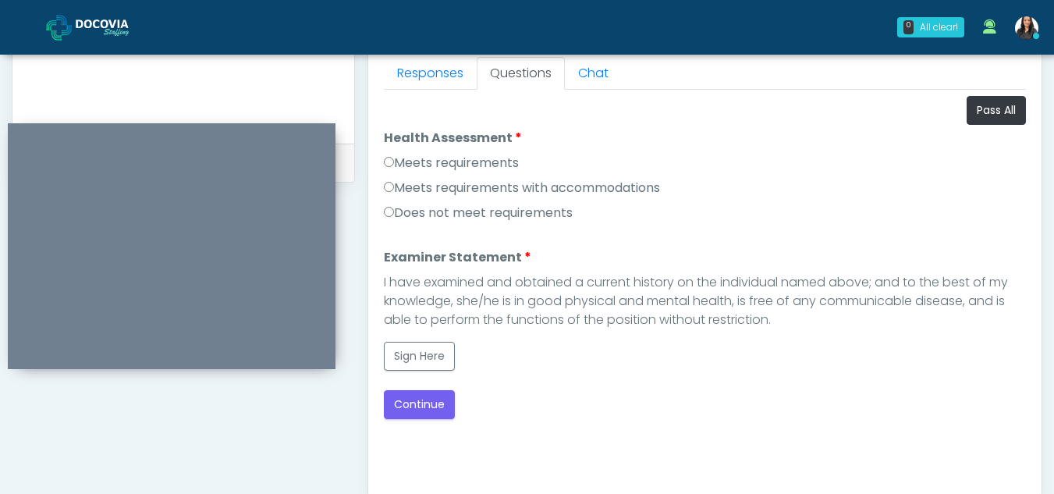
scroll to position [693, 0]
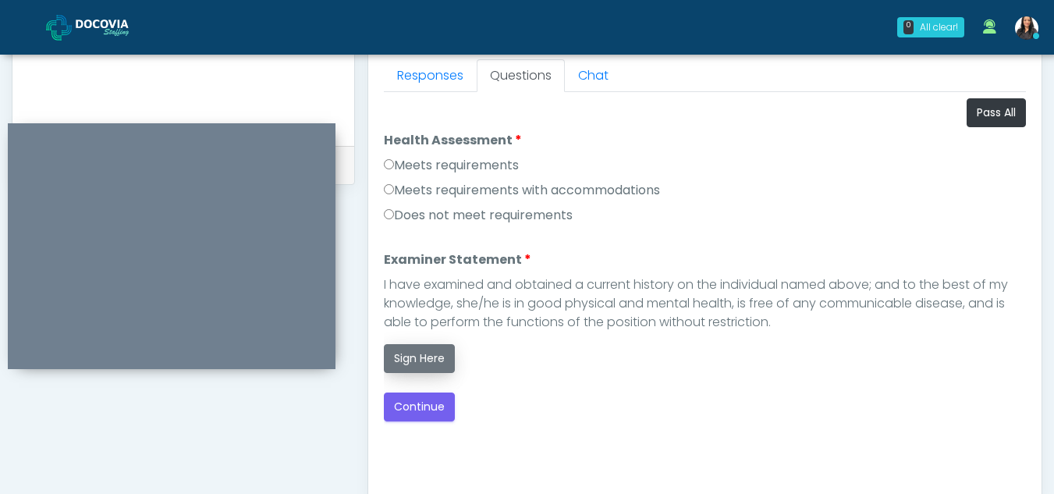
click at [419, 350] on button "Sign Here" at bounding box center [419, 358] width 71 height 29
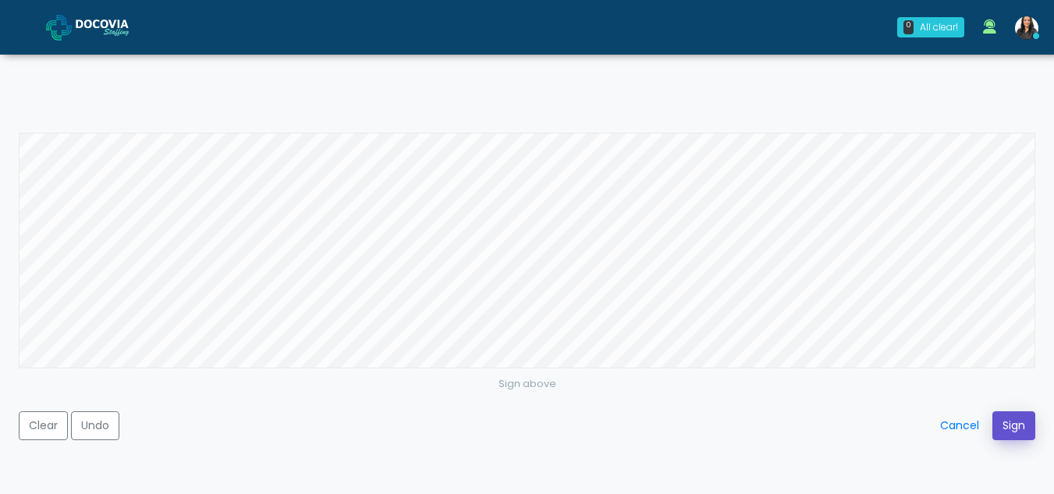
click at [1009, 413] on button "Sign" at bounding box center [1013, 425] width 43 height 29
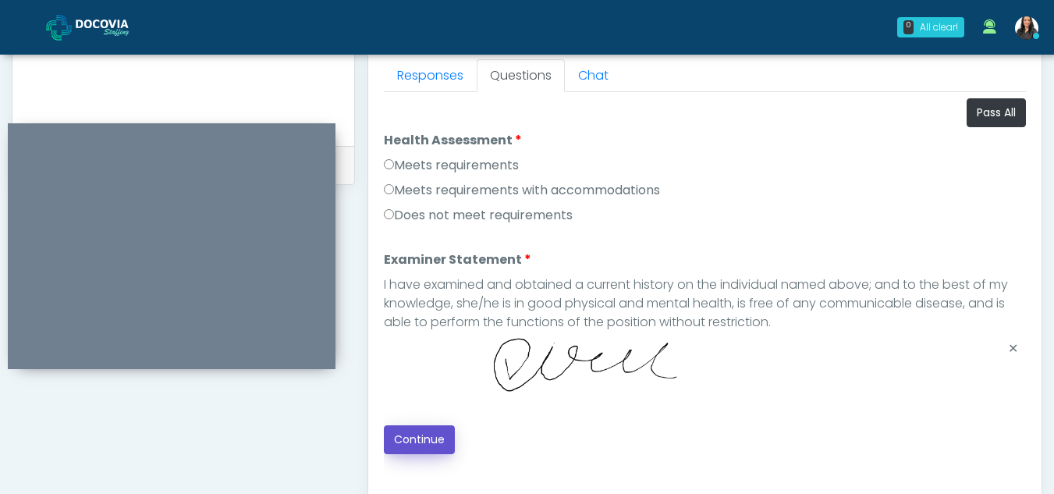
click at [428, 436] on button "Continue" at bounding box center [419, 439] width 71 height 29
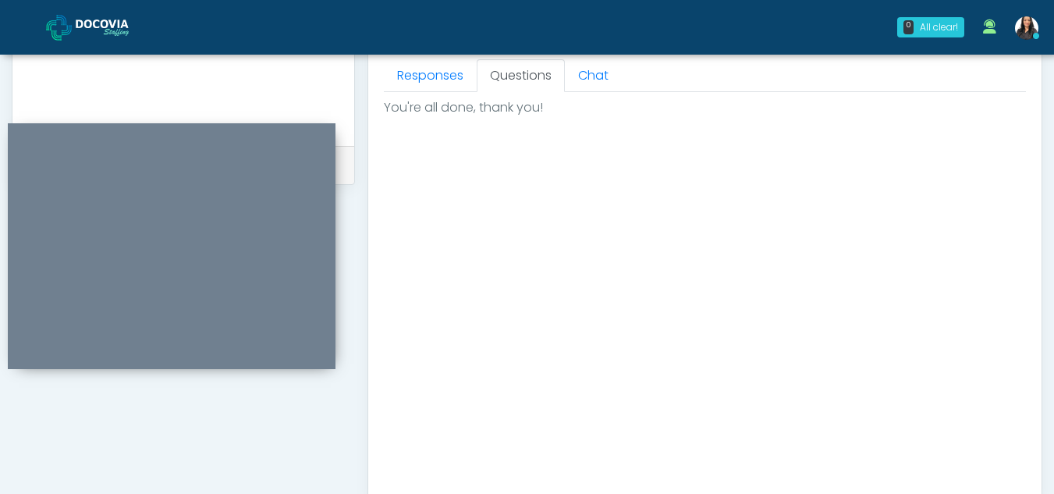
scroll to position [935, 0]
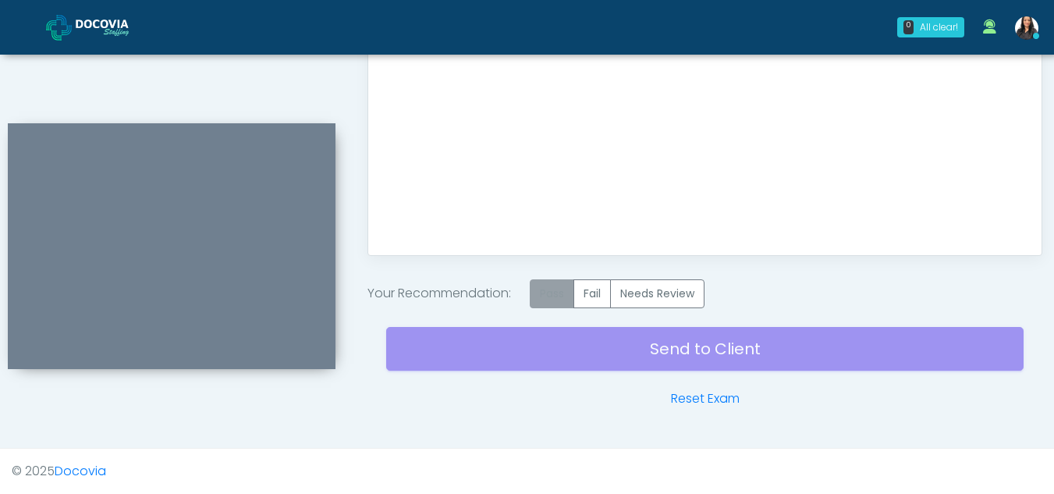
click at [559, 289] on label "Pass" at bounding box center [552, 293] width 44 height 29
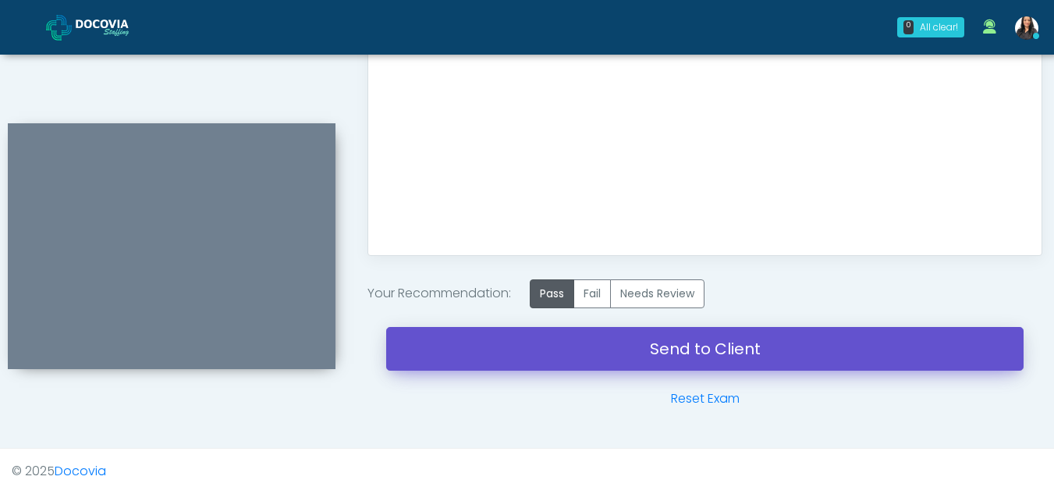
click at [730, 358] on link "Send to Client" at bounding box center [704, 349] width 637 height 44
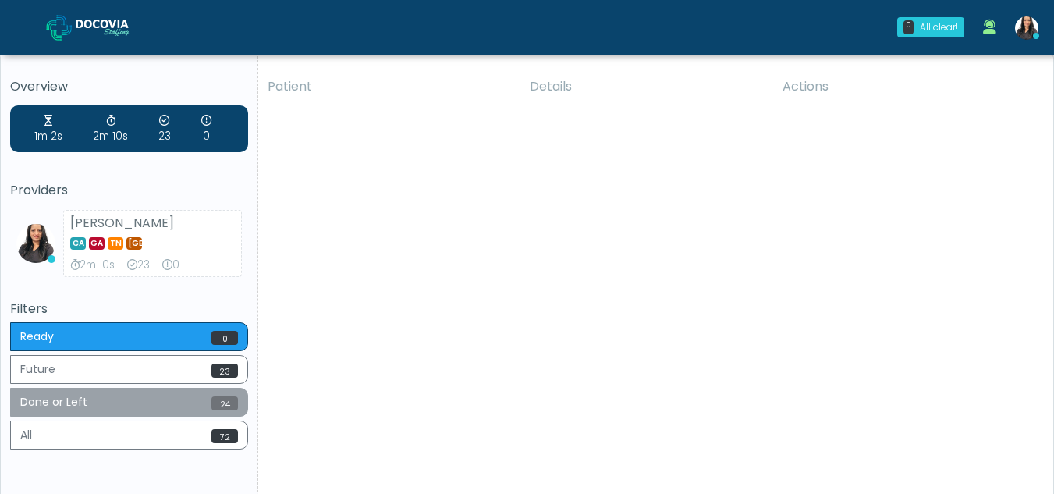
click at [160, 395] on button "Done or Left 24" at bounding box center [129, 402] width 238 height 29
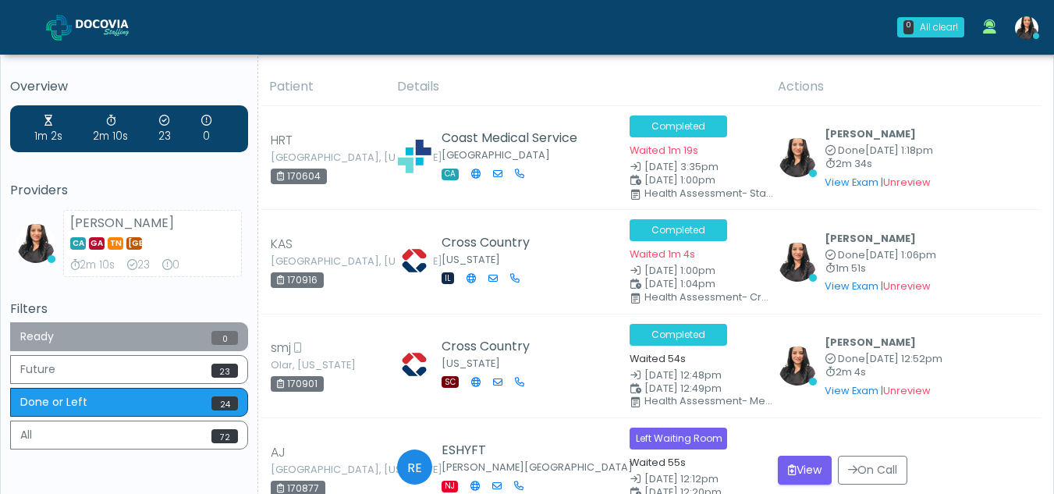
click at [85, 340] on button "Ready 0" at bounding box center [129, 336] width 238 height 29
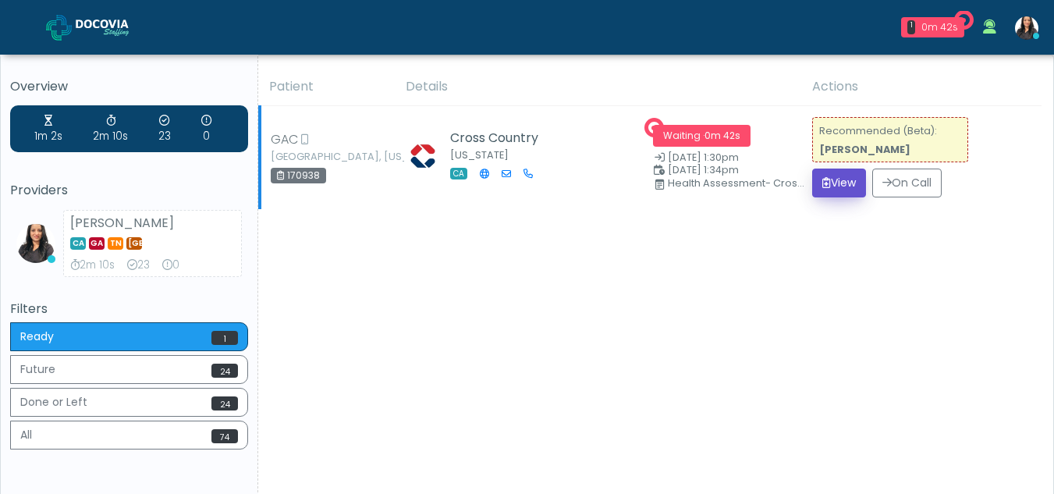
click at [836, 182] on button "View" at bounding box center [839, 183] width 54 height 29
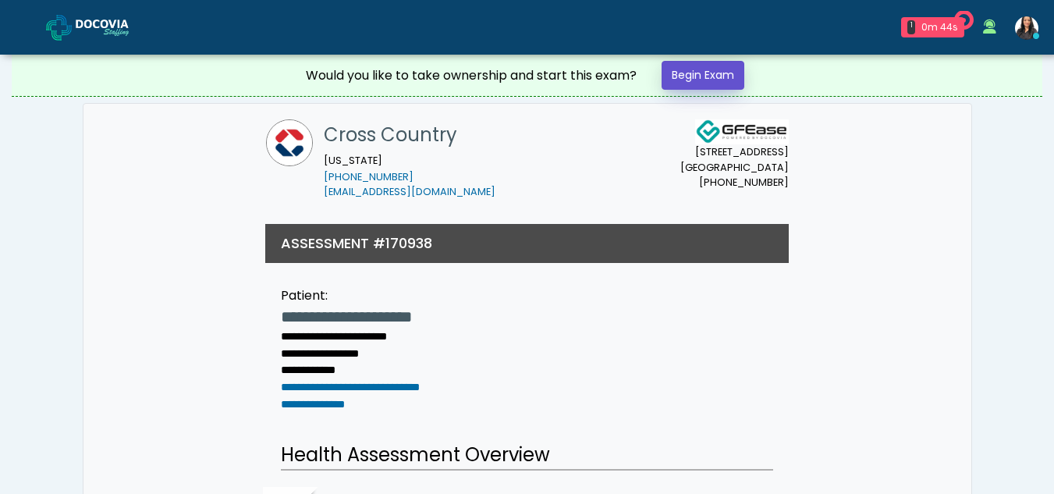
click at [693, 70] on link "Begin Exam" at bounding box center [703, 75] width 83 height 29
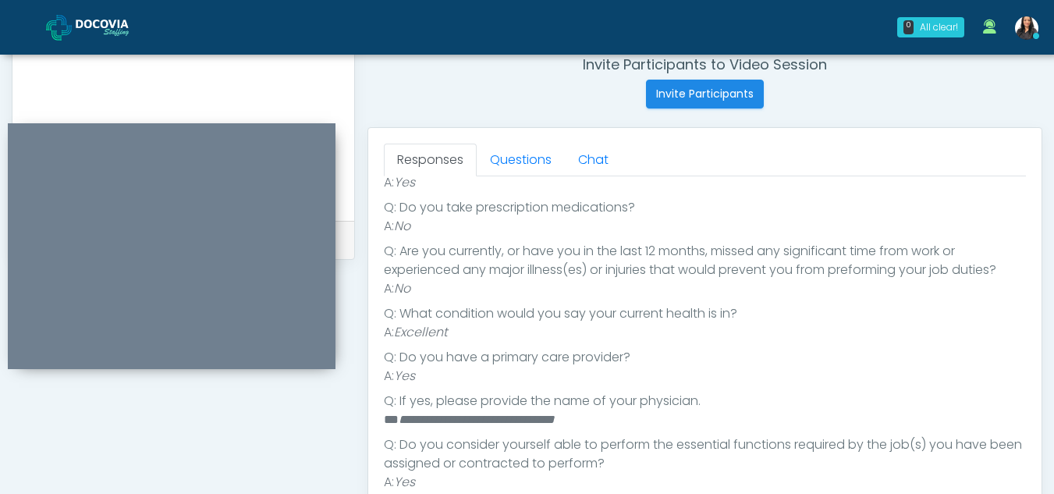
scroll to position [587, 0]
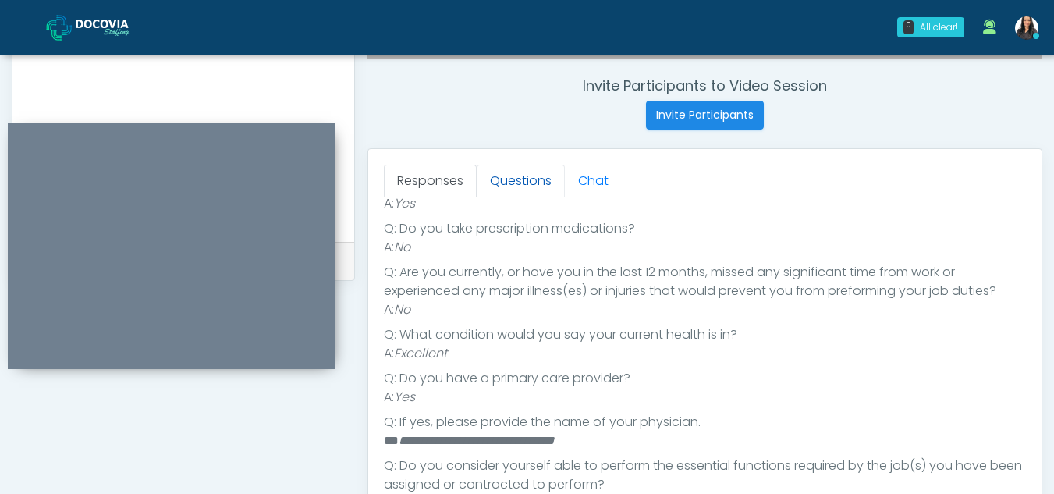
click at [523, 172] on link "Questions" at bounding box center [521, 181] width 88 height 33
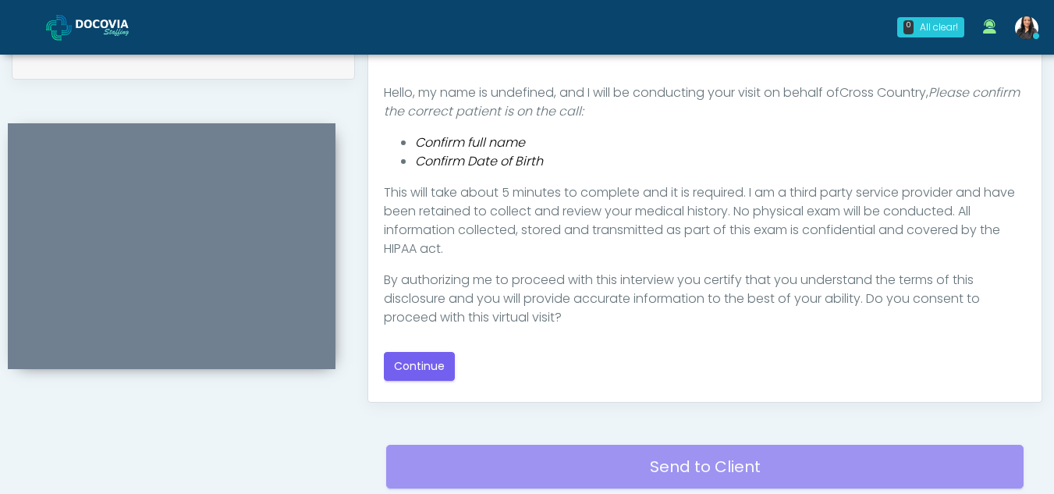
scroll to position [791, 0]
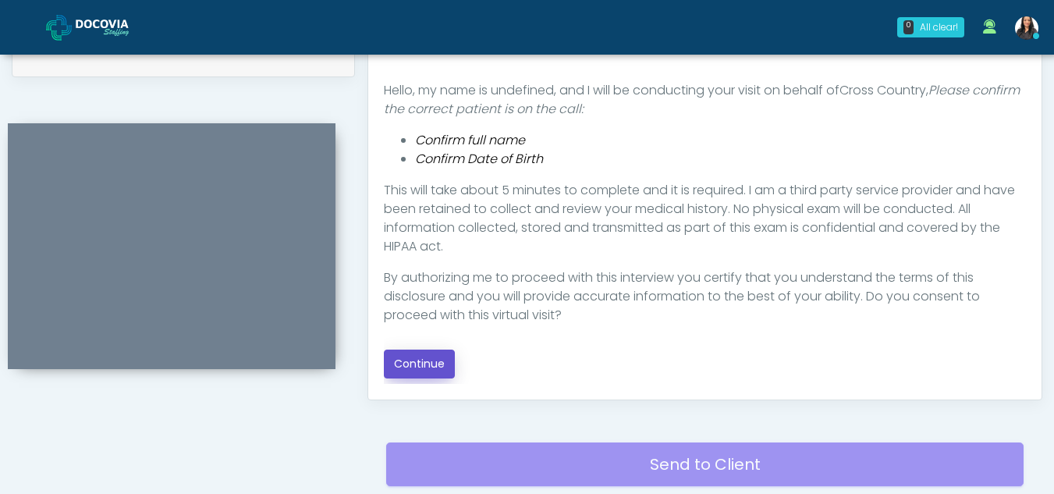
click at [431, 352] on button "Continue" at bounding box center [419, 363] width 71 height 29
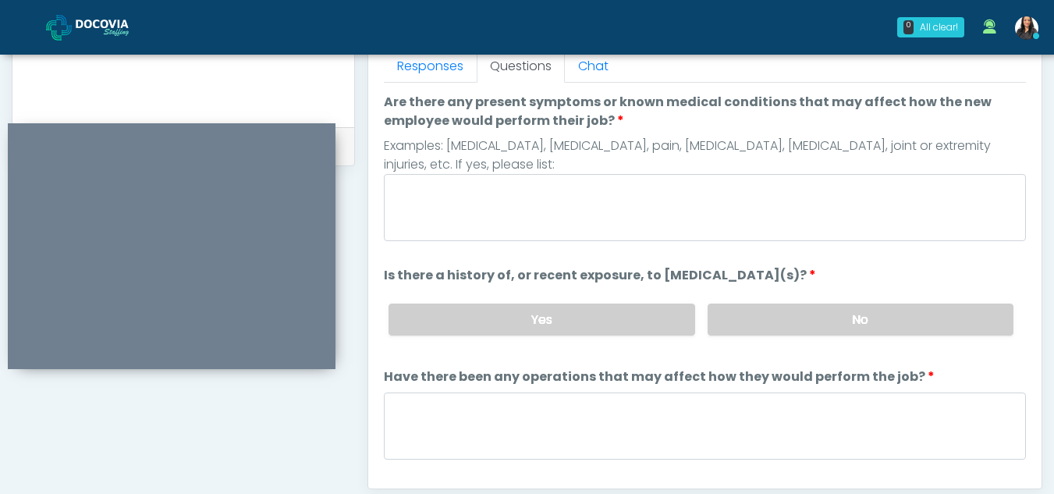
scroll to position [695, 0]
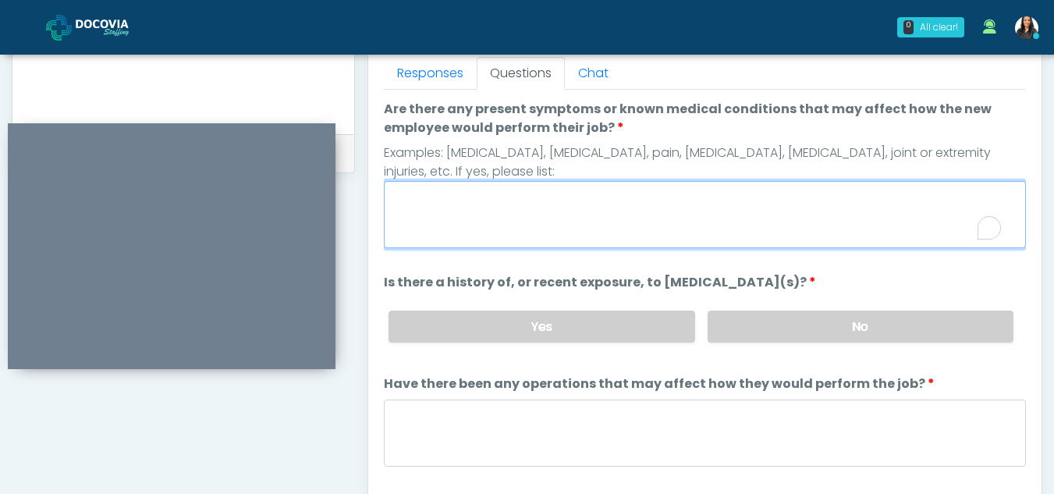
click at [532, 207] on textarea "Are there any present symptoms or known medical conditions that may affect how …" at bounding box center [705, 214] width 642 height 67
type textarea "**"
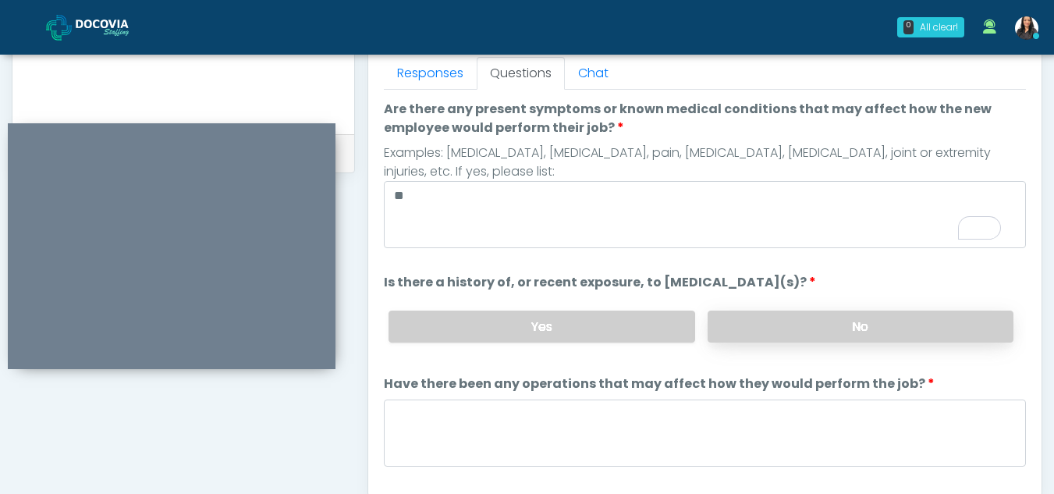
click at [841, 331] on label "No" at bounding box center [861, 326] width 306 height 32
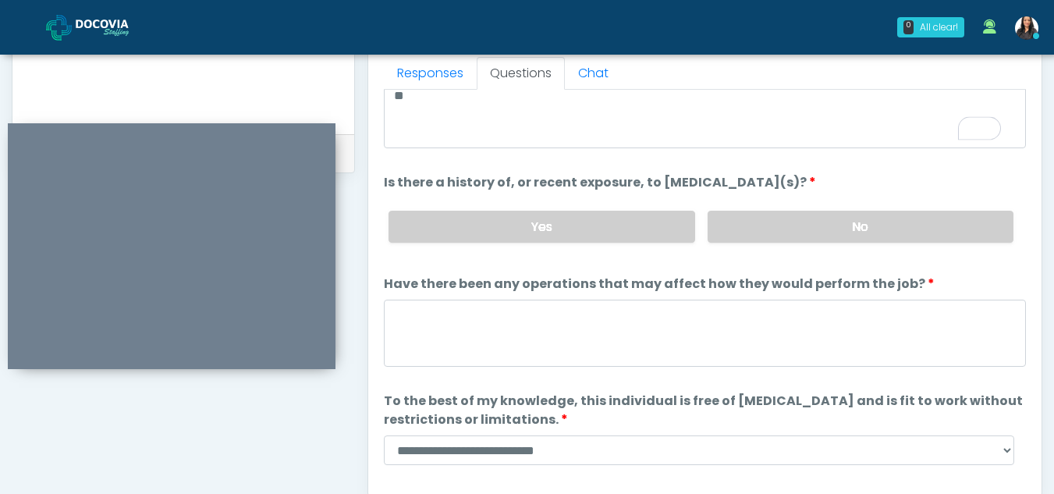
scroll to position [104, 0]
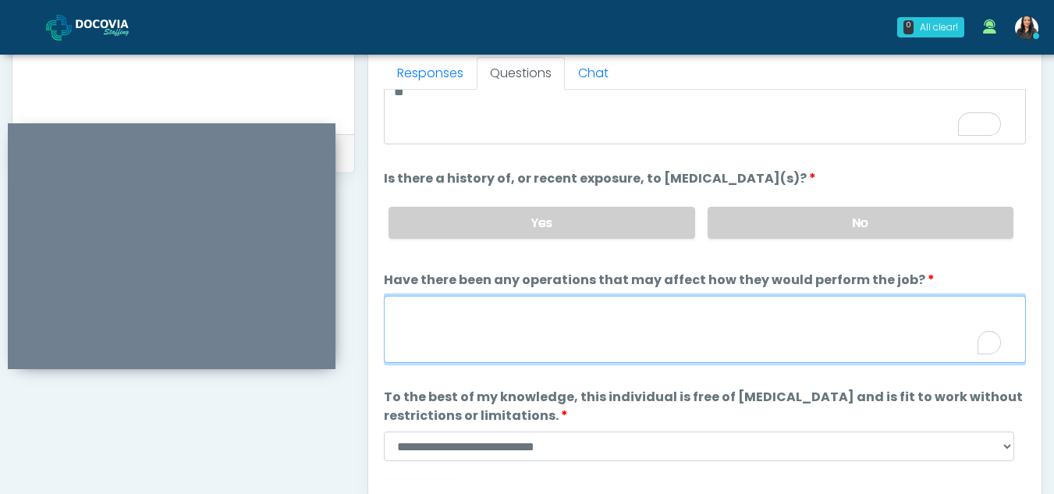
click at [467, 335] on textarea "Have there been any operations that may affect how they would perform the job?" at bounding box center [705, 329] width 642 height 67
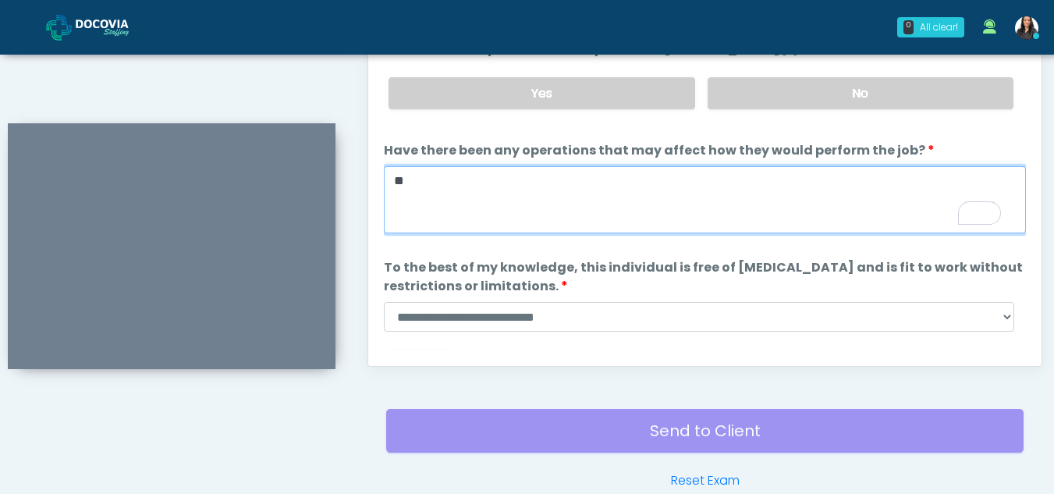
scroll to position [862, 0]
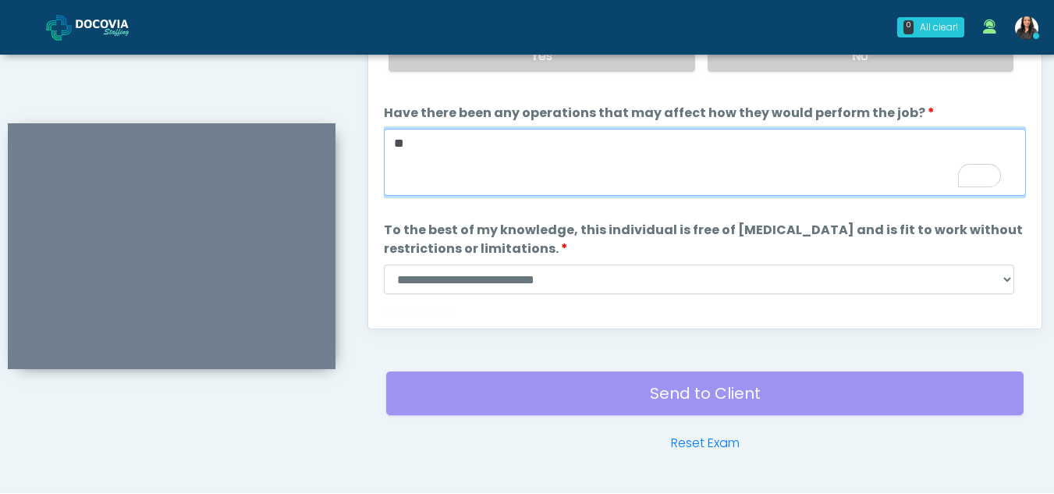
type textarea "**"
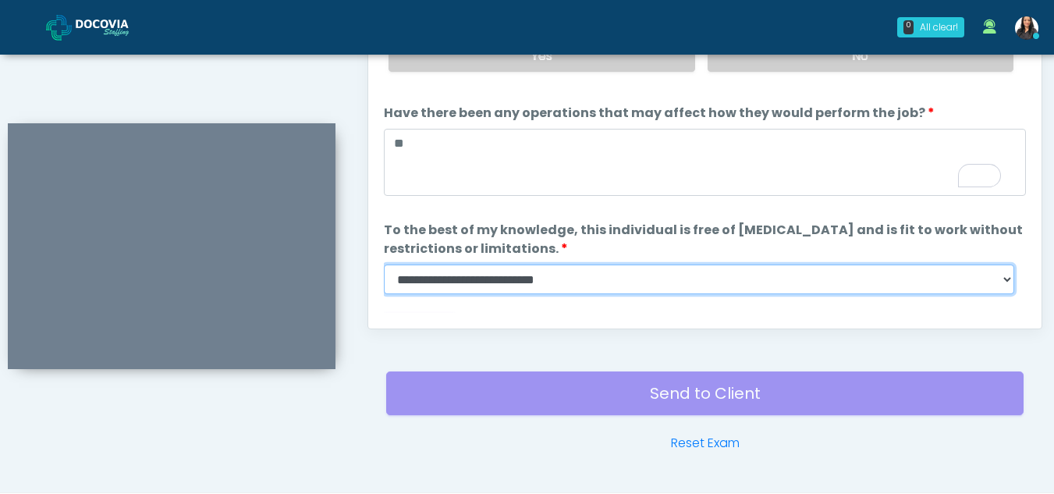
click at [1002, 277] on select "**********" at bounding box center [699, 279] width 630 height 30
select select "******"
click at [384, 264] on select "**********" at bounding box center [699, 279] width 630 height 30
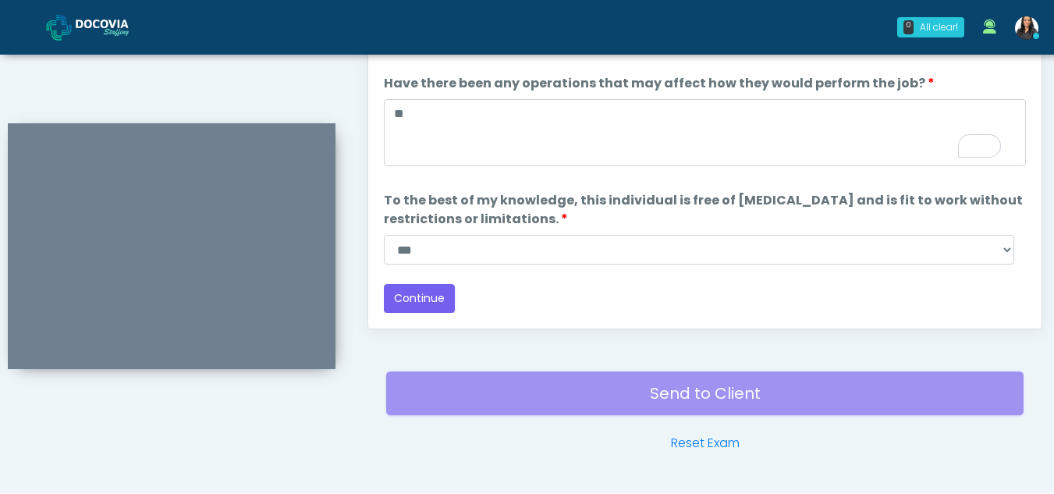
scroll to position [133, 0]
click at [417, 299] on button "Continue" at bounding box center [419, 298] width 71 height 29
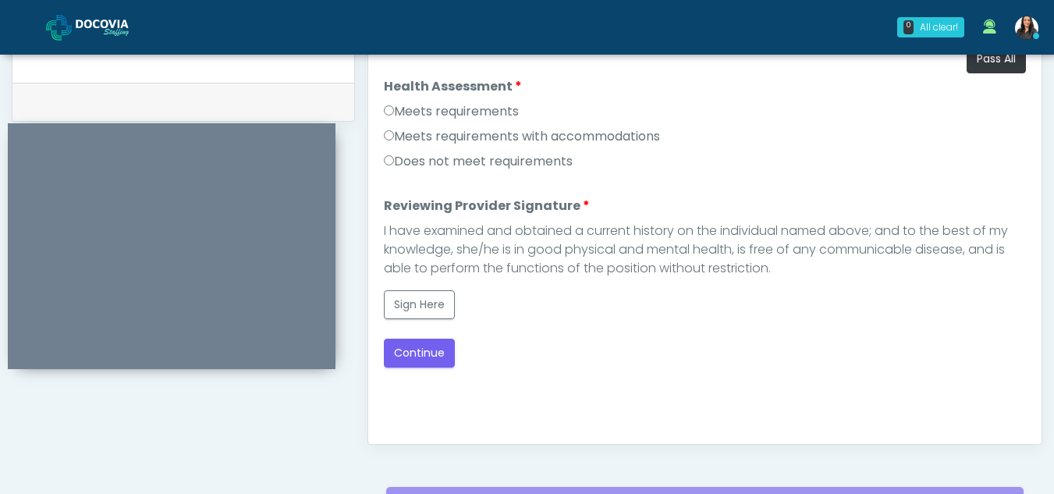
scroll to position [744, 0]
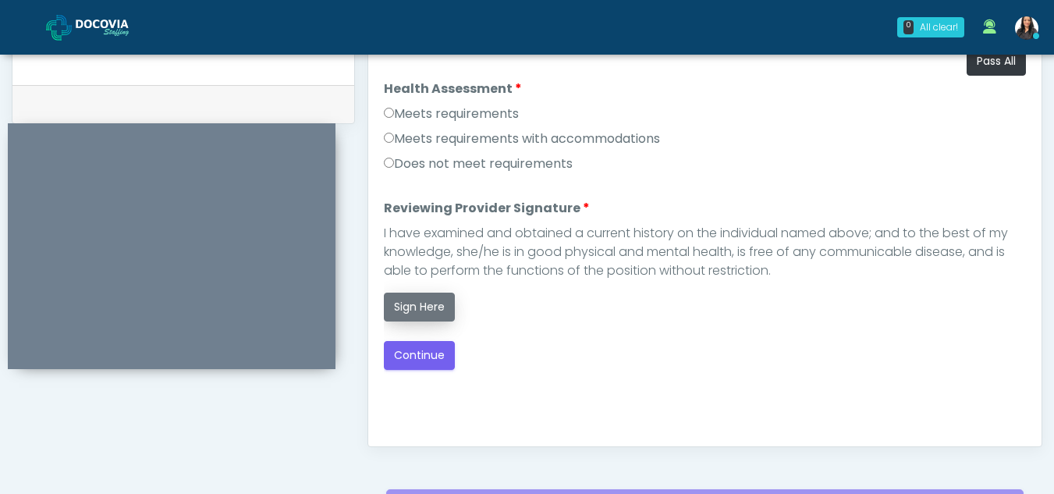
click at [413, 312] on button "Sign Here" at bounding box center [419, 307] width 71 height 29
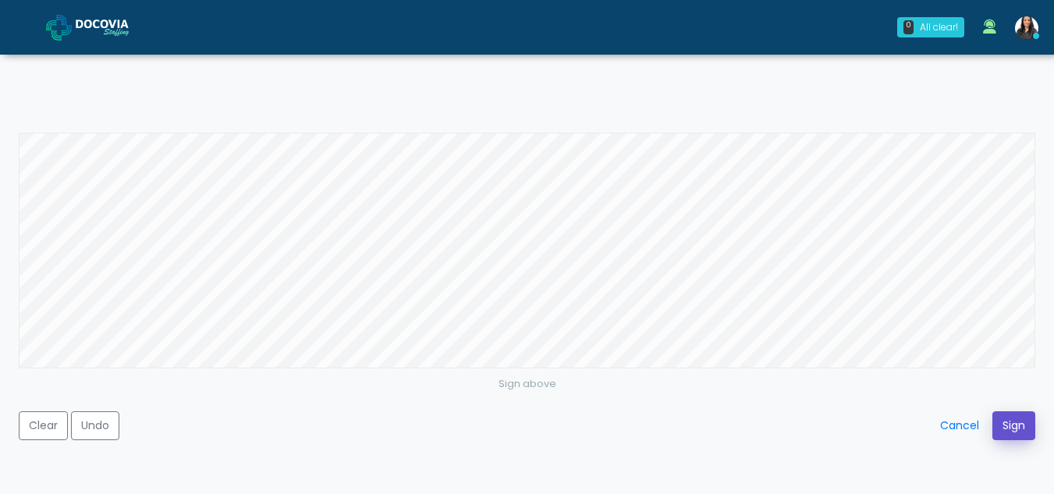
click at [1006, 423] on button "Sign" at bounding box center [1013, 425] width 43 height 29
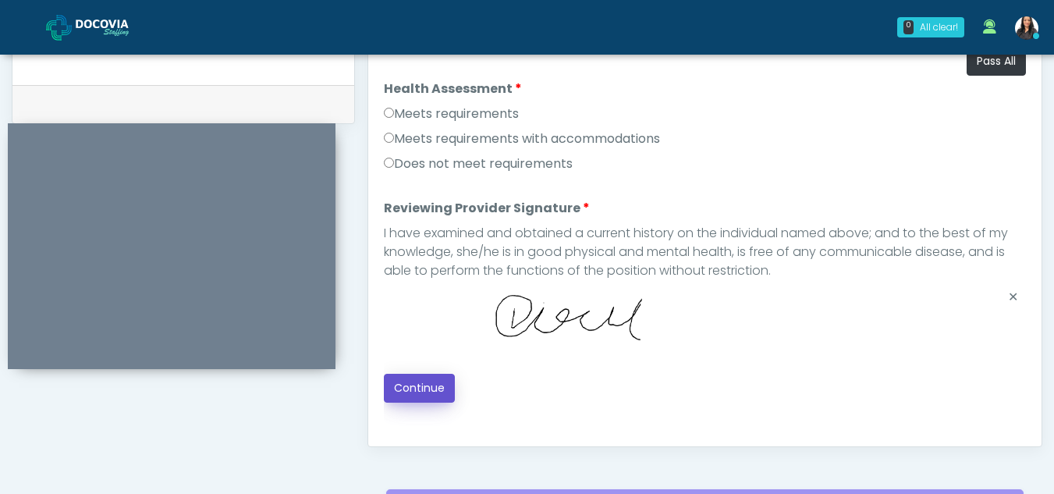
click at [406, 382] on button "Continue" at bounding box center [419, 388] width 71 height 29
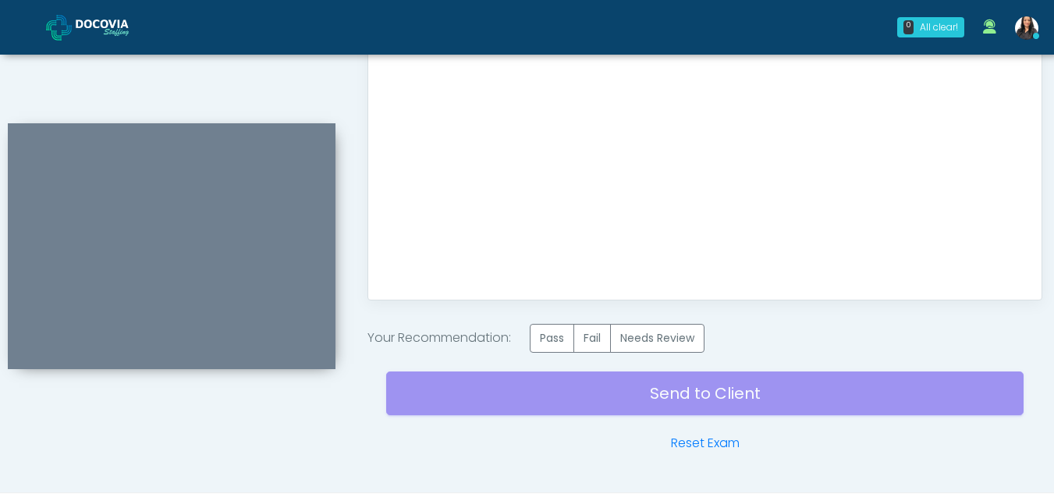
scroll to position [935, 0]
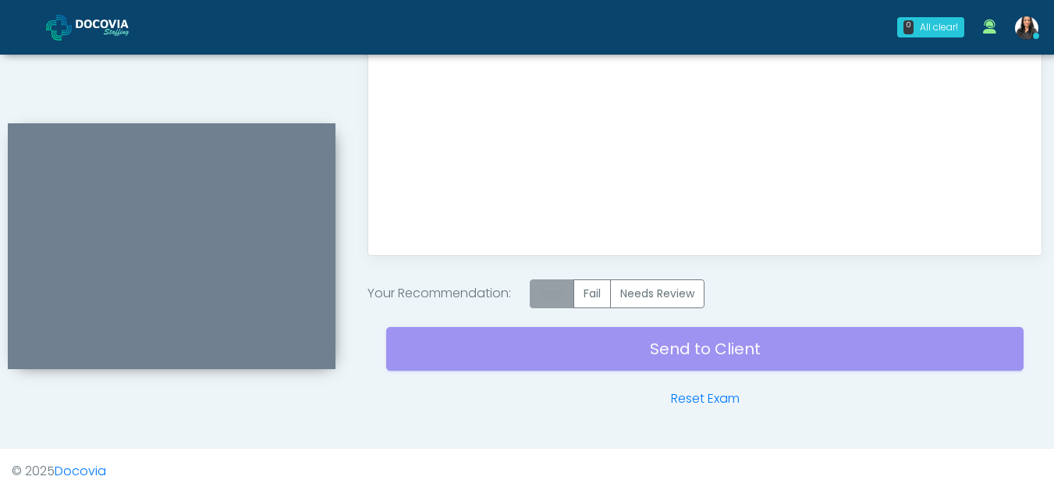
click at [541, 296] on label "Pass" at bounding box center [552, 293] width 44 height 29
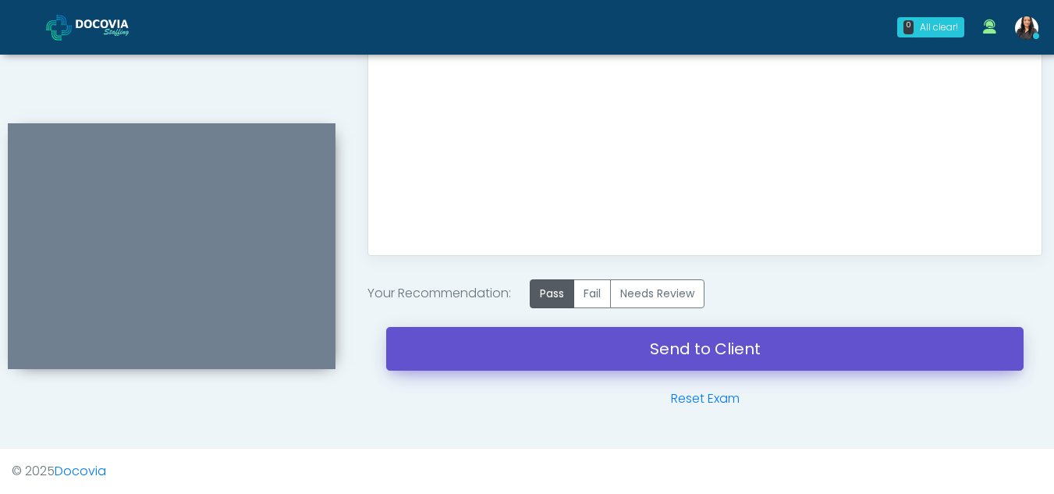
click at [672, 346] on link "Send to Client" at bounding box center [704, 349] width 637 height 44
